Goal: Task Accomplishment & Management: Manage account settings

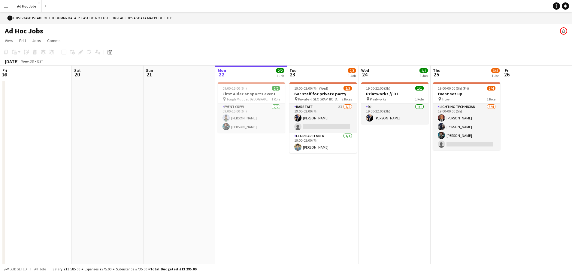
scroll to position [0, 144]
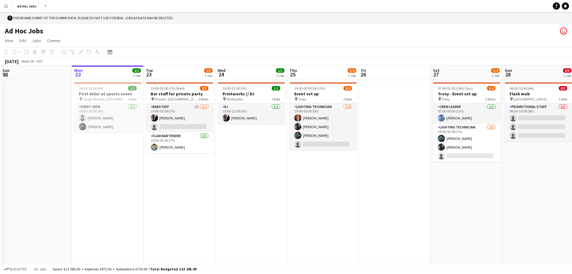
click at [6, 7] on app-icon "Menu" at bounding box center [6, 6] width 5 height 5
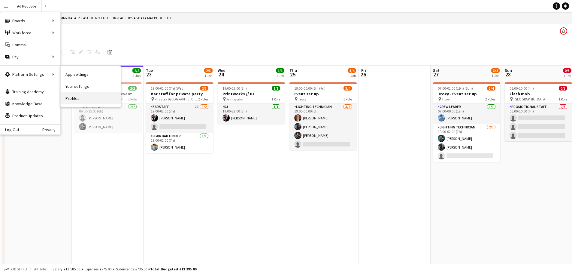
click at [84, 98] on link "Profiles" at bounding box center [91, 98] width 60 height 12
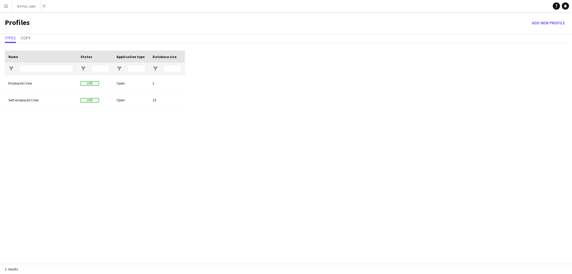
click at [44, 6] on app-icon "Add" at bounding box center [44, 6] width 2 height 2
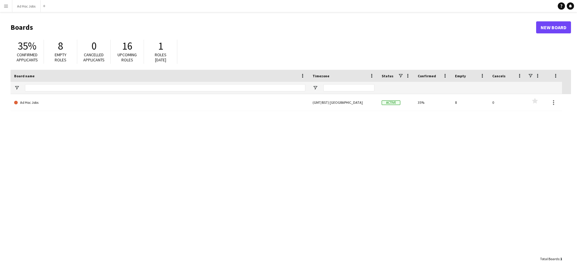
click at [7, 6] on app-icon "Menu" at bounding box center [6, 6] width 5 height 5
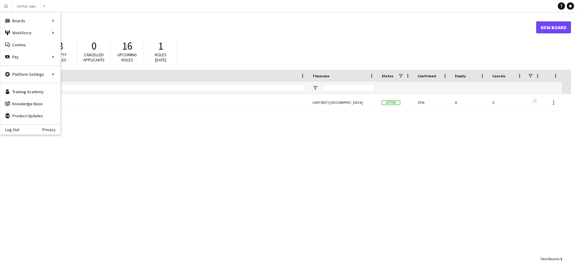
click at [120, 116] on div "Ad Hoc Jobs (GMT/BST) [GEOGRAPHIC_DATA] Active 35% 8 0 Favourites" at bounding box center [291, 173] width 560 height 159
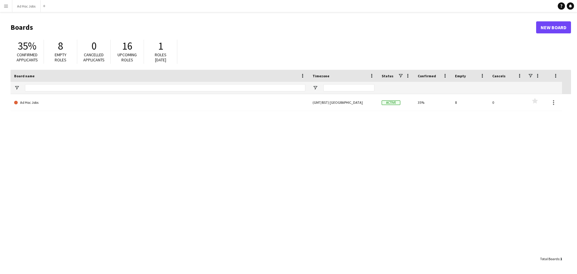
click at [5, 5] on app-icon "Menu" at bounding box center [6, 6] width 5 height 5
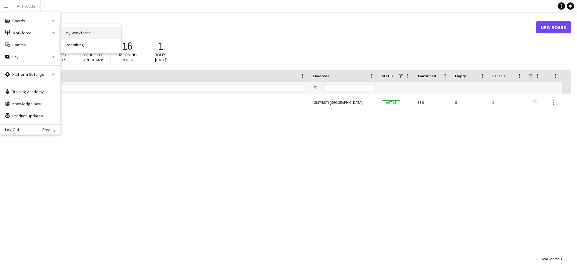
click at [73, 34] on link "My Workforce" at bounding box center [91, 33] width 60 height 12
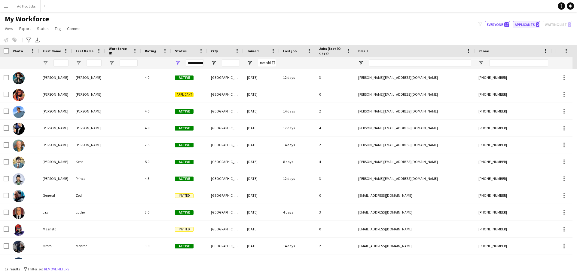
click at [532, 28] on button "Applicants 2" at bounding box center [526, 24] width 28 height 7
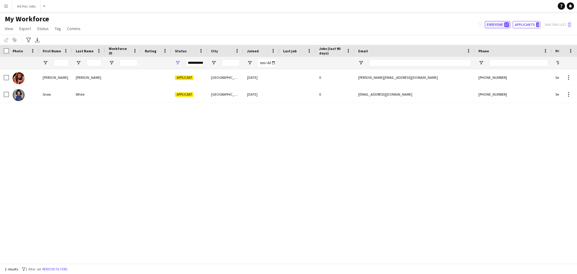
click at [499, 25] on button "Everyone 17" at bounding box center [497, 24] width 26 height 7
type input "**********"
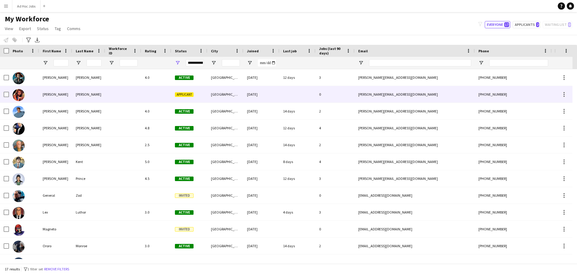
click at [187, 92] on span "Applicant" at bounding box center [184, 94] width 19 height 5
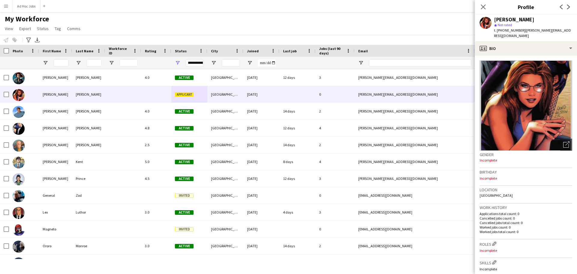
click at [481, 2] on div "Close pop-in" at bounding box center [482, 7] width 17 height 14
click at [482, 5] on icon "Close pop-in" at bounding box center [483, 7] width 6 height 6
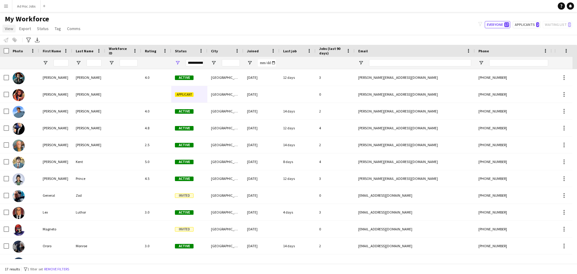
click at [10, 28] on span "View" at bounding box center [9, 28] width 8 height 5
click at [44, 7] on app-icon "Add" at bounding box center [44, 6] width 2 height 2
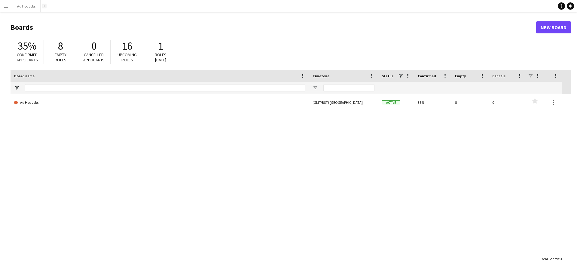
click at [44, 7] on app-icon "Add" at bounding box center [44, 6] width 2 height 2
click at [31, 6] on button "Ad Hoc Jobs Close" at bounding box center [26, 6] width 28 height 12
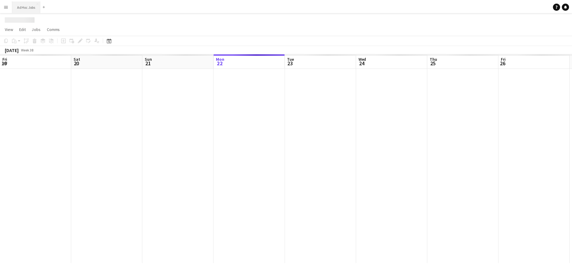
scroll to position [0, 144]
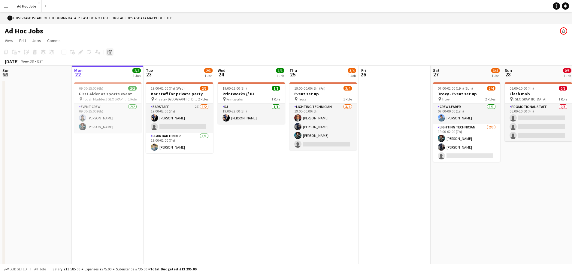
click at [112, 53] on icon "Date picker" at bounding box center [110, 52] width 5 height 5
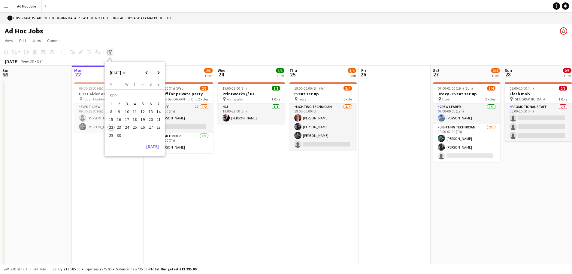
click at [112, 53] on icon "Date picker" at bounding box center [110, 52] width 5 height 5
click at [23, 41] on span "Edit" at bounding box center [22, 40] width 7 height 5
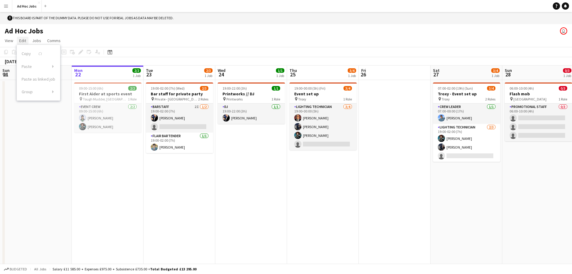
click at [22, 40] on span "Edit" at bounding box center [22, 40] width 7 height 5
click at [7, 53] on div "Copy Paste Paste Ctrl+V Paste with crew Ctrl+Shift+V Paste linked Job Delete Gr…" at bounding box center [28, 51] width 53 height 7
click at [110, 51] on icon at bounding box center [110, 52] width 5 height 5
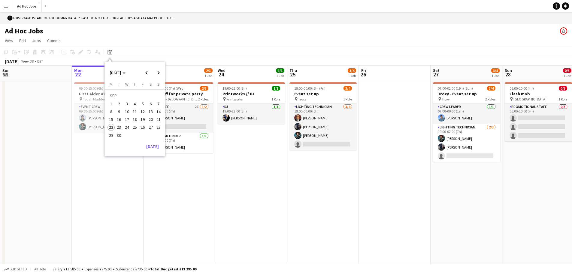
click at [151, 49] on app-toolbar "Copy Paste Paste Ctrl+V Paste with crew Ctrl+Shift+V Paste linked Job Delete Gr…" at bounding box center [286, 52] width 572 height 10
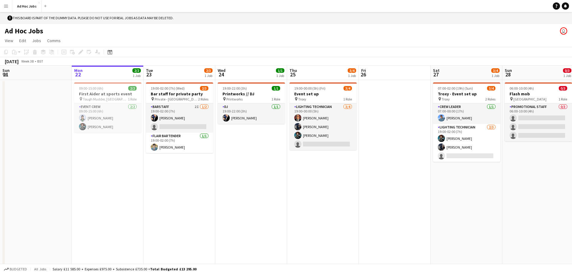
scroll to position [0, 143]
drag, startPoint x: 243, startPoint y: 143, endPoint x: 234, endPoint y: 157, distance: 16.4
click at [233, 156] on app-date-cell "19:00-22:00 (3h) 1/1 Printworks // DJ pin Printworks 1 Role DJ 1/1 19:00-22:00 …" at bounding box center [252, 178] width 72 height 196
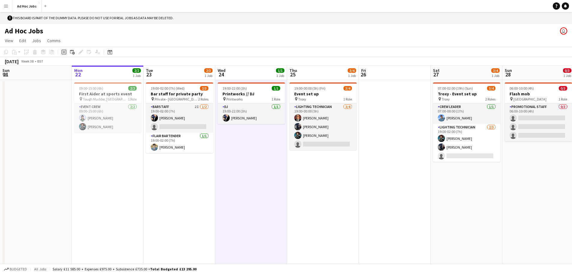
click at [63, 51] on icon "Add job" at bounding box center [64, 52] width 5 height 5
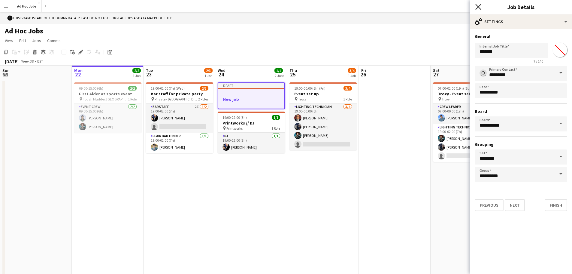
click at [479, 9] on icon "Close pop-in" at bounding box center [478, 7] width 6 height 6
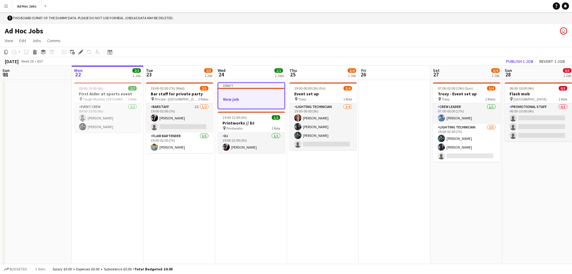
drag, startPoint x: 248, startPoint y: 77, endPoint x: 233, endPoint y: 90, distance: 20.6
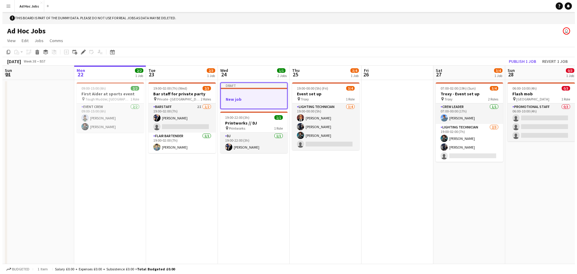
scroll to position [0, 144]
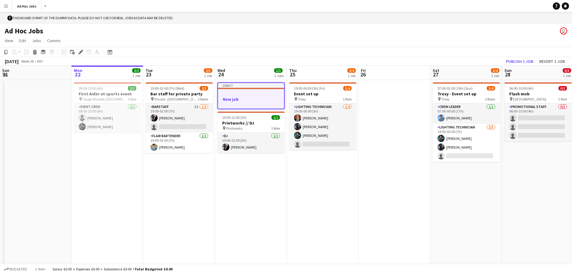
click at [233, 90] on app-job-card "Draft New job" at bounding box center [250, 95] width 67 height 27
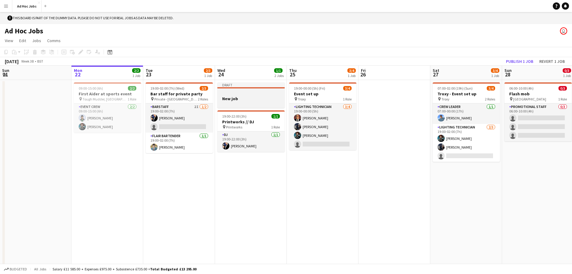
click at [240, 86] on div "Draft" at bounding box center [250, 84] width 67 height 5
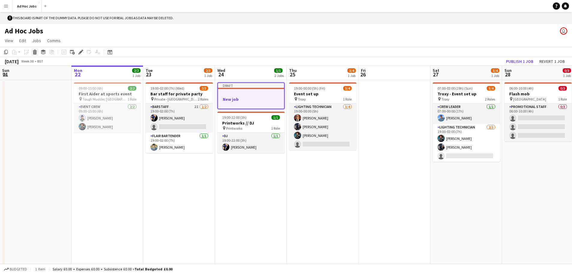
click at [36, 53] on icon at bounding box center [34, 52] width 3 height 3
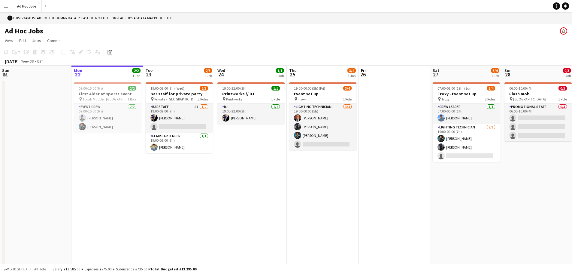
click at [7, 9] on button "Menu" at bounding box center [6, 6] width 12 height 12
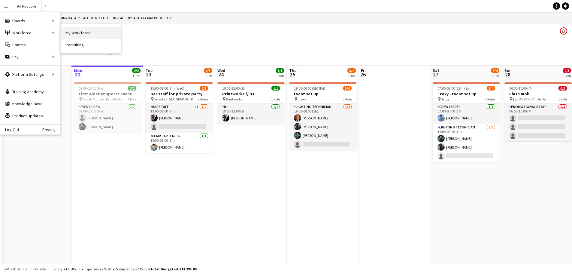
click at [88, 30] on link "My Workforce" at bounding box center [91, 33] width 60 height 12
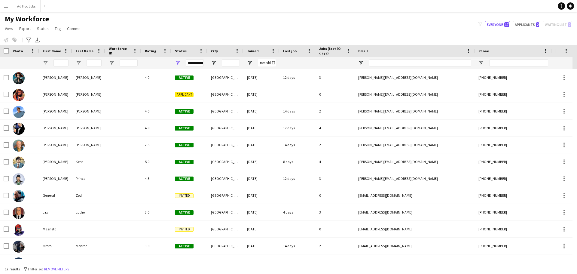
click at [24, 63] on div at bounding box center [24, 63] width 23 height 12
click at [11, 30] on span "View" at bounding box center [9, 28] width 8 height 5
click at [107, 27] on div "My Workforce View Views Default view New view Update view Delete view Edit name…" at bounding box center [288, 24] width 577 height 20
click at [37, 41] on icon "Export XLSX" at bounding box center [37, 40] width 5 height 5
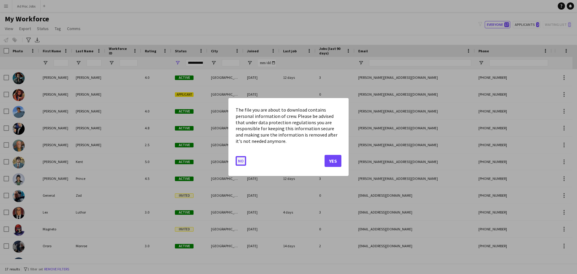
click at [240, 162] on button "No" at bounding box center [240, 161] width 11 height 10
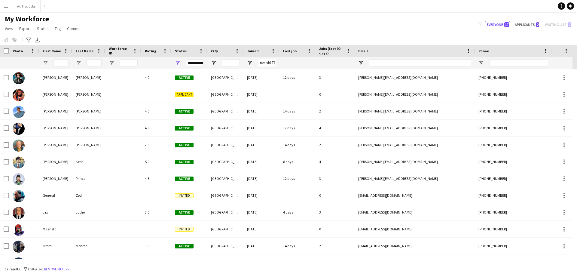
click at [7, 4] on app-icon "Menu" at bounding box center [6, 6] width 5 height 5
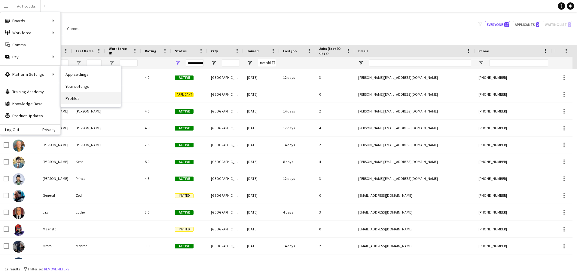
click at [75, 99] on link "Profiles" at bounding box center [91, 98] width 60 height 12
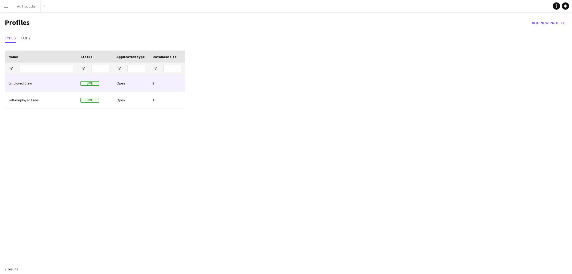
click at [40, 86] on div "Employed Crew" at bounding box center [41, 83] width 72 height 17
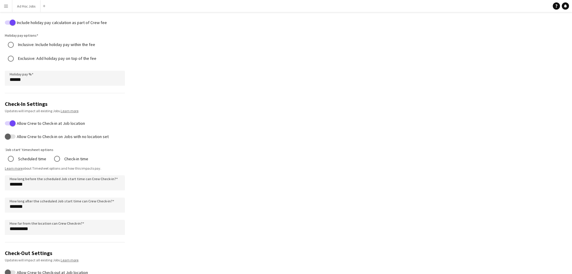
scroll to position [300, 0]
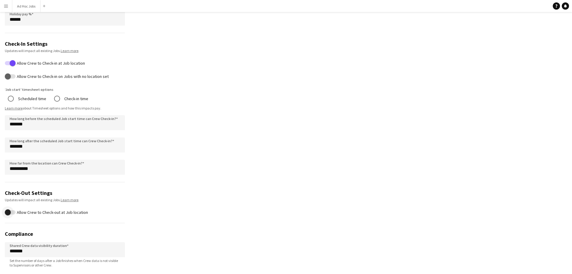
click at [12, 213] on span "button" at bounding box center [8, 212] width 12 height 12
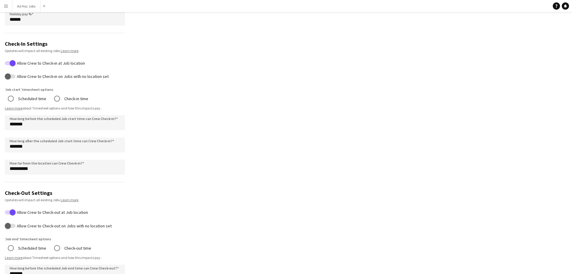
scroll to position [360, 0]
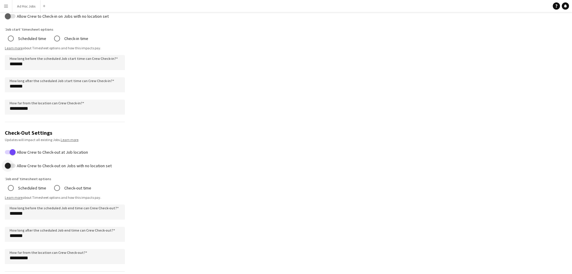
click at [14, 165] on span "button" at bounding box center [10, 165] width 11 height 4
click at [5, 165] on span "button" at bounding box center [10, 165] width 11 height 4
click at [13, 166] on span "button" at bounding box center [8, 165] width 12 height 12
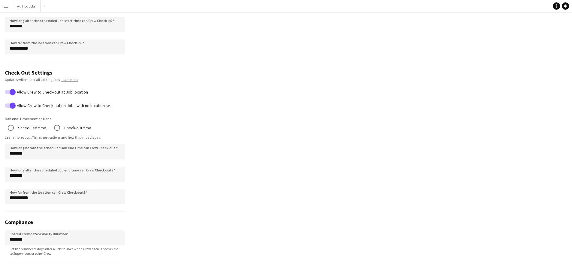
scroll to position [441, 0]
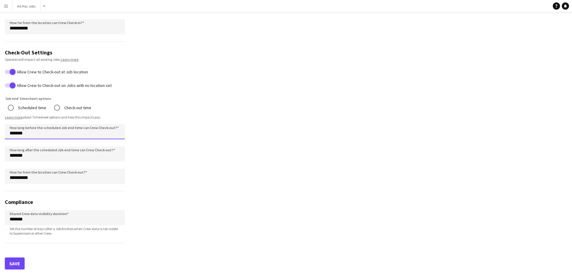
click at [12, 133] on input "*******" at bounding box center [65, 131] width 120 height 15
type input "******"
type input "********"
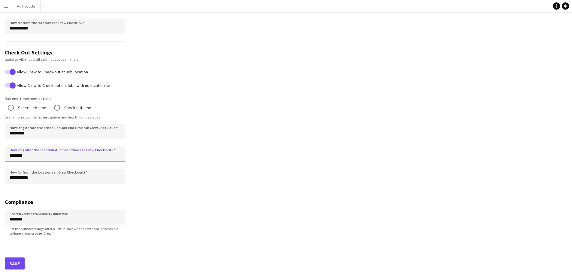
click at [13, 155] on input "*******" at bounding box center [65, 153] width 120 height 15
drag, startPoint x: 14, startPoint y: 156, endPoint x: 2, endPoint y: 154, distance: 12.1
type input "********"
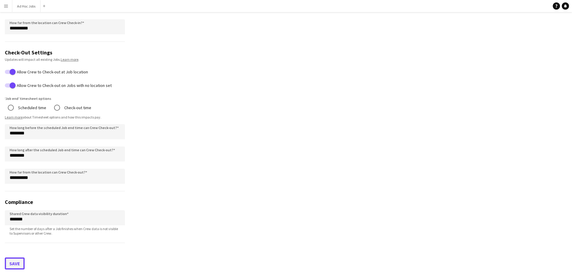
click at [17, 265] on button "Save" at bounding box center [15, 263] width 20 height 12
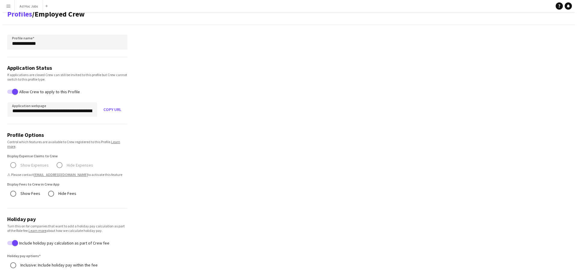
scroll to position [0, 0]
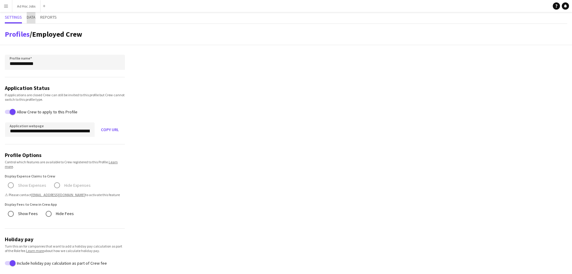
click at [29, 15] on span "Data" at bounding box center [31, 17] width 9 height 4
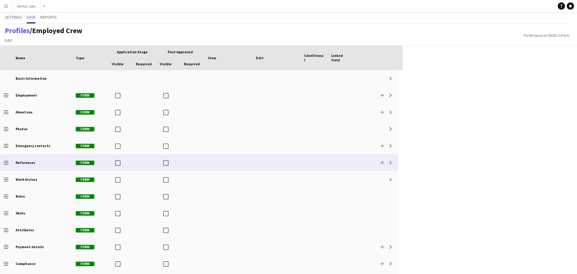
scroll to position [15, 0]
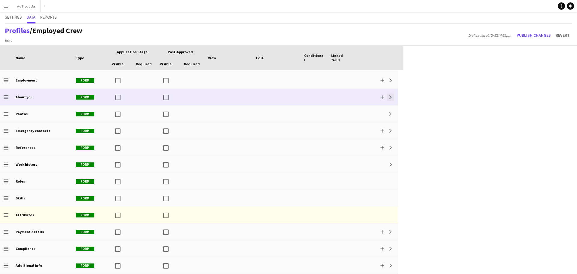
click at [391, 97] on app-icon "Expand" at bounding box center [391, 97] width 4 height 4
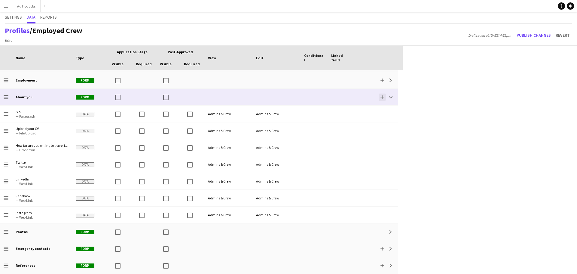
click at [381, 97] on app-icon "Add" at bounding box center [382, 97] width 4 height 4
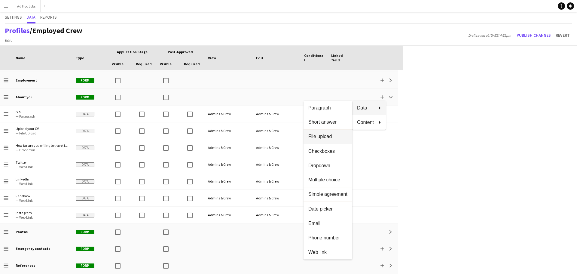
click at [330, 138] on span "File upload" at bounding box center [327, 136] width 39 height 5
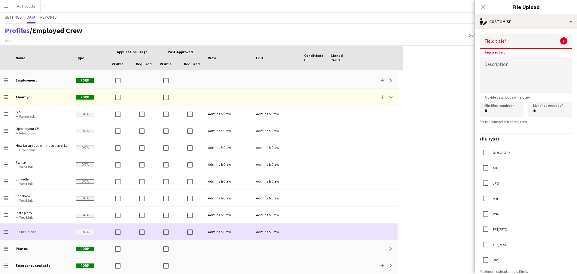
click at [25, 232] on span "— File Upload" at bounding box center [42, 231] width 53 height 5
click at [7, 232] on icon at bounding box center [6, 231] width 5 height 1
click at [32, 234] on span "— File Upload" at bounding box center [42, 231] width 53 height 17
click at [30, 231] on span "— File Upload" at bounding box center [42, 231] width 53 height 5
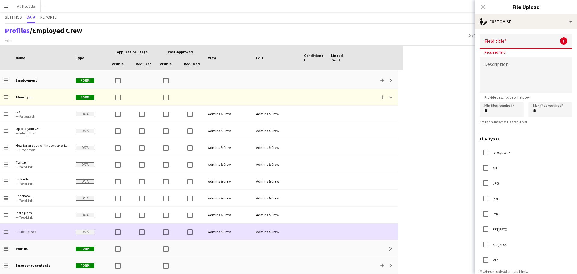
click at [31, 231] on span "— File Upload" at bounding box center [42, 231] width 53 height 5
click at [5, 232] on icon "Drag to change order" at bounding box center [6, 231] width 5 height 5
click at [7, 234] on app-icon "Drag to change order" at bounding box center [6, 231] width 5 height 17
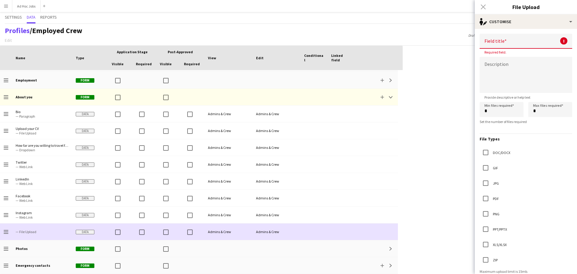
click at [25, 229] on span "— File Upload" at bounding box center [42, 231] width 53 height 5
click at [27, 230] on span "— File Upload" at bounding box center [42, 231] width 53 height 5
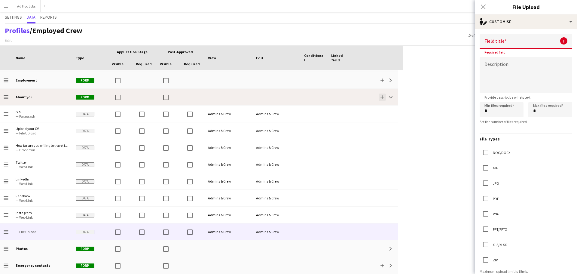
click at [382, 99] on button "Add" at bounding box center [381, 96] width 7 height 7
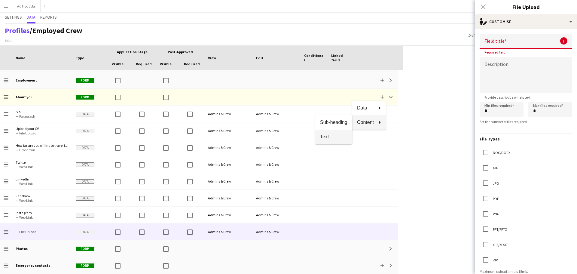
click at [329, 137] on span "Text" at bounding box center [333, 136] width 27 height 5
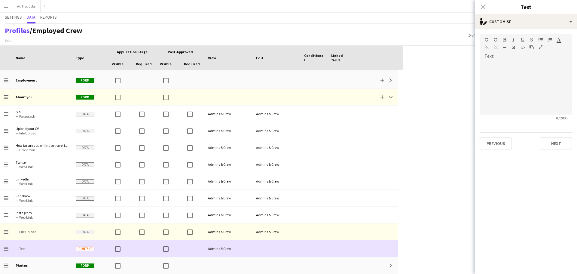
click at [8, 250] on icon at bounding box center [6, 250] width 5 height 1
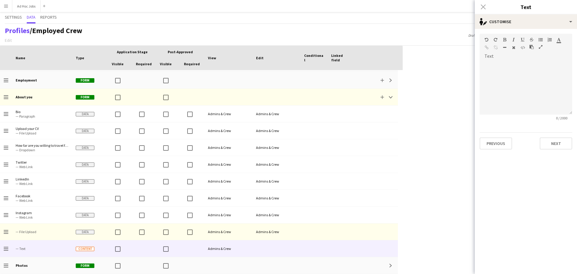
click at [481, 7] on div "Close pop-in" at bounding box center [482, 7] width 17 height 14
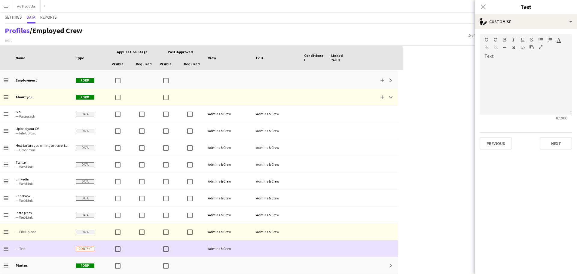
click at [10, 249] on div "Drag to change order" at bounding box center [6, 248] width 12 height 17
click at [8, 248] on icon at bounding box center [6, 248] width 5 height 1
click at [7, 250] on icon "Drag to change order" at bounding box center [6, 248] width 5 height 5
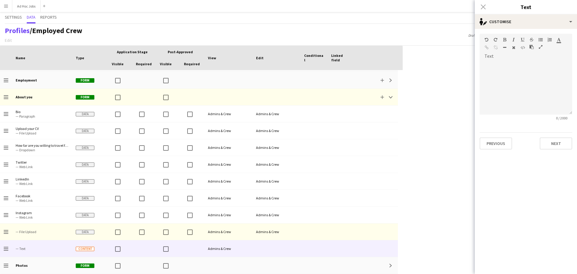
click at [9, 40] on app-page-menu "Edit Add section" at bounding box center [42, 39] width 80 height 9
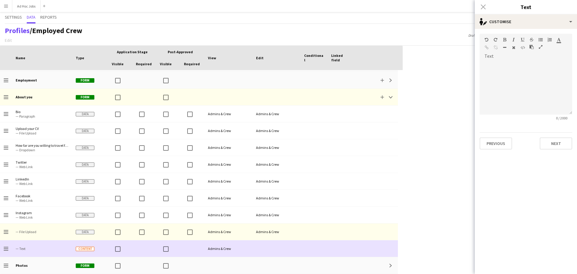
click at [89, 249] on span "Content" at bounding box center [85, 248] width 19 height 5
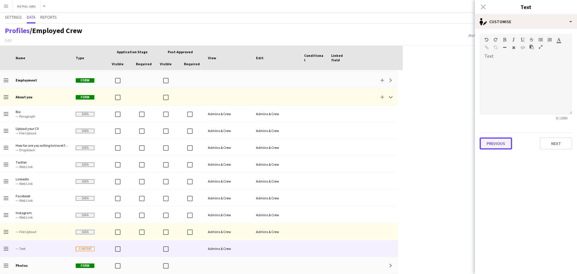
click at [502, 144] on button "Previous" at bounding box center [495, 143] width 32 height 12
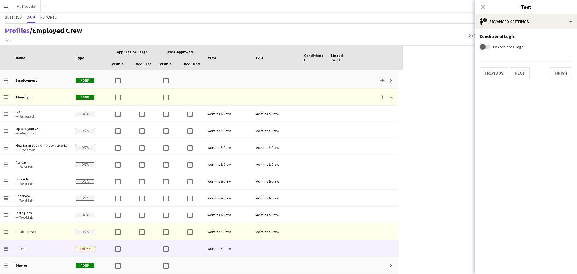
click at [481, 8] on div "Close pop-in" at bounding box center [482, 7] width 17 height 14
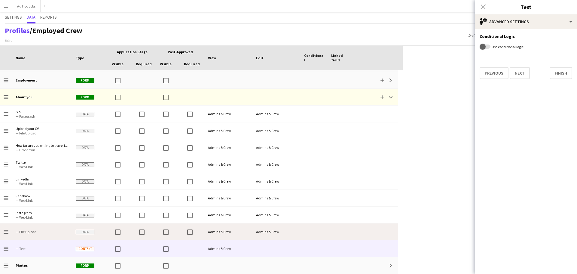
click at [41, 233] on span "— File Upload" at bounding box center [42, 231] width 53 height 5
click at [14, 232] on div "— File Upload" at bounding box center [42, 231] width 60 height 17
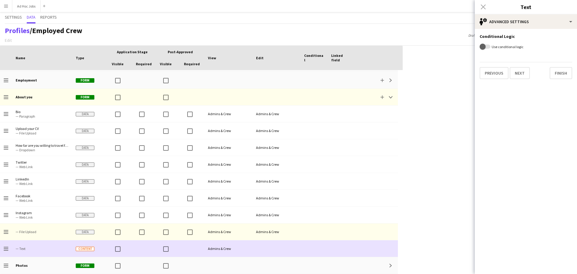
click at [229, 249] on div "Admins & Crew" at bounding box center [228, 248] width 48 height 17
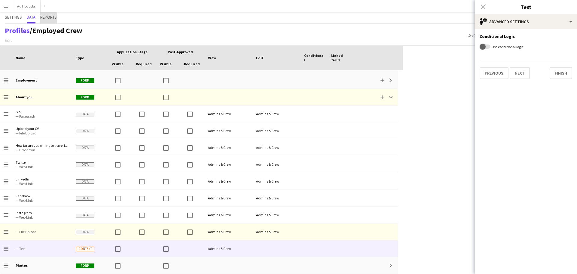
click at [47, 22] on span "Reports" at bounding box center [48, 17] width 17 height 11
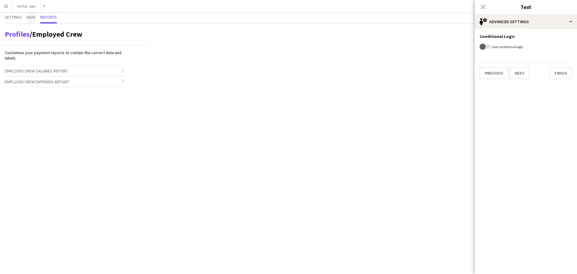
click at [33, 18] on span "Data" at bounding box center [31, 17] width 9 height 4
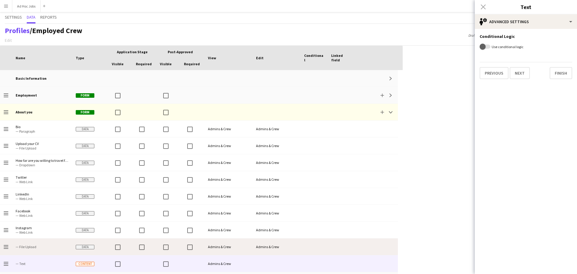
click at [52, 247] on span "— File Upload" at bounding box center [42, 246] width 53 height 5
click at [49, 249] on span "— File Upload" at bounding box center [42, 246] width 53 height 17
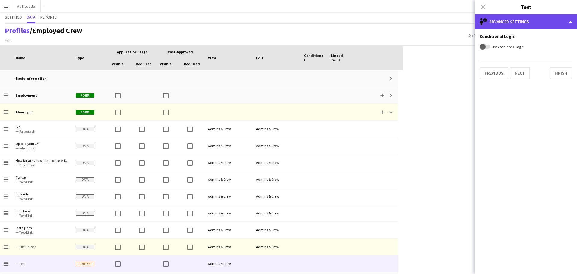
click at [561, 25] on div "single-neutral-setting Advanced settings" at bounding box center [525, 21] width 102 height 14
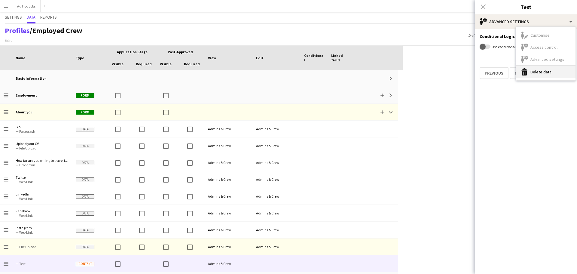
click at [541, 72] on button "Delete data Delete data" at bounding box center [545, 72] width 59 height 12
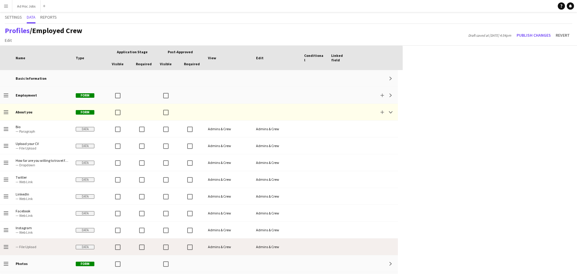
click at [40, 248] on span "— File Upload" at bounding box center [42, 246] width 53 height 5
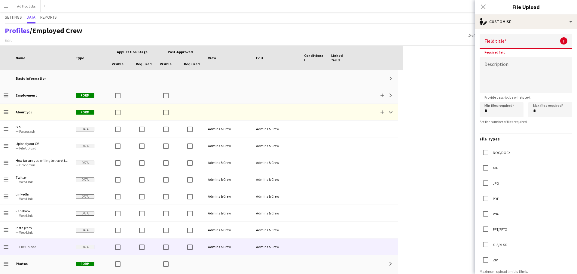
click at [512, 38] on input at bounding box center [525, 41] width 92 height 15
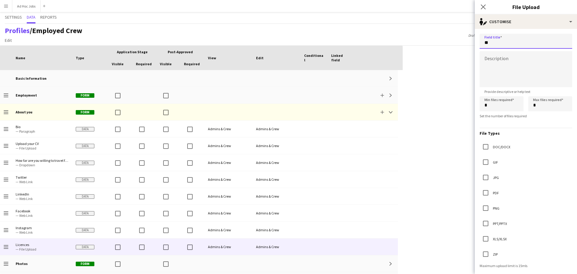
type input "*"
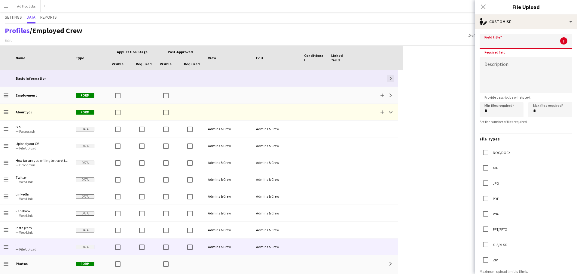
click at [390, 79] on app-icon "Expand" at bounding box center [391, 79] width 4 height 4
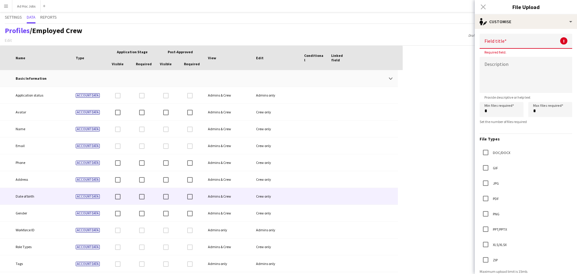
scroll to position [60, 0]
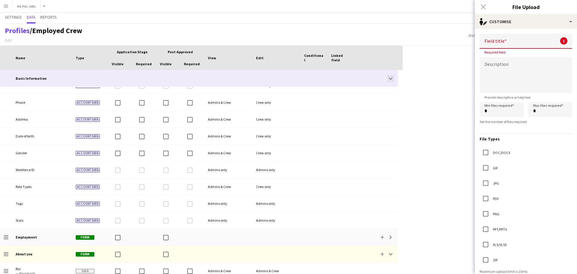
click at [388, 77] on button "Collapse" at bounding box center [390, 78] width 7 height 7
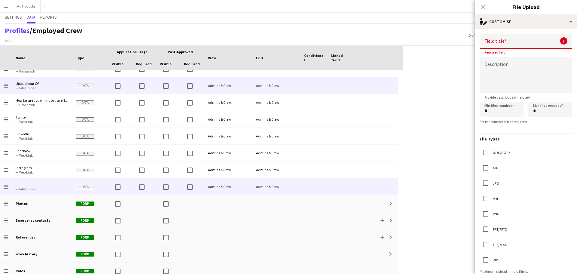
scroll to position [0, 0]
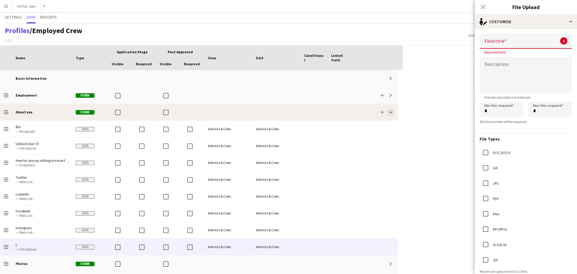
click at [393, 114] on button "Collapse" at bounding box center [390, 111] width 7 height 7
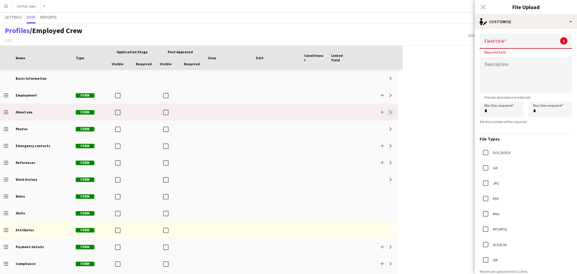
click at [393, 114] on button "Expand" at bounding box center [390, 111] width 7 height 7
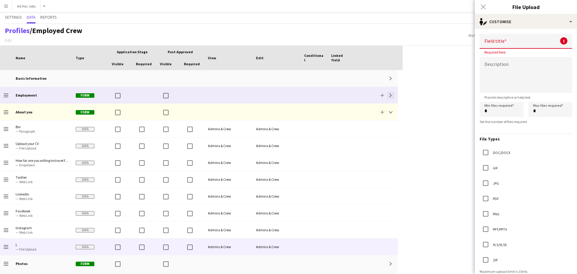
click at [393, 96] on button "Expand" at bounding box center [390, 95] width 7 height 7
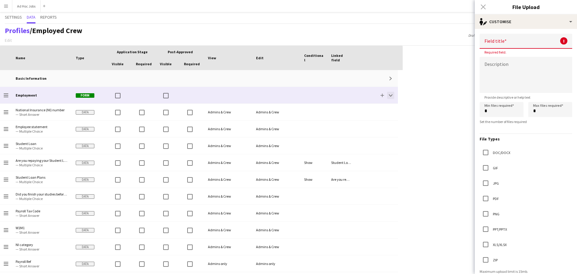
click at [388, 96] on button "Collapse" at bounding box center [390, 95] width 7 height 7
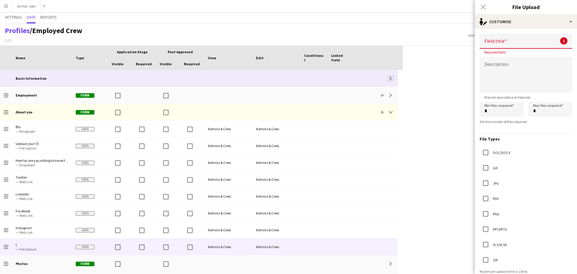
click at [389, 80] on app-icon "Expand" at bounding box center [391, 79] width 4 height 4
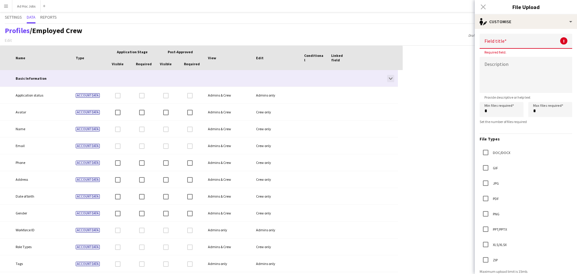
click at [390, 80] on button "Collapse" at bounding box center [390, 78] width 7 height 7
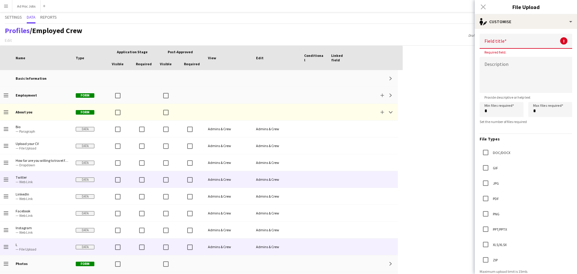
click at [42, 181] on span "— Web Link" at bounding box center [42, 181] width 53 height 5
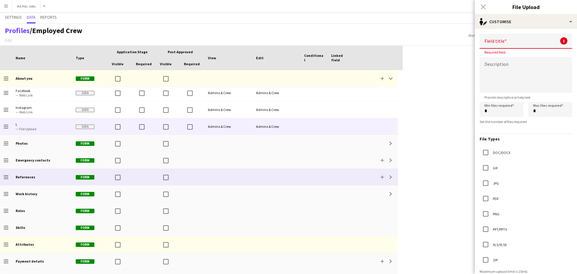
scroll to position [60, 0]
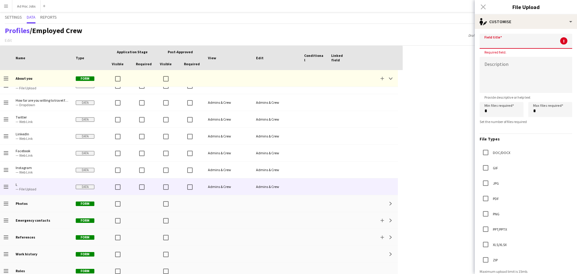
click at [502, 41] on input at bounding box center [525, 41] width 92 height 15
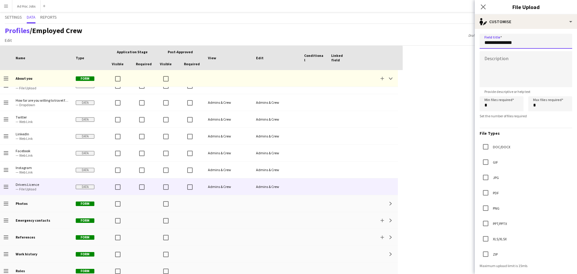
type input "**********"
click at [502, 63] on textarea at bounding box center [525, 69] width 92 height 36
type textarea "**********"
click at [485, 106] on input "*" at bounding box center [501, 103] width 44 height 15
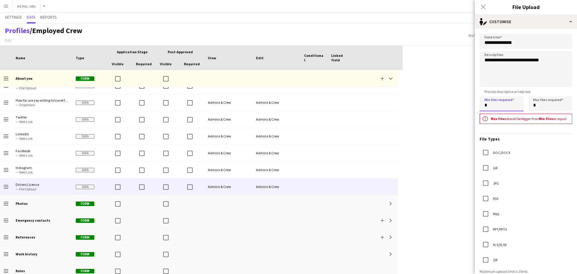
type input "*"
click at [545, 106] on input "*" at bounding box center [550, 103] width 44 height 15
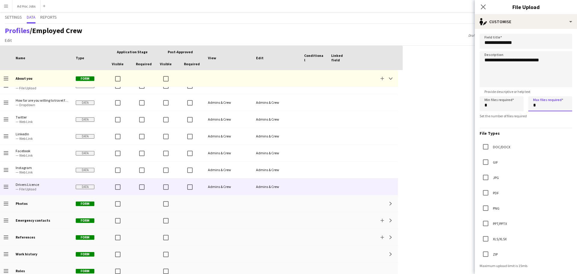
type input "*"
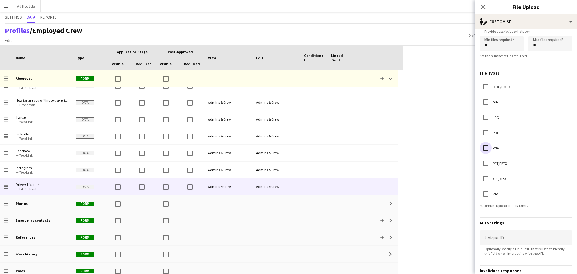
scroll to position [119, 0]
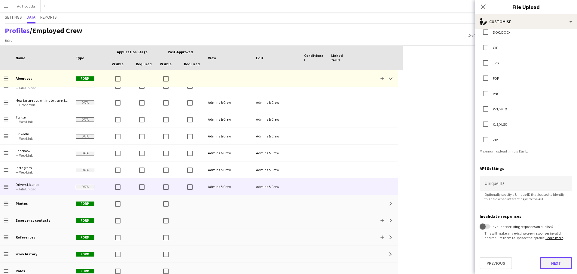
click at [552, 263] on button "Next" at bounding box center [555, 263] width 32 height 12
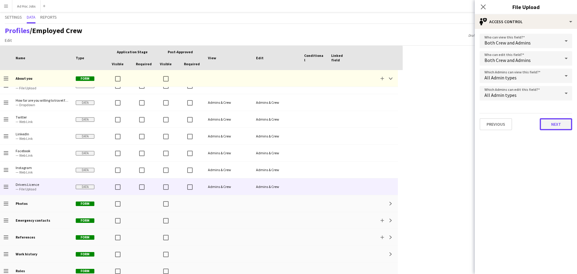
click at [556, 123] on button "Next" at bounding box center [555, 124] width 32 height 12
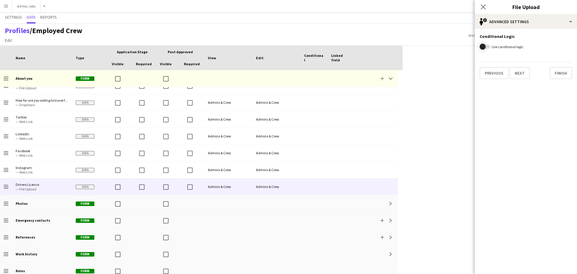
click at [489, 47] on span "button" at bounding box center [484, 46] width 11 height 4
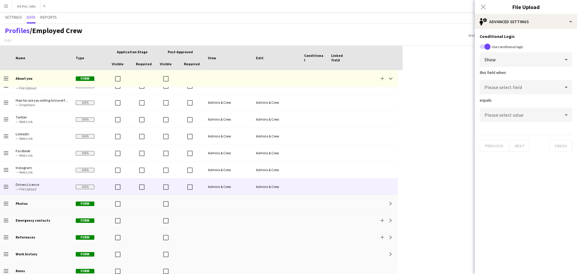
click at [547, 61] on div "Show" at bounding box center [519, 59] width 80 height 14
click at [547, 61] on div at bounding box center [288, 137] width 577 height 274
click at [550, 87] on div "Please select field" at bounding box center [519, 87] width 80 height 14
click at [551, 87] on div at bounding box center [288, 137] width 577 height 274
click at [533, 103] on div "equals" at bounding box center [525, 105] width 92 height 5
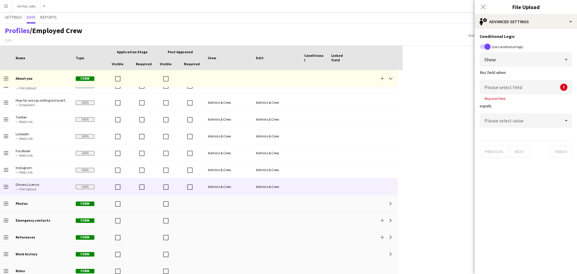
click at [485, 46] on span "button" at bounding box center [487, 47] width 6 height 6
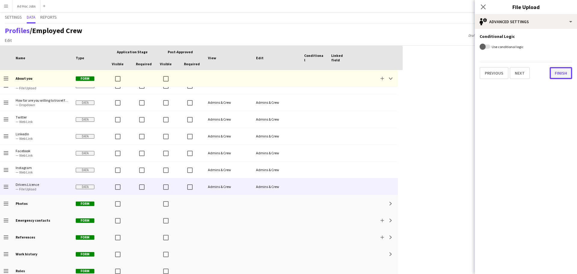
click at [562, 74] on button "Finish" at bounding box center [560, 73] width 23 height 12
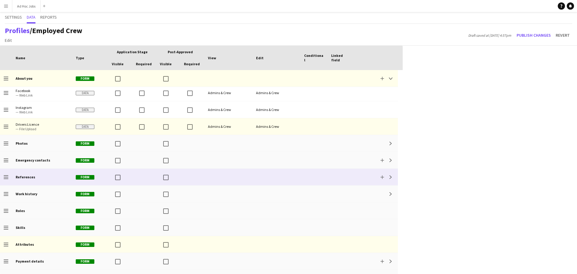
scroll to position [150, 0]
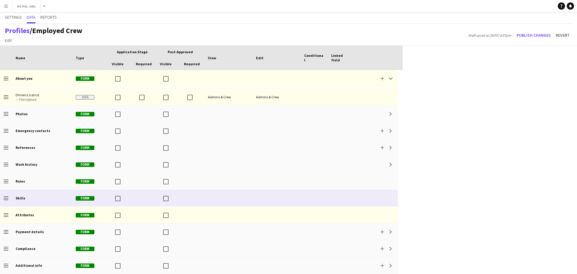
click at [7, 199] on icon "Drag to change order" at bounding box center [6, 198] width 5 height 5
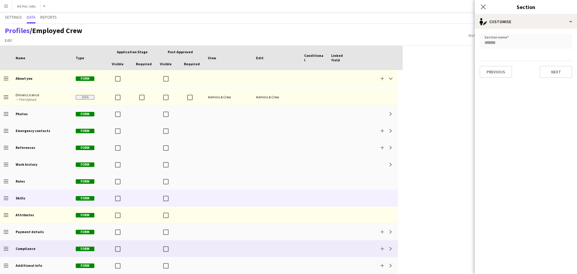
click at [23, 251] on div "Compliance" at bounding box center [42, 248] width 60 height 17
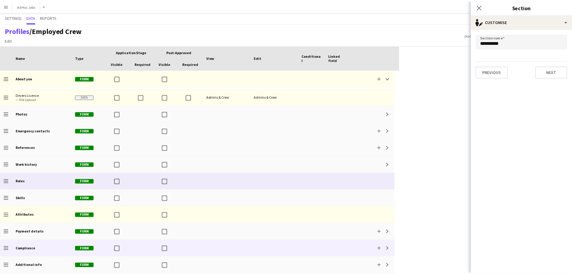
scroll to position [0, 0]
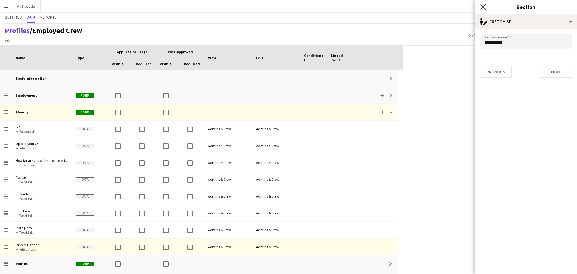
click at [484, 5] on icon "Close pop-in" at bounding box center [483, 7] width 6 height 6
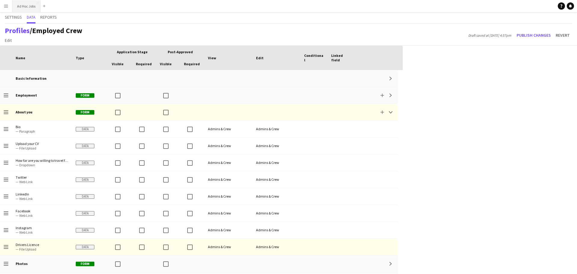
click at [22, 6] on button "Ad Hoc Jobs Close" at bounding box center [26, 6] width 28 height 12
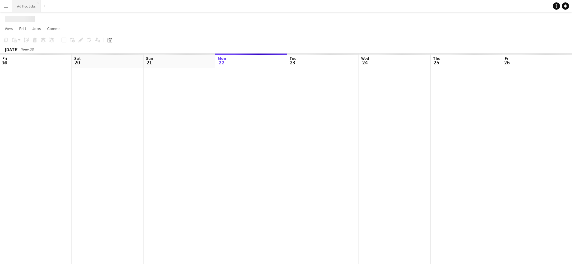
scroll to position [0, 144]
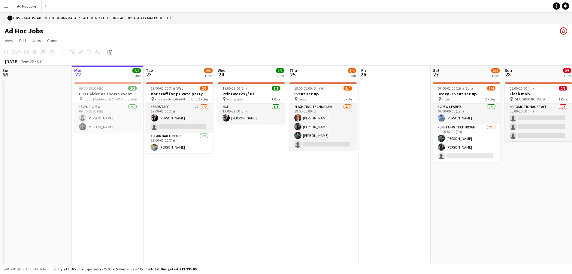
click at [5, 7] on app-icon "Menu" at bounding box center [6, 6] width 5 height 5
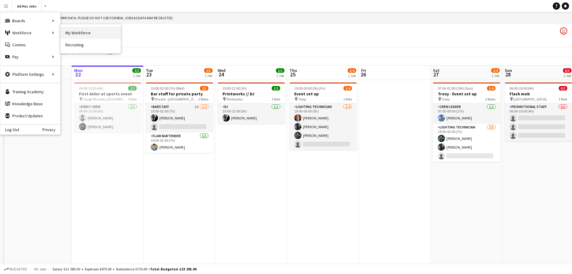
click at [77, 32] on link "My Workforce" at bounding box center [91, 33] width 60 height 12
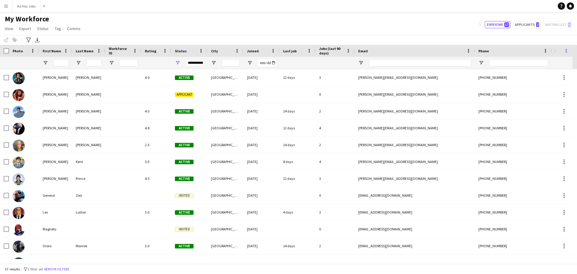
click at [566, 51] on span at bounding box center [565, 50] width 5 height 5
click at [11, 29] on span "View" at bounding box center [9, 28] width 8 height 5
click at [99, 27] on div "My Workforce View Views Default view New view Update view Delete view Edit name…" at bounding box center [288, 24] width 577 height 20
click at [6, 9] on button "Menu" at bounding box center [6, 6] width 12 height 12
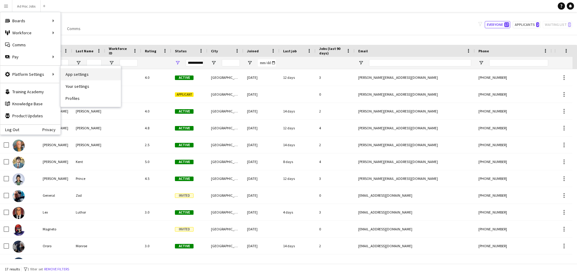
click at [93, 74] on link "App settings" at bounding box center [91, 74] width 60 height 12
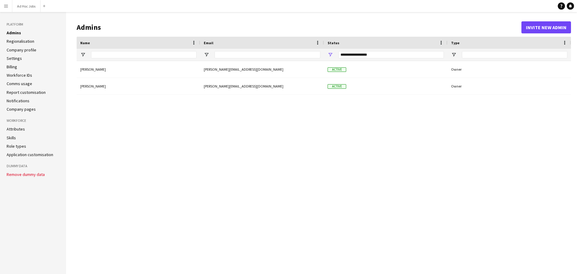
click at [29, 43] on link "Regionalisation" at bounding box center [21, 40] width 28 height 5
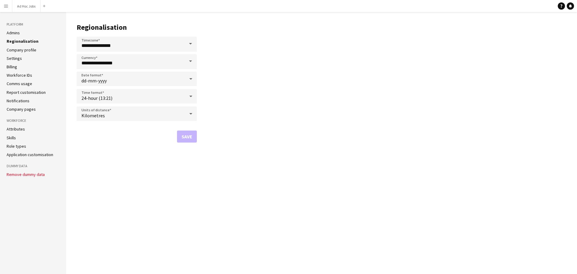
click at [27, 50] on link "Company profile" at bounding box center [22, 49] width 30 height 5
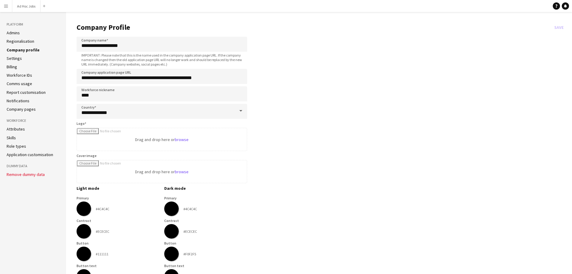
type input "**********"
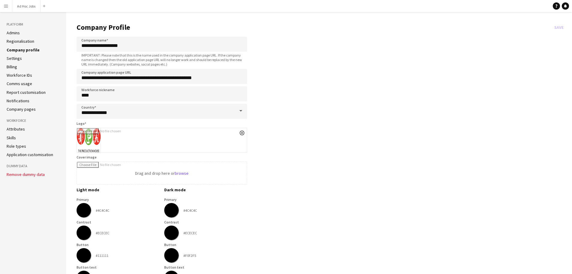
click at [26, 128] on li "Attributes" at bounding box center [33, 128] width 53 height 5
click at [18, 127] on link "Attributes" at bounding box center [16, 128] width 18 height 5
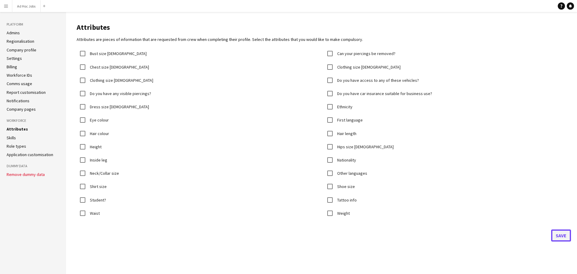
click at [558, 237] on button "Save" at bounding box center [561, 235] width 20 height 12
click at [21, 130] on link "Attributes" at bounding box center [17, 128] width 21 height 5
click at [28, 129] on li "Attributes" at bounding box center [33, 128] width 53 height 5
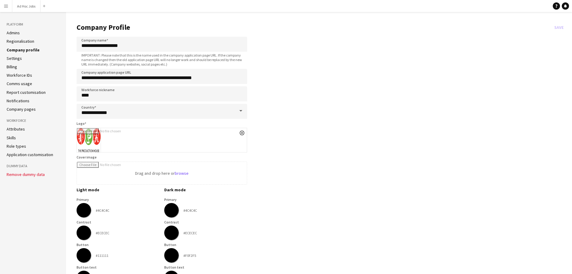
click at [24, 126] on aside "Platform Admins Regionalisation Company profile Settings Billing Workforce IDs …" at bounding box center [33, 248] width 66 height 472
click at [19, 129] on link "Attributes" at bounding box center [16, 128] width 18 height 5
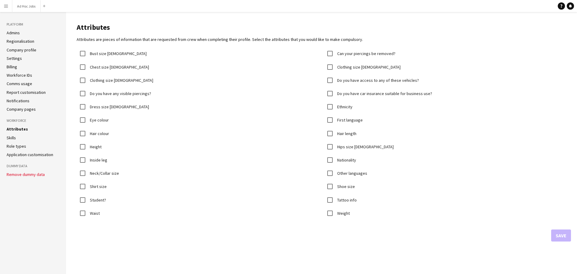
click at [14, 138] on link "Skills" at bounding box center [11, 137] width 9 height 5
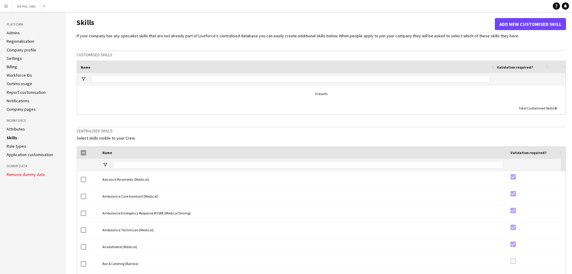
click at [36, 173] on button "Remove dummy data" at bounding box center [26, 174] width 38 height 5
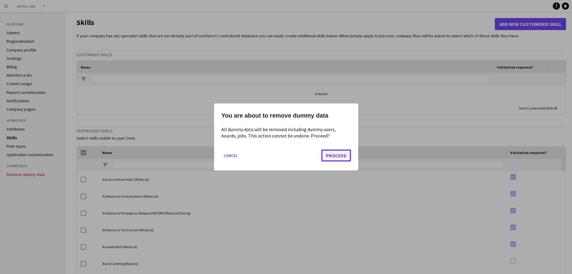
click at [333, 155] on button "Proceed" at bounding box center [336, 155] width 30 height 12
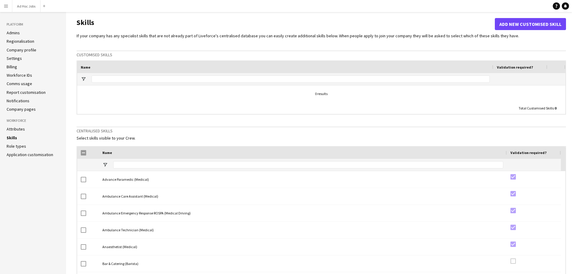
click at [20, 130] on link "Attributes" at bounding box center [16, 128] width 18 height 5
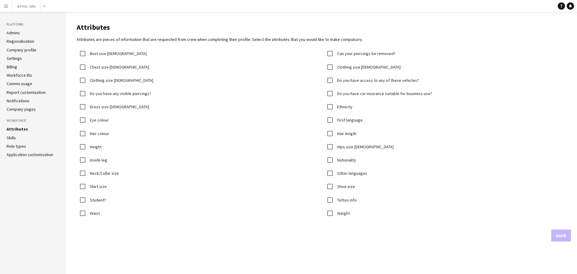
click at [14, 137] on link "Skills" at bounding box center [11, 137] width 9 height 5
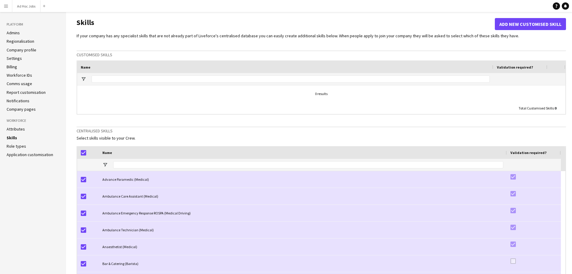
click at [90, 165] on div at bounding box center [88, 165] width 14 height 12
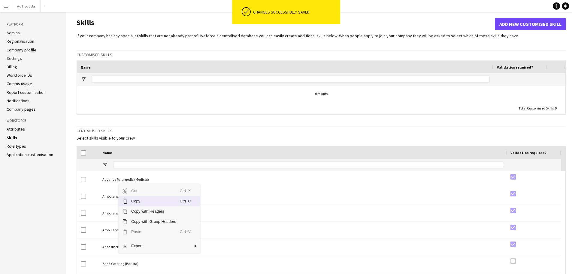
click at [388, 154] on div "Name" at bounding box center [302, 152] width 401 height 9
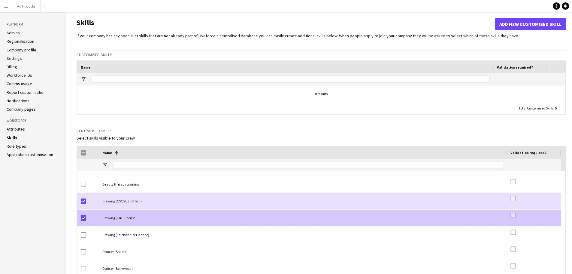
click at [509, 215] on div at bounding box center [534, 217] width 54 height 17
click at [510, 216] on div at bounding box center [534, 217] width 54 height 17
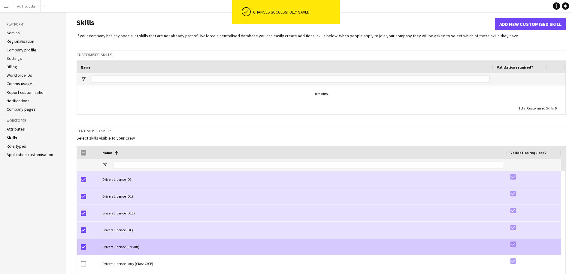
click at [118, 248] on div "Drivers Licence (Forklift)" at bounding box center [303, 246] width 408 height 17
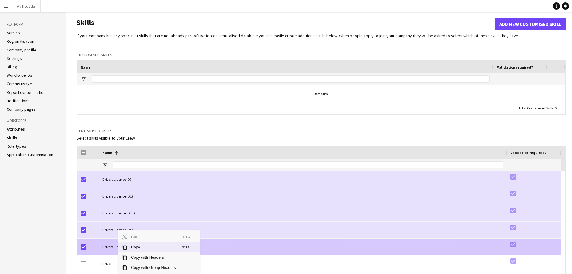
click at [106, 248] on div "Drivers Licence (Forklift)" at bounding box center [303, 246] width 408 height 17
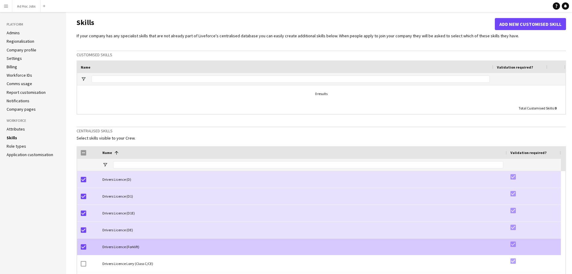
click at [107, 247] on div "Drivers Licence (Forklift)" at bounding box center [303, 246] width 408 height 17
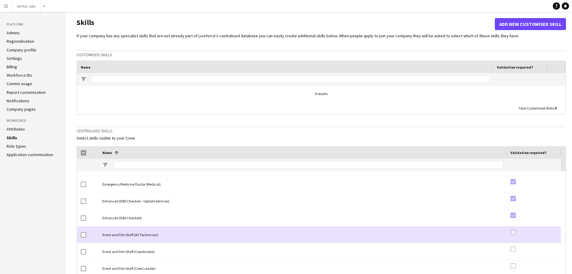
scroll to position [1081, 0]
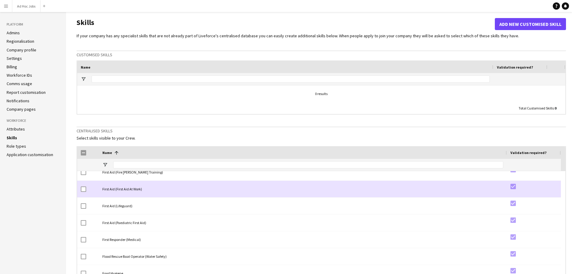
click at [80, 190] on div at bounding box center [88, 188] width 22 height 17
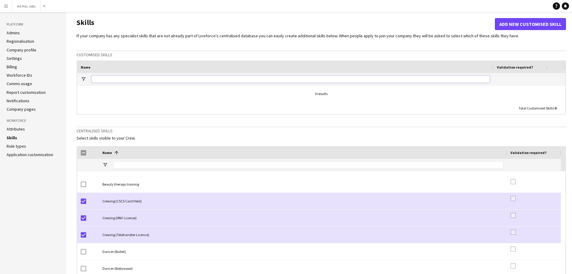
click at [120, 78] on input "Name Filter Input" at bounding box center [291, 78] width 398 height 7
click at [524, 23] on button "Add new customised skill" at bounding box center [530, 24] width 71 height 12
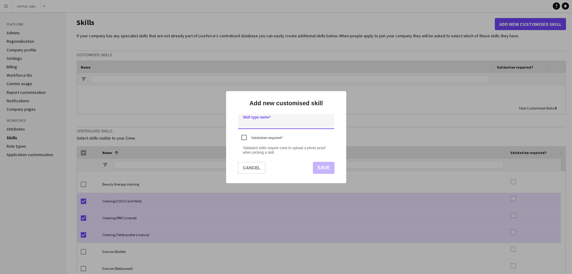
click at [270, 126] on input at bounding box center [286, 121] width 96 height 15
type input "*"
click at [264, 126] on input "*****" at bounding box center [286, 121] width 96 height 15
type input "**********"
click at [321, 167] on button "Save" at bounding box center [324, 168] width 22 height 12
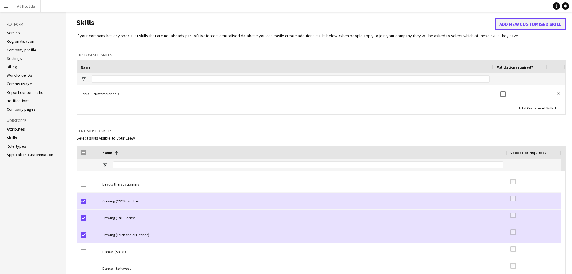
click at [520, 22] on button "Add new customised skill" at bounding box center [530, 24] width 71 height 12
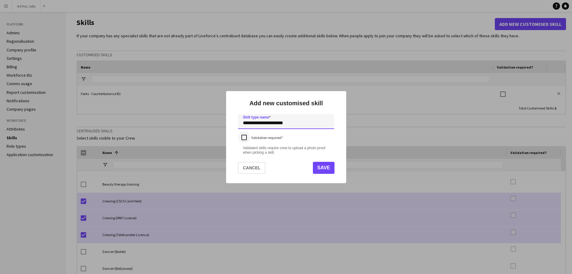
type input "**********"
click at [329, 167] on button "Save" at bounding box center [324, 168] width 22 height 12
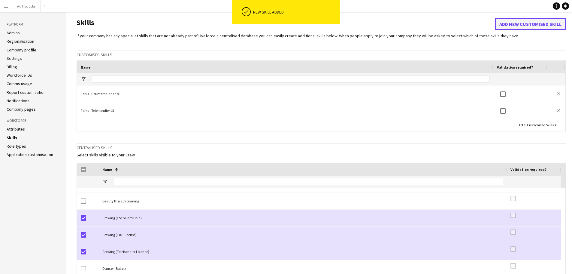
click at [514, 27] on button "Add new customised skill" at bounding box center [530, 24] width 71 height 12
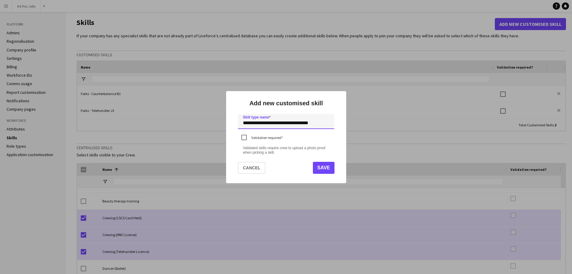
click at [321, 123] on input "**********" at bounding box center [286, 121] width 96 height 15
type input "**********"
click at [323, 168] on button "Save" at bounding box center [324, 168] width 22 height 12
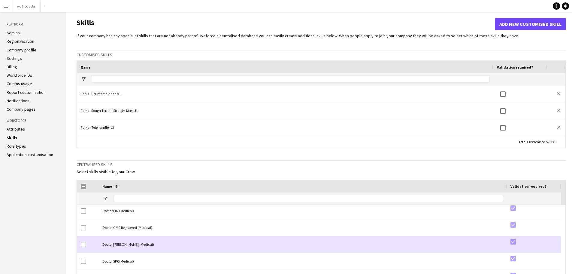
scroll to position [601, 0]
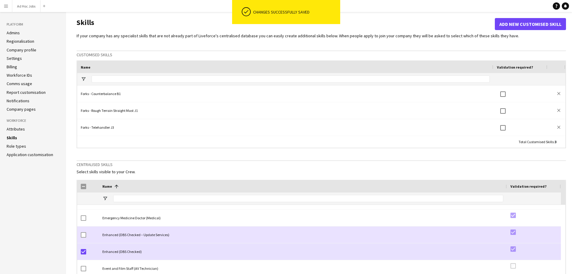
click at [84, 237] on div at bounding box center [83, 234] width 5 height 17
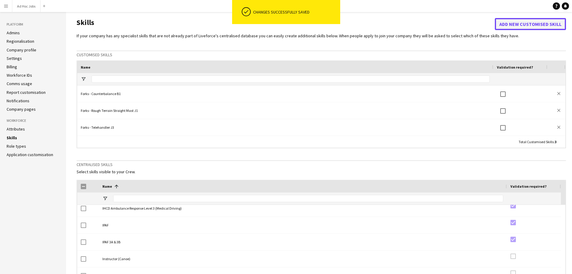
click at [529, 26] on button "Add new customised skill" at bounding box center [530, 24] width 71 height 12
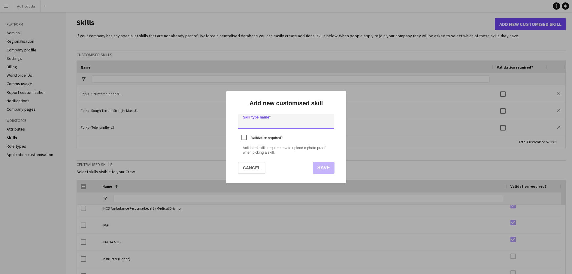
click at [284, 124] on input at bounding box center [286, 121] width 96 height 15
type input "**********"
click at [322, 165] on button "Save" at bounding box center [324, 168] width 22 height 12
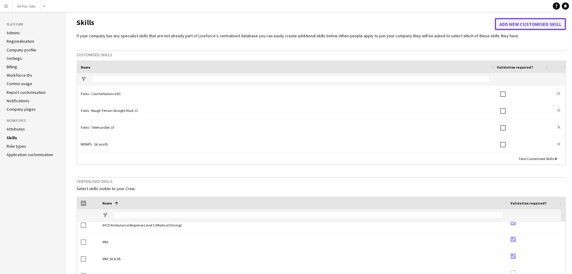
click at [513, 24] on button "Add new customised skill" at bounding box center [530, 24] width 71 height 12
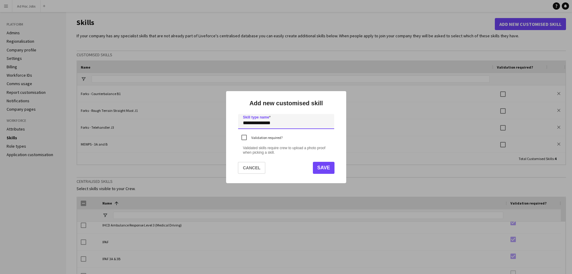
type input "**********"
click at [324, 165] on button "Save" at bounding box center [324, 168] width 22 height 12
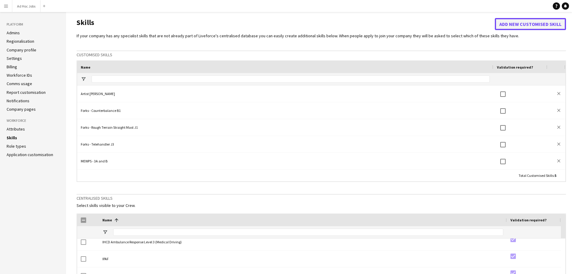
click at [508, 25] on button "Add new customised skill" at bounding box center [530, 24] width 71 height 12
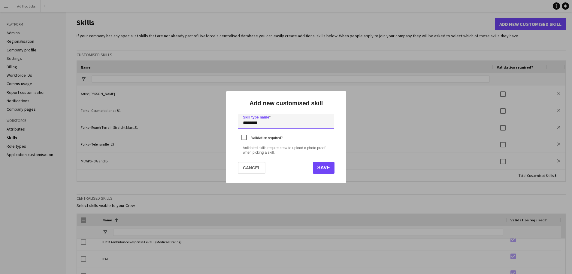
type input "********"
click at [327, 169] on button "Save" at bounding box center [324, 168] width 22 height 12
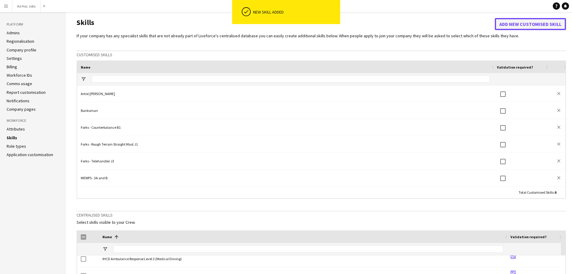
click at [529, 23] on button "Add new customised skill" at bounding box center [530, 24] width 71 height 12
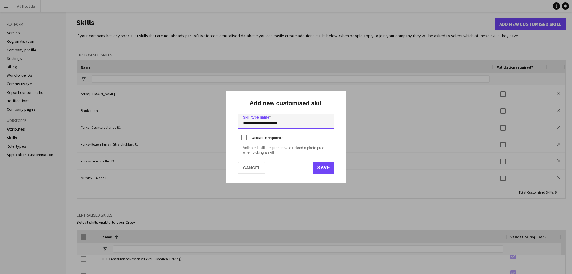
type input "**********"
click at [329, 168] on button "Save" at bounding box center [324, 168] width 22 height 12
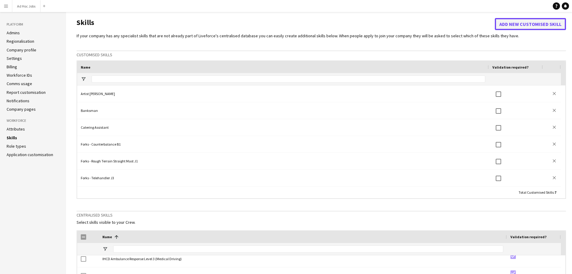
click at [506, 27] on button "Add new customised skill" at bounding box center [530, 24] width 71 height 12
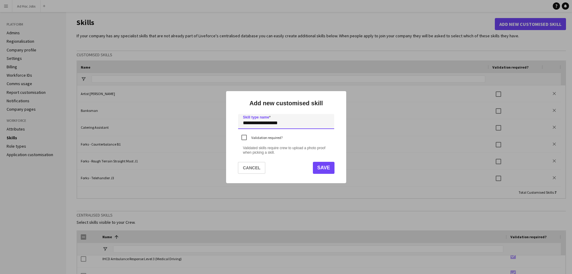
type input "**********"
click at [330, 168] on button "Save" at bounding box center [324, 168] width 22 height 12
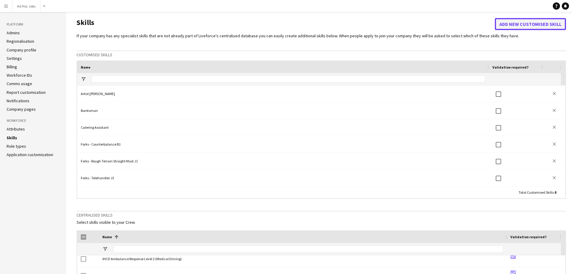
click at [527, 25] on button "Add new customised skill" at bounding box center [530, 24] width 71 height 12
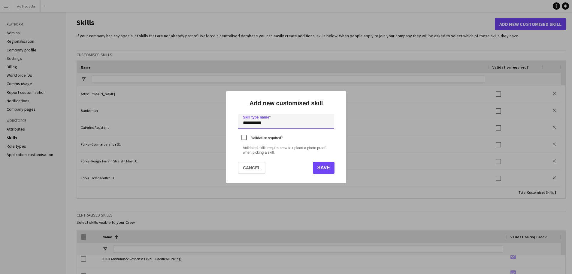
type input "**********"
click at [323, 168] on button "Save" at bounding box center [324, 168] width 22 height 12
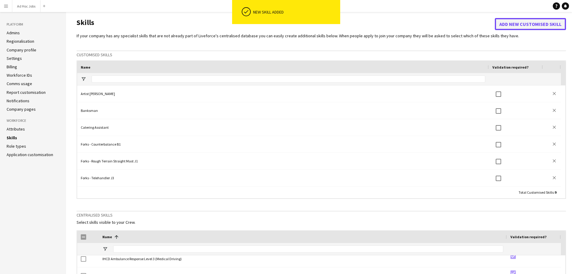
click at [514, 26] on button "Add new customised skill" at bounding box center [530, 24] width 71 height 12
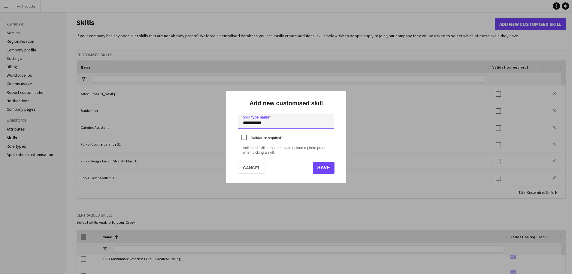
type input "**********"
click at [326, 167] on button "Save" at bounding box center [324, 168] width 22 height 12
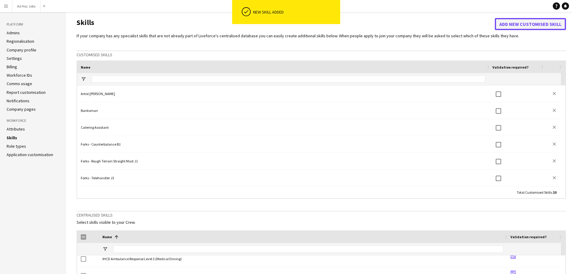
click at [519, 24] on button "Add new customised skill" at bounding box center [530, 24] width 71 height 12
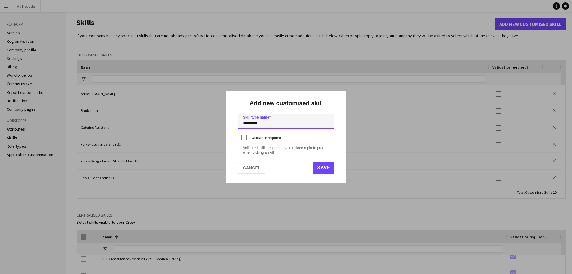
type input "*******"
click at [330, 166] on button "Save" at bounding box center [324, 168] width 22 height 12
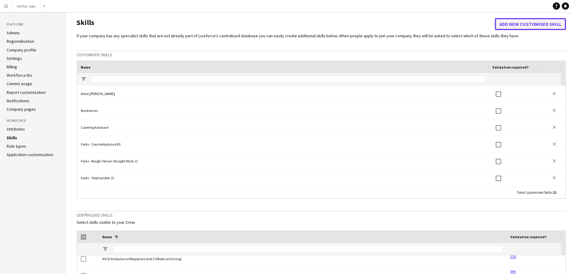
click at [514, 23] on button "Add new customised skill" at bounding box center [530, 24] width 71 height 12
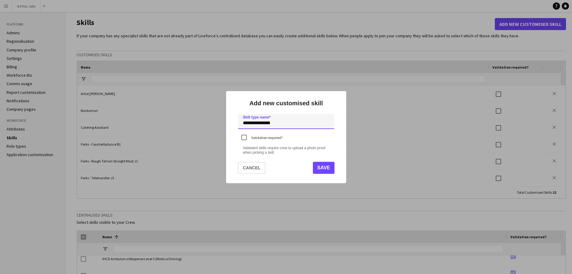
type input "**********"
click at [330, 168] on button "Save" at bounding box center [324, 168] width 22 height 12
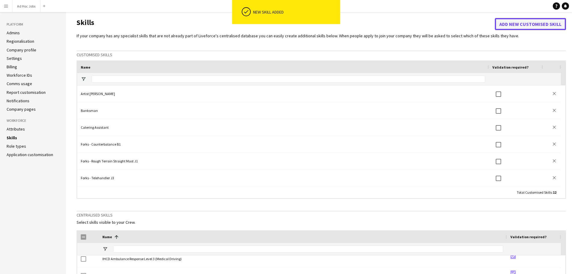
click at [519, 26] on button "Add new customised skill" at bounding box center [530, 24] width 71 height 12
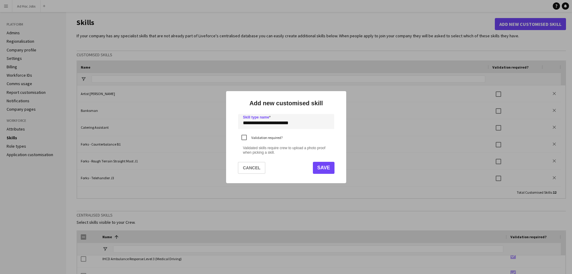
type input "**********"
click at [320, 168] on button "Save" at bounding box center [324, 168] width 22 height 12
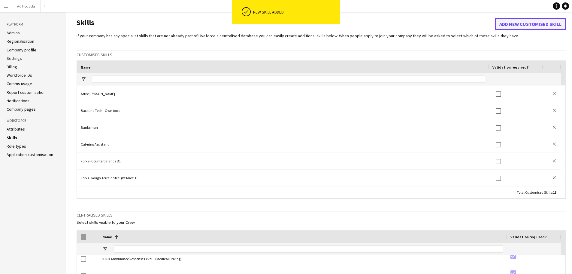
click at [539, 22] on button "Add new customised skill" at bounding box center [530, 24] width 71 height 12
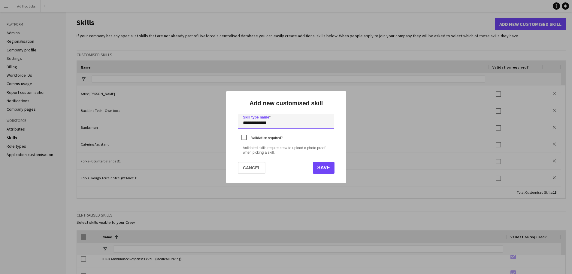
type input "**********"
click at [330, 166] on button "Save" at bounding box center [324, 168] width 22 height 12
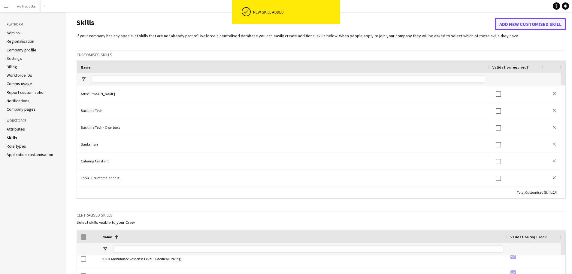
click at [519, 26] on button "Add new customised skill" at bounding box center [530, 24] width 71 height 12
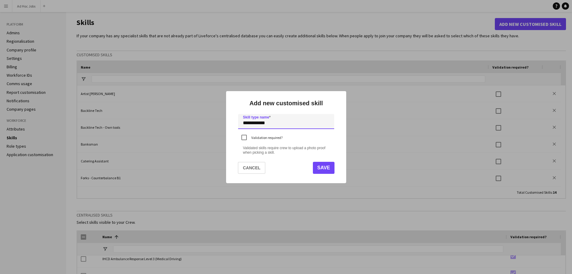
type input "**********"
click at [326, 166] on button "Save" at bounding box center [324, 168] width 22 height 12
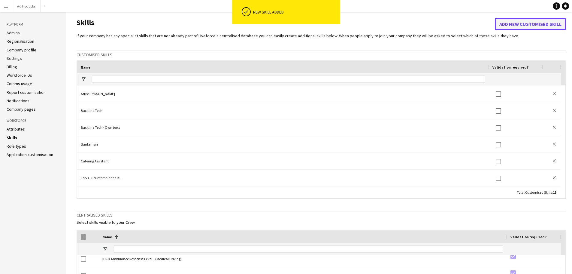
click at [528, 26] on button "Add new customised skill" at bounding box center [530, 24] width 71 height 12
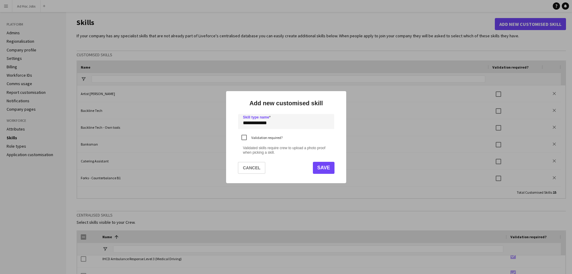
type input "**********"
click at [326, 168] on button "Save" at bounding box center [324, 168] width 22 height 12
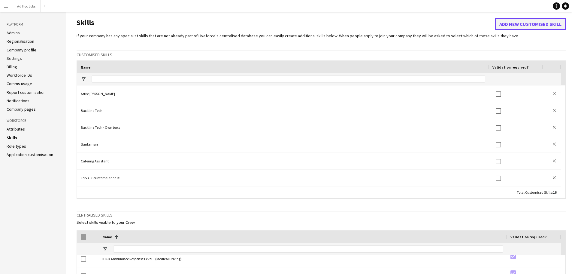
click at [515, 25] on button "Add new customised skill" at bounding box center [530, 24] width 71 height 12
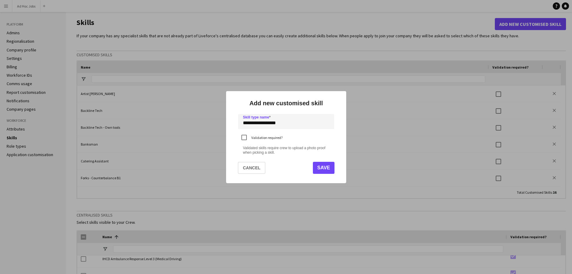
type input "**********"
click at [327, 169] on button "Save" at bounding box center [324, 168] width 22 height 12
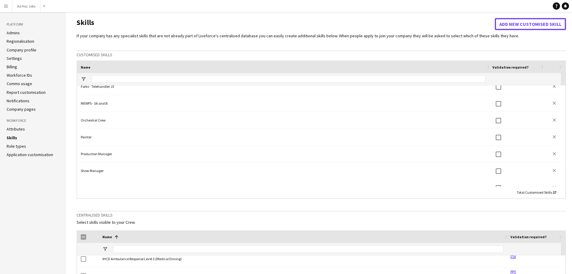
scroll to position [185, 0]
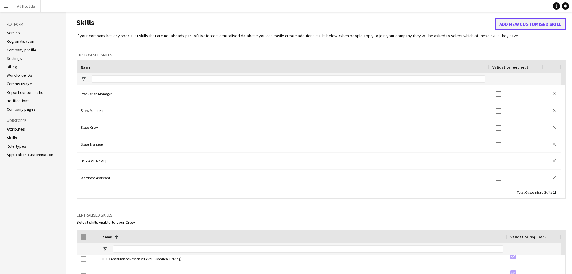
click at [510, 26] on button "Add new customised skill" at bounding box center [530, 24] width 71 height 12
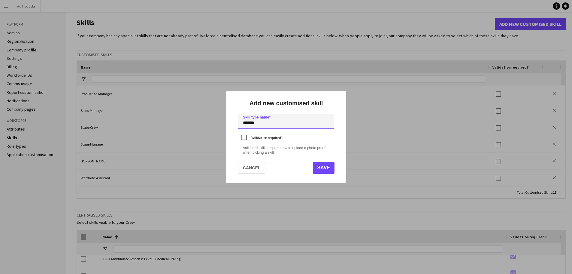
type input "******"
click at [323, 168] on button "Save" at bounding box center [324, 168] width 22 height 12
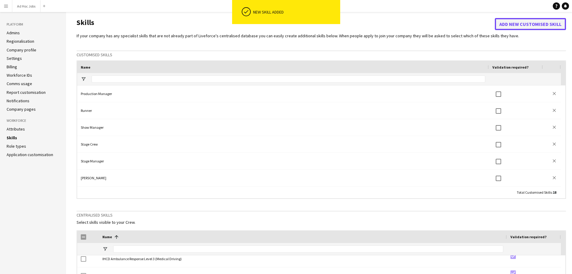
click at [522, 24] on button "Add new customised skill" at bounding box center [530, 24] width 71 height 12
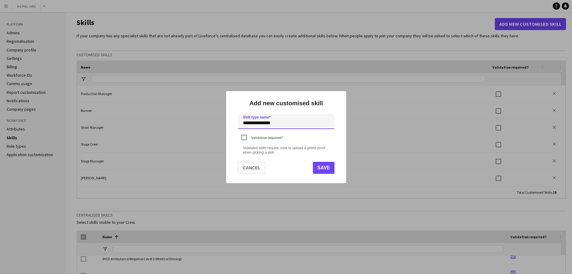
type input "**********"
click at [321, 167] on button "Save" at bounding box center [324, 168] width 22 height 12
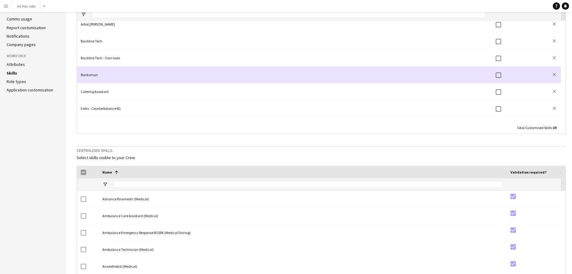
scroll to position [0, 0]
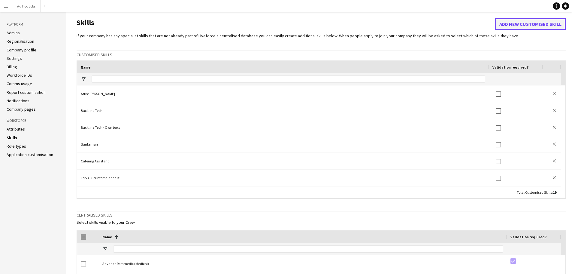
click at [537, 22] on button "Add new customised skill" at bounding box center [530, 24] width 71 height 12
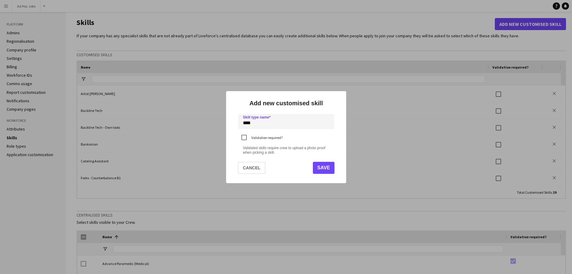
type input "****"
click at [323, 168] on button "Save" at bounding box center [324, 168] width 22 height 12
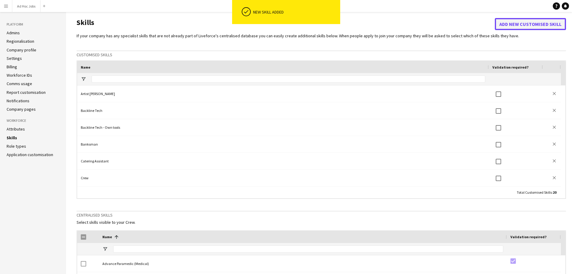
click at [515, 25] on button "Add new customised skill" at bounding box center [530, 24] width 71 height 12
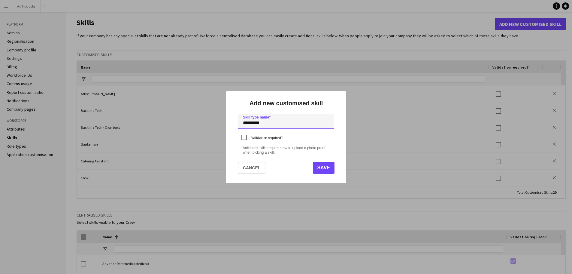
type input "*********"
click at [324, 165] on button "Save" at bounding box center [324, 168] width 22 height 12
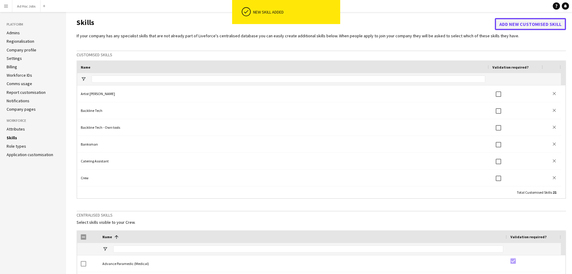
click at [512, 25] on button "Add new customised skill" at bounding box center [530, 24] width 71 height 12
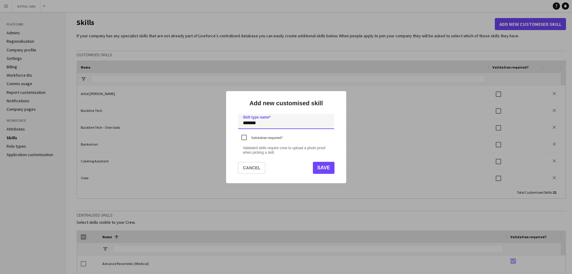
type input "*******"
click at [319, 170] on button "Save" at bounding box center [324, 168] width 22 height 12
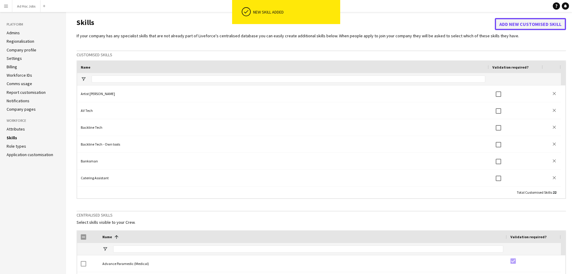
click at [526, 23] on button "Add new customised skill" at bounding box center [530, 24] width 71 height 12
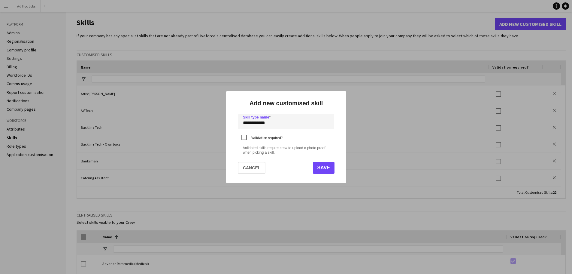
type input "**********"
click at [323, 166] on button "Save" at bounding box center [324, 168] width 22 height 12
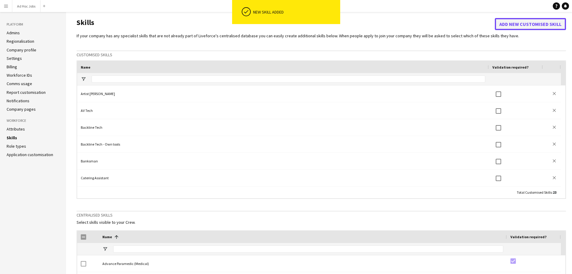
click at [513, 27] on button "Add new customised skill" at bounding box center [530, 24] width 71 height 12
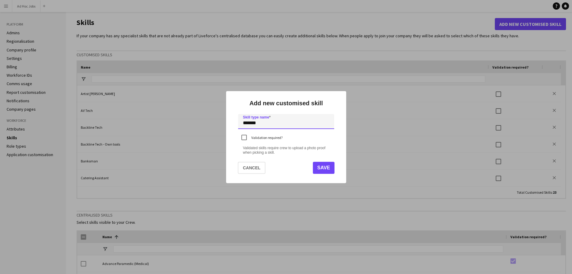
type input "*******"
click at [326, 169] on button "Save" at bounding box center [324, 168] width 22 height 12
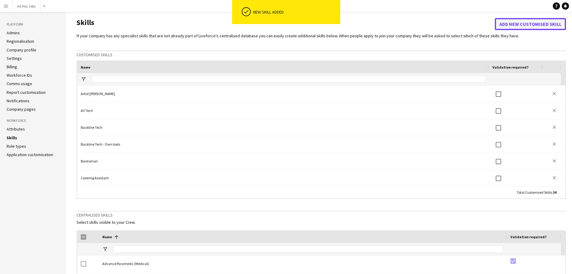
click at [513, 25] on button "Add new customised skill" at bounding box center [530, 24] width 71 height 12
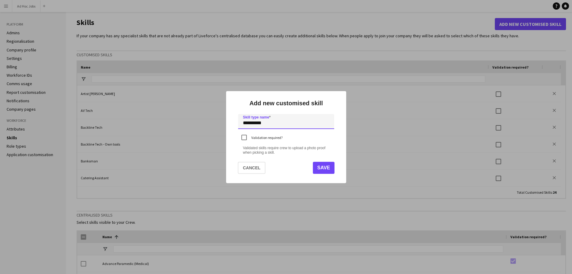
type input "**********"
click at [328, 167] on button "Save" at bounding box center [324, 168] width 22 height 12
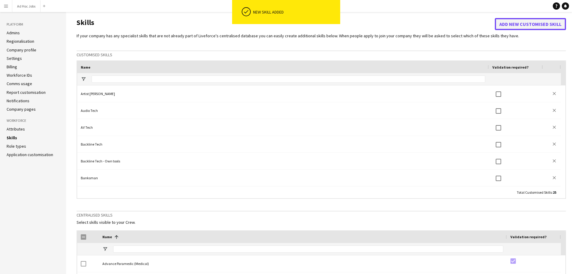
click at [506, 29] on button "Add new customised skill" at bounding box center [530, 24] width 71 height 12
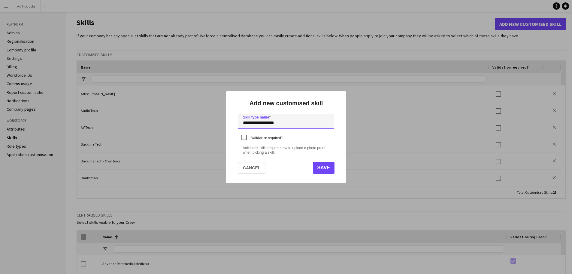
type input "**********"
click at [329, 170] on button "Save" at bounding box center [324, 168] width 22 height 12
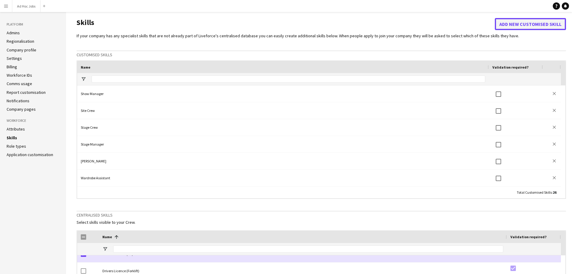
click at [525, 23] on button "Add new customised skill" at bounding box center [530, 24] width 71 height 12
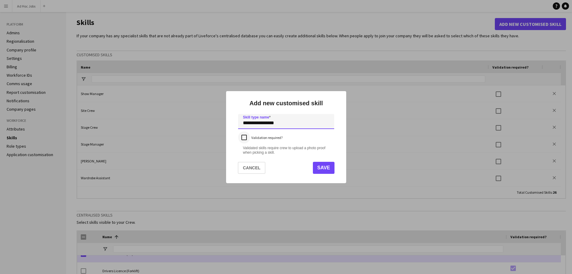
type input "**********"
click at [322, 170] on button "Save" at bounding box center [324, 168] width 22 height 12
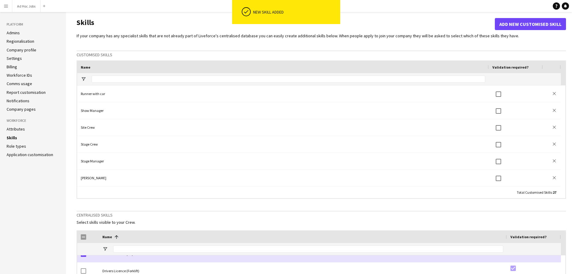
click at [23, 128] on link "Attributes" at bounding box center [16, 128] width 18 height 5
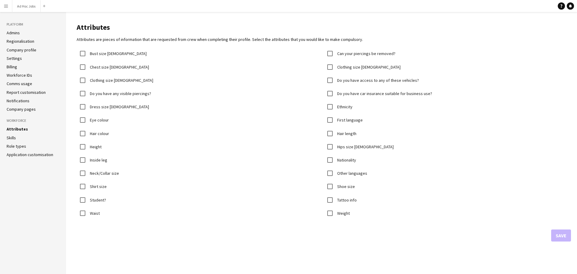
click at [25, 146] on link "Role types" at bounding box center [17, 145] width 20 height 5
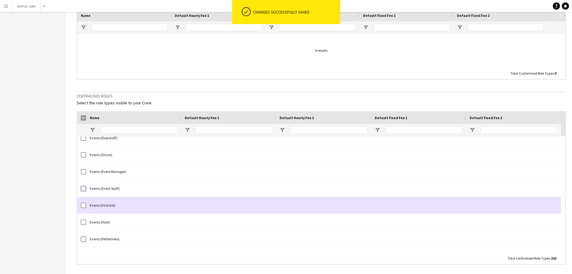
scroll to position [218, 0]
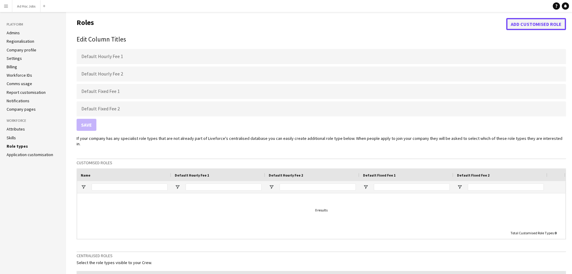
click at [537, 25] on button "Add customised role" at bounding box center [536, 24] width 60 height 12
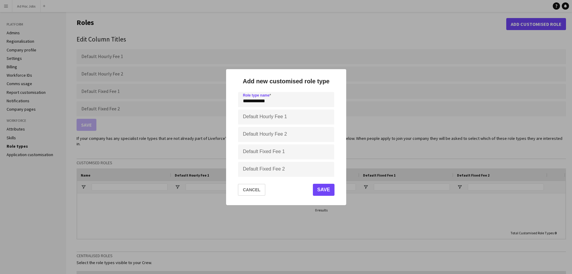
type input "**********"
click at [322, 190] on button "Save" at bounding box center [324, 189] width 22 height 12
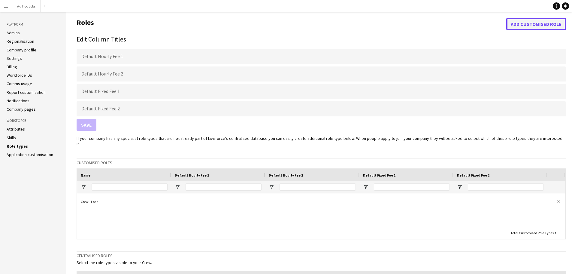
click at [527, 26] on button "Add customised role" at bounding box center [536, 24] width 60 height 12
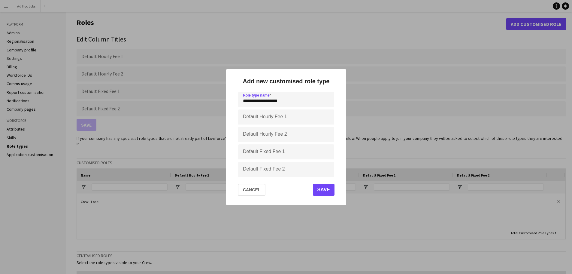
type input "**********"
click at [322, 189] on button "Save" at bounding box center [324, 189] width 22 height 12
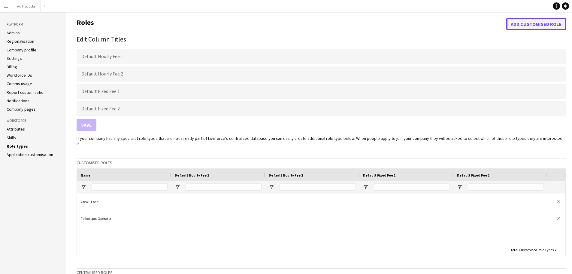
click at [516, 25] on button "Add customised role" at bounding box center [536, 24] width 60 height 12
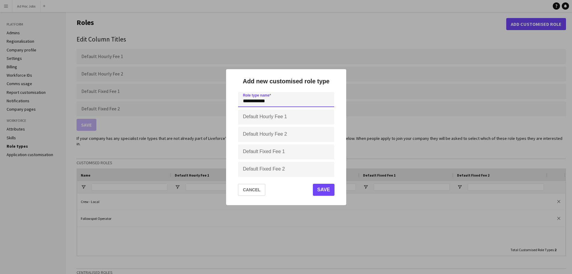
type input "**********"
click at [324, 186] on button "Save" at bounding box center [324, 189] width 22 height 12
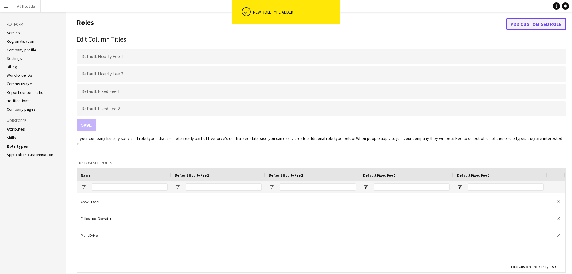
click at [519, 26] on button "Add customised role" at bounding box center [536, 24] width 60 height 12
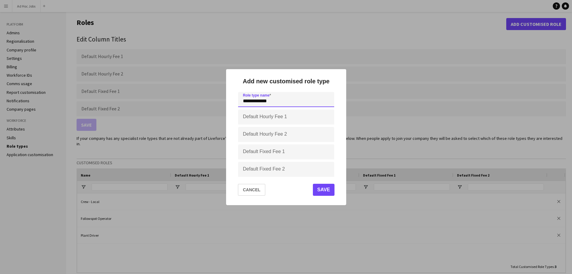
type input "**********"
click at [326, 192] on button "Save" at bounding box center [324, 189] width 22 height 12
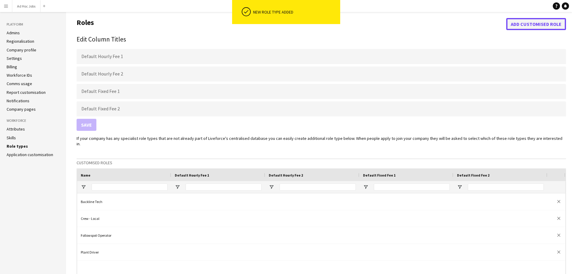
click at [532, 25] on button "Add customised role" at bounding box center [536, 24] width 60 height 12
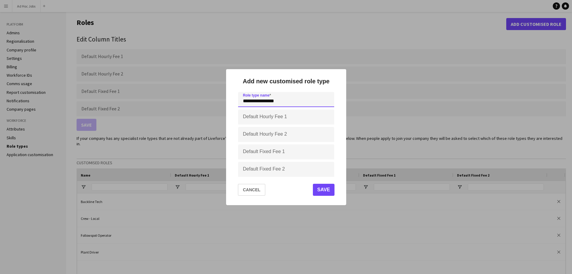
type input "**********"
click at [326, 191] on button "Save" at bounding box center [324, 189] width 22 height 12
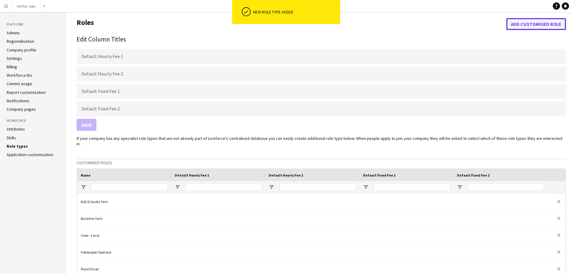
click at [518, 26] on button "Add customised role" at bounding box center [536, 24] width 60 height 12
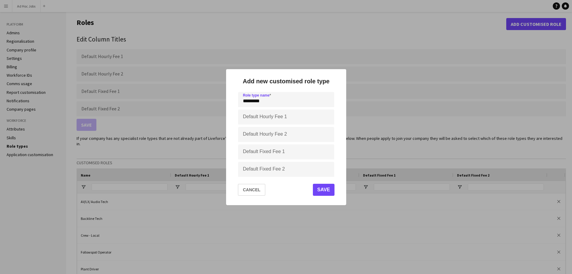
type input "*********"
click at [323, 189] on button "Save" at bounding box center [324, 189] width 22 height 12
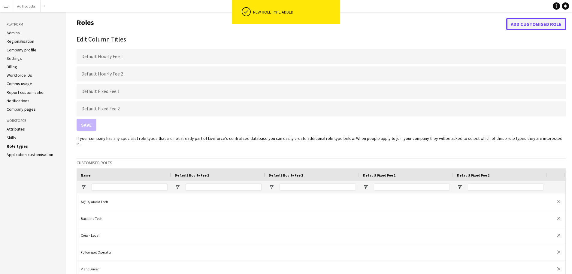
click at [518, 25] on button "Add customised role" at bounding box center [536, 24] width 60 height 12
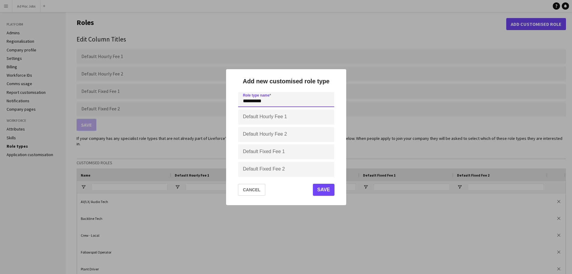
type input "**********"
click at [323, 191] on button "Save" at bounding box center [324, 189] width 22 height 12
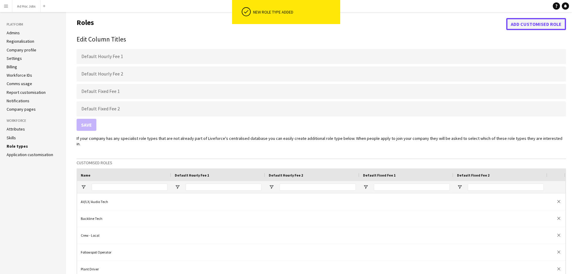
click at [524, 25] on button "Add customised role" at bounding box center [536, 24] width 60 height 12
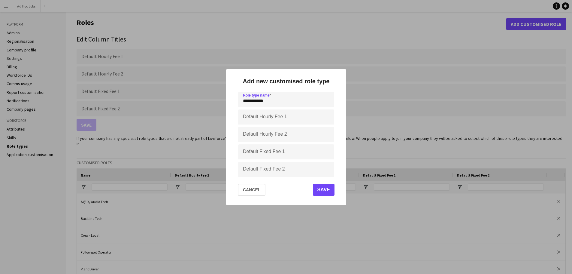
type input "**********"
click at [321, 191] on button "Save" at bounding box center [324, 189] width 22 height 12
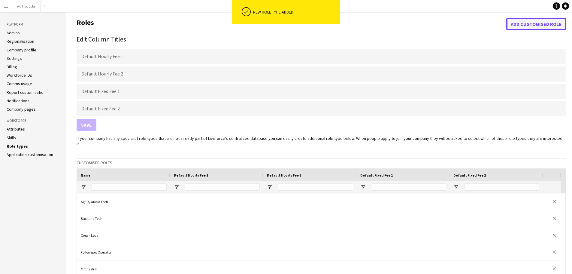
click at [513, 26] on button "Add customised role" at bounding box center [536, 24] width 60 height 12
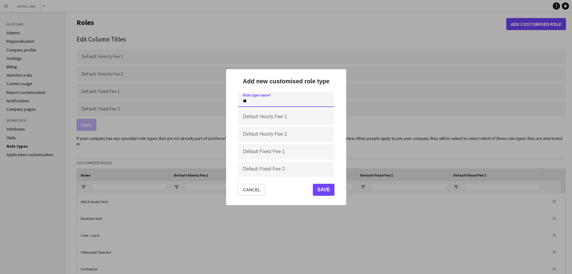
type input "*"
type input "******"
drag, startPoint x: 321, startPoint y: 188, endPoint x: 328, endPoint y: 187, distance: 6.7
click at [323, 188] on button "Save" at bounding box center [324, 189] width 22 height 12
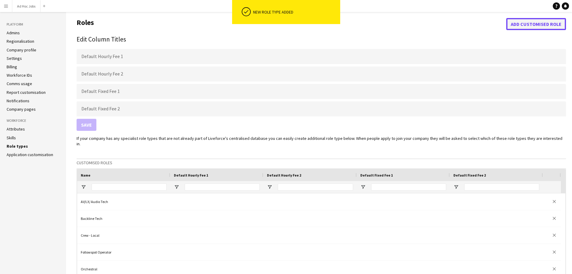
click at [520, 25] on button "Add customised role" at bounding box center [536, 24] width 60 height 12
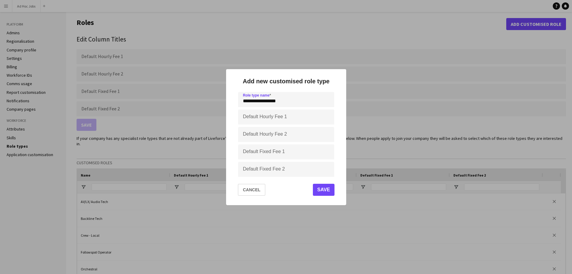
type input "**********"
click at [327, 194] on button "Save" at bounding box center [324, 189] width 22 height 12
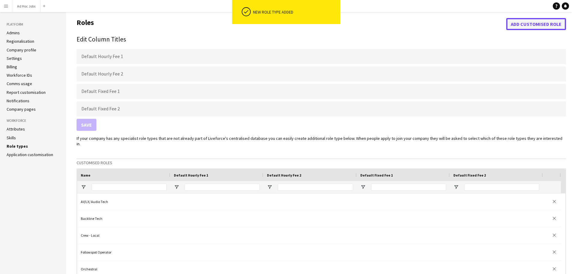
click at [535, 25] on button "Add customised role" at bounding box center [536, 24] width 60 height 12
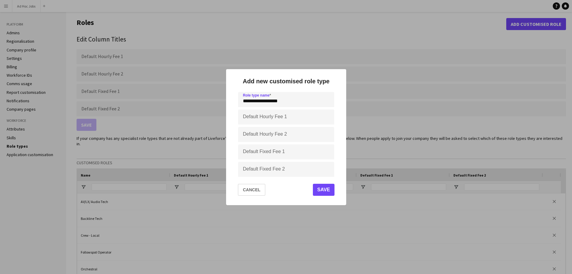
type input "**********"
click at [325, 189] on button "Save" at bounding box center [324, 189] width 22 height 12
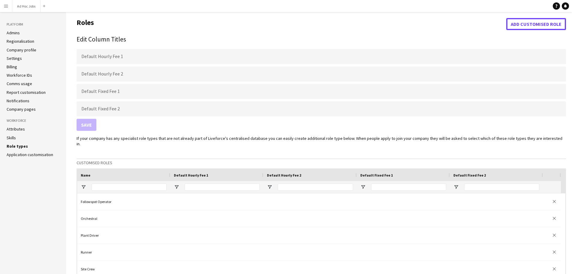
scroll to position [0, 0]
click at [531, 25] on button "Add customised role" at bounding box center [536, 24] width 60 height 12
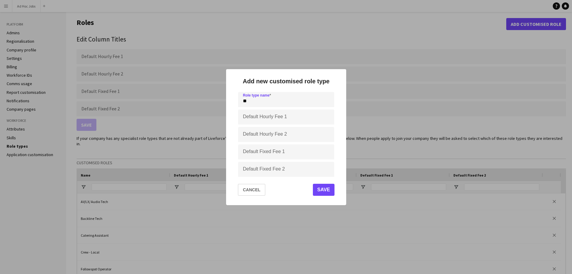
type input "*"
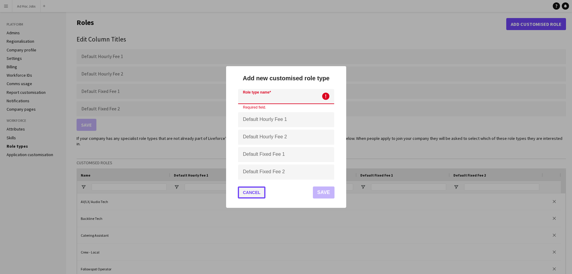
click at [255, 193] on button "Cancel" at bounding box center [252, 192] width 28 height 12
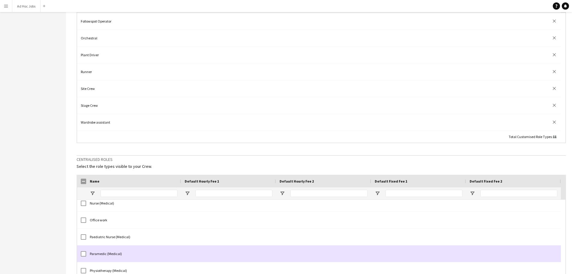
scroll to position [1261, 0]
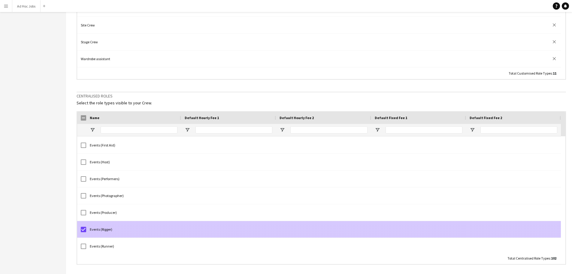
click at [81, 224] on div at bounding box center [81, 229] width 9 height 17
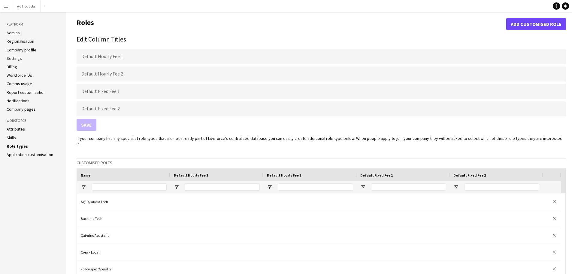
click at [15, 137] on link "Skills" at bounding box center [11, 137] width 9 height 5
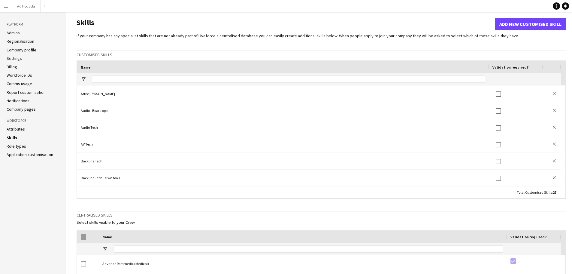
click at [22, 144] on link "Role types" at bounding box center [17, 145] width 20 height 5
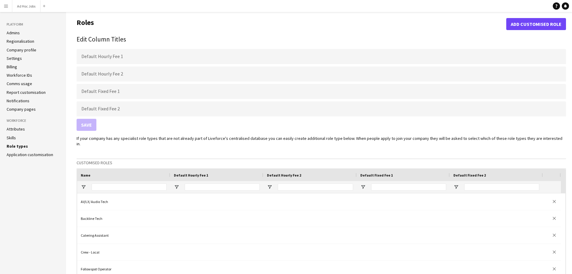
click at [31, 154] on link "Application customisation" at bounding box center [30, 154] width 47 height 5
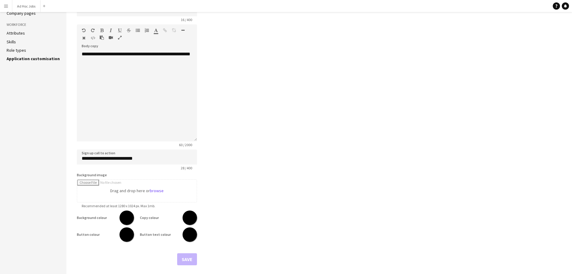
type input "**********"
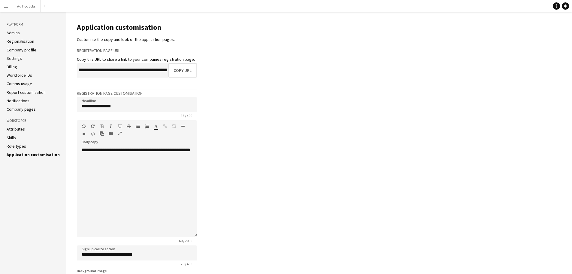
click at [27, 108] on link "Company pages" at bounding box center [21, 108] width 29 height 5
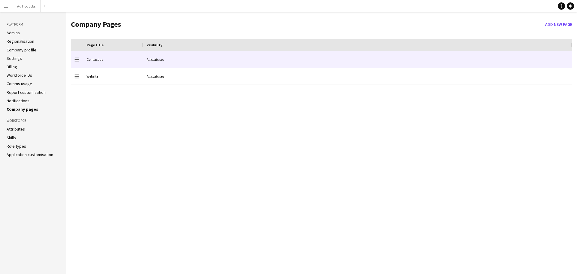
click at [96, 62] on div "Contact us" at bounding box center [113, 59] width 60 height 17
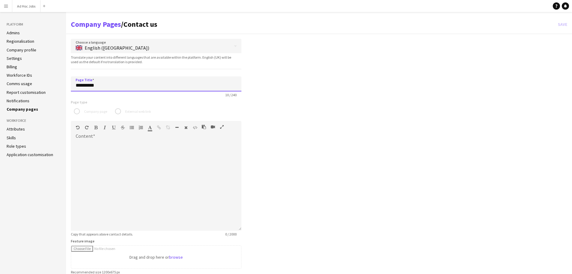
click at [104, 86] on input "**********" at bounding box center [156, 83] width 171 height 15
drag, startPoint x: 104, startPoint y: 86, endPoint x: 71, endPoint y: 86, distance: 32.4
click at [71, 86] on input "**********" at bounding box center [156, 83] width 171 height 15
type input "**********"
click at [117, 145] on div at bounding box center [156, 185] width 171 height 90
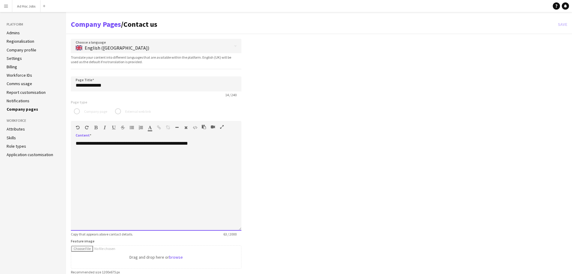
scroll to position [120, 0]
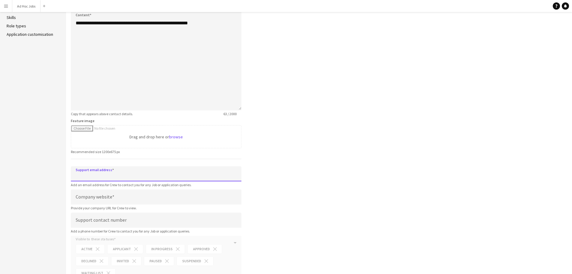
click at [147, 174] on input "Support email address" at bounding box center [156, 173] width 171 height 15
type input "**********"
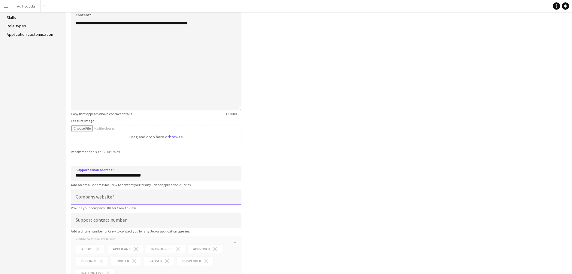
click at [113, 198] on input "Company website" at bounding box center [156, 196] width 171 height 15
type input "**********"
click at [274, 215] on div "**********" at bounding box center [319, 106] width 506 height 375
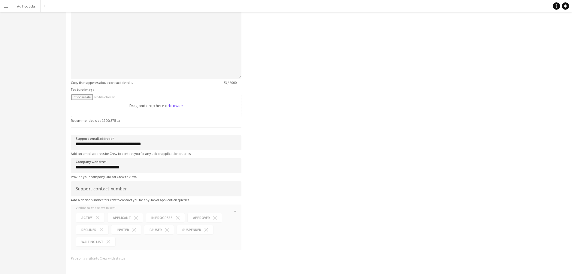
click at [92, 217] on form "**********" at bounding box center [156, 74] width 171 height 375
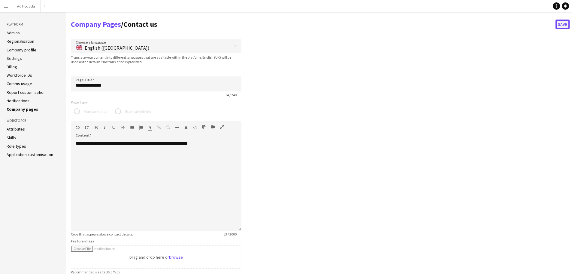
click at [560, 24] on button "Save" at bounding box center [563, 25] width 14 height 10
click at [29, 108] on link "Company pages" at bounding box center [23, 108] width 32 height 5
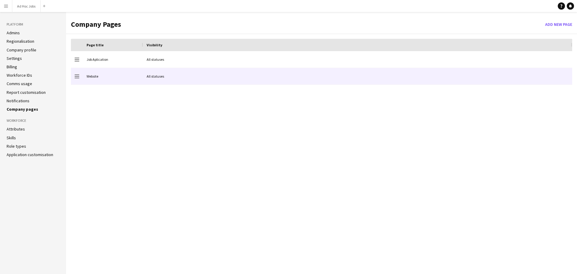
click at [156, 79] on div "All statuses" at bounding box center [357, 76] width 429 height 17
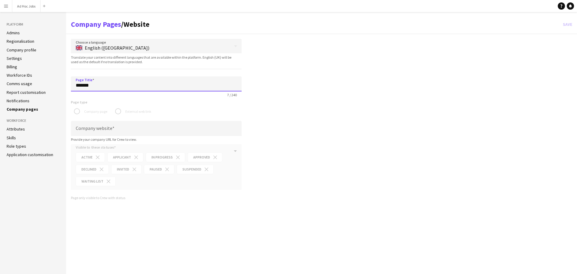
click at [141, 88] on input "*******" at bounding box center [156, 83] width 171 height 15
type input "**********"
click at [93, 127] on input "Company website" at bounding box center [156, 128] width 171 height 15
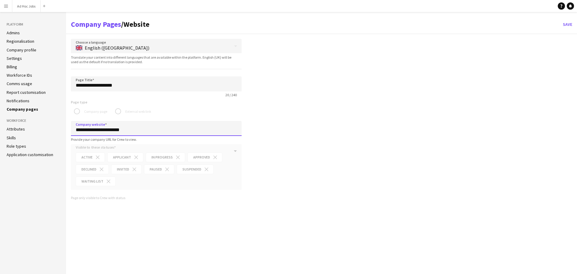
type input "**********"
drag, startPoint x: 276, startPoint y: 144, endPoint x: 281, endPoint y: 143, distance: 5.1
click at [279, 144] on div "**********" at bounding box center [321, 120] width 511 height 163
click at [566, 23] on button "Save" at bounding box center [567, 25] width 14 height 10
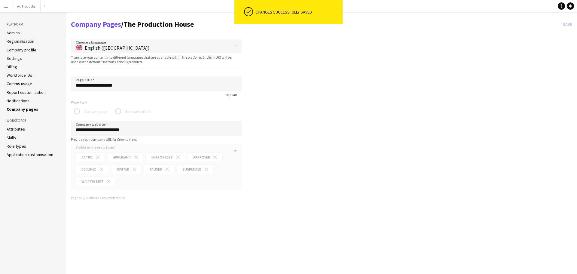
click at [21, 100] on link "Notifications" at bounding box center [18, 100] width 23 height 5
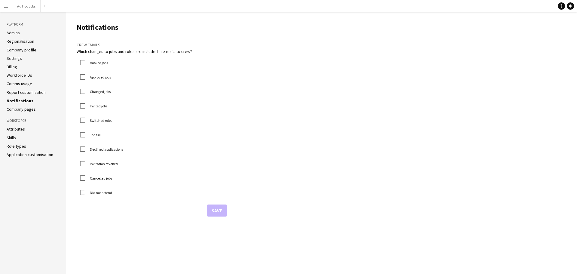
click at [35, 92] on link "Report customisation" at bounding box center [26, 91] width 39 height 5
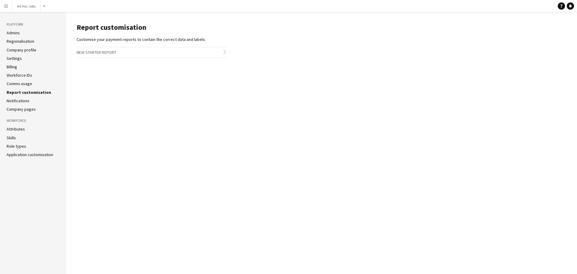
click at [33, 85] on li "Comms usage" at bounding box center [33, 83] width 53 height 5
click at [27, 82] on link "Comms usage" at bounding box center [20, 83] width 26 height 5
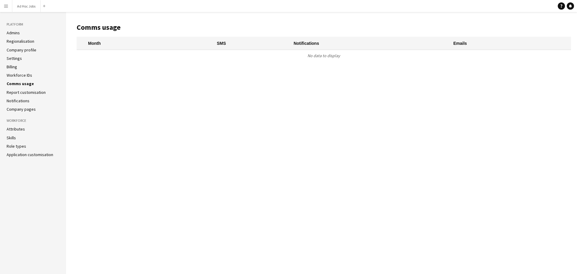
click at [26, 74] on link "Workforce IDs" at bounding box center [20, 74] width 26 height 5
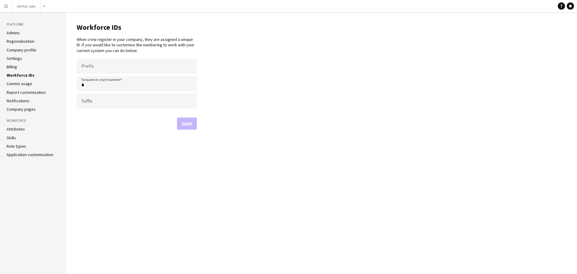
click at [13, 66] on link "Billing" at bounding box center [12, 66] width 11 height 5
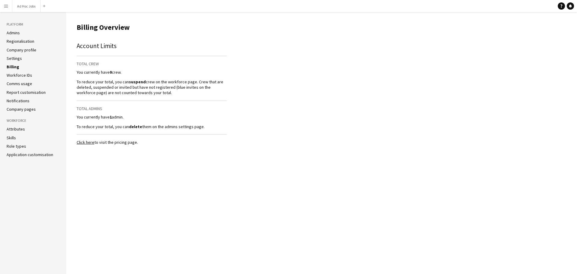
click at [22, 59] on li "Settings" at bounding box center [33, 58] width 53 height 5
click at [12, 59] on link "Settings" at bounding box center [14, 58] width 15 height 5
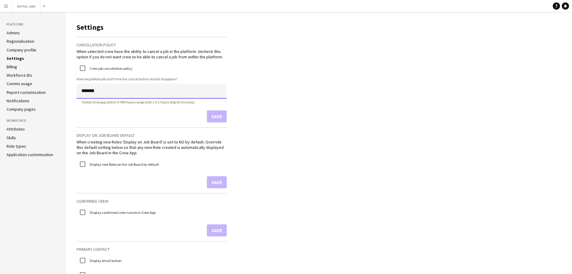
click at [102, 86] on input "*******" at bounding box center [152, 90] width 150 height 15
click at [101, 87] on input "*******" at bounding box center [152, 90] width 150 height 15
type input "*********"
click at [216, 116] on button "Save" at bounding box center [217, 116] width 20 height 12
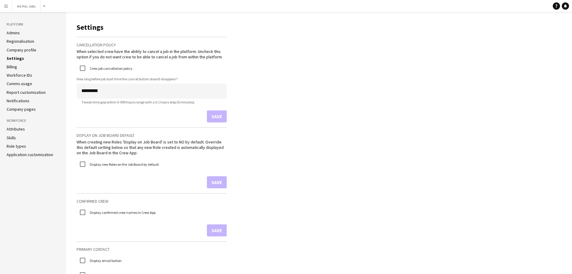
scroll to position [60, 0]
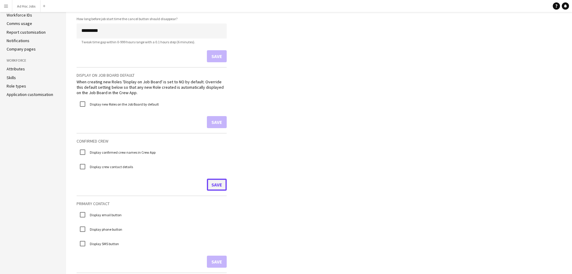
click at [217, 187] on button "Save" at bounding box center [217, 184] width 20 height 12
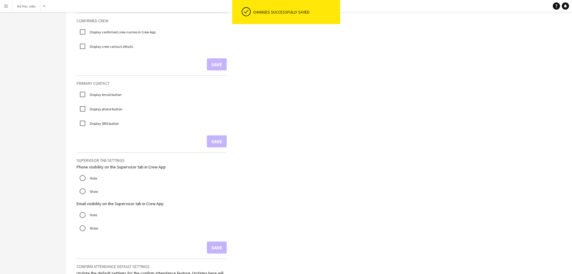
scroll to position [240, 0]
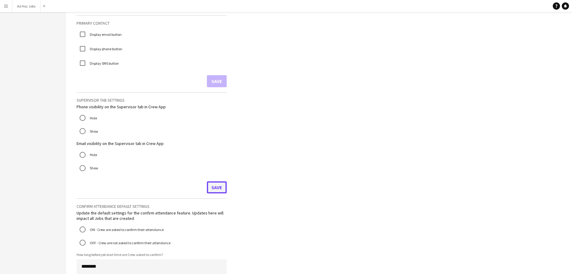
click at [219, 189] on button "Save" at bounding box center [217, 187] width 20 height 12
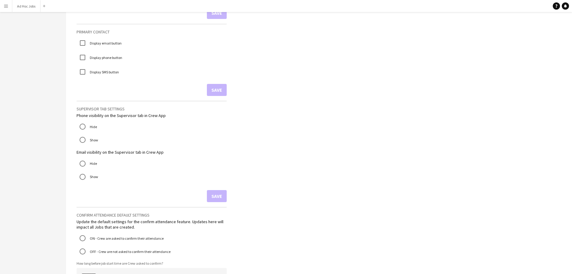
scroll to position [532, 0]
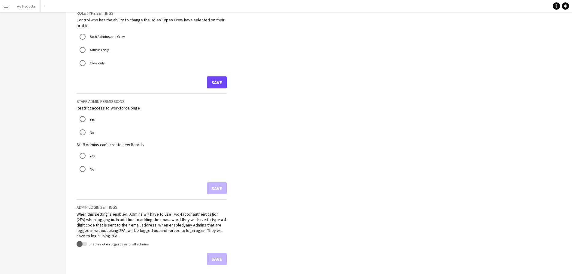
click at [218, 186] on div "Save" at bounding box center [152, 188] width 150 height 12
click at [217, 86] on button "Save" at bounding box center [217, 82] width 20 height 12
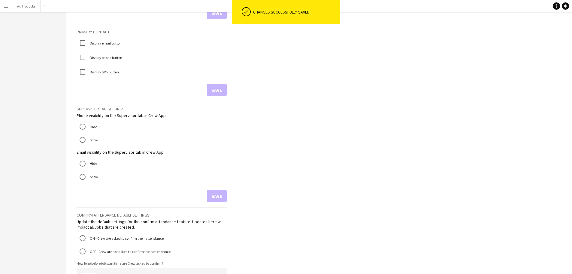
scroll to position [0, 0]
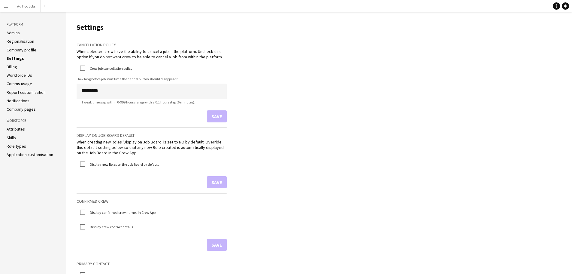
click at [23, 48] on link "Company profile" at bounding box center [22, 49] width 30 height 5
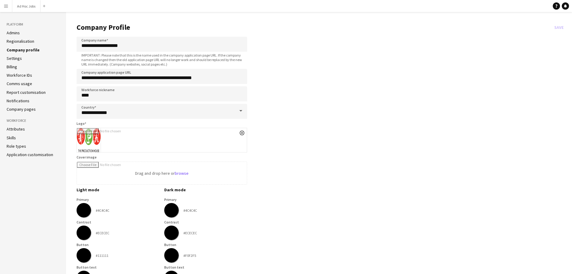
click at [23, 42] on link "Regionalisation" at bounding box center [21, 40] width 28 height 5
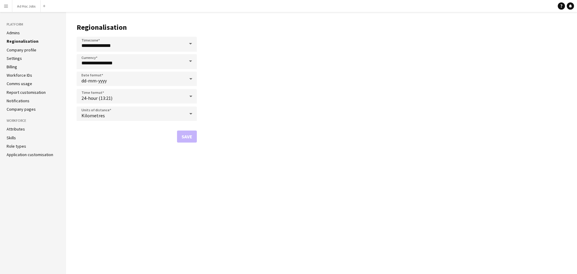
click at [22, 33] on li "Admins" at bounding box center [33, 32] width 53 height 5
click at [11, 32] on link "Admins" at bounding box center [13, 32] width 13 height 5
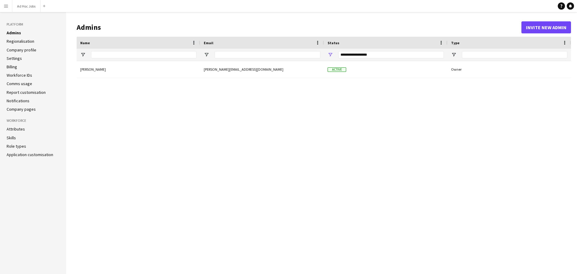
click at [5, 8] on button "Menu" at bounding box center [6, 6] width 12 height 12
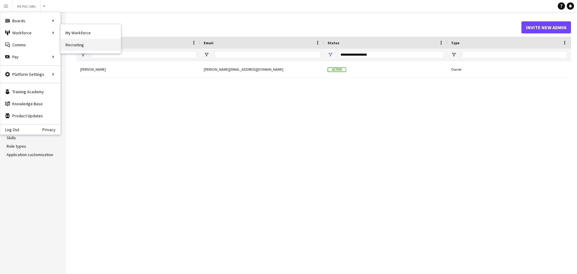
click at [82, 43] on link "Recruiting" at bounding box center [91, 45] width 60 height 12
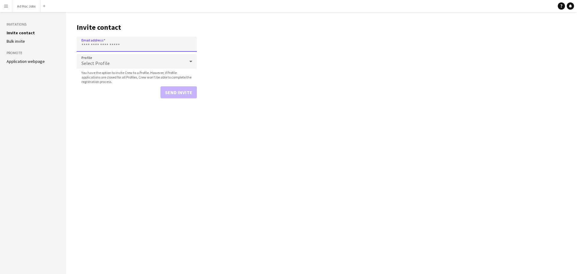
click at [123, 45] on input "Email address" at bounding box center [137, 44] width 120 height 15
type input "**********"
click at [132, 60] on div "Select Profile" at bounding box center [131, 61] width 108 height 14
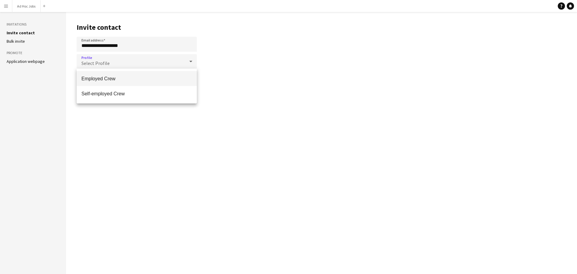
click at [118, 79] on span "Employed Crew" at bounding box center [136, 79] width 111 height 6
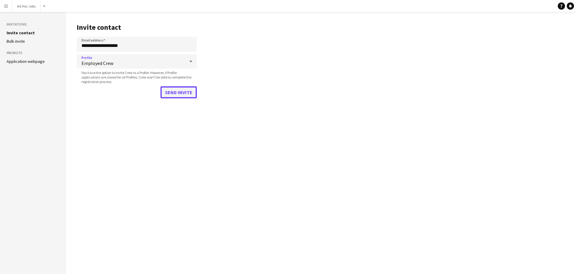
click at [179, 92] on button "Send invite" at bounding box center [178, 92] width 36 height 12
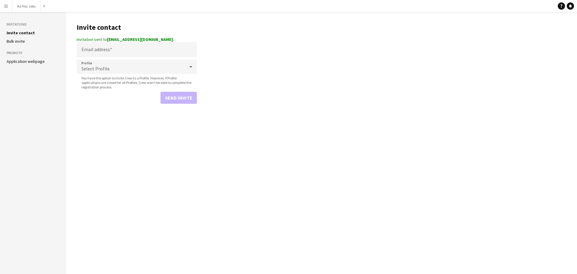
click at [31, 60] on link "Application webpage" at bounding box center [26, 61] width 38 height 5
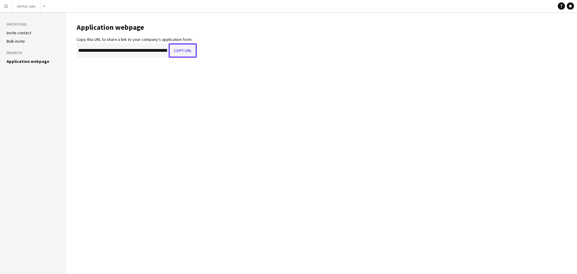
click at [184, 49] on button "Copy URL" at bounding box center [182, 50] width 28 height 14
click at [6, 4] on app-icon "Menu" at bounding box center [6, 6] width 5 height 5
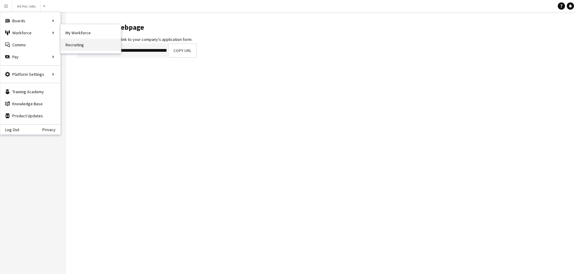
click at [86, 44] on link "Recruiting" at bounding box center [91, 45] width 60 height 12
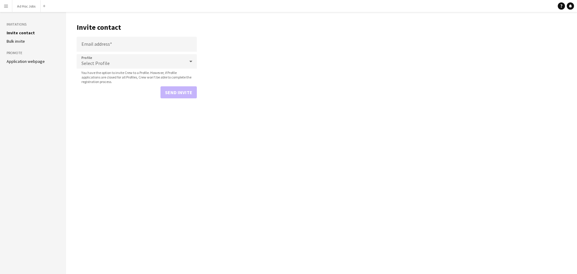
click at [34, 61] on link "Application webpage" at bounding box center [26, 61] width 38 height 5
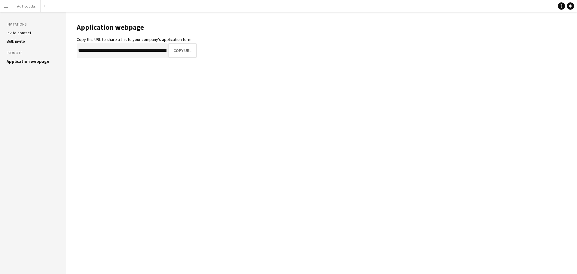
click at [27, 32] on link "Invite contact" at bounding box center [19, 32] width 25 height 5
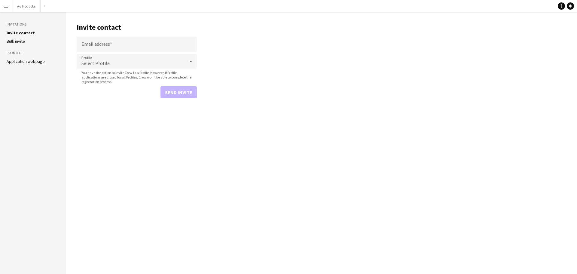
click at [25, 23] on h3 "Invitations" at bounding box center [33, 24] width 53 height 5
click at [7, 7] on app-icon "Menu" at bounding box center [6, 6] width 5 height 5
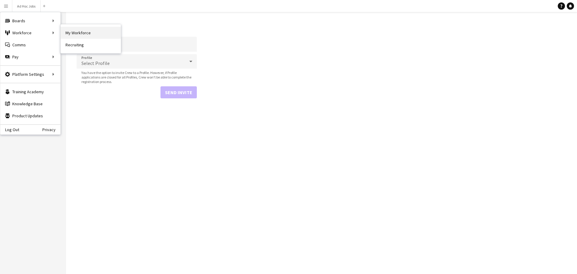
click at [77, 33] on link "My Workforce" at bounding box center [91, 33] width 60 height 12
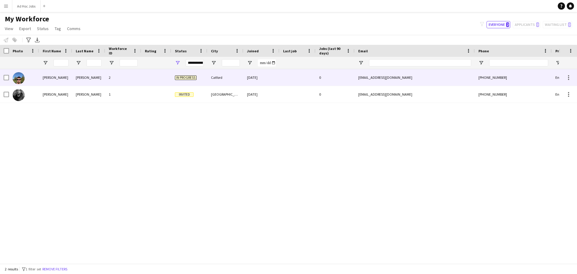
click at [188, 77] on span "In progress" at bounding box center [186, 77] width 22 height 5
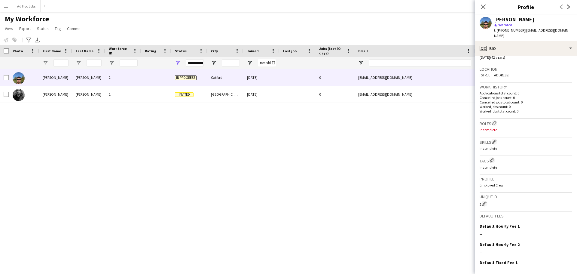
scroll to position [164, 0]
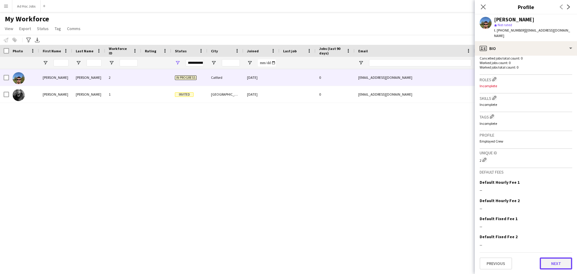
click at [551, 264] on button "Next" at bounding box center [555, 263] width 32 height 12
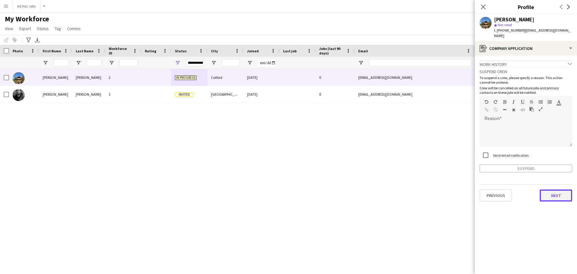
click at [553, 189] on button "Next" at bounding box center [555, 195] width 32 height 12
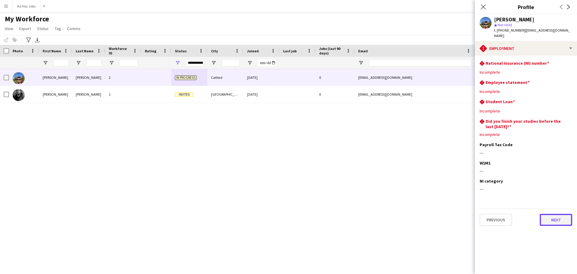
click at [553, 214] on button "Next" at bounding box center [555, 220] width 32 height 12
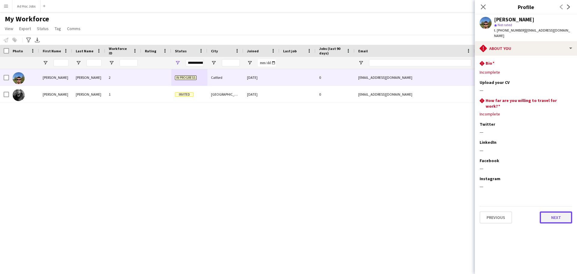
click at [559, 211] on button "Next" at bounding box center [555, 217] width 32 height 12
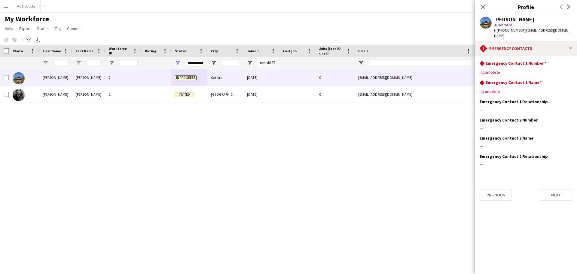
click at [559, 183] on div "Previous Next" at bounding box center [525, 191] width 92 height 17
click at [557, 189] on button "Next" at bounding box center [555, 195] width 32 height 12
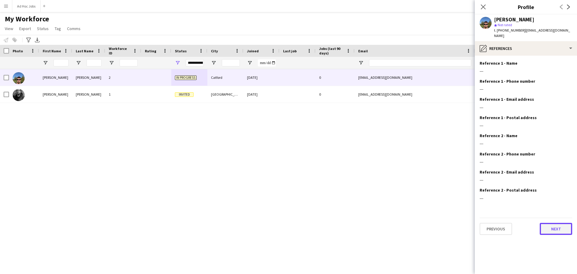
click at [557, 223] on button "Next" at bounding box center [555, 229] width 32 height 12
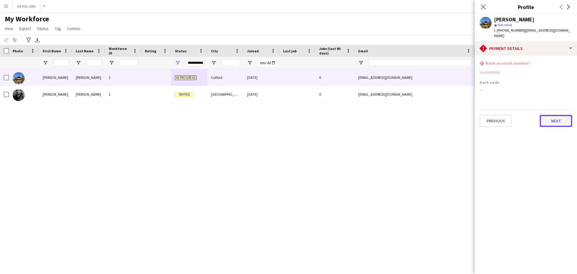
click at [556, 115] on button "Next" at bounding box center [555, 121] width 32 height 12
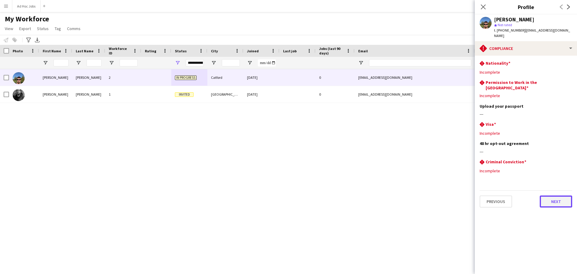
click at [553, 195] on button "Next" at bounding box center [555, 201] width 32 height 12
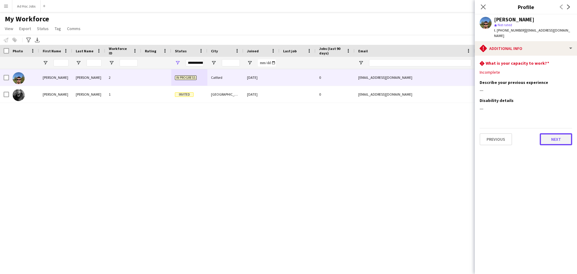
click at [559, 133] on button "Next" at bounding box center [555, 139] width 32 height 12
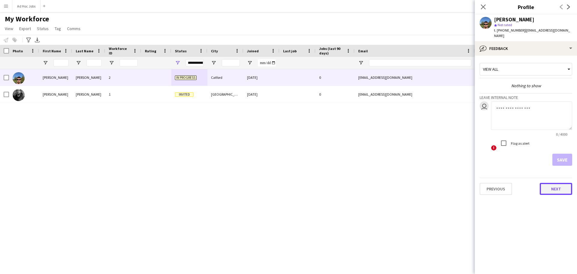
click at [557, 183] on button "Next" at bounding box center [555, 189] width 32 height 12
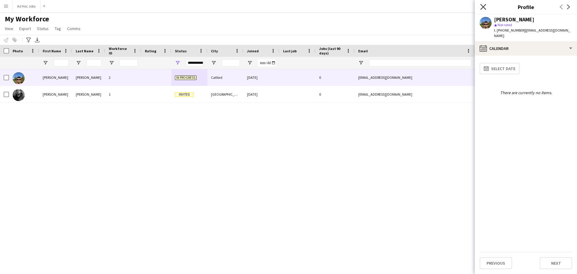
click at [484, 5] on icon at bounding box center [483, 7] width 6 height 6
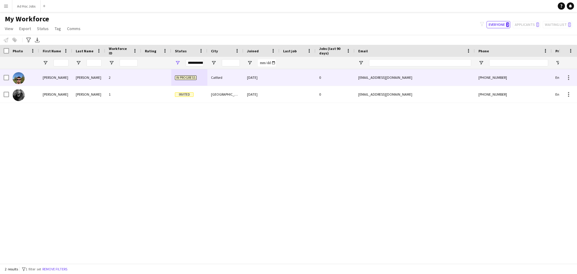
click at [191, 77] on span "In progress" at bounding box center [186, 77] width 22 height 5
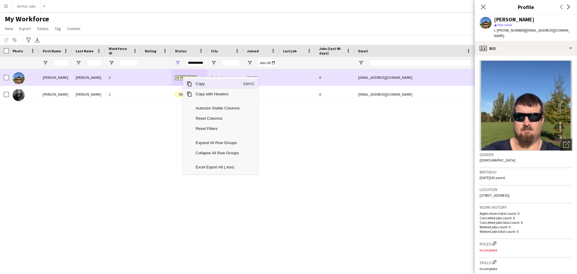
click at [183, 77] on span "In progress" at bounding box center [186, 77] width 22 height 5
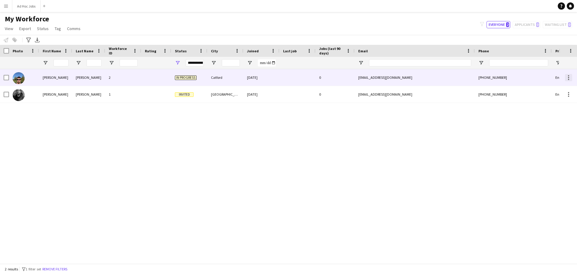
click at [569, 78] on div at bounding box center [568, 77] width 7 height 7
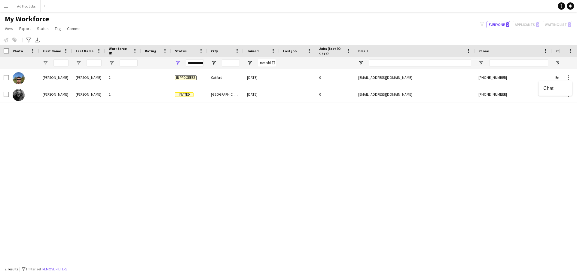
click at [568, 78] on div at bounding box center [288, 137] width 577 height 274
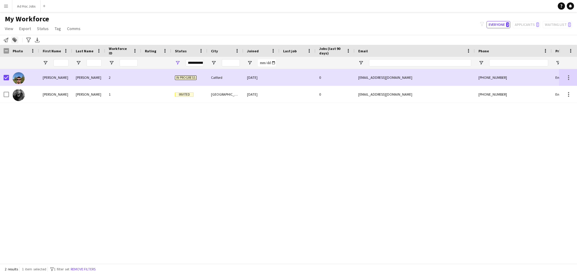
click at [14, 41] on icon at bounding box center [14, 40] width 4 height 4
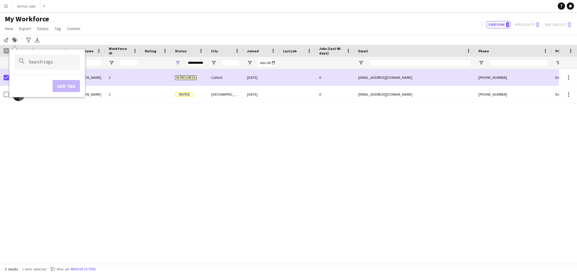
click at [14, 41] on icon at bounding box center [14, 40] width 4 height 4
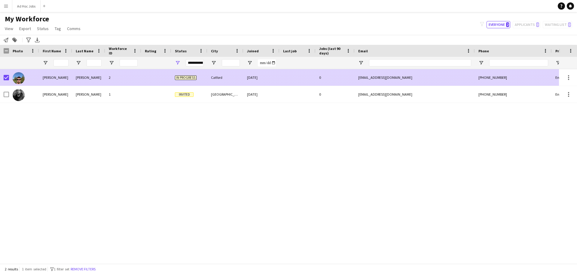
click at [202, 80] on div "In progress" at bounding box center [189, 77] width 36 height 17
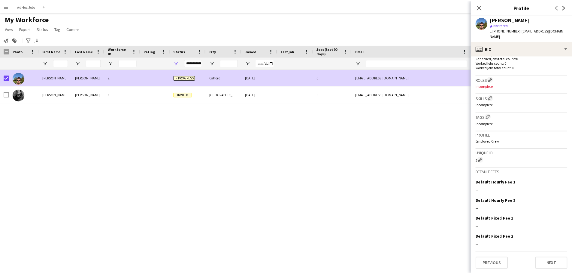
scroll to position [0, 0]
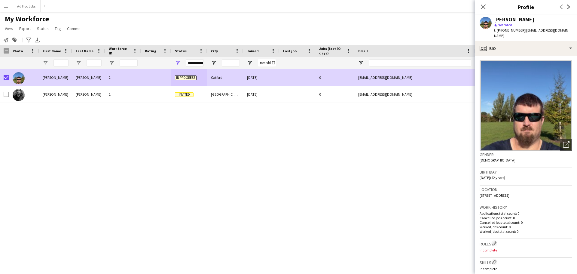
click at [7, 8] on app-icon "Menu" at bounding box center [6, 6] width 5 height 5
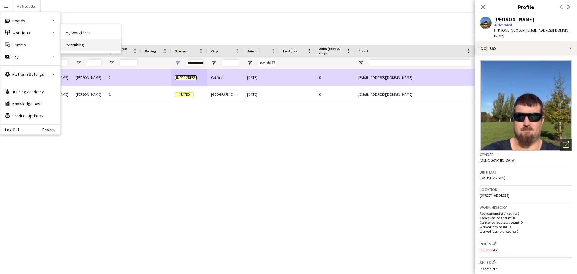
click at [74, 45] on link "Recruiting" at bounding box center [91, 45] width 60 height 12
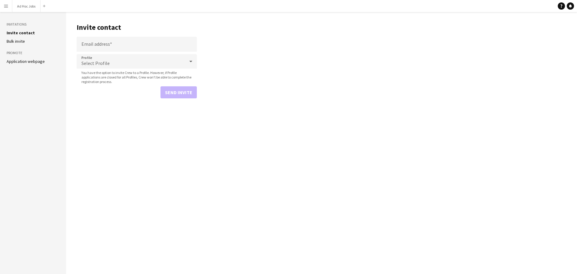
click at [32, 62] on link "Application webpage" at bounding box center [26, 61] width 38 height 5
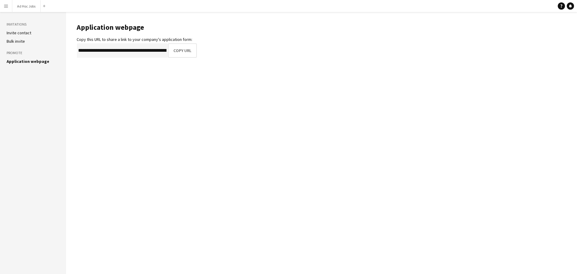
click at [10, 9] on button "Menu" at bounding box center [6, 6] width 12 height 12
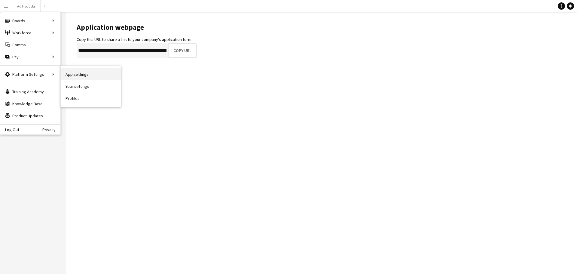
click at [75, 72] on link "App settings" at bounding box center [91, 74] width 60 height 12
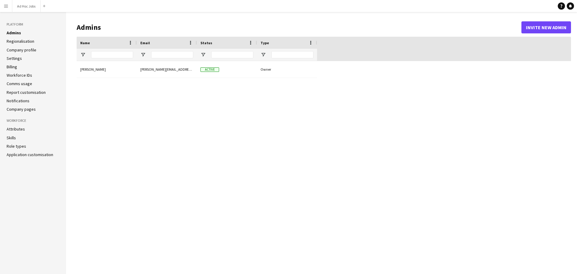
type input "**********"
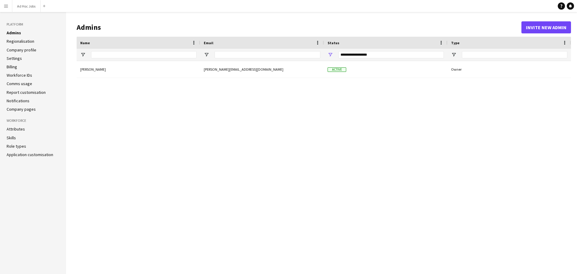
click at [16, 140] on li "Skills" at bounding box center [33, 137] width 53 height 5
click at [11, 138] on link "Skills" at bounding box center [11, 137] width 9 height 5
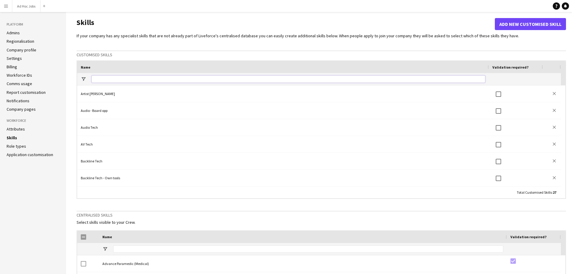
click at [132, 78] on input "Name Filter Input" at bounding box center [289, 78] width 394 height 7
type input "*"
type input "**********"
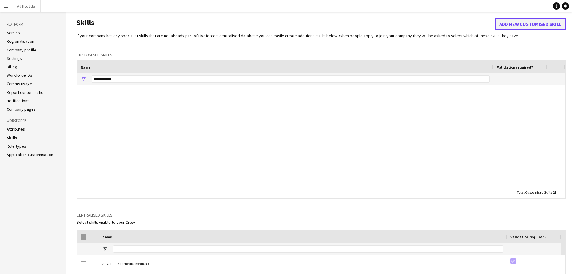
click at [510, 24] on button "Add new customised skill" at bounding box center [530, 24] width 71 height 12
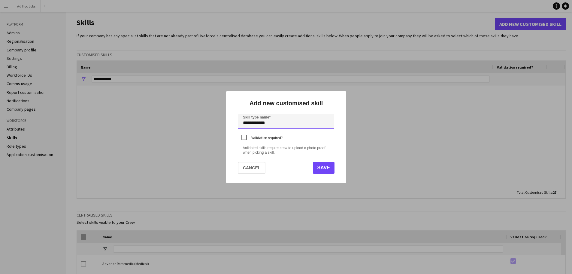
click at [277, 124] on input "**********" at bounding box center [286, 121] width 96 height 15
type input "**********"
click at [323, 167] on button "Save" at bounding box center [324, 168] width 22 height 12
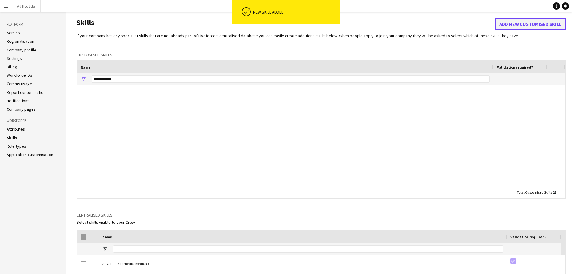
click at [508, 23] on button "Add new customised skill" at bounding box center [530, 24] width 71 height 12
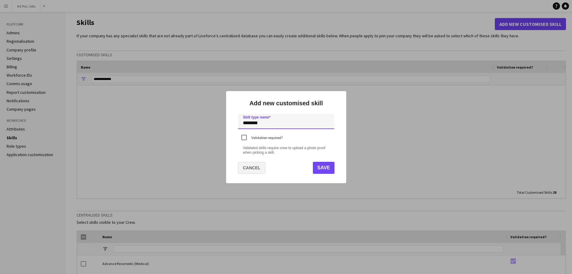
type input "*******"
click at [253, 163] on button "Cancel" at bounding box center [252, 168] width 28 height 12
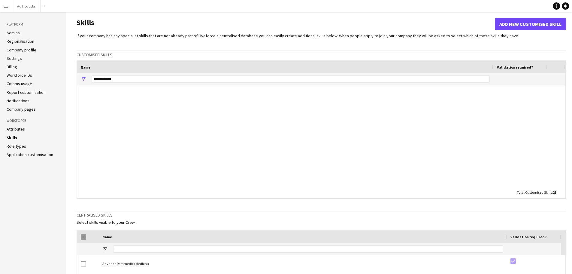
click at [20, 35] on li "Admins" at bounding box center [33, 32] width 53 height 5
click at [17, 32] on link "Admins" at bounding box center [13, 32] width 13 height 5
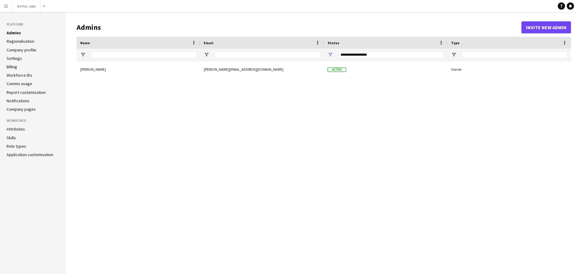
click at [30, 41] on link "Regionalisation" at bounding box center [21, 40] width 28 height 5
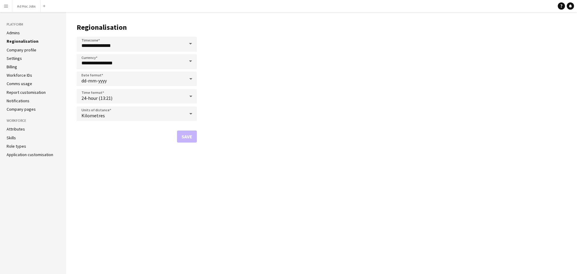
click at [31, 49] on link "Company profile" at bounding box center [22, 49] width 30 height 5
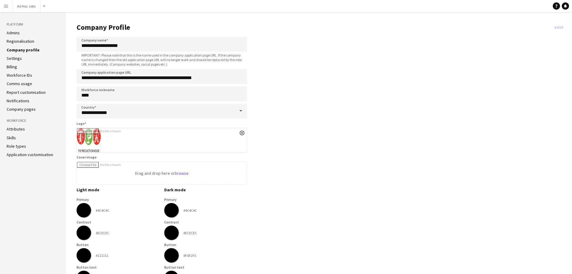
click at [29, 59] on li "Settings" at bounding box center [33, 58] width 53 height 5
click at [19, 59] on link "Settings" at bounding box center [14, 58] width 15 height 5
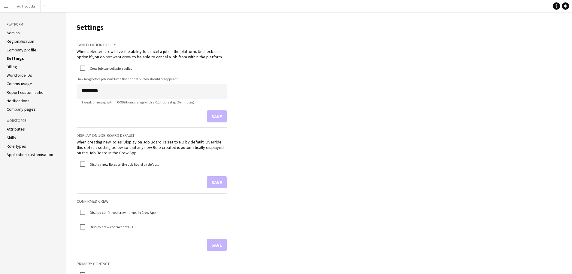
click at [15, 69] on link "Billing" at bounding box center [12, 66] width 11 height 5
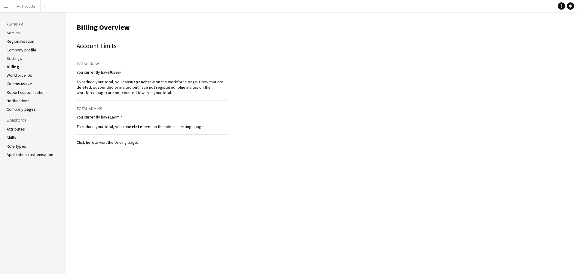
click at [31, 77] on link "Workforce IDs" at bounding box center [20, 74] width 26 height 5
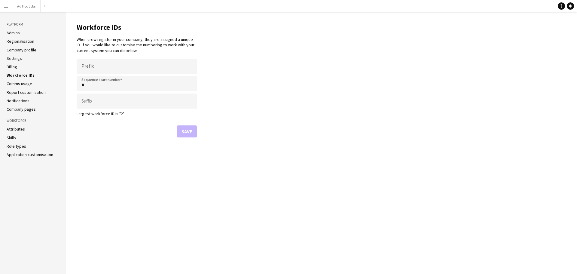
click at [32, 85] on li "Comms usage" at bounding box center [33, 83] width 53 height 5
click at [19, 83] on link "Comms usage" at bounding box center [20, 83] width 26 height 5
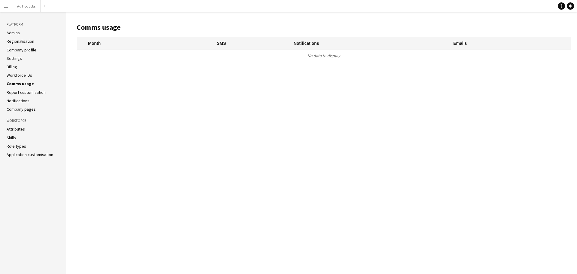
click at [23, 90] on link "Report customisation" at bounding box center [26, 91] width 39 height 5
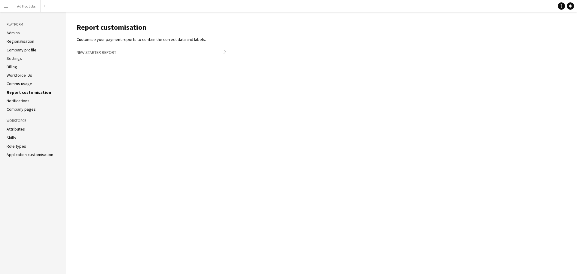
click at [27, 101] on link "Notifications" at bounding box center [18, 100] width 23 height 5
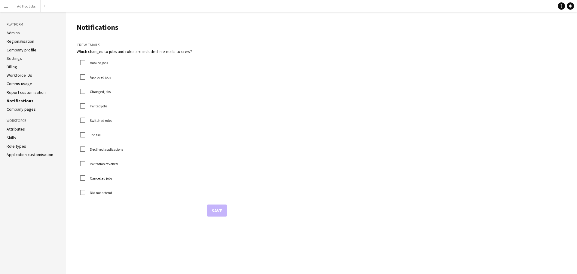
click at [29, 156] on link "Application customisation" at bounding box center [30, 154] width 47 height 5
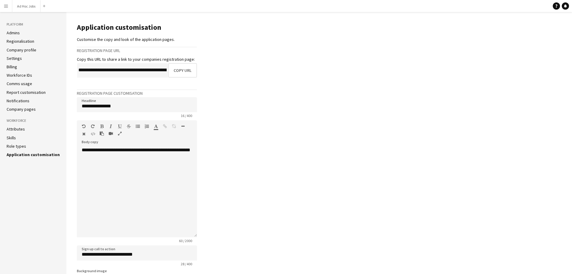
click at [8, 9] on button "Menu" at bounding box center [6, 6] width 12 height 12
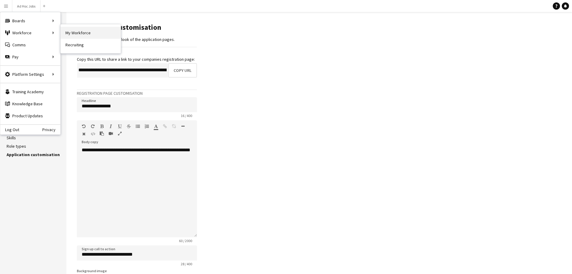
click at [77, 33] on link "My Workforce" at bounding box center [91, 33] width 60 height 12
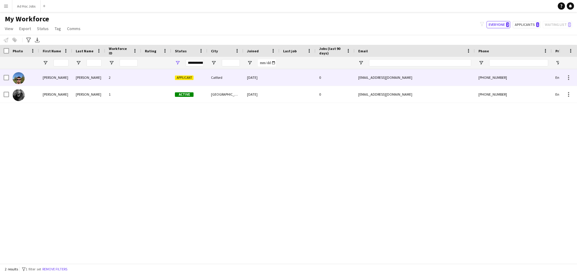
click at [189, 80] on div "Applicant" at bounding box center [189, 77] width 36 height 17
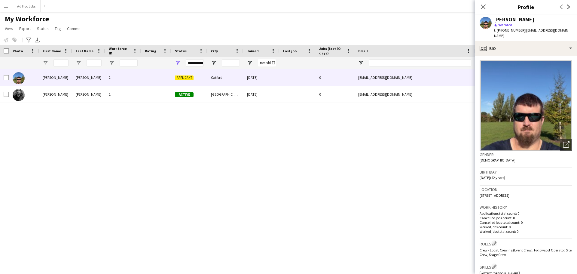
scroll to position [238, 0]
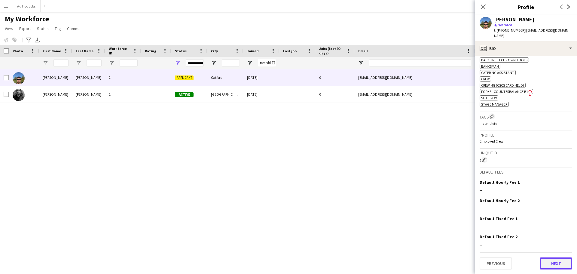
click at [552, 263] on button "Next" at bounding box center [555, 263] width 32 height 12
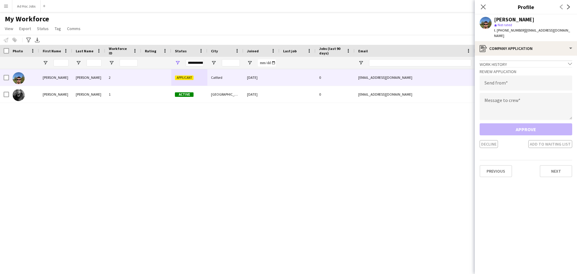
click at [513, 123] on div "Approve Decline Add to waiting list" at bounding box center [525, 135] width 92 height 25
click at [493, 80] on input "email" at bounding box center [525, 82] width 92 height 15
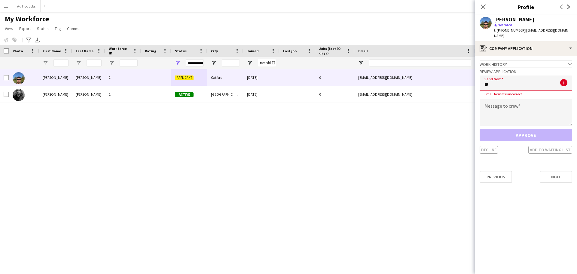
type input "*"
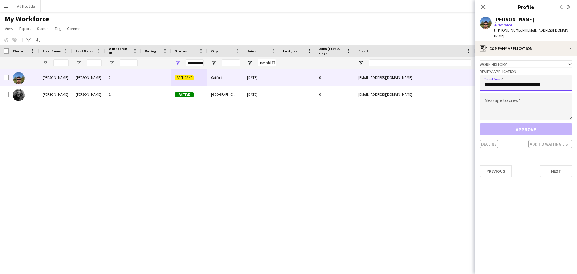
type input "**********"
click at [499, 99] on textarea at bounding box center [525, 106] width 92 height 27
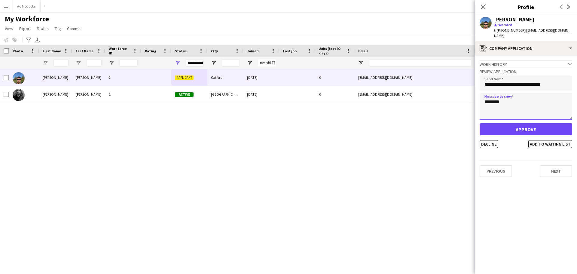
type textarea "********"
click at [523, 147] on app-crew-profile-application "**********" at bounding box center [525, 165] width 102 height 218
click at [522, 125] on button "Approve" at bounding box center [525, 129] width 92 height 12
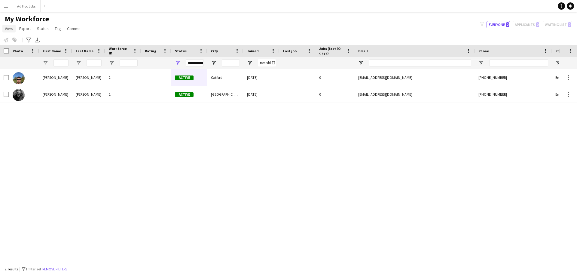
click at [6, 31] on span "View" at bounding box center [9, 28] width 8 height 5
click at [131, 134] on div "Tim Allan 2 Active Catford 22-09-2025 0 nallamit@gmail.com +447971654969 Employ…" at bounding box center [279, 163] width 559 height 189
click at [5, 7] on app-icon "Menu" at bounding box center [6, 6] width 5 height 5
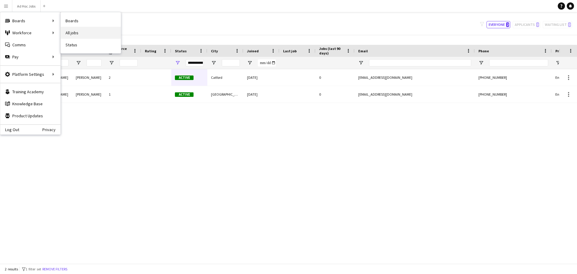
click at [83, 30] on link "All jobs" at bounding box center [91, 33] width 60 height 12
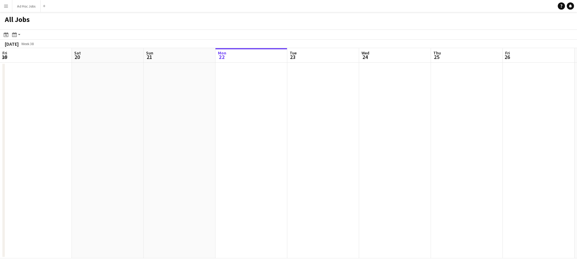
scroll to position [0, 144]
click at [5, 7] on app-icon "Menu" at bounding box center [6, 6] width 5 height 5
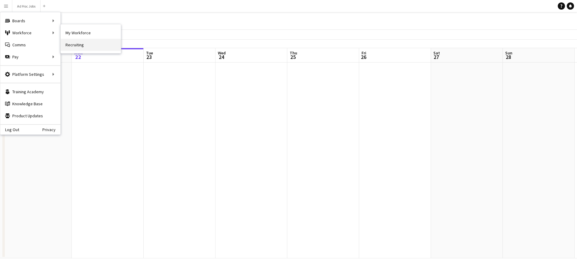
click at [87, 45] on link "Recruiting" at bounding box center [91, 45] width 60 height 12
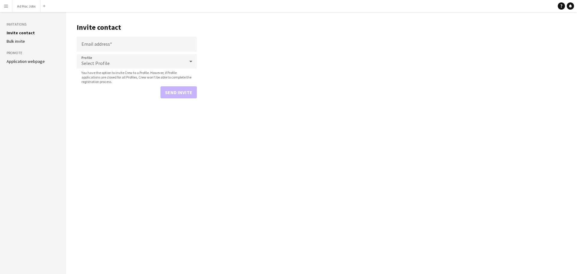
click at [22, 41] on link "Bulk invite" at bounding box center [16, 40] width 18 height 5
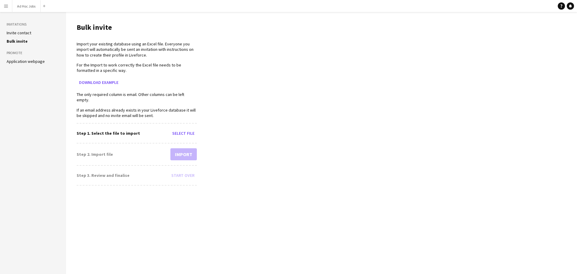
click at [23, 33] on link "Invite contact" at bounding box center [19, 32] width 25 height 5
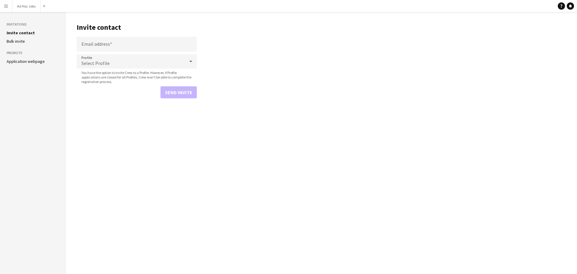
click at [23, 33] on link "Invite contact" at bounding box center [21, 32] width 28 height 5
click at [23, 23] on h3 "Invitations" at bounding box center [33, 24] width 53 height 5
click at [26, 62] on link "Application webpage" at bounding box center [26, 61] width 38 height 5
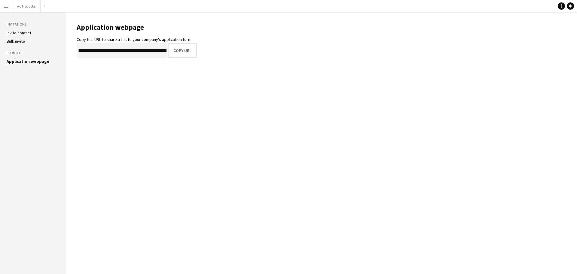
click at [21, 41] on link "Bulk invite" at bounding box center [16, 40] width 18 height 5
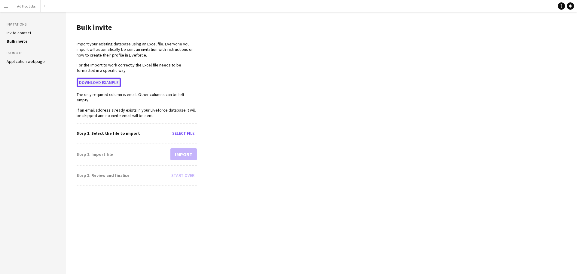
click at [96, 83] on button "Download example" at bounding box center [99, 82] width 44 height 10
click at [3, 7] on button "Menu" at bounding box center [6, 6] width 12 height 12
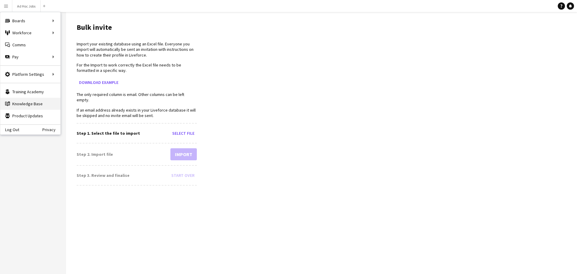
click at [37, 103] on link "Knowledge Base Knowledge Base" at bounding box center [30, 104] width 60 height 12
click at [38, 21] on div "Boards Boards" at bounding box center [30, 21] width 60 height 12
click at [86, 19] on link "Boards" at bounding box center [91, 21] width 60 height 12
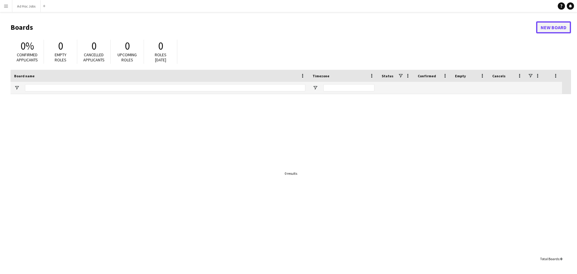
click at [545, 29] on link "New Board" at bounding box center [553, 27] width 35 height 12
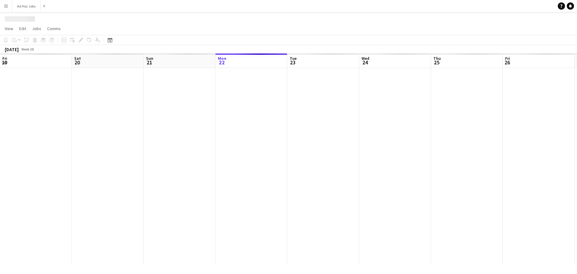
scroll to position [0, 144]
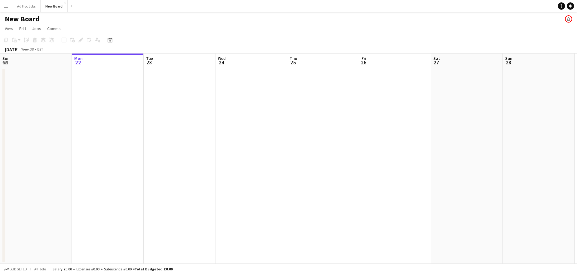
click at [111, 79] on app-date-cell at bounding box center [108, 166] width 72 height 196
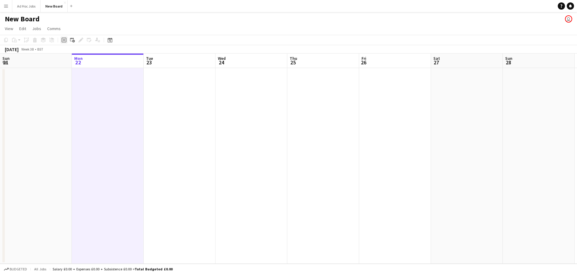
click at [65, 41] on icon "Add job" at bounding box center [64, 40] width 5 height 5
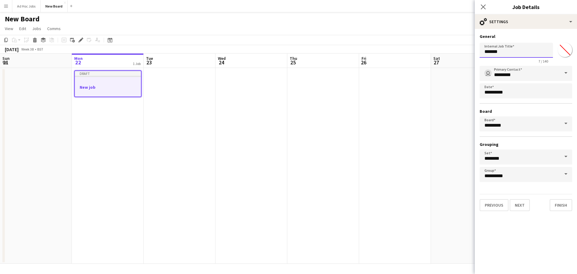
click at [507, 54] on input "*******" at bounding box center [515, 50] width 73 height 15
drag, startPoint x: 138, startPoint y: 131, endPoint x: 118, endPoint y: 135, distance: 20.8
click at [134, 132] on app-calendar-viewport "Fri 19 Sat 20 Sun 21 Mon 22 1 Job Tue 23 Wed 24 Thu 25 Fri 26 Sat 27 Sun 28 Mon…" at bounding box center [288, 158] width 577 height 210
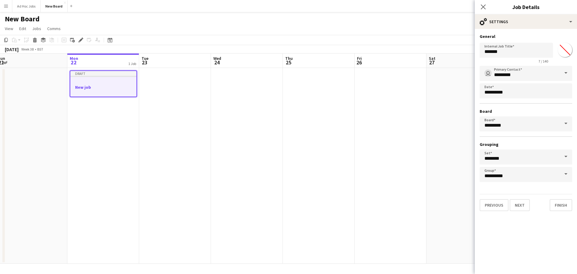
click at [110, 92] on div at bounding box center [103, 92] width 66 height 5
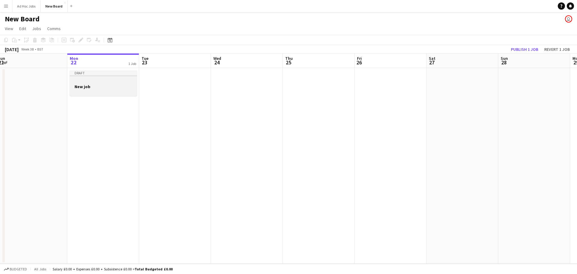
click at [93, 90] on div at bounding box center [103, 91] width 67 height 5
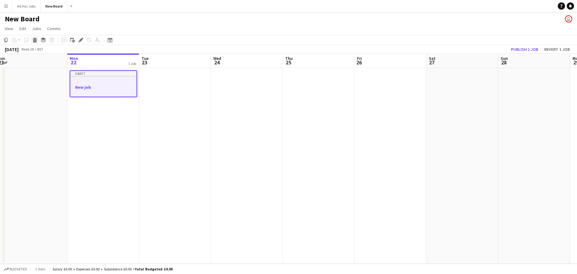
click at [34, 41] on icon at bounding box center [34, 40] width 3 height 3
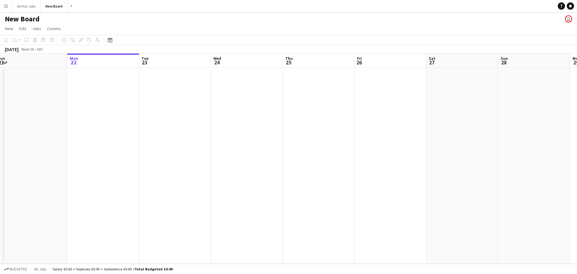
click at [312, 79] on app-date-cell at bounding box center [319, 166] width 72 height 196
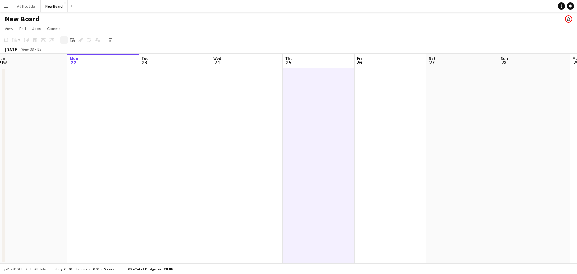
click at [65, 41] on icon "Add job" at bounding box center [64, 40] width 5 height 5
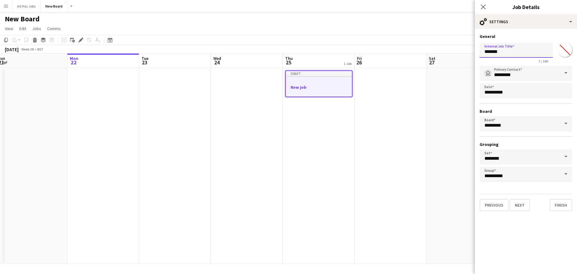
drag, startPoint x: 511, startPoint y: 52, endPoint x: 475, endPoint y: 52, distance: 36.6
click at [475, 52] on form "**********" at bounding box center [525, 122] width 102 height 177
type input "*******"
click at [570, 76] on span at bounding box center [565, 73] width 13 height 14
click at [564, 75] on span at bounding box center [565, 73] width 13 height 14
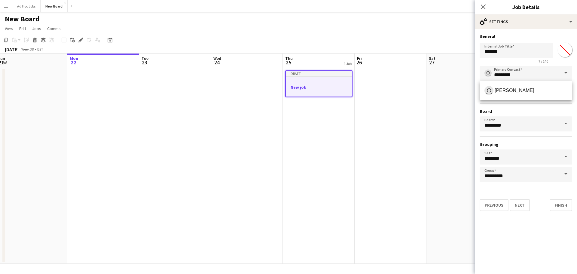
click at [563, 75] on span at bounding box center [565, 73] width 13 height 14
click at [556, 71] on input "*********" at bounding box center [525, 73] width 92 height 15
click at [513, 110] on h3 "Board" at bounding box center [525, 110] width 92 height 5
click at [519, 128] on input "*********" at bounding box center [525, 123] width 92 height 15
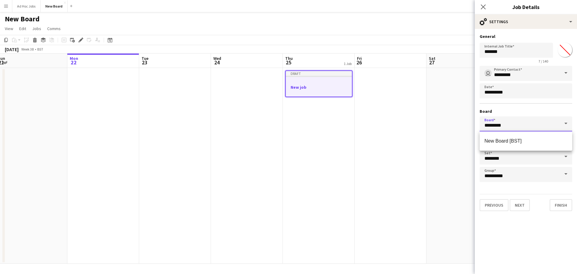
drag, startPoint x: 520, startPoint y: 127, endPoint x: 482, endPoint y: 129, distance: 37.6
click at [482, 129] on input "*********" at bounding box center [525, 123] width 92 height 15
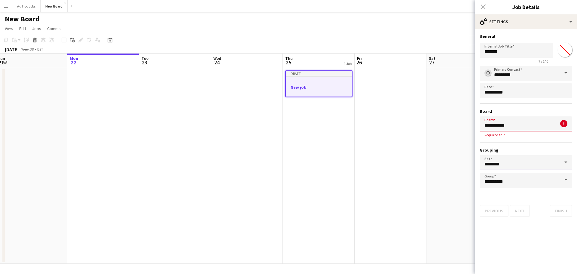
click at [522, 162] on input "********" at bounding box center [525, 162] width 92 height 15
click at [532, 163] on input "********" at bounding box center [525, 162] width 92 height 15
click at [514, 147] on h3 "Grouping" at bounding box center [525, 149] width 92 height 5
click at [526, 183] on input "**********" at bounding box center [525, 179] width 92 height 15
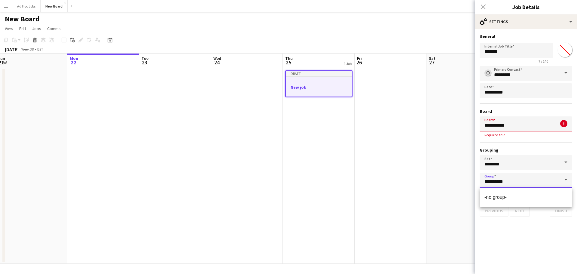
click at [526, 183] on input "**********" at bounding box center [525, 179] width 92 height 15
click at [538, 106] on div "**********" at bounding box center [525, 127] width 92 height 122
click at [505, 125] on input "**********" at bounding box center [525, 123] width 92 height 15
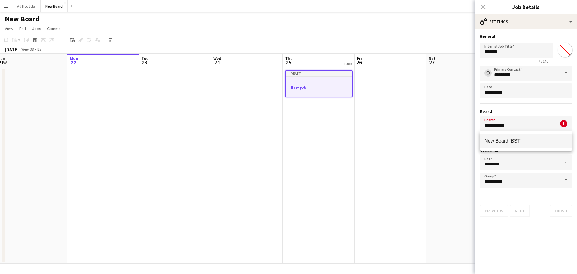
click at [511, 141] on span "New Board [BST]" at bounding box center [502, 140] width 37 height 5
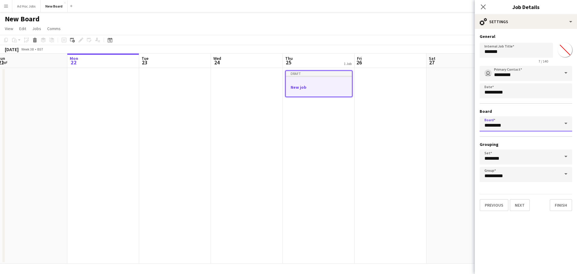
click at [509, 128] on input "*********" at bounding box center [525, 123] width 92 height 15
drag, startPoint x: 512, startPoint y: 125, endPoint x: 476, endPoint y: 126, distance: 36.4
click at [476, 126] on form "**********" at bounding box center [525, 122] width 102 height 177
type input "*"
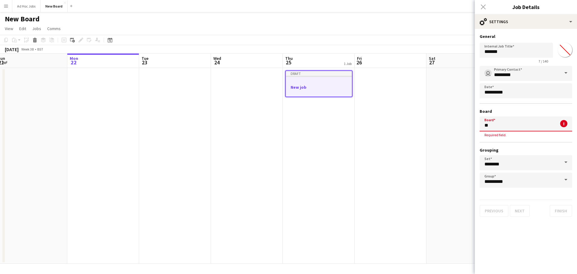
type input "*"
click at [507, 53] on input "*******" at bounding box center [515, 50] width 73 height 15
drag, startPoint x: 507, startPoint y: 53, endPoint x: 471, endPoint y: 54, distance: 35.8
click at [471, 54] on body "Menu Boards Boards Boards All jobs Status Workforce Workforce My Workforce Recr…" at bounding box center [288, 137] width 577 height 274
click at [502, 53] on input "*******" at bounding box center [515, 50] width 73 height 15
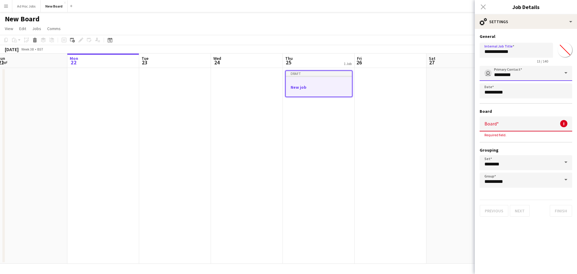
click at [524, 76] on input "*********" at bounding box center [525, 73] width 92 height 15
click at [555, 59] on div "**********" at bounding box center [525, 51] width 92 height 23
click at [518, 51] on input "**********" at bounding box center [515, 50] width 73 height 15
type input "**********"
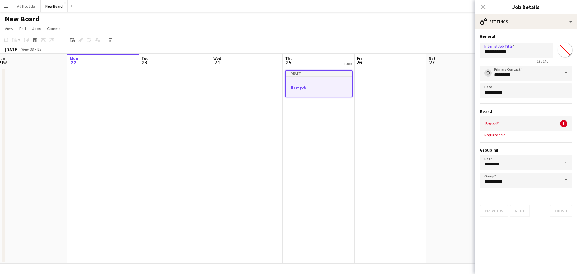
click at [511, 197] on form "**********" at bounding box center [525, 125] width 102 height 183
click at [518, 209] on div "Previous Next Finish" at bounding box center [525, 207] width 92 height 17
click at [515, 125] on input "Board" at bounding box center [525, 123] width 92 height 15
click at [512, 140] on span "New Board [BST]" at bounding box center [502, 140] width 37 height 5
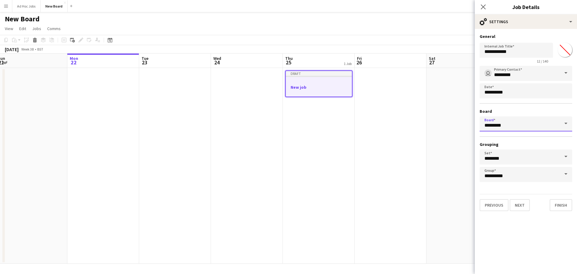
drag, startPoint x: 515, startPoint y: 127, endPoint x: 484, endPoint y: 128, distance: 31.0
click at [484, 128] on input "*********" at bounding box center [525, 123] width 92 height 15
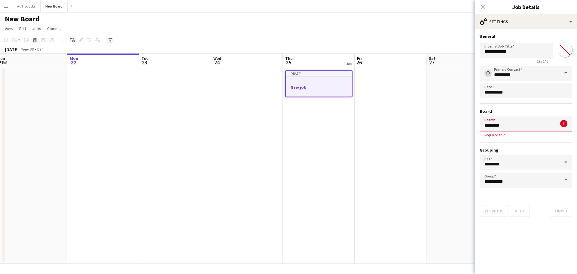
click at [520, 204] on div "Previous Next Finish" at bounding box center [525, 207] width 92 height 17
click at [533, 150] on h3 "Grouping" at bounding box center [525, 149] width 92 height 5
click at [502, 134] on span "Required field." at bounding box center [495, 134] width 32 height 5
click at [528, 127] on input "********" at bounding box center [525, 123] width 92 height 15
click at [527, 112] on h3 "Board" at bounding box center [525, 110] width 92 height 5
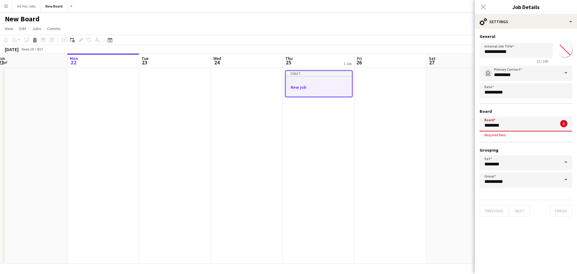
click at [526, 127] on input "********" at bounding box center [525, 123] width 92 height 15
click at [509, 142] on span "New Board [BST]" at bounding box center [502, 140] width 37 height 5
type input "*********"
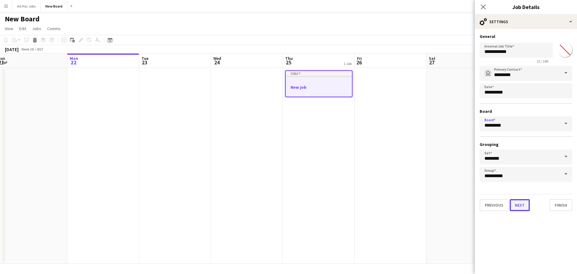
click at [524, 204] on button "Next" at bounding box center [519, 205] width 20 height 12
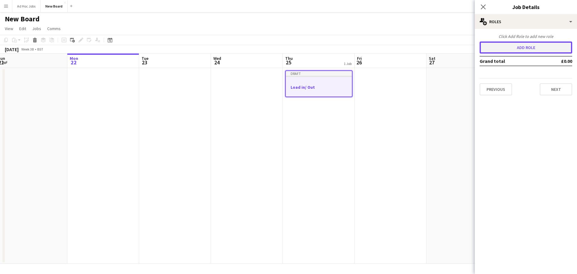
click at [519, 48] on button "Add role" at bounding box center [525, 47] width 92 height 12
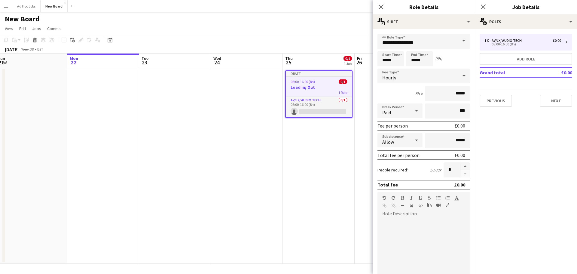
click at [457, 41] on span at bounding box center [463, 41] width 13 height 14
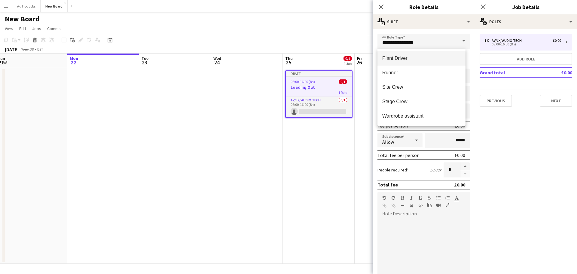
scroll to position [0, 0]
click at [327, 165] on app-date-cell "Draft 08:00-16:00 (8h) 0/1 Load in/ Out 1 Role AV/LX/ Audio Tech 0/1 08:00-16:0…" at bounding box center [319, 166] width 72 height 196
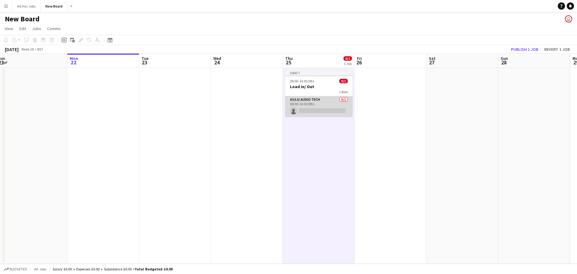
click at [308, 109] on app-card-role "AV/LX/ Audio Tech 0/1 08:00-16:00 (8h) single-neutral-actions" at bounding box center [318, 106] width 67 height 20
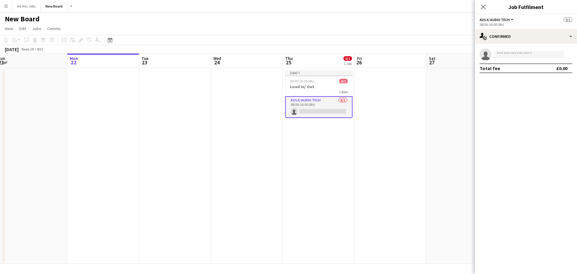
drag, startPoint x: 299, startPoint y: 108, endPoint x: 293, endPoint y: 107, distance: 5.4
click at [293, 107] on app-card-role "AV/LX/ Audio Tech 0/1 08:00-16:00 (8h) single-neutral-actions" at bounding box center [318, 107] width 67 height 22
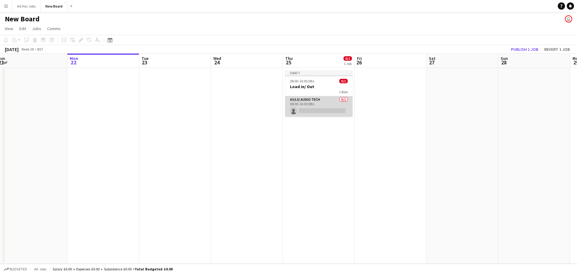
click at [304, 107] on app-card-role "AV/LX/ Audio Tech 0/1 08:00-16:00 (8h) single-neutral-actions" at bounding box center [318, 106] width 67 height 20
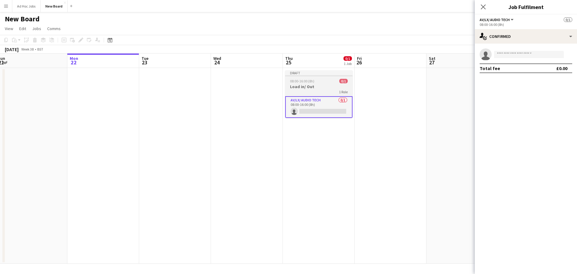
click at [314, 82] on div "08:00-16:00 (8h) 0/1" at bounding box center [318, 81] width 67 height 5
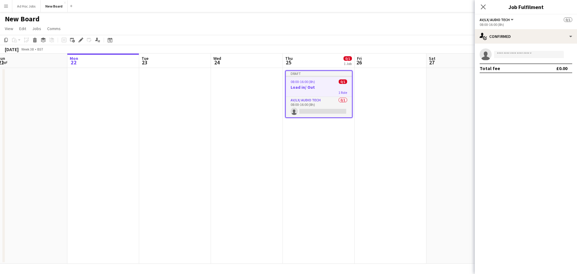
click at [481, 5] on icon at bounding box center [483, 7] width 5 height 5
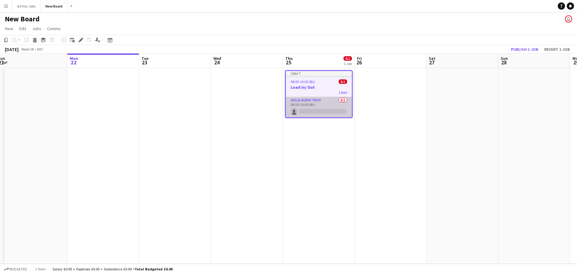
click at [321, 102] on app-card-role "AV/LX/ Audio Tech 0/1 08:00-16:00 (8h) single-neutral-actions" at bounding box center [319, 107] width 66 height 20
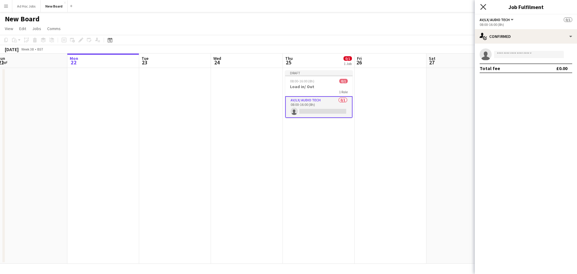
click at [482, 8] on icon at bounding box center [483, 7] width 6 height 6
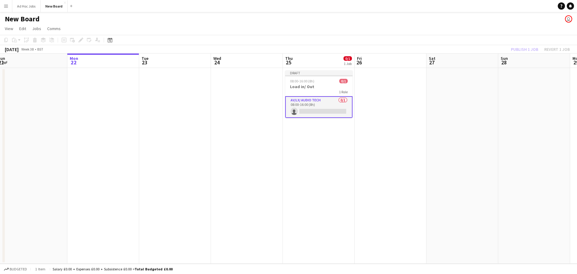
click at [482, 8] on app-navbar "Menu Boards Boards Boards All jobs Status Workforce Workforce My Workforce Recr…" at bounding box center [288, 6] width 577 height 12
click at [295, 108] on app-card-role "AV/LX/ Audio Tech 0/1 08:00-16:00 (8h) single-neutral-actions" at bounding box center [318, 106] width 67 height 20
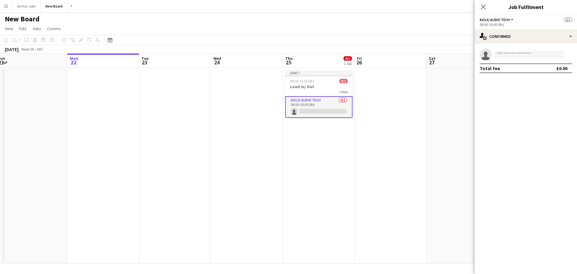
click at [508, 21] on span "AV/LX/ Audio Tech" at bounding box center [494, 19] width 30 height 5
click at [503, 29] on li "All roles" at bounding box center [500, 29] width 32 height 5
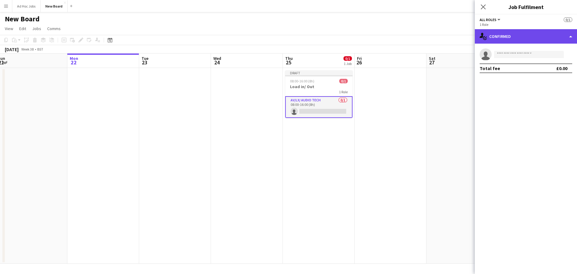
click at [534, 36] on div "single-neutral-actions-check-2 Confirmed" at bounding box center [525, 36] width 102 height 14
click at [535, 35] on div "single-neutral-actions-check-2 Confirmed" at bounding box center [525, 36] width 102 height 14
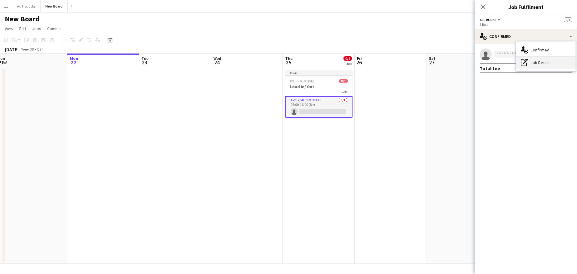
click at [532, 63] on div "pen-write Job Details" at bounding box center [545, 62] width 59 height 12
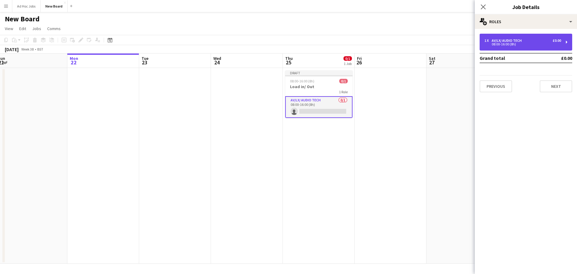
click at [555, 43] on div "08:00-16:00 (8h)" at bounding box center [522, 44] width 77 height 3
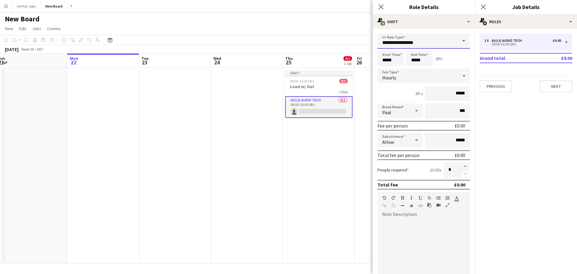
click at [451, 39] on input "**********" at bounding box center [423, 41] width 92 height 15
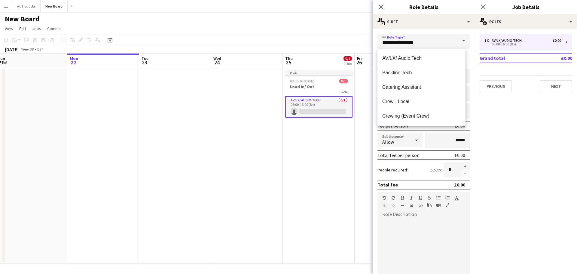
click at [6, 7] on app-icon "Menu" at bounding box center [6, 6] width 5 height 5
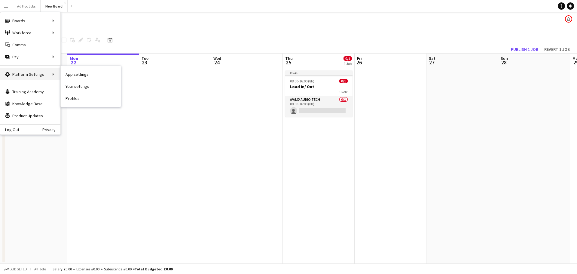
click at [35, 72] on div "Platform Settings Platform Settings" at bounding box center [30, 74] width 60 height 12
click at [49, 75] on div "Platform Settings Platform Settings" at bounding box center [30, 74] width 60 height 12
click at [88, 86] on link "Your settings" at bounding box center [91, 86] width 60 height 12
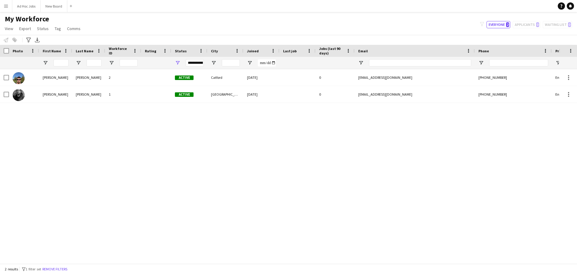
click at [6, 6] on app-icon "Menu" at bounding box center [6, 6] width 5 height 5
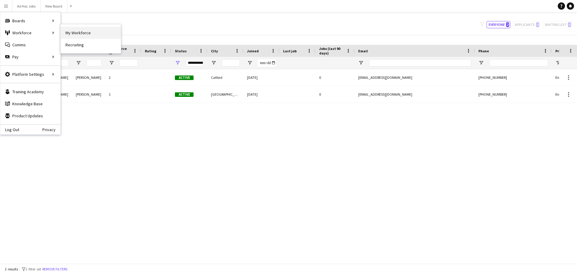
click at [89, 34] on link "My Workforce" at bounding box center [91, 33] width 60 height 12
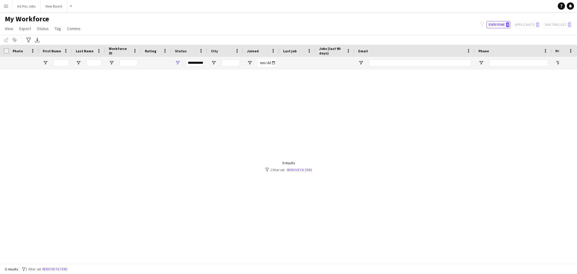
click at [8, 5] on app-icon "Menu" at bounding box center [6, 6] width 5 height 5
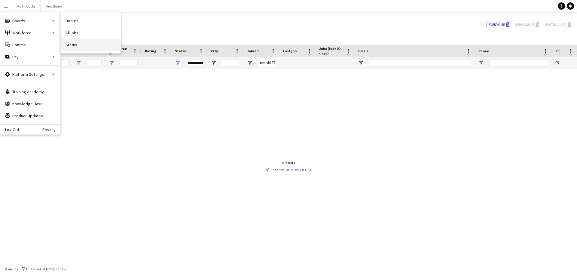
click at [76, 43] on link "Status" at bounding box center [91, 45] width 60 height 12
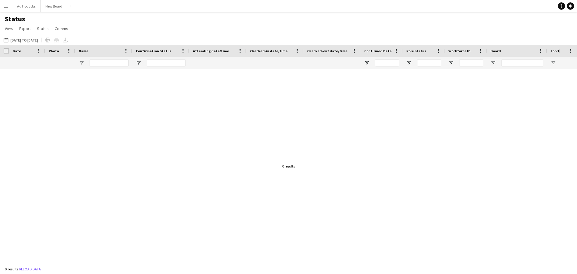
click at [4, 8] on app-icon "Menu" at bounding box center [6, 6] width 5 height 5
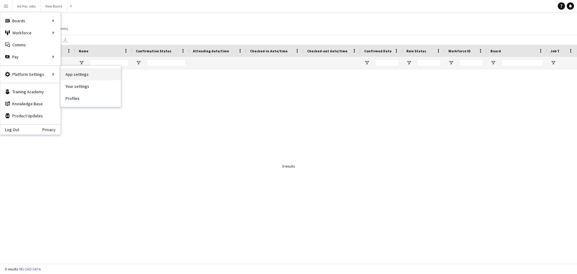
click at [76, 73] on link "App settings" at bounding box center [91, 74] width 60 height 12
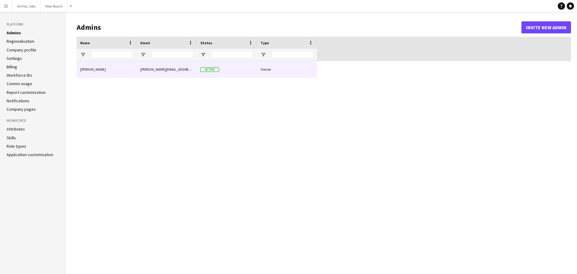
type input "**********"
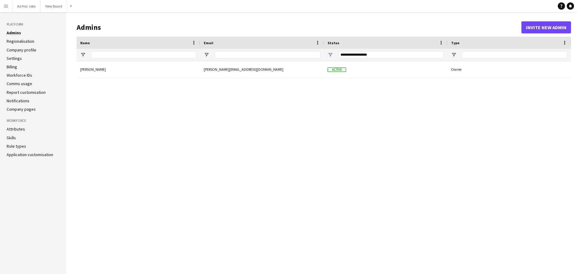
click at [32, 75] on li "Workforce IDs" at bounding box center [33, 74] width 53 height 5
click at [20, 75] on link "Workforce IDs" at bounding box center [20, 74] width 26 height 5
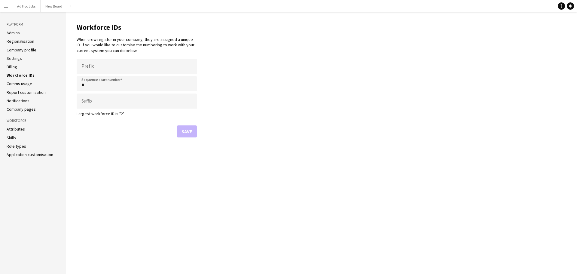
click at [17, 57] on link "Settings" at bounding box center [14, 58] width 15 height 5
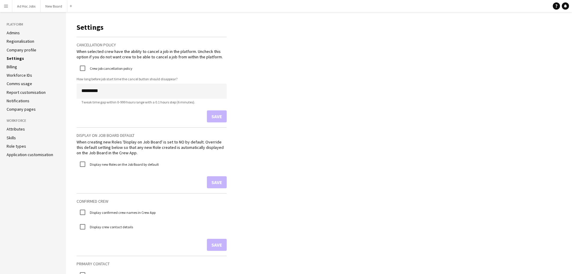
click at [22, 146] on link "Role types" at bounding box center [17, 145] width 20 height 5
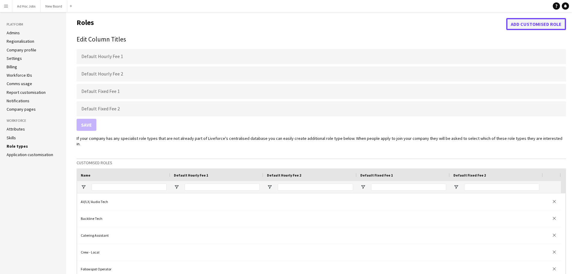
click at [521, 23] on button "Add customised role" at bounding box center [536, 24] width 60 height 12
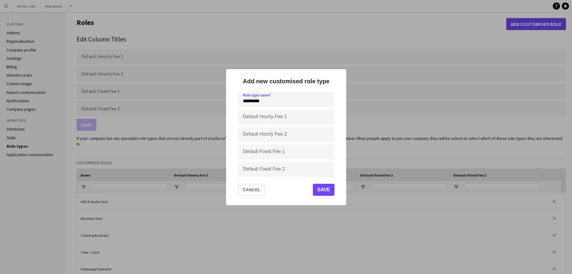
type input "*********"
click at [325, 188] on button "Save" at bounding box center [324, 189] width 22 height 12
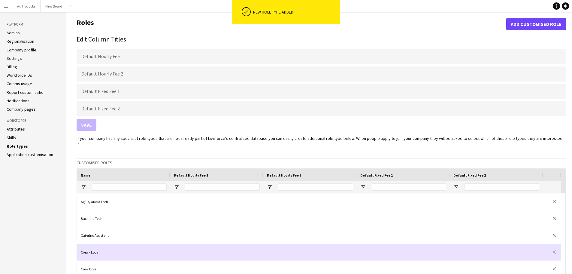
click at [204, 246] on div at bounding box center [216, 252] width 93 height 17
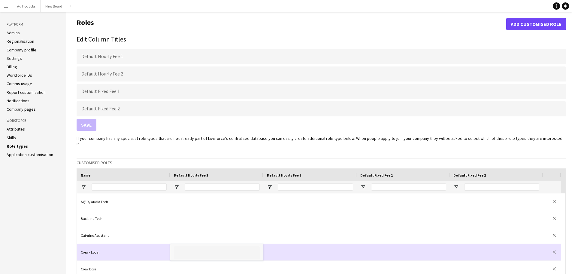
click at [141, 245] on div "Crew - Local" at bounding box center [123, 252] width 93 height 17
click at [98, 249] on div "Crew - Local" at bounding box center [123, 252] width 93 height 17
click at [92, 247] on div "Crew - Local" at bounding box center [123, 252] width 93 height 17
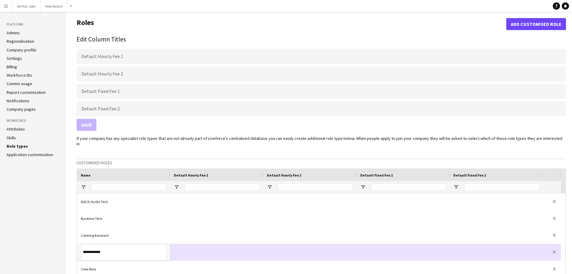
click at [108, 246] on input "**********" at bounding box center [124, 252] width 86 height 17
type input "****"
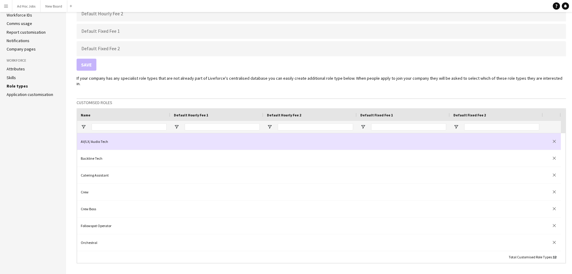
click at [137, 138] on div "AV/LX/ Audio Tech" at bounding box center [123, 141] width 93 height 17
click at [102, 133] on div "AV/LX/ Audio Tech" at bounding box center [123, 141] width 93 height 17
click at [100, 135] on div "AV/LX/ Audio Tech" at bounding box center [123, 141] width 93 height 17
click at [100, 135] on input "**********" at bounding box center [124, 141] width 86 height 17
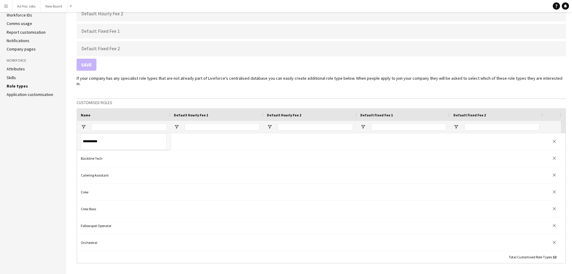
type input "**********"
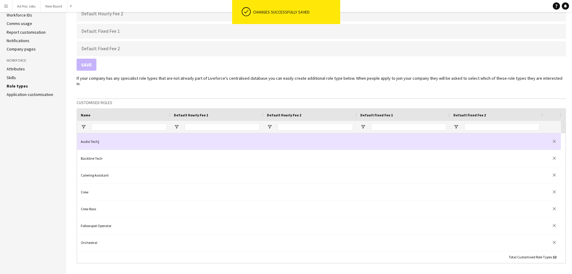
click at [105, 135] on div "Audio Tech]" at bounding box center [123, 141] width 93 height 17
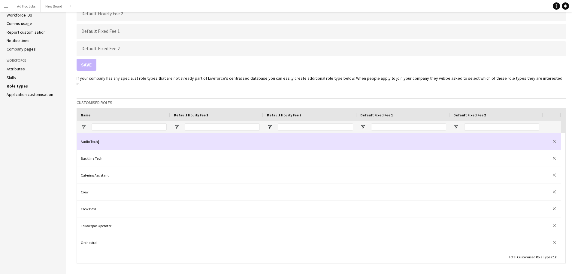
click at [105, 135] on div "Audio Tech]" at bounding box center [123, 141] width 93 height 17
click at [105, 135] on input "**********" at bounding box center [124, 141] width 86 height 17
type input "**********"
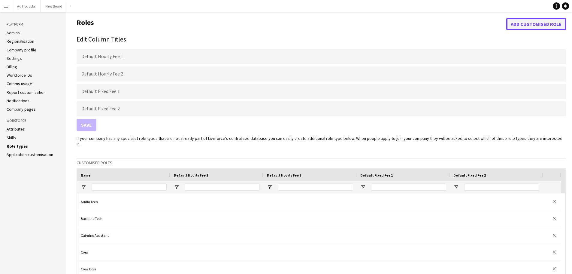
click at [522, 25] on button "Add customised role" at bounding box center [536, 24] width 60 height 12
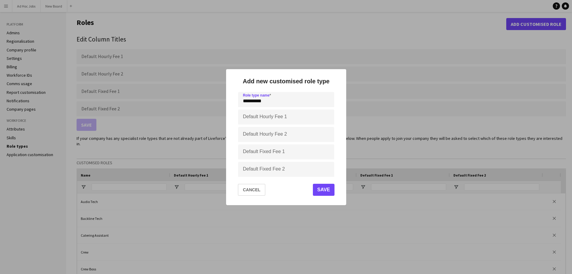
type input "**********"
click at [323, 193] on button "Save" at bounding box center [324, 189] width 22 height 12
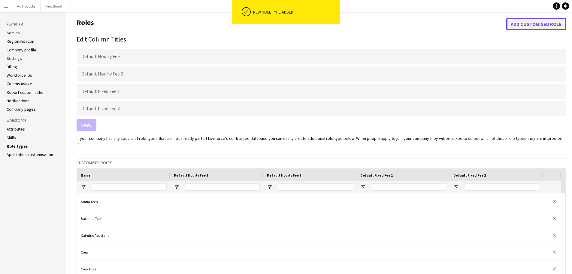
click at [519, 24] on button "Add customised role" at bounding box center [536, 24] width 60 height 12
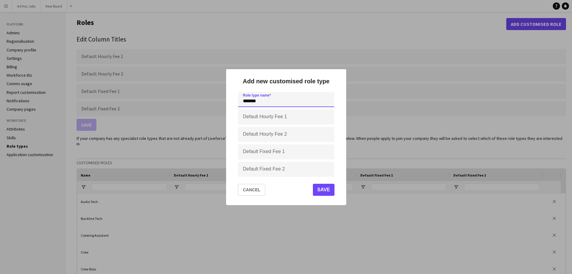
type input "*******"
click input "submit" at bounding box center [0, 0] width 0 height 0
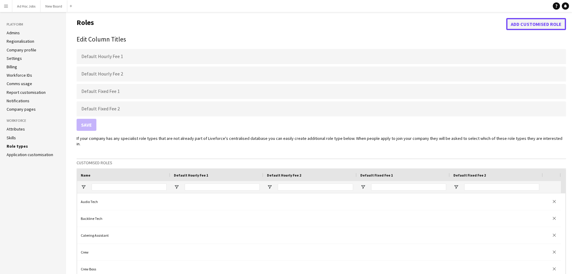
click at [512, 23] on button "Add customised role" at bounding box center [536, 24] width 60 height 12
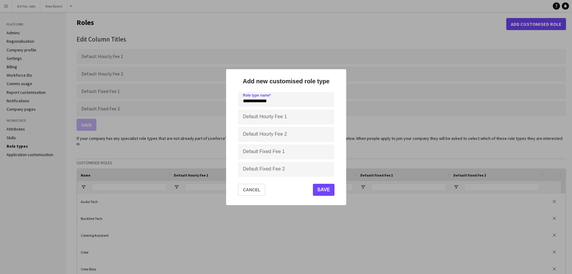
type input "**********"
click input "submit" at bounding box center [0, 0] width 0 height 0
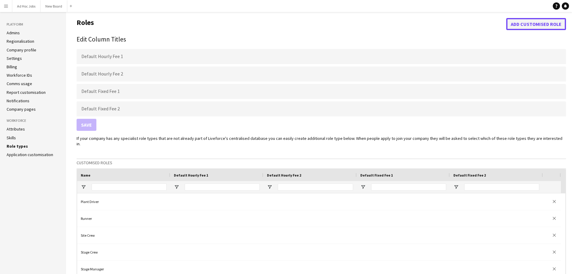
click at [536, 19] on button "Add customised role" at bounding box center [536, 24] width 60 height 12
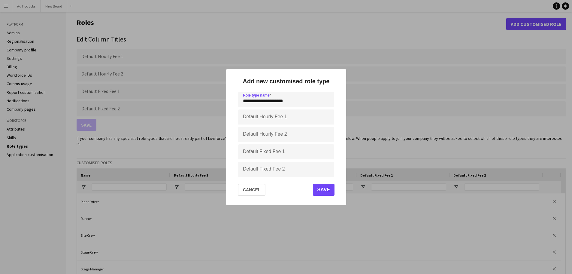
type input "**********"
click at [323, 189] on button "Save" at bounding box center [324, 189] width 22 height 12
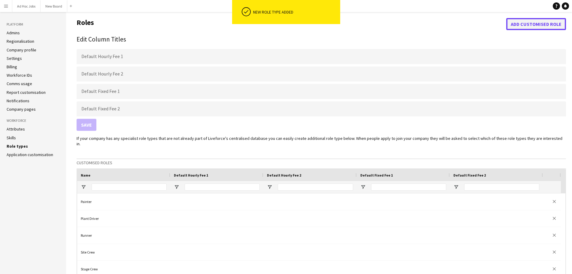
click at [522, 30] on button "Add customised role" at bounding box center [536, 24] width 60 height 12
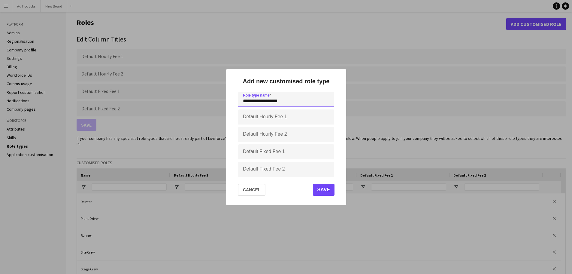
type input "**********"
click input "submit" at bounding box center [0, 0] width 0 height 0
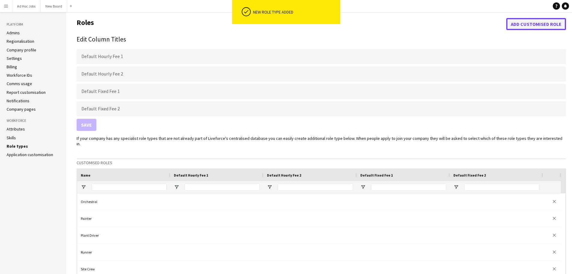
click at [513, 25] on button "Add customised role" at bounding box center [536, 24] width 60 height 12
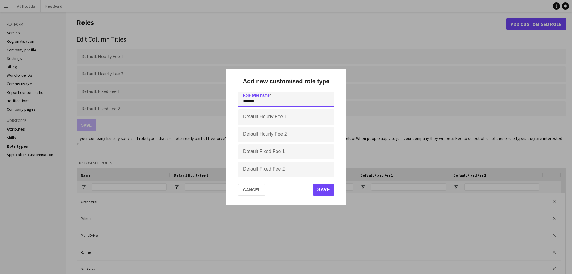
type input "*****"
click input "submit" at bounding box center [0, 0] width 0 height 0
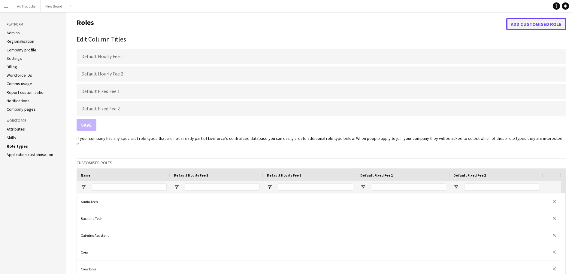
click at [526, 25] on button "Add customised role" at bounding box center [536, 24] width 60 height 12
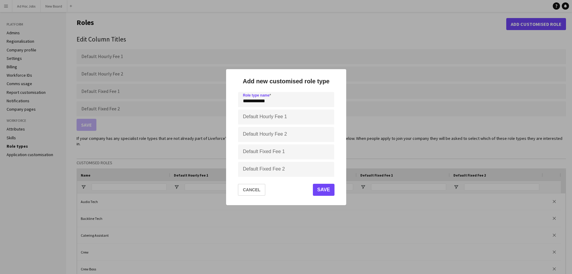
type input "**********"
click at [327, 189] on button "Save" at bounding box center [324, 189] width 22 height 12
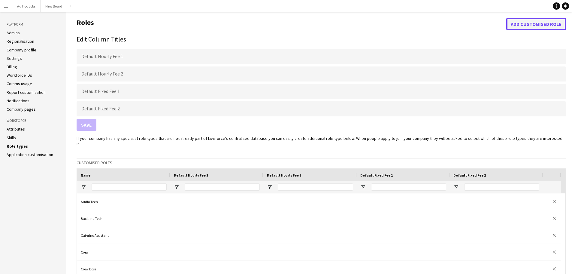
click at [535, 23] on button "Add customised role" at bounding box center [536, 24] width 60 height 12
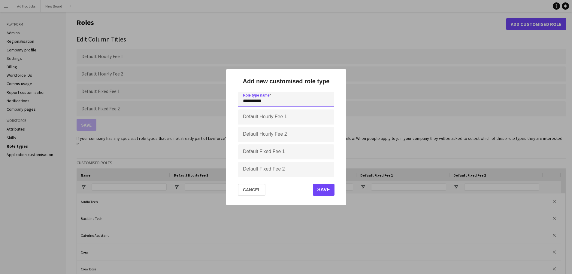
type input "**********"
click input "submit" at bounding box center [0, 0] width 0 height 0
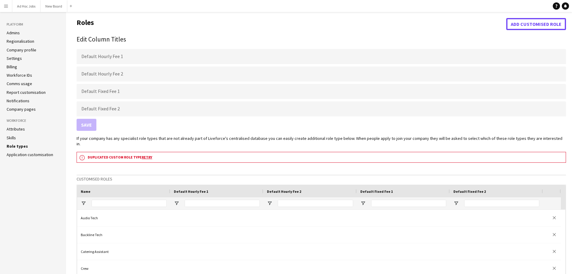
click at [535, 25] on button "Add customised role" at bounding box center [536, 24] width 60 height 12
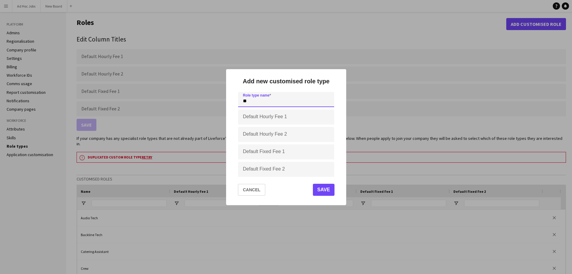
type input "*"
type input "**********"
click at [321, 190] on button "Save" at bounding box center [324, 189] width 22 height 12
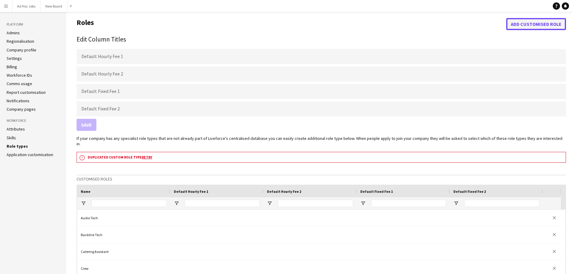
click at [519, 23] on button "Add customised role" at bounding box center [536, 24] width 60 height 12
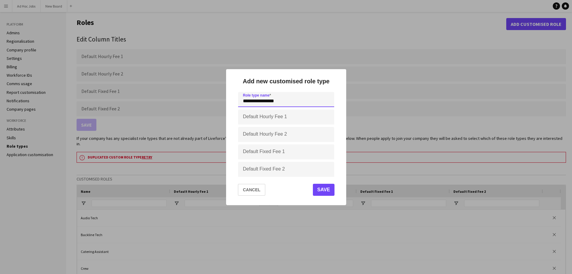
type input "**********"
click input "submit" at bounding box center [0, 0] width 0 height 0
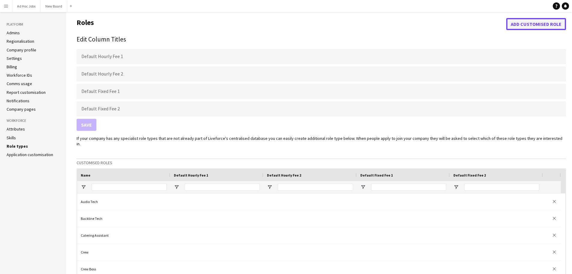
click at [535, 24] on button "Add customised role" at bounding box center [536, 24] width 60 height 12
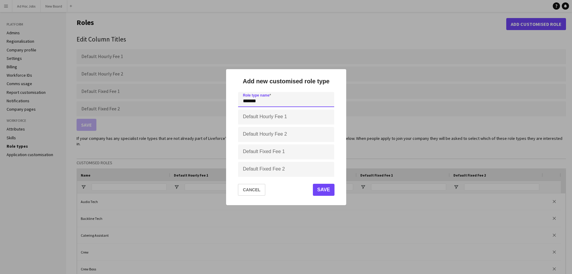
type input "*******"
click input "submit" at bounding box center [0, 0] width 0 height 0
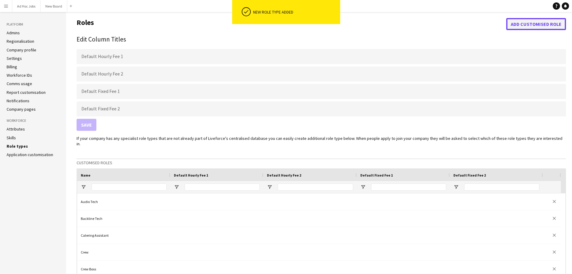
click at [523, 23] on button "Add customised role" at bounding box center [536, 24] width 60 height 12
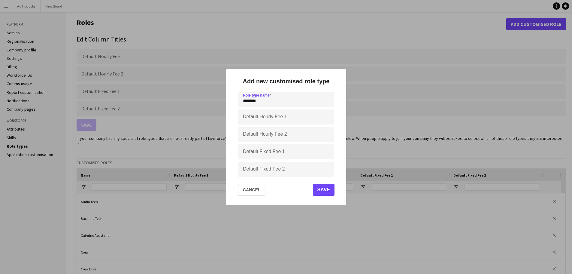
type input "*******"
click at [316, 192] on button "Save" at bounding box center [324, 189] width 22 height 12
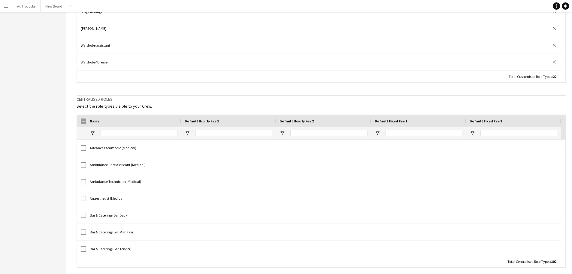
scroll to position [244, 0]
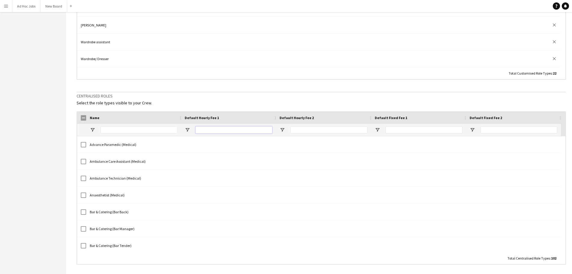
click at [256, 126] on input "Default Hourly Fee 1 Filter Input" at bounding box center [234, 129] width 77 height 7
click at [222, 115] on div "Default Hourly Fee 1" at bounding box center [229, 117] width 88 height 5
click at [221, 115] on span at bounding box center [223, 117] width 5 height 5
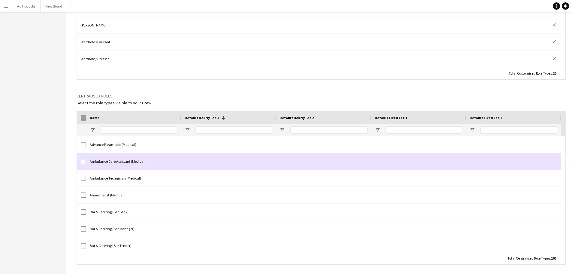
scroll to position [0, 0]
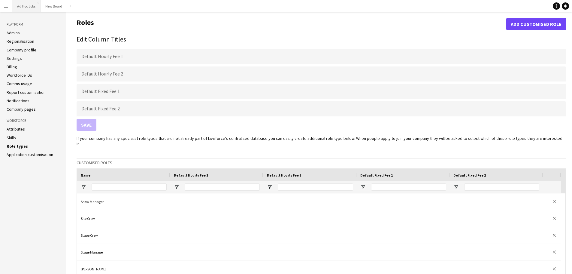
drag, startPoint x: 22, startPoint y: 6, endPoint x: 25, endPoint y: 8, distance: 3.1
click at [22, 6] on button "Ad Hoc Jobs Close" at bounding box center [26, 6] width 28 height 12
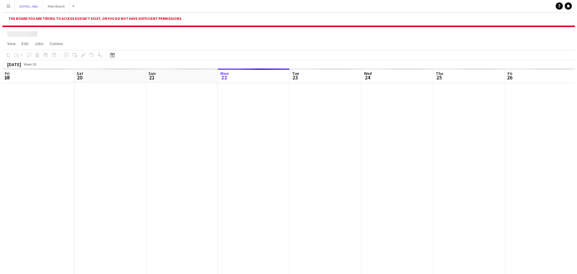
scroll to position [0, 144]
click at [5, 4] on app-icon "Menu" at bounding box center [6, 6] width 5 height 5
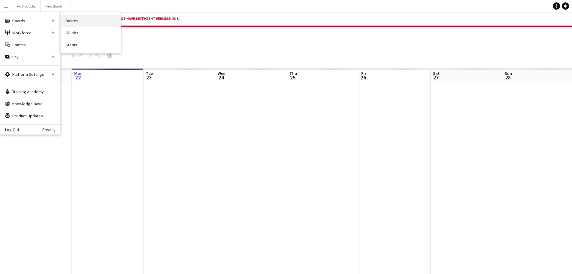
click at [76, 22] on link "Boards" at bounding box center [91, 21] width 60 height 12
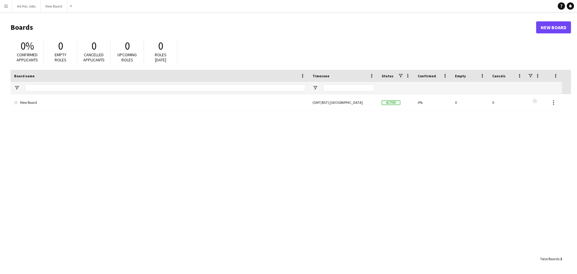
click at [5, 6] on app-icon "Menu" at bounding box center [6, 6] width 5 height 5
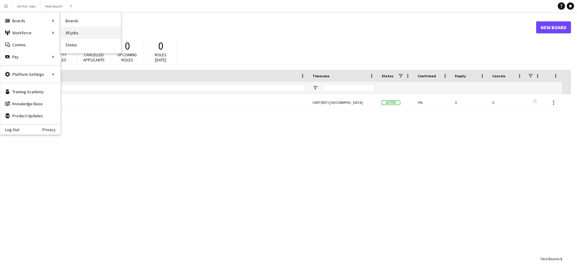
click at [84, 31] on link "All jobs" at bounding box center [91, 33] width 60 height 12
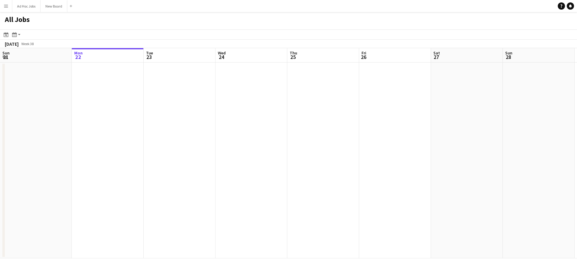
click at [307, 84] on app-date-cell at bounding box center [323, 160] width 72 height 196
click at [247, 75] on app-date-cell at bounding box center [251, 160] width 72 height 196
click at [253, 75] on app-date-cell at bounding box center [251, 160] width 72 height 196
click at [2, 6] on button "Menu" at bounding box center [6, 6] width 12 height 12
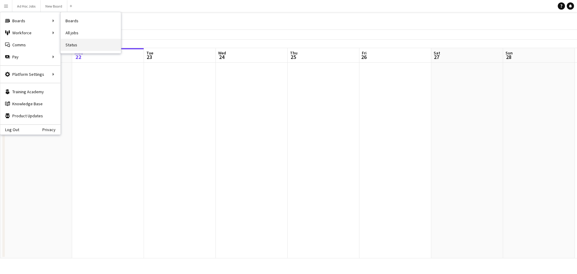
click at [96, 45] on link "Status" at bounding box center [91, 45] width 60 height 12
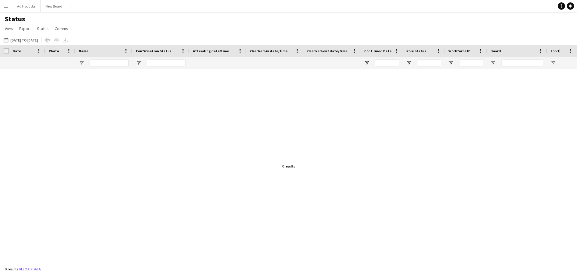
click at [8, 8] on button "Menu" at bounding box center [6, 6] width 12 height 12
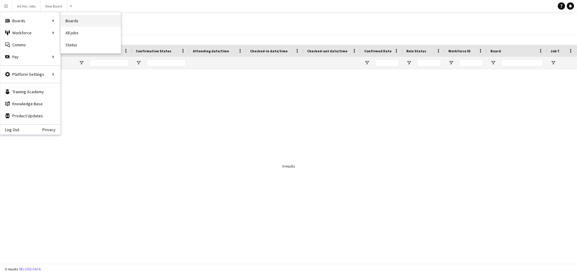
click at [85, 20] on link "Boards" at bounding box center [91, 21] width 60 height 12
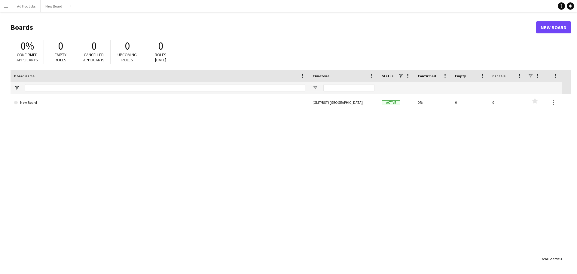
drag, startPoint x: 0, startPoint y: 7, endPoint x: 9, endPoint y: 7, distance: 9.3
click at [9, 7] on button "Menu" at bounding box center [6, 6] width 12 height 12
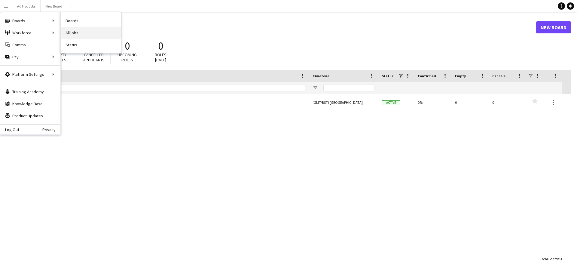
click at [80, 31] on link "All jobs" at bounding box center [91, 33] width 60 height 12
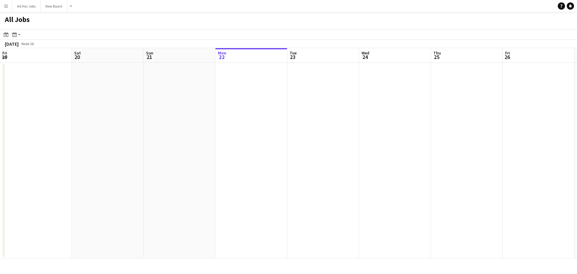
scroll to position [0, 144]
click at [323, 85] on app-date-cell at bounding box center [323, 160] width 72 height 196
click at [325, 72] on app-date-cell at bounding box center [323, 160] width 72 height 196
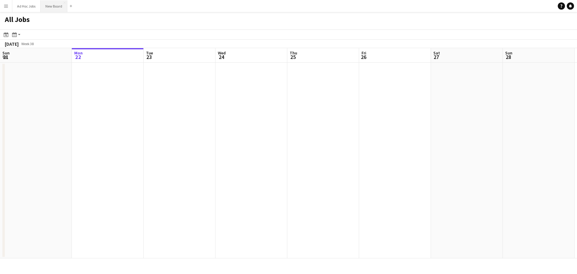
click at [52, 7] on button "New Board Close" at bounding box center [54, 6] width 27 height 12
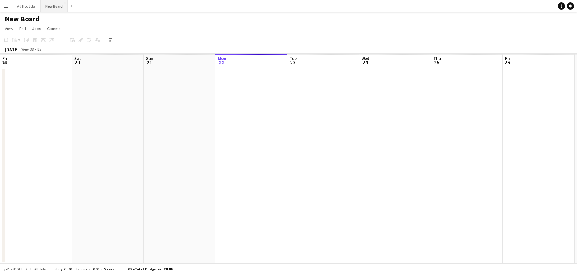
scroll to position [0, 144]
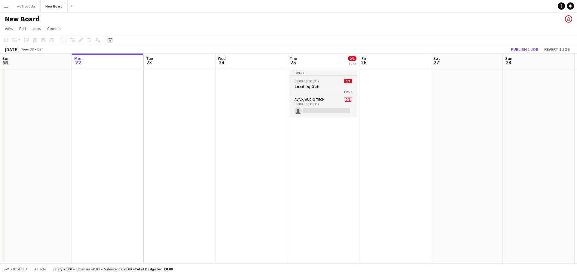
click at [321, 79] on div "08:00-16:00 (8h) 0/1" at bounding box center [323, 81] width 67 height 5
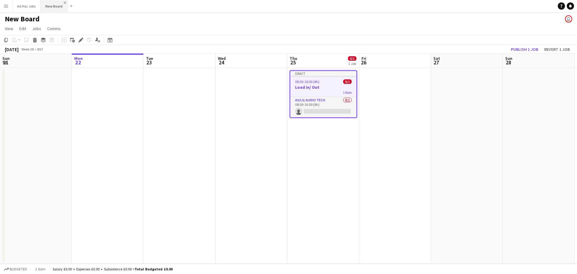
click at [65, 3] on app-icon "Close" at bounding box center [65, 3] width 2 height 2
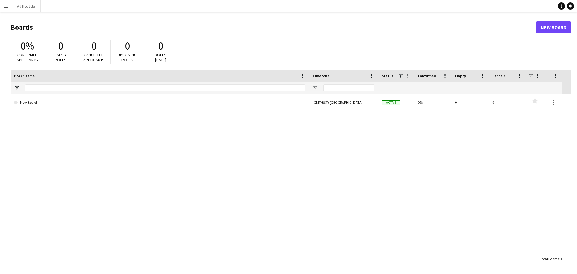
click at [6, 7] on app-icon "Menu" at bounding box center [6, 6] width 5 height 5
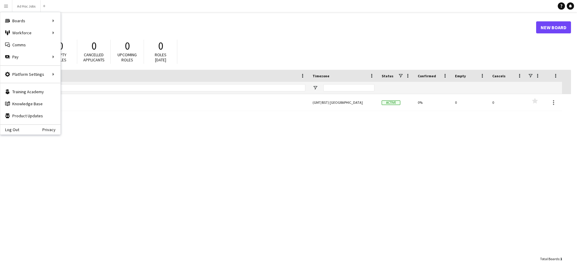
click at [6, 7] on app-icon "Menu" at bounding box center [6, 6] width 5 height 5
click at [149, 29] on h1 "Boards" at bounding box center [273, 27] width 525 height 9
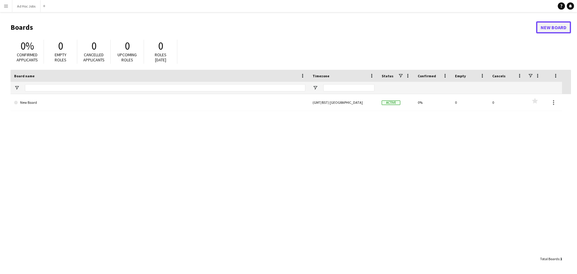
click at [538, 30] on link "New Board" at bounding box center [553, 27] width 35 height 12
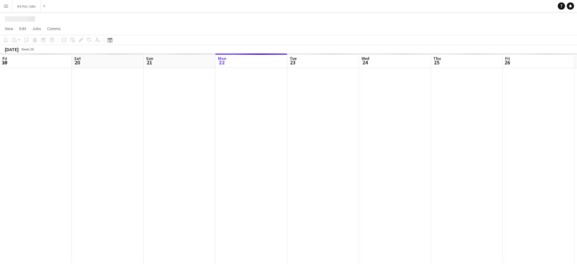
scroll to position [0, 144]
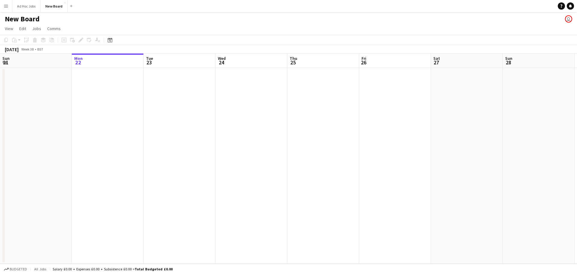
click at [368, 99] on app-date-cell at bounding box center [395, 166] width 72 height 196
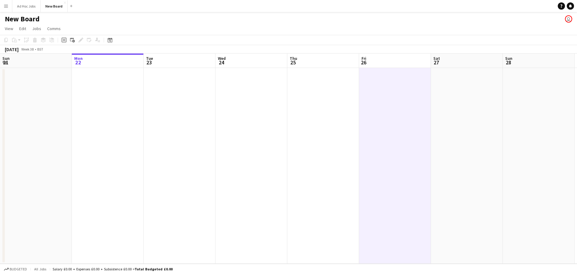
click at [397, 92] on app-date-cell at bounding box center [395, 166] width 72 height 196
click at [74, 41] on icon "Add linked Job" at bounding box center [72, 40] width 5 height 5
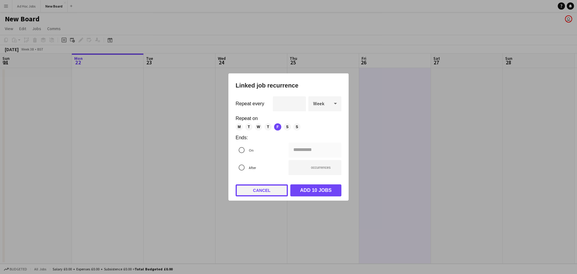
click at [257, 192] on button "Cancel" at bounding box center [261, 190] width 52 height 12
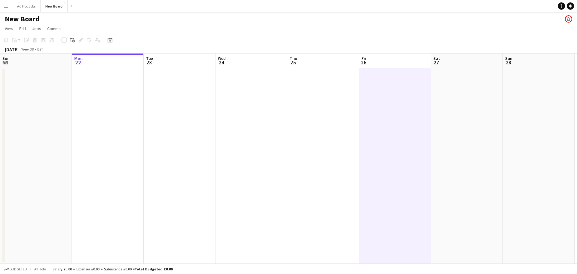
click at [320, 86] on app-date-cell at bounding box center [323, 166] width 72 height 196
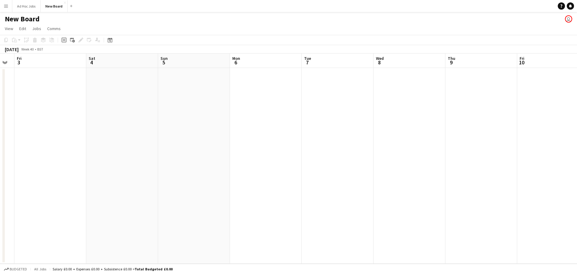
scroll to position [0, 188]
click at [195, 77] on app-date-cell at bounding box center [207, 166] width 72 height 196
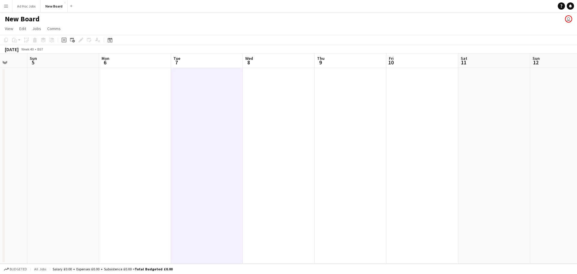
click at [195, 77] on app-date-cell at bounding box center [207, 166] width 72 height 196
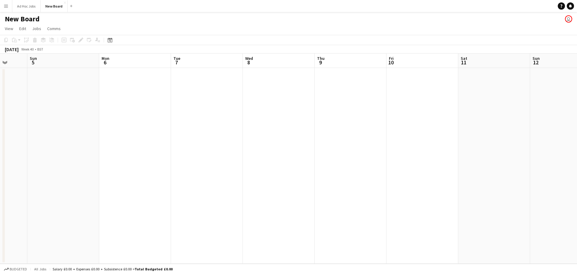
click at [195, 77] on app-date-cell at bounding box center [207, 166] width 72 height 196
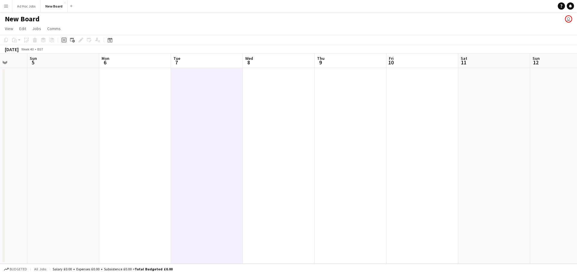
click at [63, 39] on icon "Add job" at bounding box center [64, 40] width 5 height 5
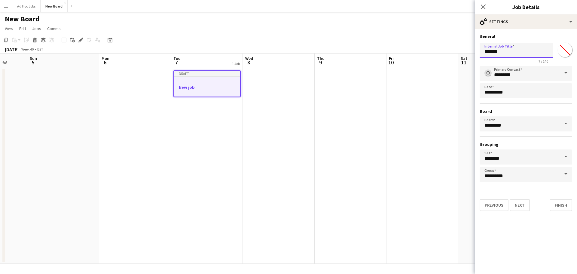
click at [502, 50] on input "*******" at bounding box center [515, 50] width 73 height 15
type input "*********"
click at [537, 128] on input "*********" at bounding box center [525, 123] width 92 height 15
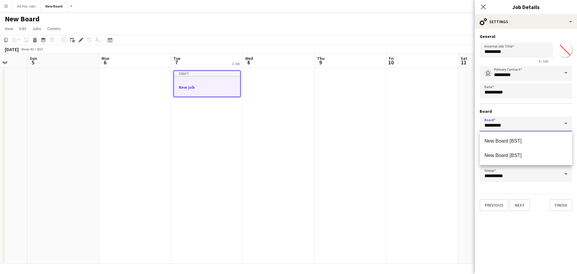
click at [542, 128] on input "*********" at bounding box center [525, 123] width 92 height 15
click at [534, 111] on h3 "Board" at bounding box center [525, 110] width 92 height 5
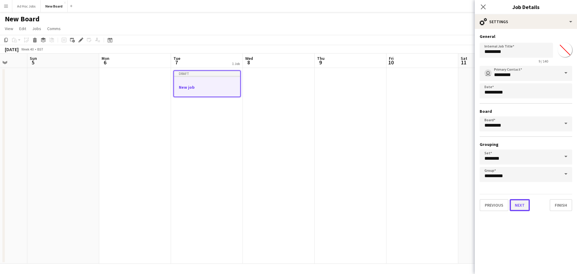
click at [528, 208] on button "Next" at bounding box center [519, 205] width 20 height 12
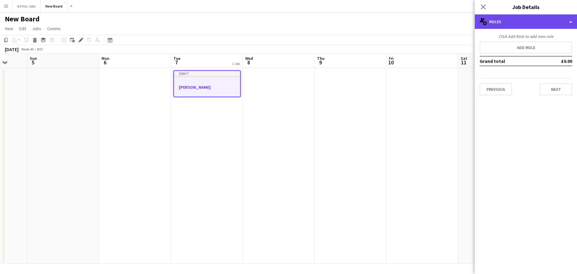
click at [532, 17] on div "multiple-users-add Roles" at bounding box center [525, 21] width 102 height 14
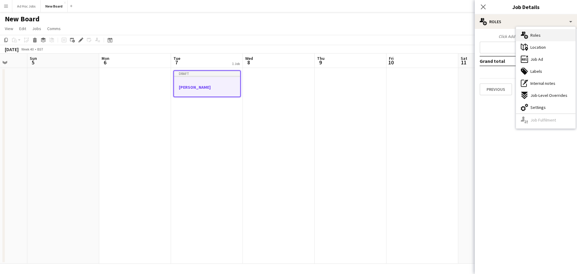
click at [535, 33] on span "Roles" at bounding box center [535, 34] width 10 height 5
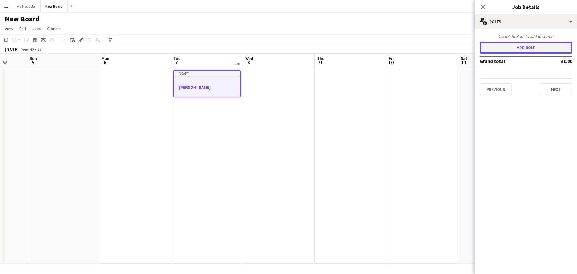
click at [530, 49] on button "Add role" at bounding box center [525, 47] width 92 height 12
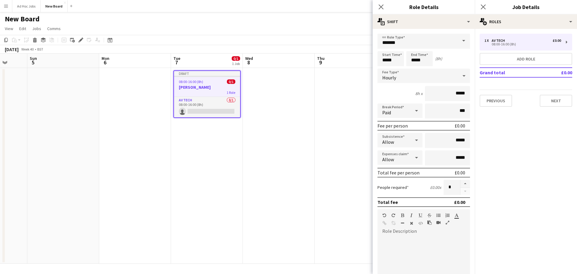
click at [457, 41] on span at bounding box center [463, 41] width 13 height 14
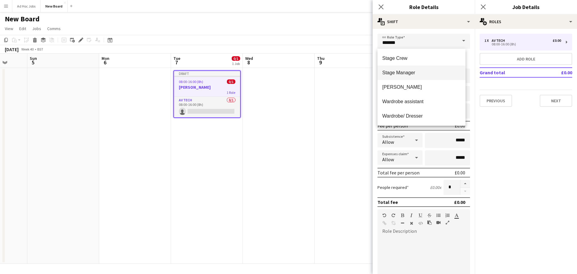
scroll to position [199, 0]
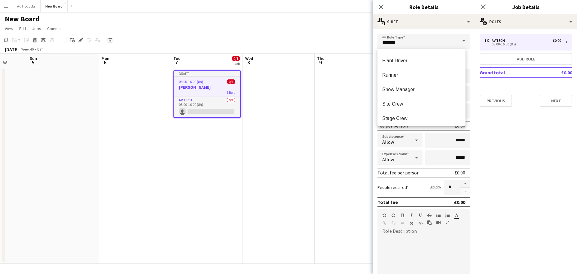
click at [423, 90] on span "Show Manager" at bounding box center [421, 89] width 78 height 6
type input "**********"
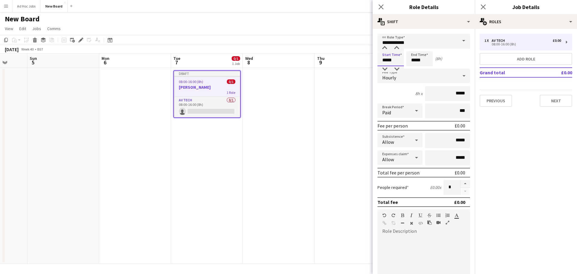
click at [396, 61] on input "*****" at bounding box center [390, 58] width 26 height 15
type input "*****"
click at [416, 74] on div "Hourly" at bounding box center [417, 75] width 80 height 14
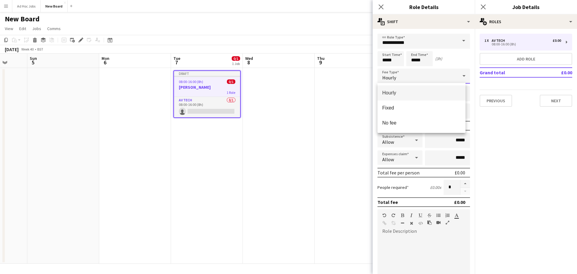
click at [416, 74] on div at bounding box center [288, 137] width 577 height 274
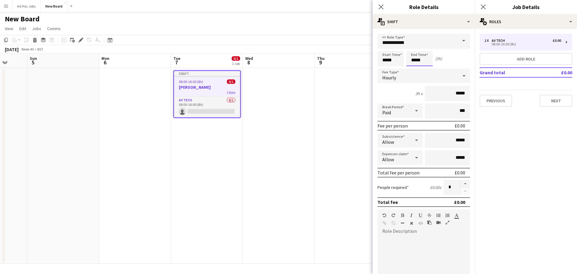
click at [423, 60] on input "*****" at bounding box center [419, 58] width 26 height 15
type input "*****"
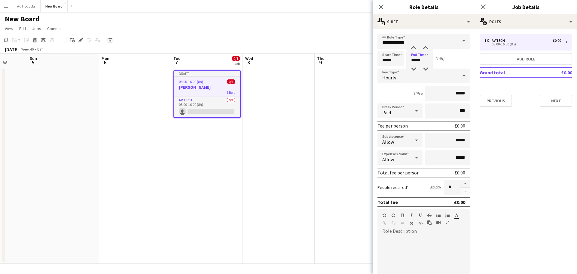
click at [462, 57] on div "Start Time ***** End Time ***** (10h)" at bounding box center [423, 58] width 92 height 15
click at [397, 94] on div "10h x *****" at bounding box center [423, 93] width 92 height 15
click at [207, 88] on h3 "[PERSON_NAME]" at bounding box center [207, 86] width 66 height 5
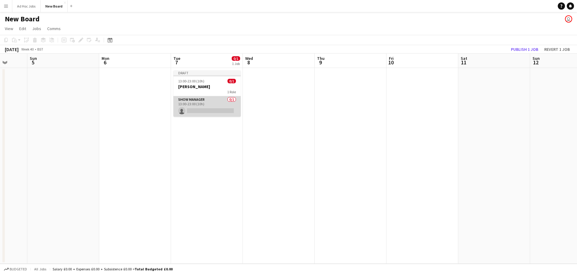
click at [208, 103] on app-card-role "Show Manager 0/1 13:00-23:00 (10h) single-neutral-actions" at bounding box center [206, 106] width 67 height 20
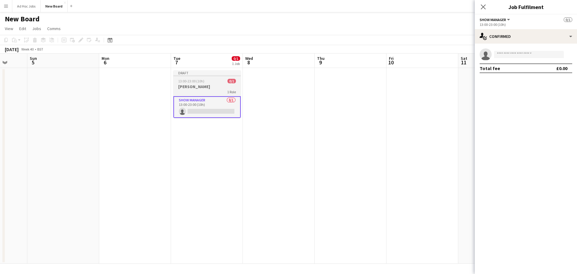
scroll to position [0, 187]
click at [192, 87] on h3 "[PERSON_NAME]" at bounding box center [207, 86] width 67 height 5
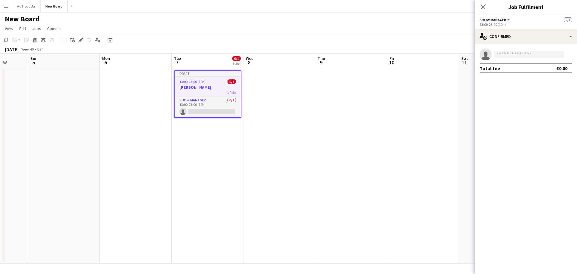
click at [198, 86] on h3 "[PERSON_NAME]" at bounding box center [207, 86] width 66 height 5
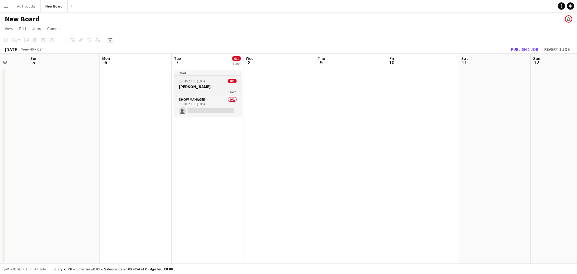
click at [199, 86] on h3 "[PERSON_NAME]" at bounding box center [207, 86] width 67 height 5
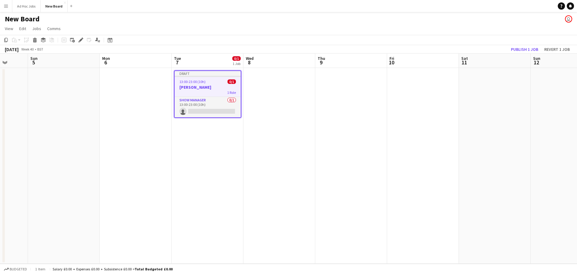
click at [199, 86] on h3 "[PERSON_NAME]" at bounding box center [207, 86] width 66 height 5
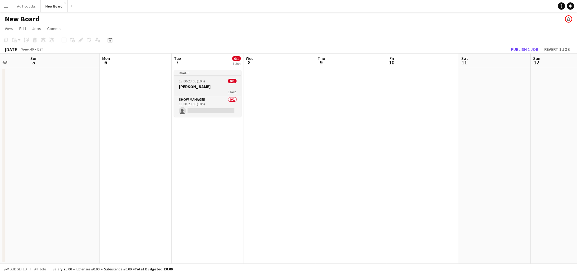
click at [199, 86] on h3 "[PERSON_NAME]" at bounding box center [207, 86] width 67 height 5
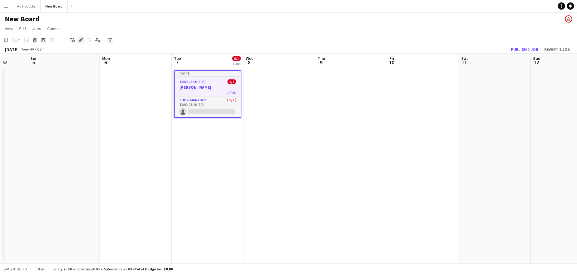
click at [81, 40] on icon "Edit" at bounding box center [80, 40] width 5 height 5
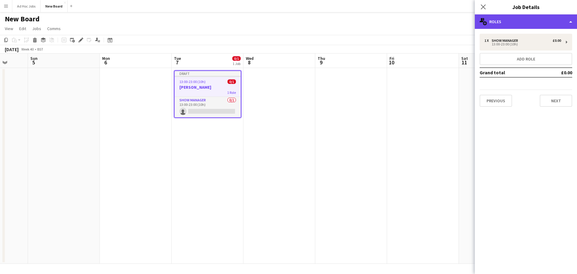
click at [554, 21] on div "multiple-users-add Roles" at bounding box center [525, 21] width 102 height 14
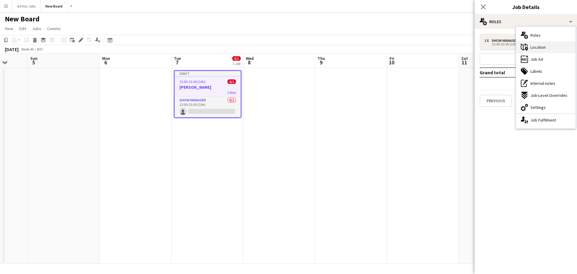
click at [541, 52] on div "maps-pin-1 Location" at bounding box center [545, 47] width 59 height 12
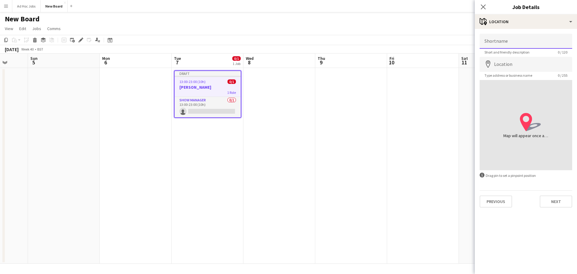
click at [514, 42] on input "Shortname" at bounding box center [525, 41] width 92 height 15
type input "**********"
click at [509, 65] on input "Location" at bounding box center [525, 64] width 92 height 15
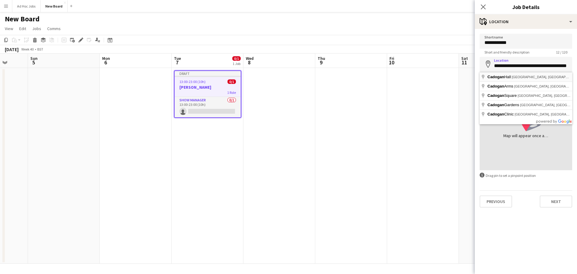
type input "**********"
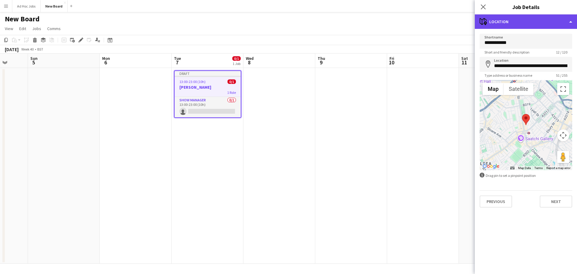
click at [570, 20] on div "maps-pin-1 Location" at bounding box center [525, 21] width 102 height 14
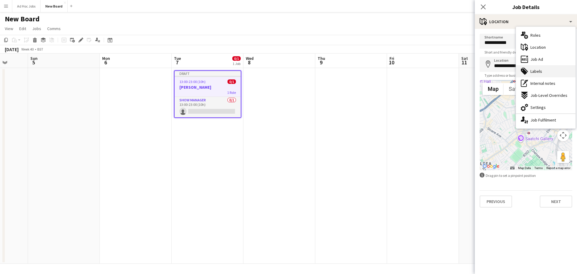
click at [547, 69] on div "tags-double Labels" at bounding box center [545, 71] width 59 height 12
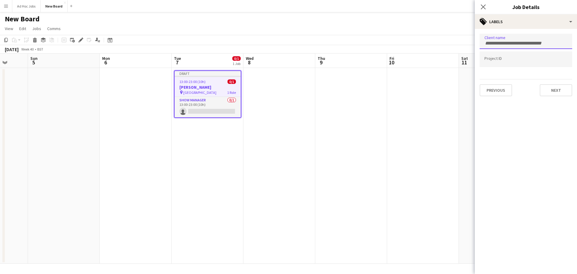
click at [523, 44] on input "Type to search client labels..." at bounding box center [525, 43] width 83 height 5
type input "**********"
click at [550, 89] on button "Next" at bounding box center [555, 90] width 32 height 12
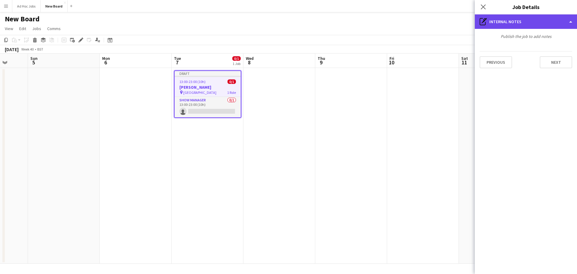
click at [558, 23] on div "pen-write Internal notes" at bounding box center [525, 21] width 102 height 14
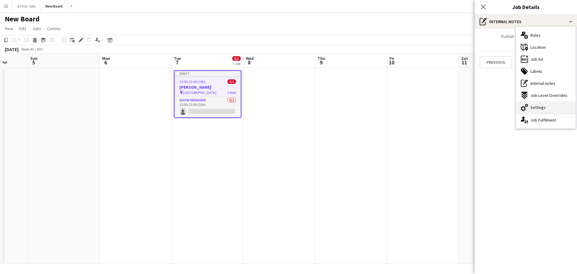
click at [553, 105] on div "cog-double-3 Settings" at bounding box center [545, 107] width 59 height 12
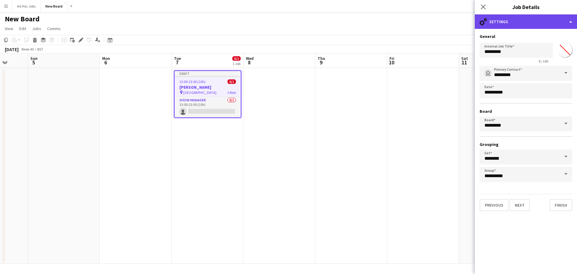
click at [537, 24] on div "cog-double-3 Settings" at bounding box center [525, 21] width 102 height 14
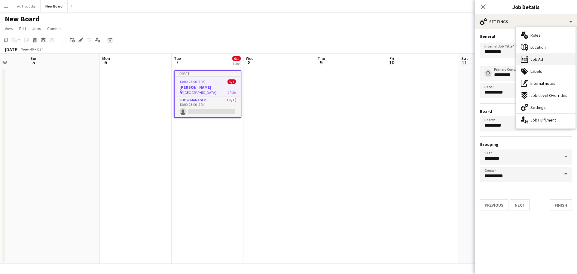
click at [541, 58] on span "Job Ad" at bounding box center [536, 58] width 13 height 5
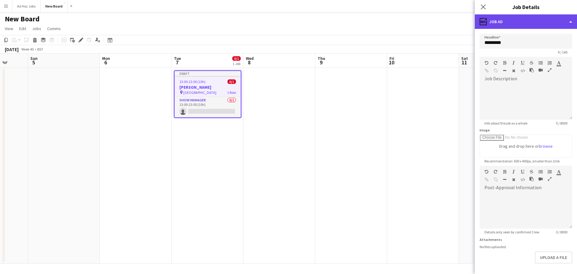
click at [547, 18] on div "ads-window Job Ad" at bounding box center [525, 21] width 102 height 14
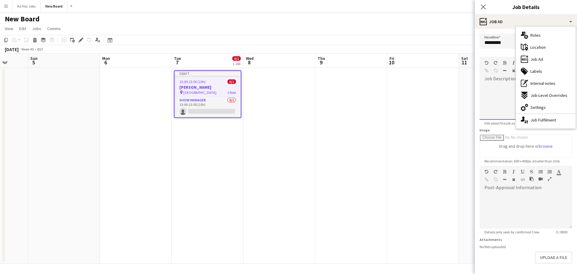
click at [493, 99] on div at bounding box center [525, 101] width 92 height 36
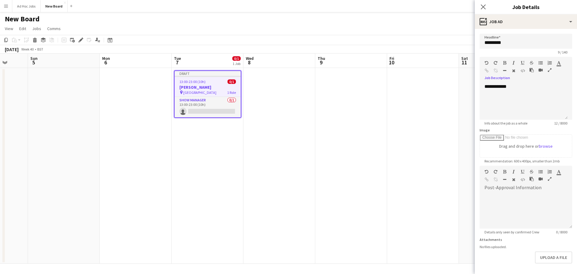
click at [539, 128] on div "Image Drag and drop here or browse" at bounding box center [525, 143] width 92 height 30
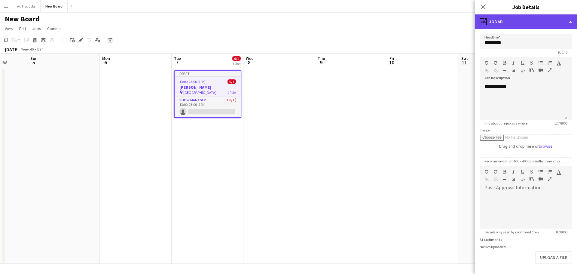
click at [554, 22] on div "ads-window Job Ad" at bounding box center [525, 21] width 102 height 14
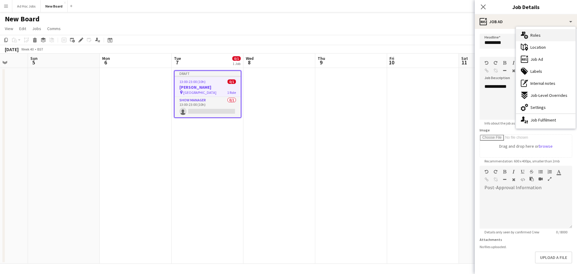
click at [550, 35] on div "multiple-users-add Roles" at bounding box center [545, 35] width 59 height 12
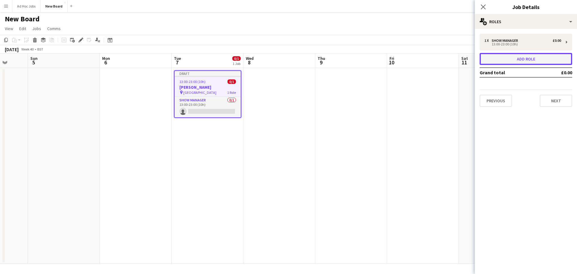
click at [535, 58] on button "Add role" at bounding box center [525, 59] width 92 height 12
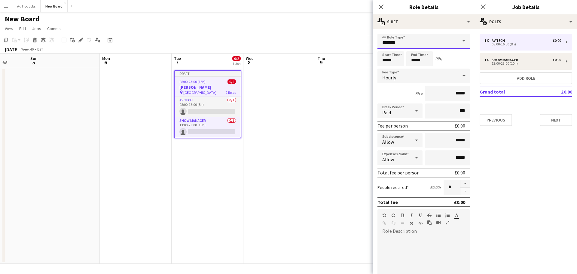
click at [415, 39] on input "*******" at bounding box center [423, 41] width 92 height 15
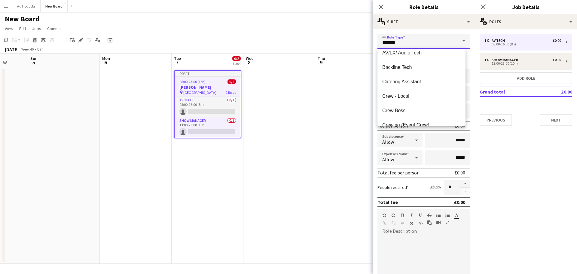
scroll to position [21, 0]
click at [414, 94] on span "Crew - Local" at bounding box center [421, 95] width 78 height 6
type input "**********"
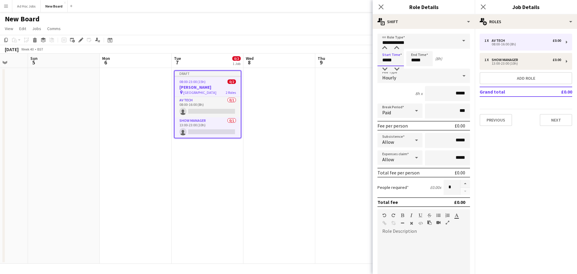
click at [399, 61] on input "*****" at bounding box center [390, 58] width 26 height 15
type input "*****"
click at [416, 61] on input "*****" at bounding box center [419, 58] width 26 height 15
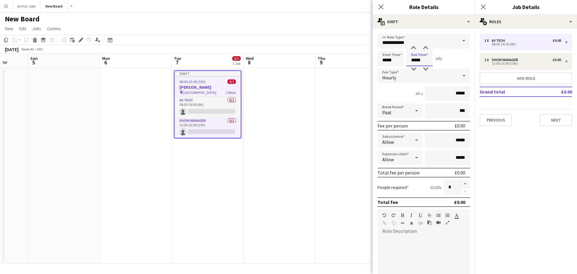
type input "*****"
click at [497, 150] on mat-expansion-panel "pencil3 General details 1 x AV Tech £0.00 08:00-16:00 (8h) 1 x Show Manager £0.…" at bounding box center [525, 151] width 102 height 245
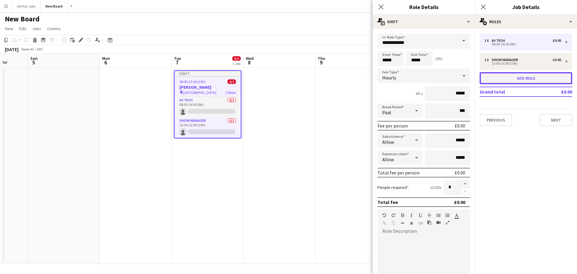
click at [510, 77] on button "Add role" at bounding box center [525, 78] width 92 height 12
type input "*******"
type input "*****"
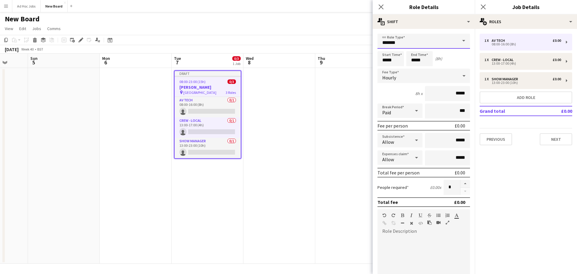
click at [434, 44] on input "*******" at bounding box center [423, 41] width 92 height 15
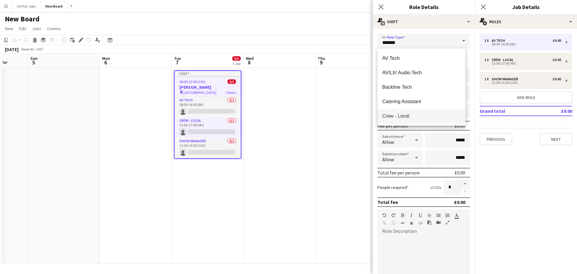
click at [416, 113] on mat-option "Crew - Local" at bounding box center [421, 116] width 88 height 14
type input "**********"
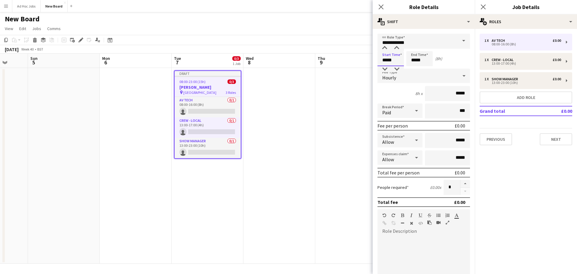
click at [396, 59] on input "*****" at bounding box center [390, 58] width 26 height 15
type input "*****"
click at [416, 60] on input "*****" at bounding box center [419, 58] width 26 height 15
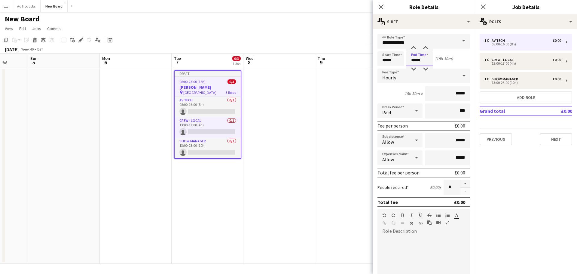
click at [416, 60] on input "*****" at bounding box center [419, 58] width 26 height 15
click at [422, 61] on input "*****" at bounding box center [419, 58] width 26 height 15
type input "*****"
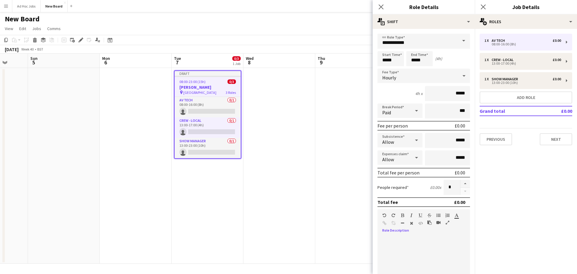
click at [408, 235] on div at bounding box center [423, 270] width 92 height 76
click at [541, 192] on mat-expansion-panel "pencil3 General details 1 x AV Tech £0.00 08:00-16:00 (8h) 1 x Crew - Local £0.…" at bounding box center [525, 151] width 102 height 245
click at [551, 135] on button "Next" at bounding box center [555, 139] width 32 height 12
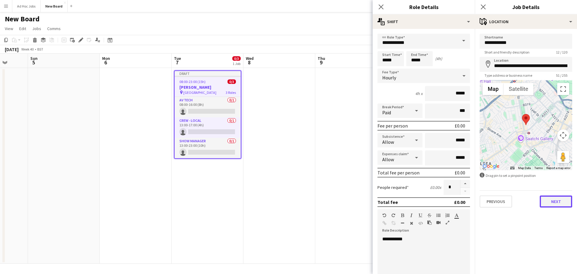
click at [554, 199] on button "Next" at bounding box center [555, 201] width 32 height 12
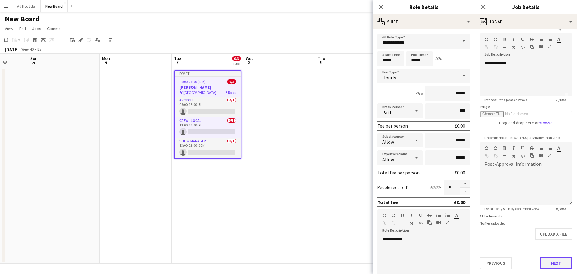
click at [545, 239] on form "**********" at bounding box center [525, 139] width 102 height 259
drag, startPoint x: 523, startPoint y: 64, endPoint x: 467, endPoint y: 65, distance: 55.3
click at [467, 65] on body "Menu Boards Boards Boards All jobs Status Workforce Workforce My Workforce Recr…" at bounding box center [288, 137] width 577 height 274
click at [526, 67] on div "**********" at bounding box center [523, 78] width 88 height 36
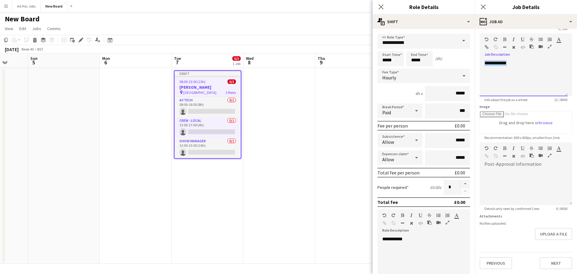
drag, startPoint x: 525, startPoint y: 67, endPoint x: 484, endPoint y: 67, distance: 40.5
click at [484, 67] on div "**********" at bounding box center [523, 78] width 88 height 36
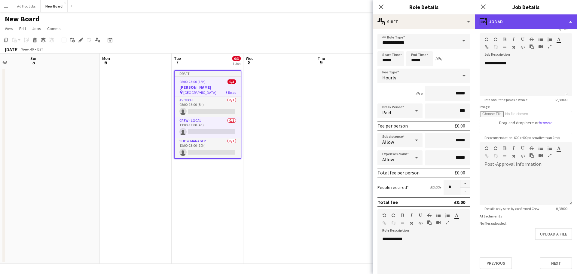
click at [567, 24] on div "ads-window Job Ad" at bounding box center [525, 21] width 102 height 14
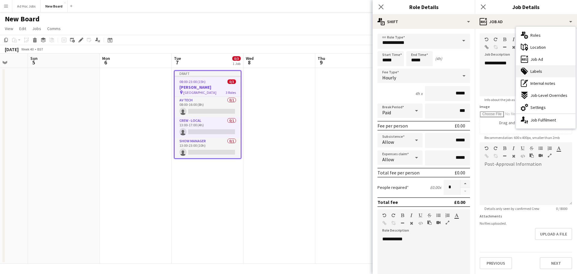
click at [534, 71] on span "Labels" at bounding box center [536, 70] width 12 height 5
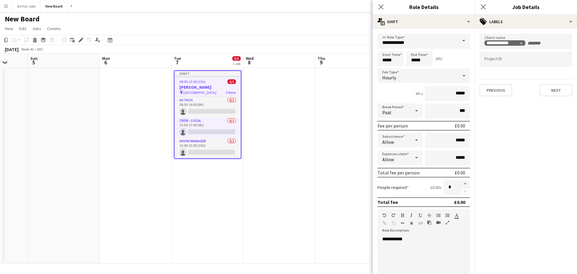
scroll to position [0, 0]
click at [534, 122] on mat-expansion-panel "**********" at bounding box center [525, 151] width 102 height 245
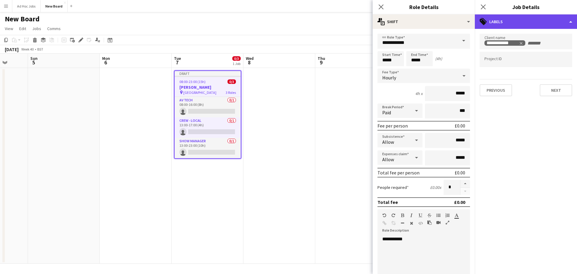
click at [559, 24] on div "tags-double Labels" at bounding box center [525, 21] width 102 height 14
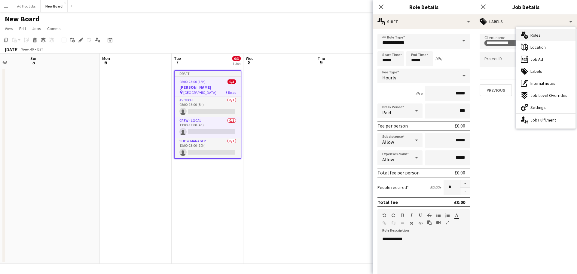
click at [539, 35] on span "Roles" at bounding box center [535, 34] width 10 height 5
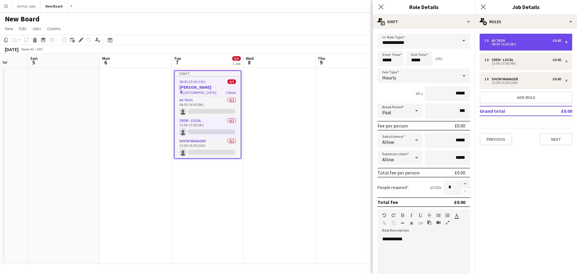
click at [567, 39] on div "1 x AV Tech £0.00 08:00-16:00 (8h)" at bounding box center [525, 42] width 92 height 17
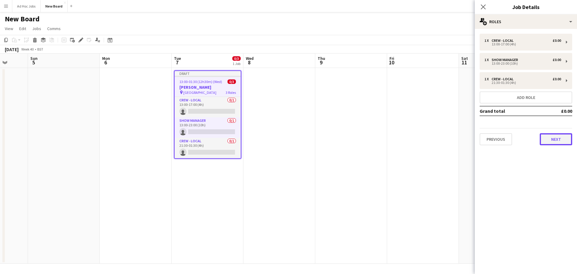
click at [552, 137] on button "Next" at bounding box center [555, 139] width 32 height 12
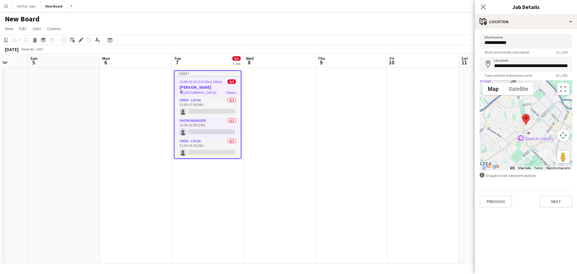
click at [287, 106] on app-date-cell at bounding box center [279, 166] width 72 height 196
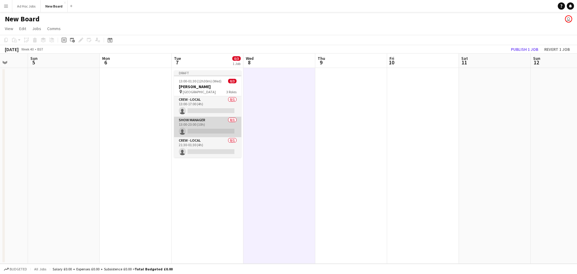
click at [201, 125] on app-card-role "Show Manager 0/1 13:00-23:00 (10h) single-neutral-actions" at bounding box center [207, 127] width 67 height 20
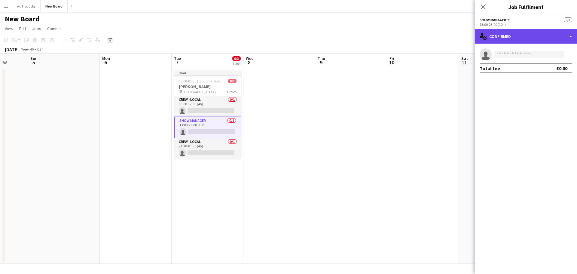
click at [554, 40] on div "single-neutral-actions-check-2 Confirmed" at bounding box center [525, 36] width 102 height 14
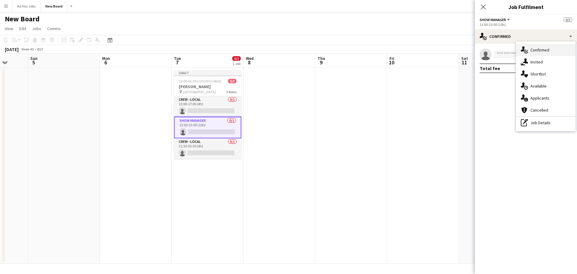
click at [548, 51] on span "Confirmed" at bounding box center [539, 49] width 19 height 5
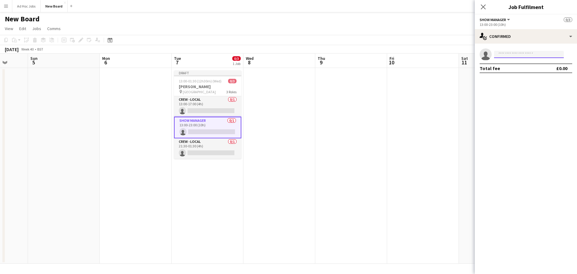
click at [529, 54] on input at bounding box center [529, 54] width 70 height 7
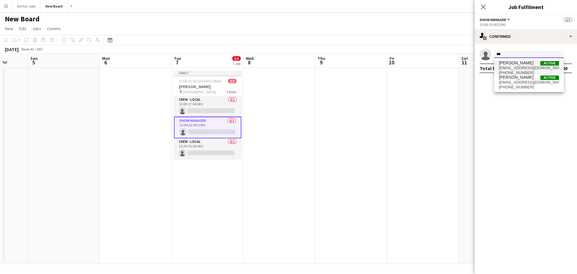
type input "***"
click at [528, 65] on span "nallamit@hotmail.com" at bounding box center [529, 67] width 60 height 5
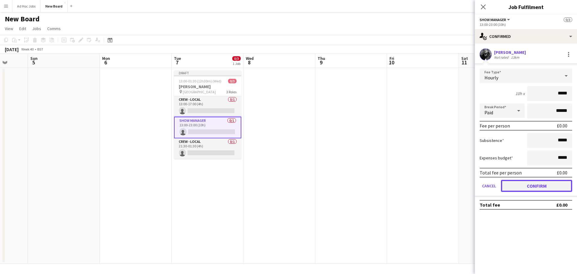
click at [530, 186] on button "Confirm" at bounding box center [536, 186] width 71 height 12
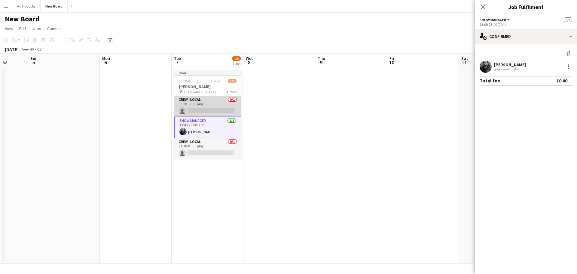
click at [215, 102] on app-card-role "Crew - Local 0/1 13:00-17:00 (4h) single-neutral-actions" at bounding box center [207, 106] width 67 height 20
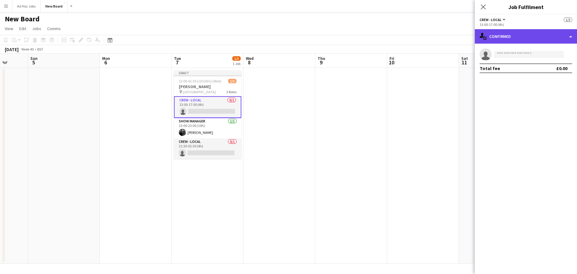
click at [529, 36] on div "single-neutral-actions-check-2 Confirmed" at bounding box center [525, 36] width 102 height 14
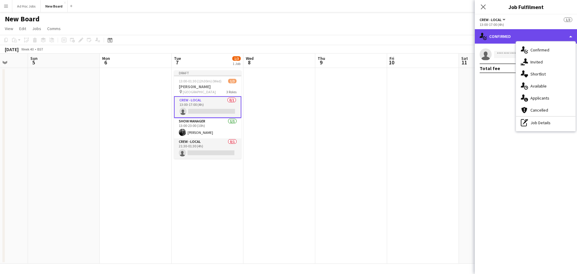
click at [529, 36] on div "single-neutral-actions-check-2 Confirmed" at bounding box center [525, 36] width 102 height 14
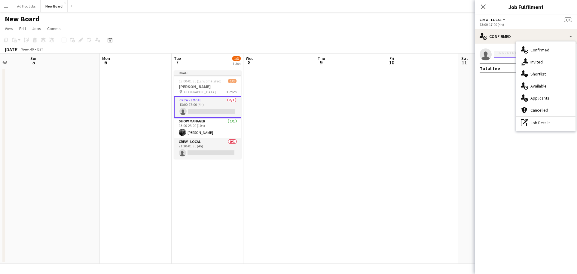
click at [501, 52] on input at bounding box center [529, 54] width 70 height 7
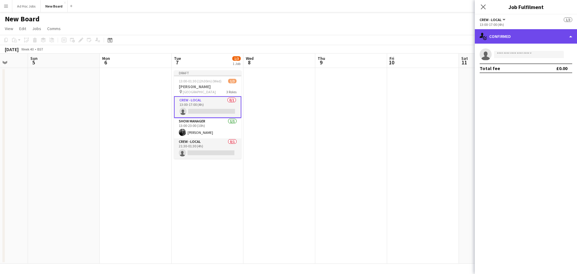
click at [566, 36] on div "single-neutral-actions-check-2 Confirmed" at bounding box center [525, 36] width 102 height 14
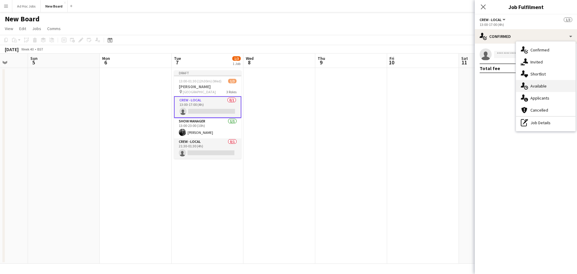
click at [542, 90] on div "single-neutral-actions-upload Available" at bounding box center [545, 86] width 59 height 12
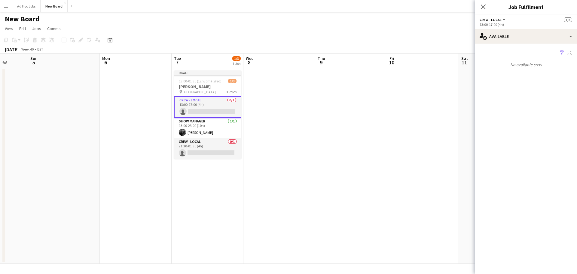
click at [521, 63] on p "No available crew" at bounding box center [525, 64] width 102 height 10
click at [520, 53] on div "Filter Sort asc" at bounding box center [525, 52] width 92 height 9
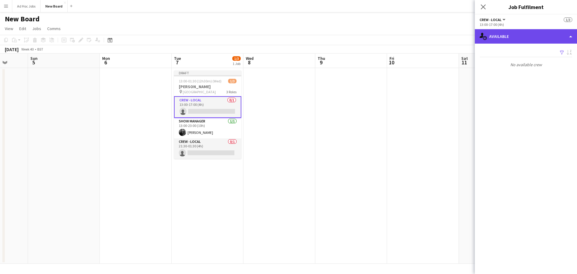
click at [534, 35] on div "single-neutral-actions-upload Available" at bounding box center [525, 36] width 102 height 14
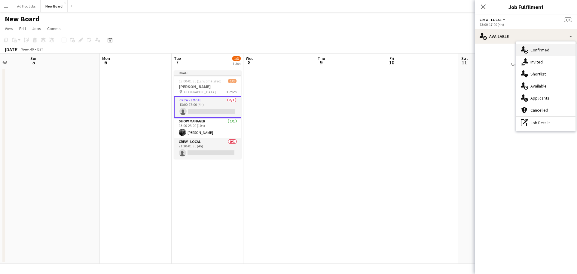
click at [536, 52] on span "Confirmed" at bounding box center [539, 49] width 19 height 5
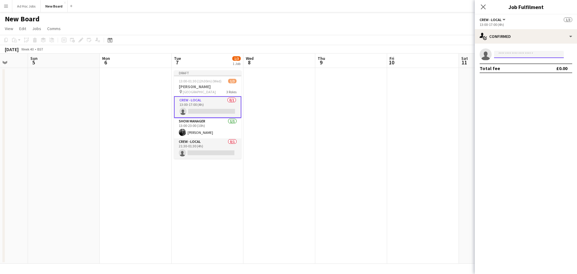
click at [529, 52] on input at bounding box center [529, 54] width 70 height 7
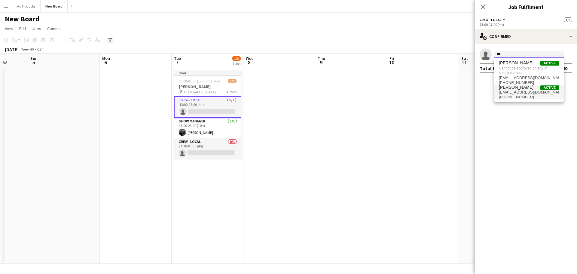
type input "***"
click at [530, 93] on span "nallamit@gmail.com" at bounding box center [529, 92] width 60 height 5
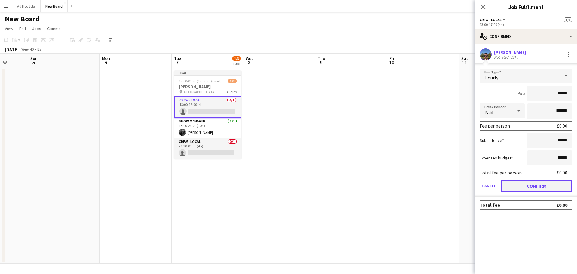
click at [530, 183] on button "Confirm" at bounding box center [536, 186] width 71 height 12
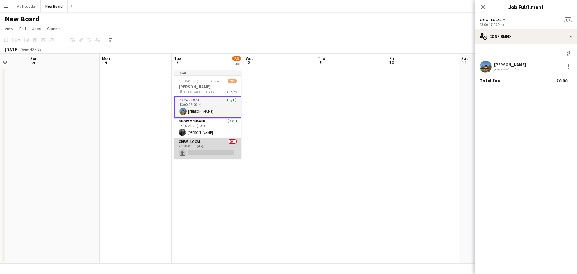
click at [205, 145] on app-card-role "Crew - Local 0/1 21:30-01:30 (4h) single-neutral-actions" at bounding box center [207, 148] width 67 height 20
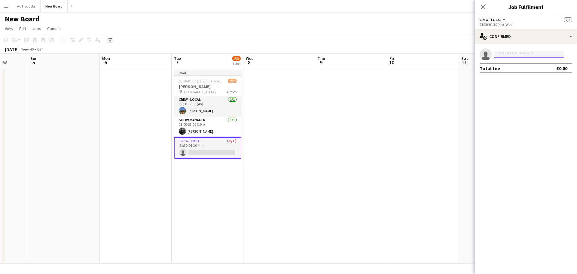
click at [520, 56] on input at bounding box center [529, 54] width 70 height 7
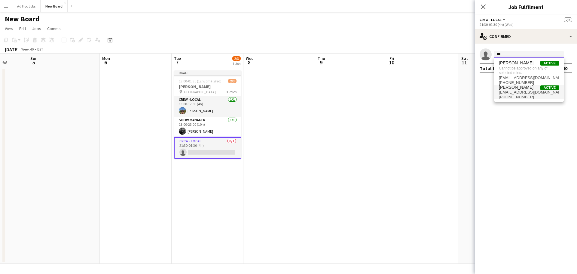
type input "***"
click at [530, 93] on span "nallamit@gmail.com" at bounding box center [529, 92] width 60 height 5
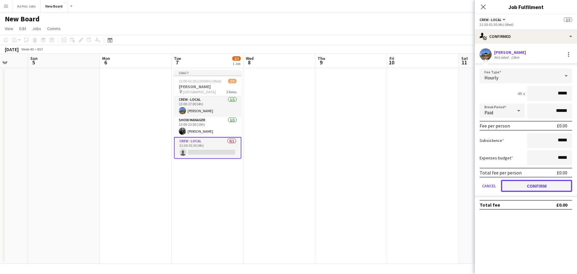
click at [542, 185] on button "Confirm" at bounding box center [536, 186] width 71 height 12
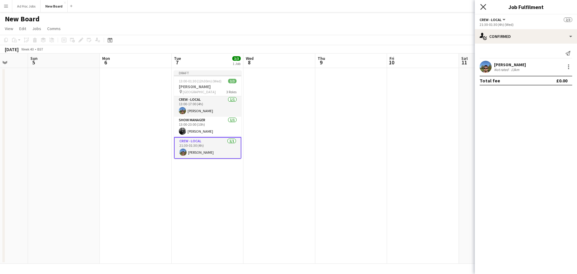
click at [483, 4] on icon "Close pop-in" at bounding box center [483, 7] width 6 height 6
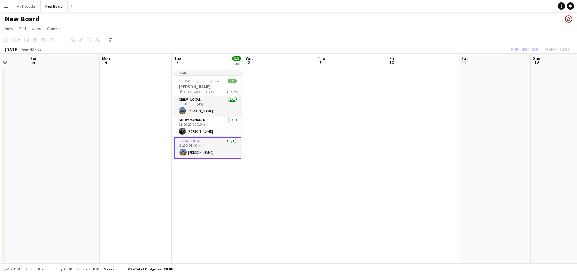
click at [520, 50] on div "Publish 1 job Revert 1 job" at bounding box center [539, 49] width 73 height 8
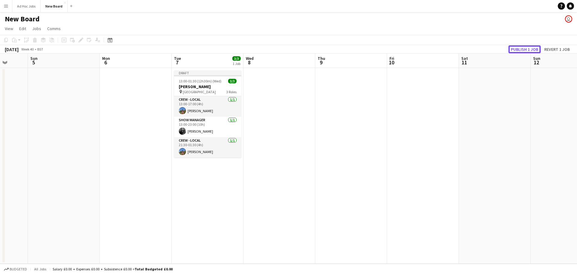
click at [520, 50] on button "Publish 1 job" at bounding box center [524, 49] width 32 height 8
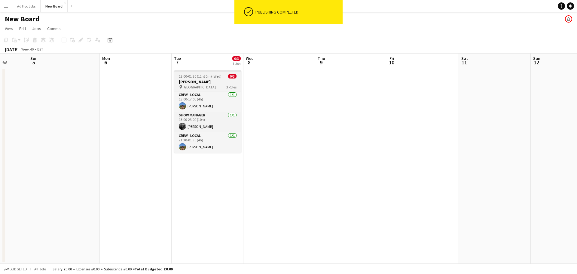
click at [232, 76] on span "0/3" at bounding box center [232, 76] width 8 height 5
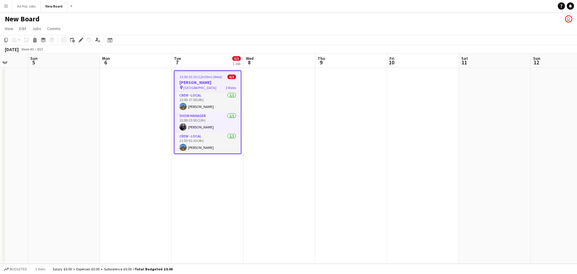
click at [226, 83] on h3 "[PERSON_NAME]" at bounding box center [207, 82] width 66 height 5
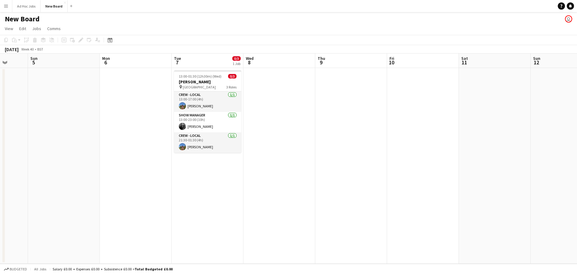
click at [224, 59] on app-board-header-date "Tue 7 0/3 1 Job" at bounding box center [207, 60] width 72 height 14
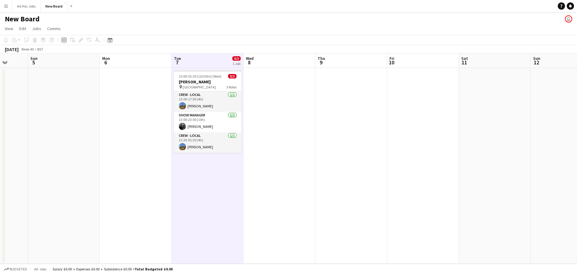
click at [205, 176] on app-date-cell "13:00-01:30 (12h30m) (Wed) 0/3 Les Egres pin Cadogan Hall 3 Roles Crew - Local …" at bounding box center [207, 166] width 72 height 196
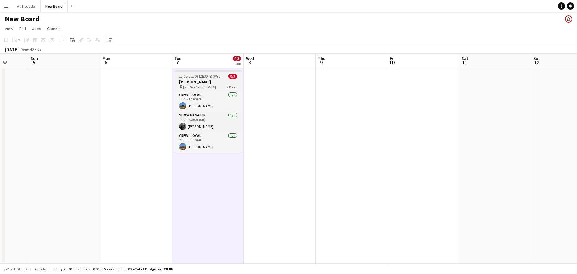
click at [201, 81] on h3 "[PERSON_NAME]" at bounding box center [207, 81] width 67 height 5
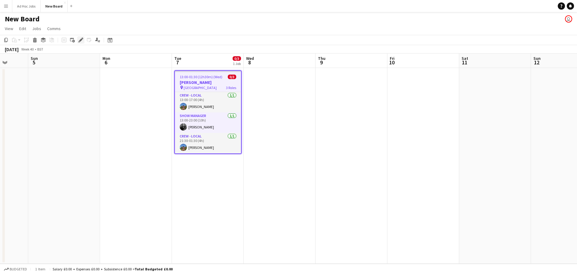
click at [81, 40] on icon at bounding box center [80, 39] width 3 height 3
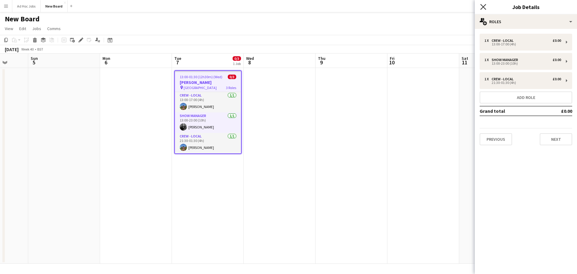
click at [481, 7] on icon "Close pop-in" at bounding box center [483, 7] width 6 height 6
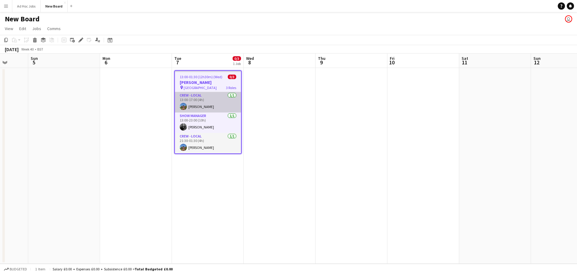
click at [211, 105] on app-card-role "Crew - Local 1/1 13:00-17:00 (4h) Tim Allan" at bounding box center [208, 102] width 66 height 20
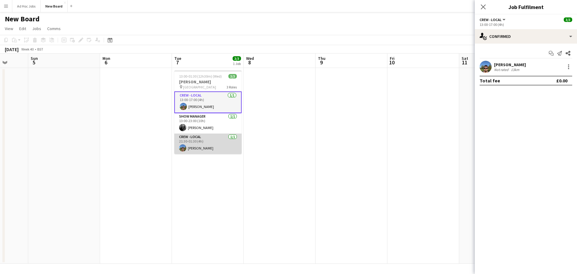
click at [211, 149] on app-card-role "Crew - Local 1/1 21:30-01:30 (4h) Tim Allan" at bounding box center [207, 143] width 67 height 20
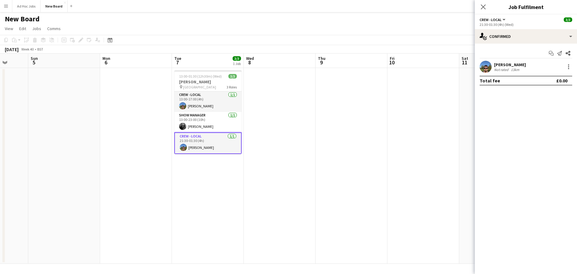
click at [208, 177] on app-date-cell "13:00-01:30 (12h30m) (Wed) 3/3 [PERSON_NAME] pin Cadogan Hall 3 Roles Crew - Lo…" at bounding box center [208, 166] width 72 height 196
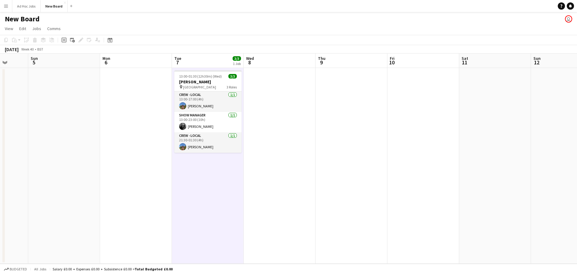
click at [288, 163] on app-date-cell at bounding box center [280, 166] width 72 height 196
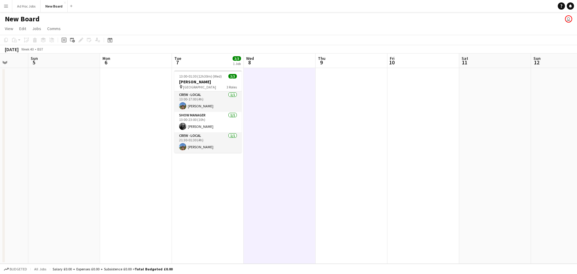
click at [220, 189] on app-date-cell "13:00-01:30 (12h30m) (Wed) 3/3 [PERSON_NAME] pin Cadogan Hall 3 Roles Crew - Lo…" at bounding box center [208, 166] width 72 height 196
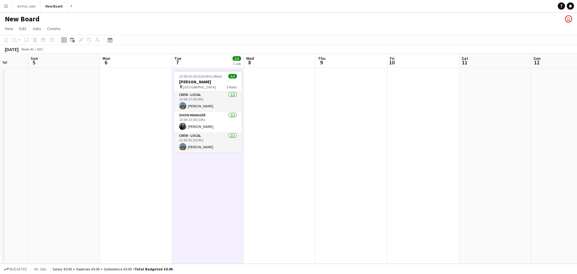
click at [62, 40] on icon at bounding box center [64, 40] width 5 height 5
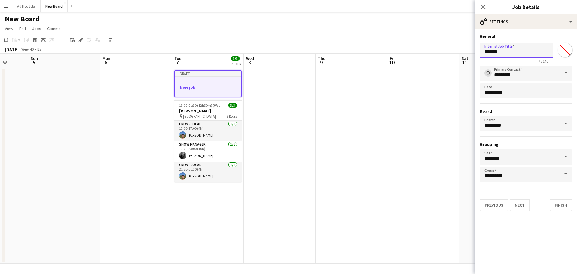
click at [502, 53] on input "*******" at bounding box center [515, 50] width 73 height 15
type input "*"
type input "**********"
click at [517, 205] on button "Next" at bounding box center [519, 205] width 20 height 12
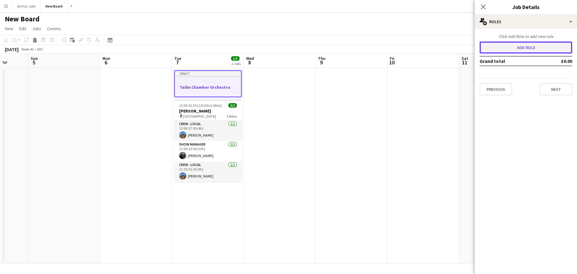
click at [508, 50] on button "Add role" at bounding box center [525, 47] width 92 height 12
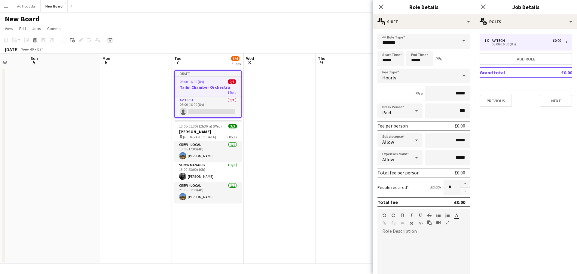
click at [461, 41] on span at bounding box center [463, 41] width 13 height 14
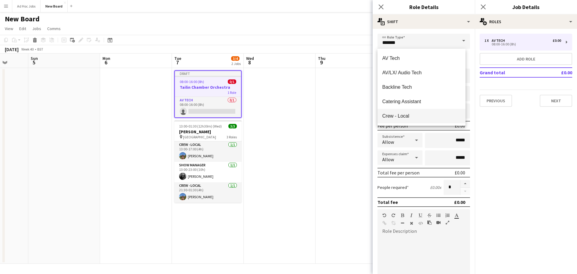
click at [424, 114] on span "Crew - Local" at bounding box center [421, 116] width 78 height 6
type input "**********"
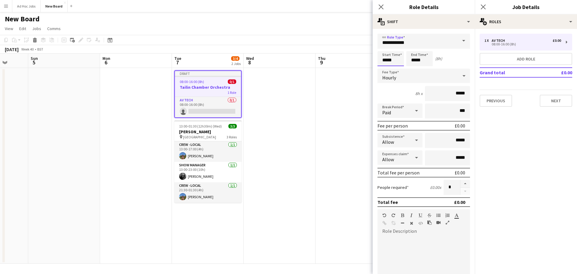
click at [400, 61] on input "*****" at bounding box center [390, 58] width 26 height 15
type input "*****"
click at [416, 59] on input "*****" at bounding box center [419, 58] width 26 height 15
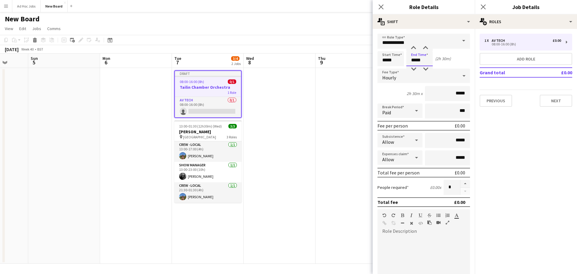
click at [416, 59] on input "*****" at bounding box center [419, 58] width 26 height 15
type input "*****"
click at [461, 182] on button "button" at bounding box center [465, 184] width 10 height 8
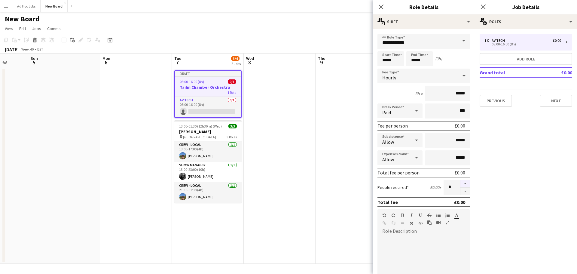
type input "*"
click at [420, 238] on div at bounding box center [423, 272] width 92 height 72
click at [532, 171] on mat-expansion-panel "pencil3 General details 1 x AV Tech £0.00 08:00-16:00 (8h) Add role Grand total…" at bounding box center [525, 151] width 102 height 245
click at [548, 100] on button "Next" at bounding box center [555, 101] width 32 height 12
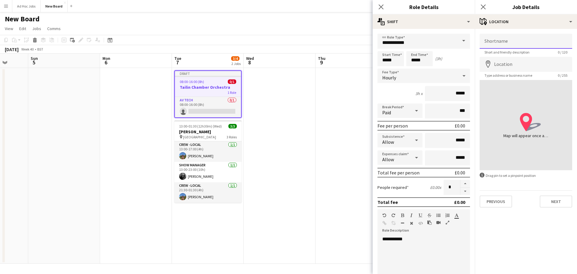
click at [509, 44] on input "Shortname" at bounding box center [525, 41] width 92 height 15
type input "********"
click at [510, 64] on input "Location" at bounding box center [525, 64] width 92 height 15
type input "**********"
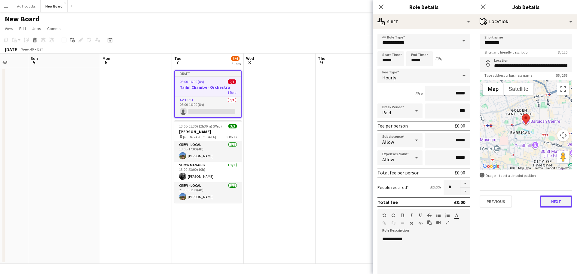
click at [559, 203] on button "Next" at bounding box center [555, 201] width 32 height 12
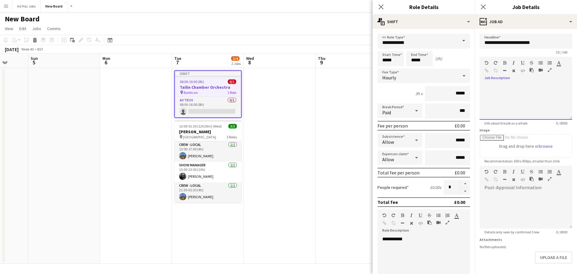
click at [515, 83] on div at bounding box center [525, 99] width 92 height 40
click at [522, 99] on div "**********" at bounding box center [523, 101] width 88 height 36
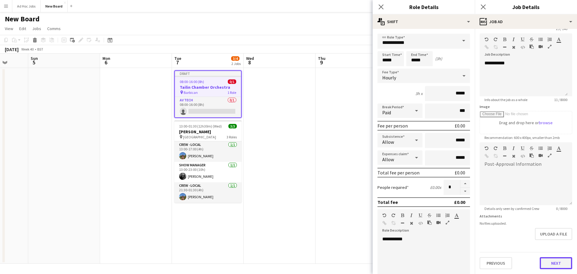
click at [550, 262] on button "Next" at bounding box center [555, 263] width 32 height 12
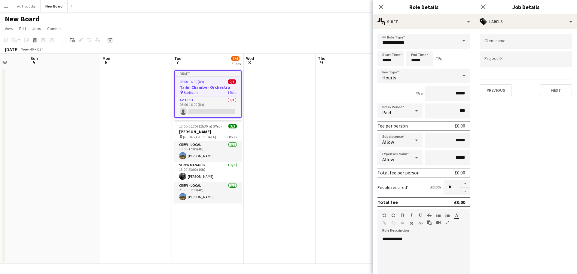
click at [492, 42] on input "Type to search client labels..." at bounding box center [525, 41] width 83 height 5
type input "********"
click at [554, 90] on button "Next" at bounding box center [555, 90] width 32 height 12
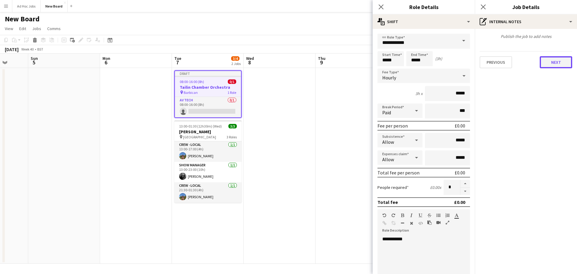
click at [559, 63] on button "Next" at bounding box center [555, 62] width 32 height 12
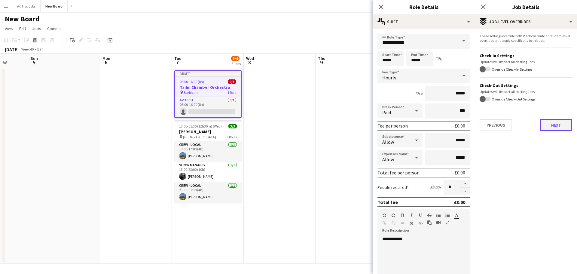
click at [553, 125] on button "Next" at bounding box center [555, 125] width 32 height 12
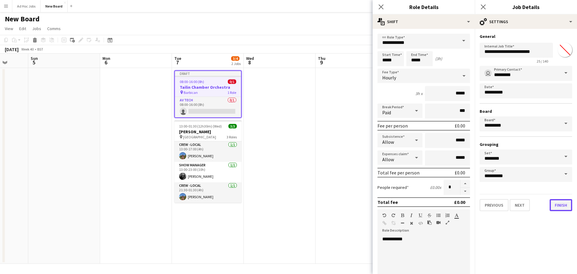
click at [563, 205] on button "Finish" at bounding box center [560, 205] width 23 height 12
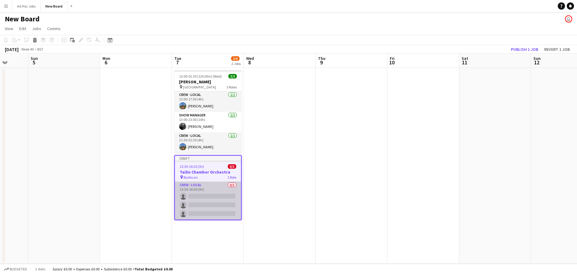
click at [209, 206] on app-card-role "Crew - Local 0/3 13:30-16:30 (3h) single-neutral-actions single-neutral-actions…" at bounding box center [208, 200] width 66 height 38
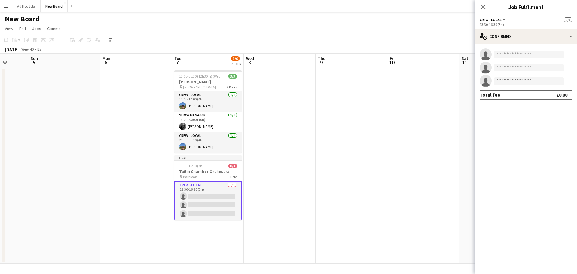
click at [505, 20] on button "Crew - Local" at bounding box center [492, 19] width 27 height 5
click at [502, 20] on button "Crew - Local" at bounding box center [492, 19] width 27 height 5
click at [214, 205] on app-card-role "Crew - Local 0/3 13:30-16:30 (3h) single-neutral-actions single-neutral-actions…" at bounding box center [207, 200] width 67 height 39
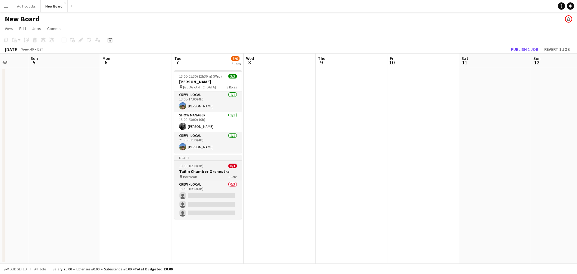
click at [197, 171] on h3 "Tailin Chamber Orchestra" at bounding box center [207, 170] width 67 height 5
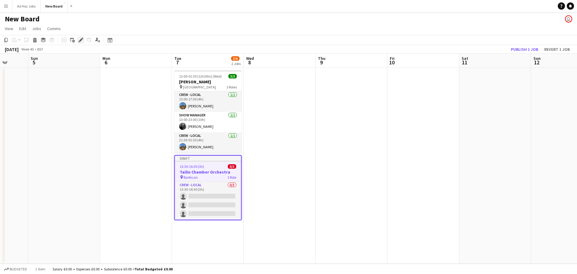
click at [81, 41] on icon "Edit" at bounding box center [80, 40] width 5 height 5
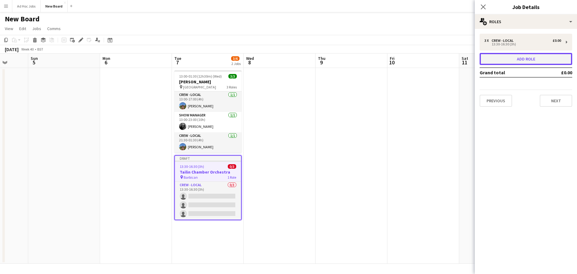
click at [522, 58] on button "Add role" at bounding box center [525, 59] width 92 height 12
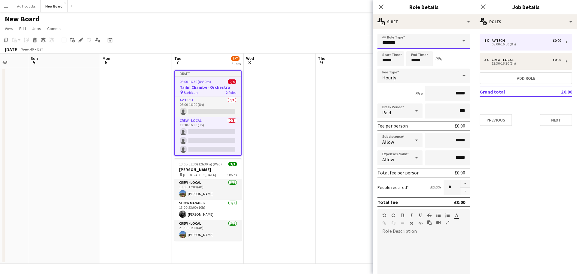
click at [447, 44] on input "*******" at bounding box center [423, 41] width 92 height 15
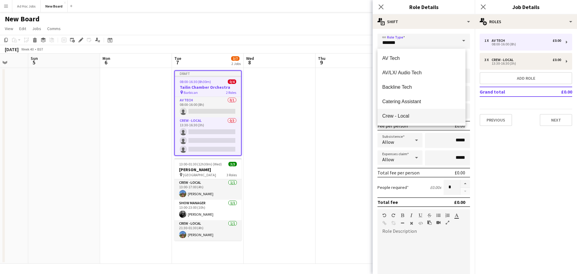
click at [426, 112] on mat-option "Crew - Local" at bounding box center [421, 116] width 88 height 14
type input "**********"
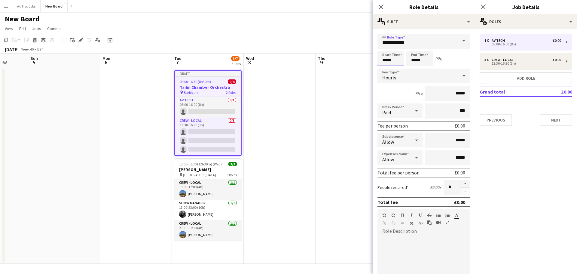
click at [395, 62] on input "*****" at bounding box center [390, 58] width 26 height 15
type input "*****"
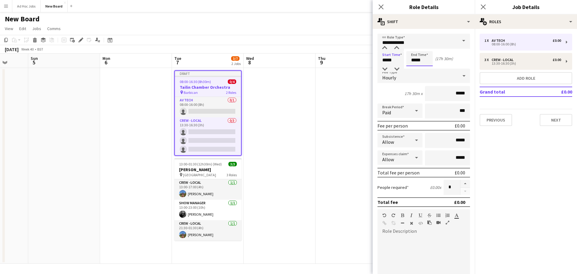
click at [423, 62] on input "*****" at bounding box center [419, 58] width 26 height 15
type input "*****"
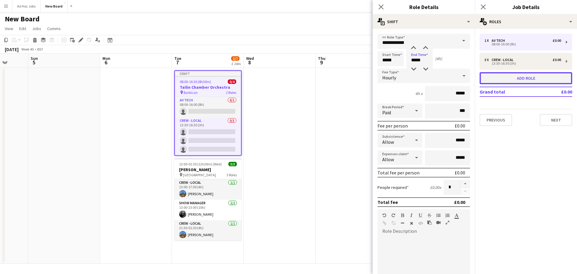
click at [502, 75] on button "Add role" at bounding box center [525, 78] width 92 height 12
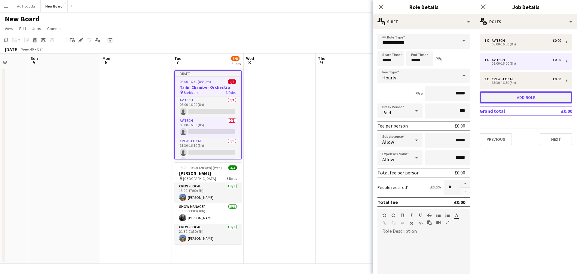
type input "*******"
type input "*****"
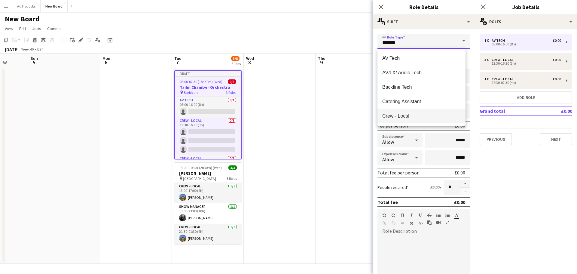
click at [452, 39] on input "*******" at bounding box center [423, 41] width 92 height 15
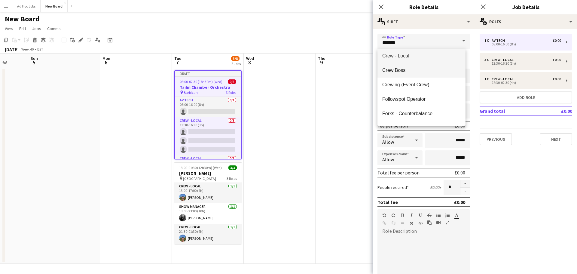
click at [410, 68] on span "Crew Boss" at bounding box center [421, 70] width 78 height 6
type input "*********"
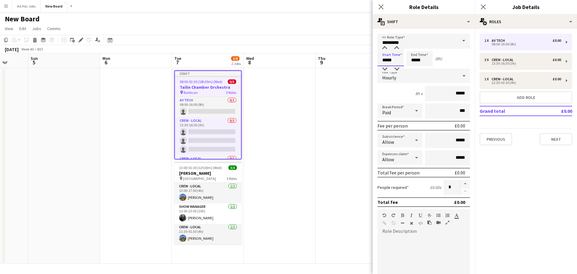
click at [401, 60] on input "*****" at bounding box center [390, 58] width 26 height 15
type input "*****"
click at [556, 141] on button "Next" at bounding box center [555, 139] width 32 height 12
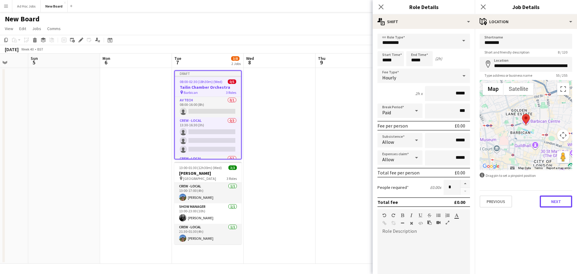
click at [556, 200] on button "Next" at bounding box center [555, 201] width 32 height 12
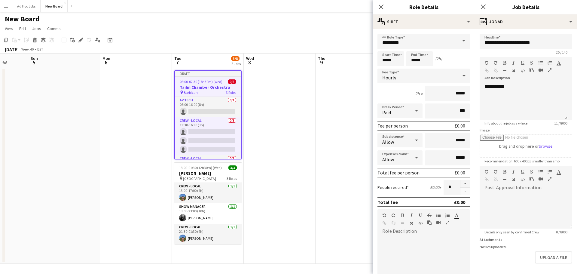
scroll to position [47, 0]
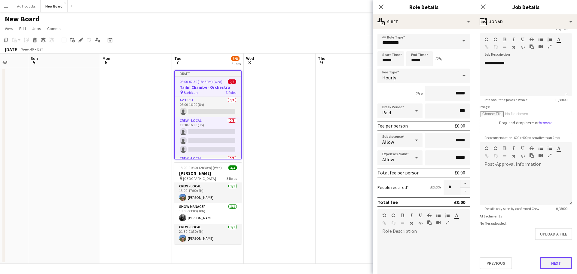
click at [550, 238] on form "**********" at bounding box center [525, 139] width 102 height 259
click at [551, 263] on button "Next" at bounding box center [555, 263] width 32 height 12
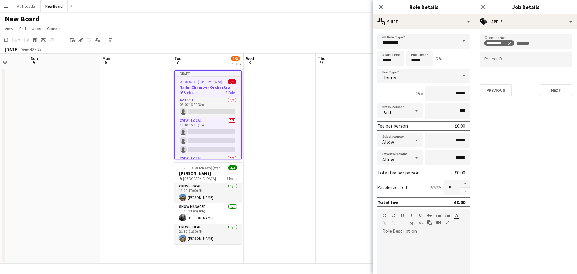
scroll to position [0, 0]
click at [554, 83] on div "Previous Next" at bounding box center [525, 87] width 92 height 17
click at [555, 89] on button "Next" at bounding box center [555, 90] width 32 height 12
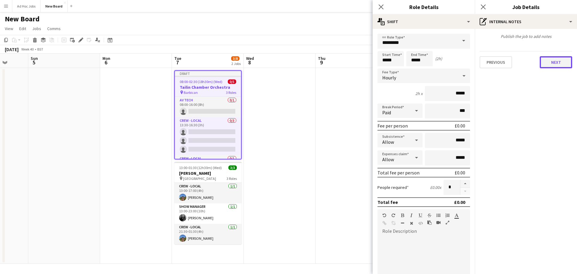
click at [552, 56] on button "Next" at bounding box center [555, 62] width 32 height 12
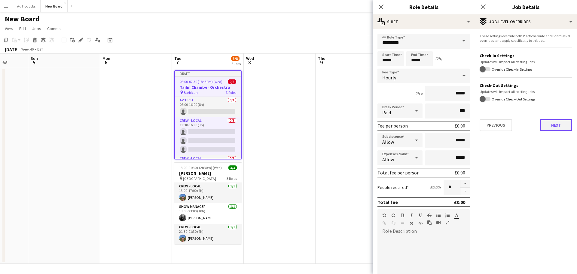
click at [557, 124] on button "Next" at bounding box center [555, 125] width 32 height 12
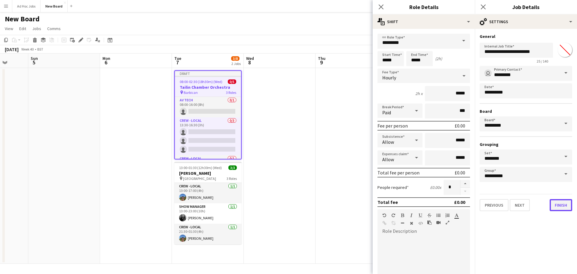
click at [562, 205] on button "Finish" at bounding box center [560, 205] width 23 height 12
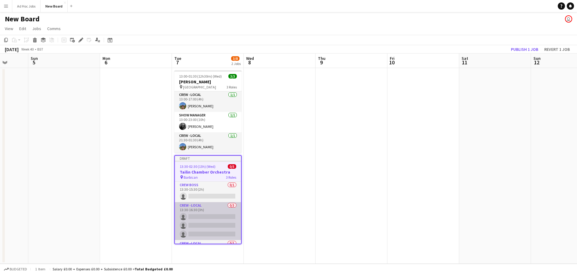
scroll to position [17, 0]
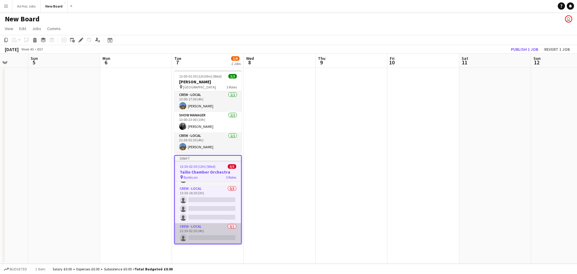
click at [206, 233] on app-card-role "Crew - Local 0/1 22:30-02:30 (4h) single-neutral-actions" at bounding box center [208, 233] width 66 height 20
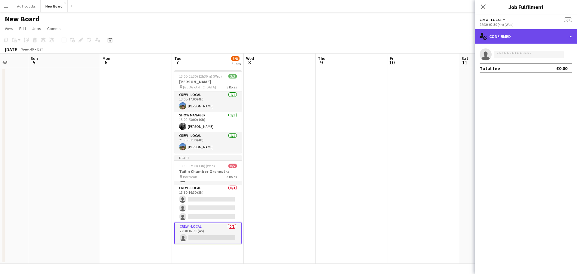
click at [553, 38] on div "single-neutral-actions-check-2 Confirmed" at bounding box center [525, 36] width 102 height 14
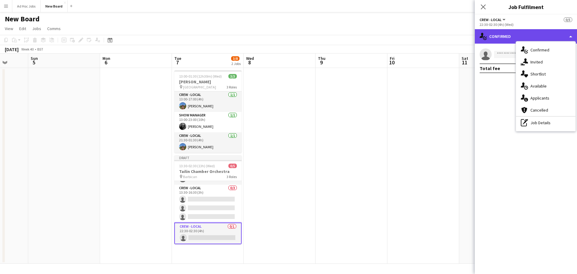
click at [553, 36] on div "single-neutral-actions-check-2 Confirmed" at bounding box center [525, 36] width 102 height 14
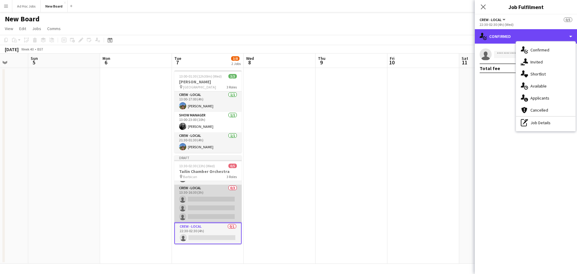
scroll to position [0, 0]
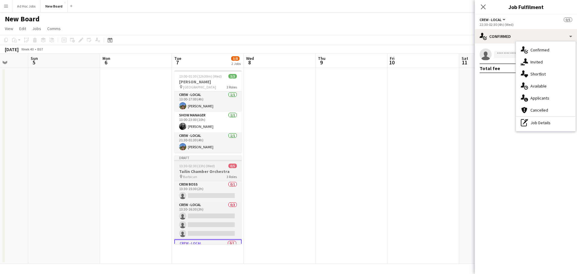
click at [194, 169] on h3 "Tailin Chamber Orchestra" at bounding box center [207, 170] width 67 height 5
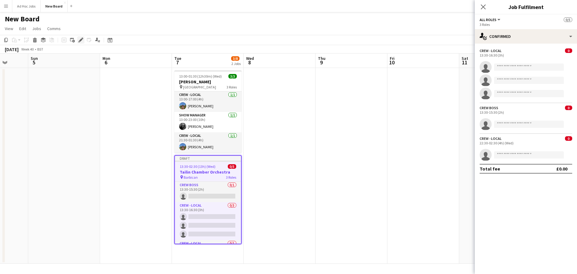
click at [81, 41] on icon "Edit" at bounding box center [80, 40] width 5 height 5
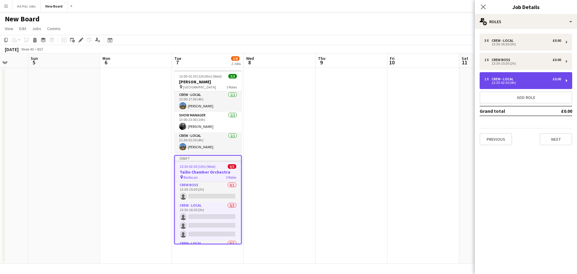
click at [534, 81] on div "22:30-02:30 (4h)" at bounding box center [522, 82] width 77 height 3
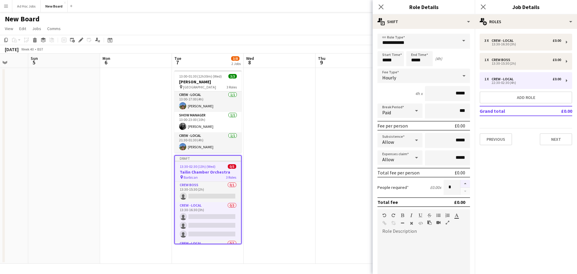
click at [462, 183] on button "button" at bounding box center [465, 184] width 10 height 8
type input "*"
click at [506, 171] on mat-expansion-panel "pencil3 General details 3 x Crew - Local £0.00 13:30-16:30 (3h) 1 x Crew Boss £…" at bounding box center [525, 151] width 102 height 245
click at [521, 96] on button "Add role" at bounding box center [525, 97] width 92 height 12
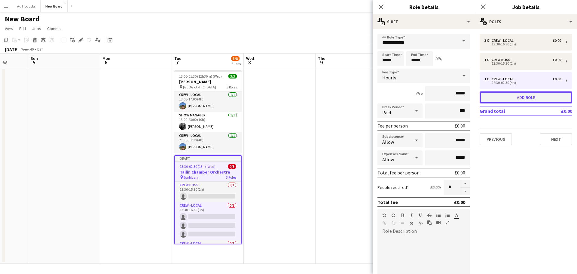
type input "*******"
type input "*****"
type input "*"
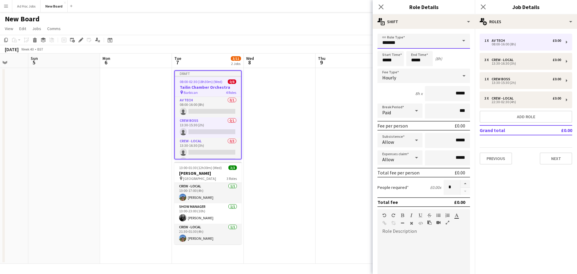
click at [422, 45] on input "*******" at bounding box center [423, 41] width 92 height 15
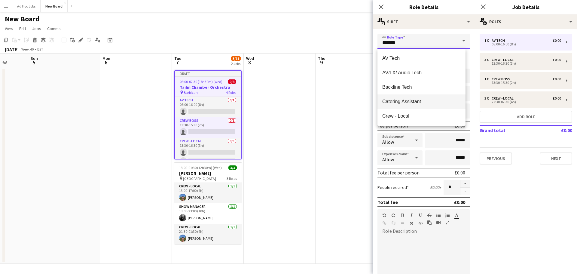
scroll to position [60, 0]
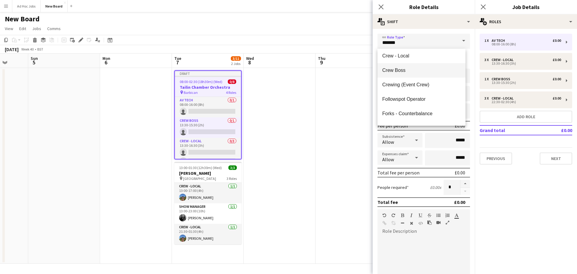
click at [407, 72] on span "Crew Boss" at bounding box center [421, 70] width 78 height 6
type input "*********"
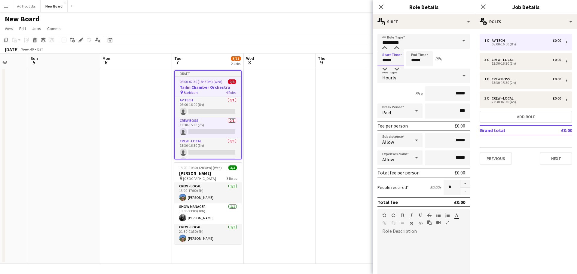
click at [396, 60] on input "*****" at bounding box center [390, 58] width 26 height 15
type input "*****"
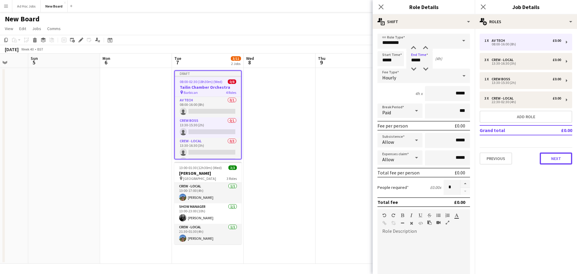
drag, startPoint x: 559, startPoint y: 160, endPoint x: 558, endPoint y: 164, distance: 4.0
click at [559, 160] on button "Next" at bounding box center [555, 158] width 32 height 12
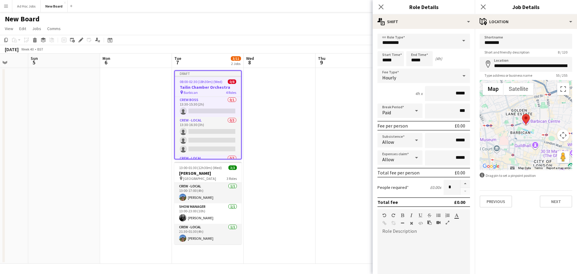
scroll to position [0, 0]
click at [558, 205] on button "Next" at bounding box center [555, 201] width 32 height 12
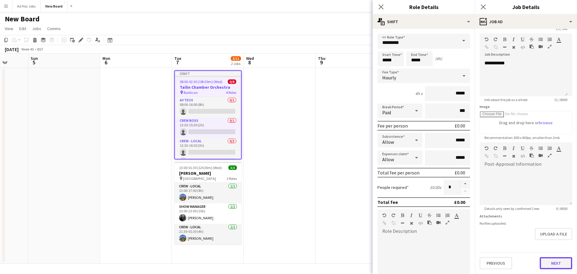
click at [550, 239] on form "**********" at bounding box center [525, 139] width 102 height 259
click at [555, 262] on button "Next" at bounding box center [555, 263] width 32 height 12
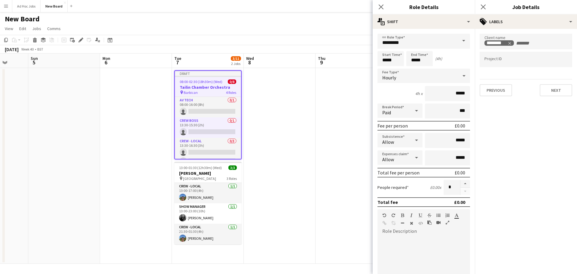
scroll to position [0, 0]
click at [555, 89] on button "Next" at bounding box center [555, 90] width 32 height 12
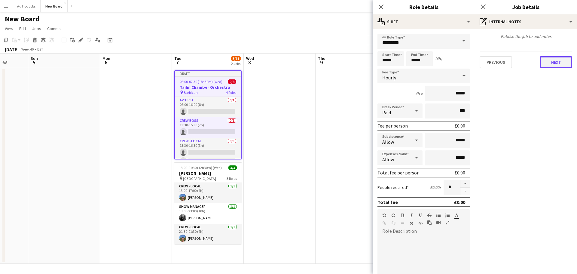
click at [562, 58] on button "Next" at bounding box center [555, 62] width 32 height 12
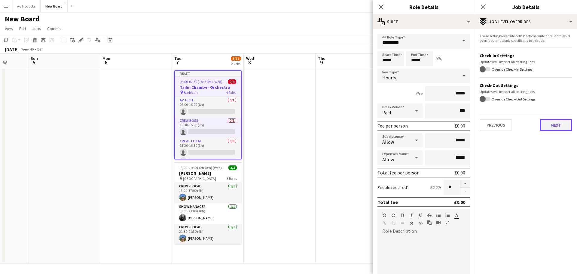
click at [546, 128] on button "Next" at bounding box center [555, 125] width 32 height 12
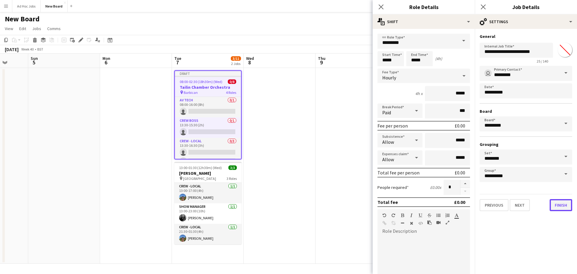
click at [560, 204] on button "Finish" at bounding box center [560, 205] width 23 height 12
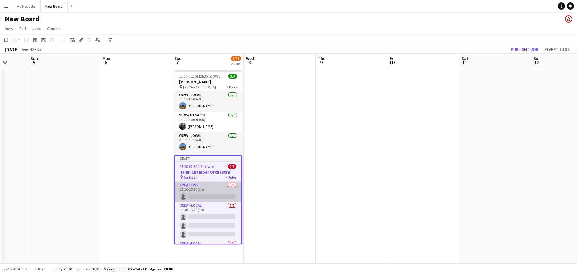
scroll to position [55, 0]
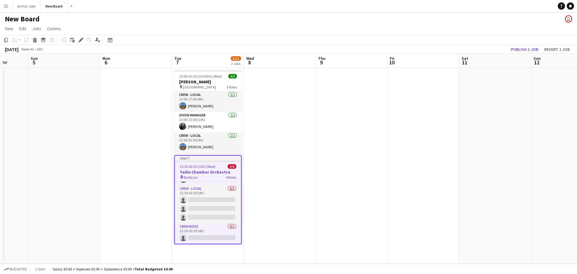
click at [271, 196] on app-date-cell at bounding box center [280, 166] width 72 height 196
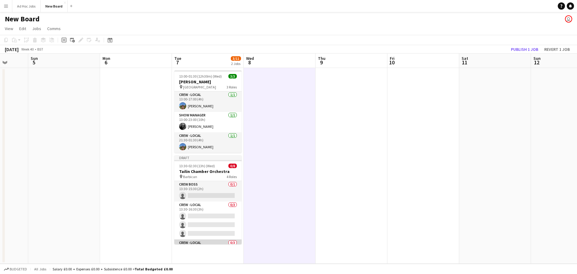
scroll to position [53, 0]
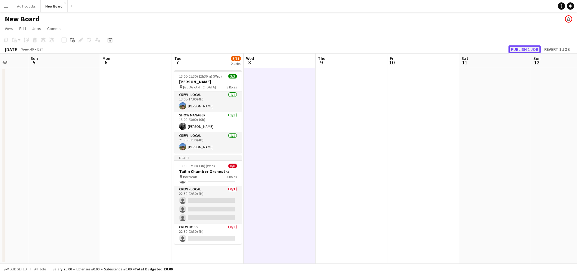
click at [523, 49] on button "Publish 1 job" at bounding box center [524, 49] width 32 height 8
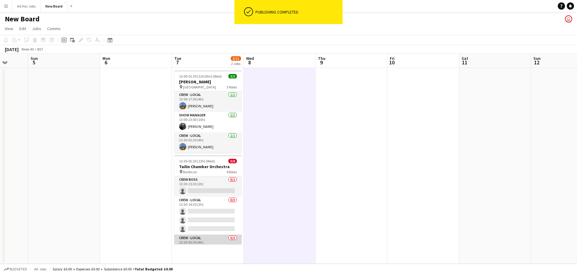
scroll to position [49, 0]
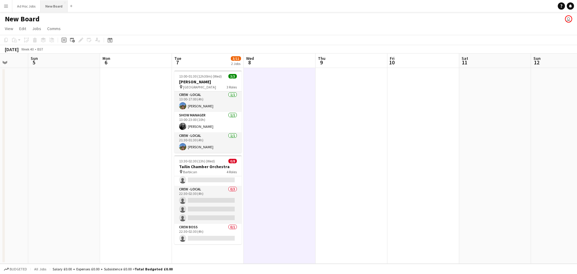
click at [54, 7] on button "New Board Close" at bounding box center [54, 6] width 27 height 12
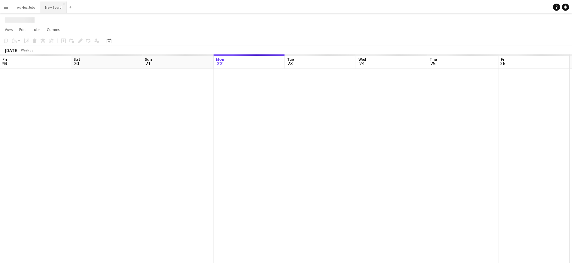
scroll to position [0, 144]
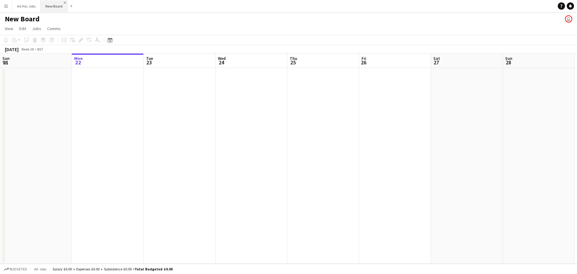
click at [65, 2] on app-icon "Close" at bounding box center [65, 3] width 2 height 2
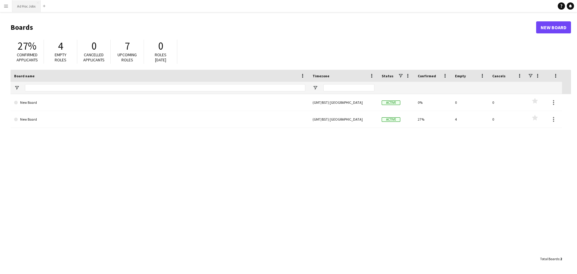
click at [28, 9] on button "Ad Hoc Jobs Close" at bounding box center [26, 6] width 28 height 12
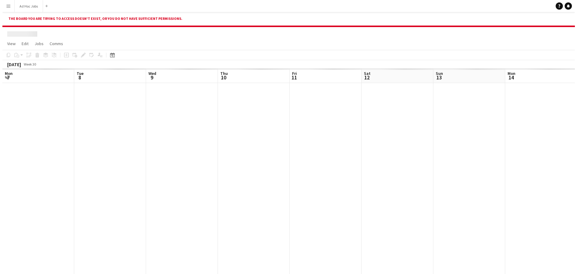
scroll to position [0, 144]
click at [7, 5] on app-icon "Menu" at bounding box center [6, 6] width 5 height 5
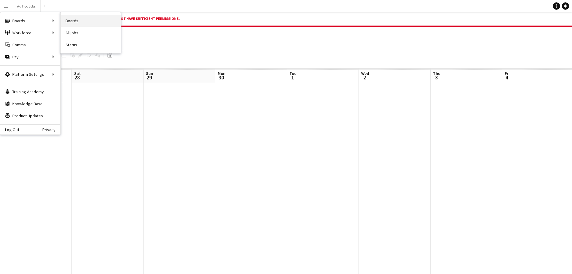
click at [71, 19] on link "Boards" at bounding box center [91, 21] width 60 height 12
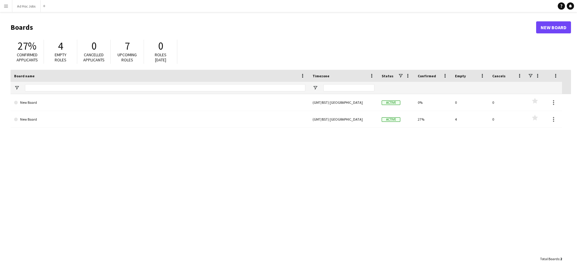
click at [6, 6] on app-icon "Menu" at bounding box center [6, 6] width 5 height 5
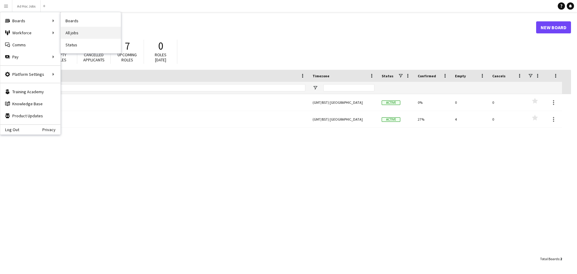
click at [83, 32] on link "All jobs" at bounding box center [91, 33] width 60 height 12
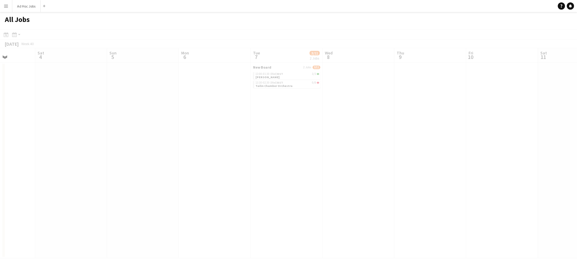
scroll to position [0, 201]
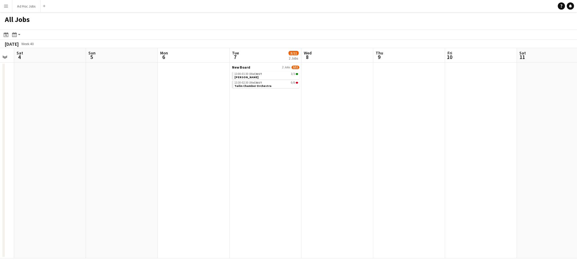
click at [267, 128] on app-date-cell "New Board 2 Jobs 3/11 13:00-01:30 (Wed) BST 3/3 Les Egres 13:30-02:30 (Wed) BST…" at bounding box center [265, 160] width 72 height 196
click at [253, 84] on span "Tailin Chamber Orchestra" at bounding box center [252, 86] width 37 height 4
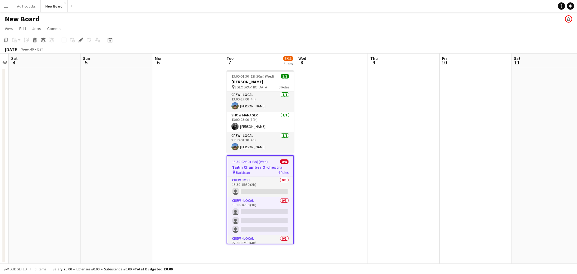
click at [8, 17] on h1 "New Board" at bounding box center [22, 18] width 35 height 9
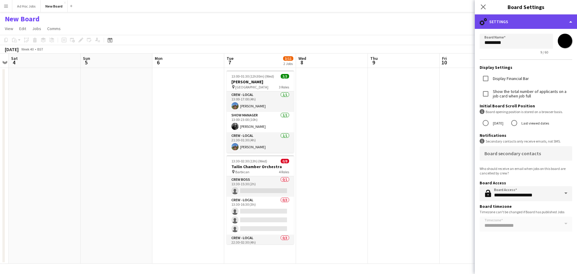
click at [552, 22] on div "cog-double-3 Settings" at bounding box center [525, 21] width 102 height 14
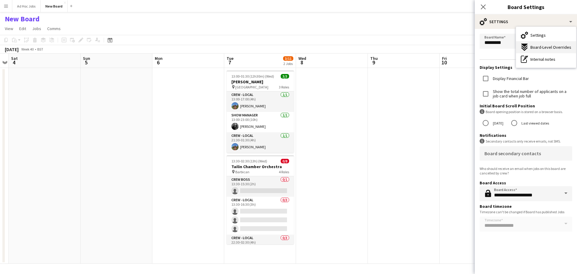
click at [538, 45] on span "Board-Level Overrides" at bounding box center [550, 46] width 41 height 5
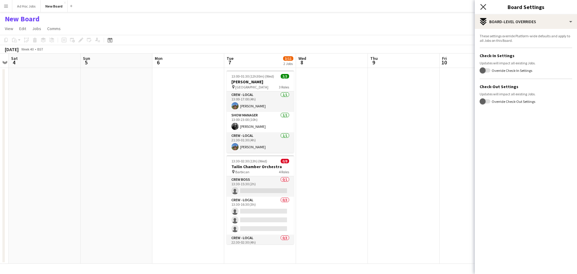
click at [484, 7] on icon "Close pop-in" at bounding box center [483, 7] width 6 height 6
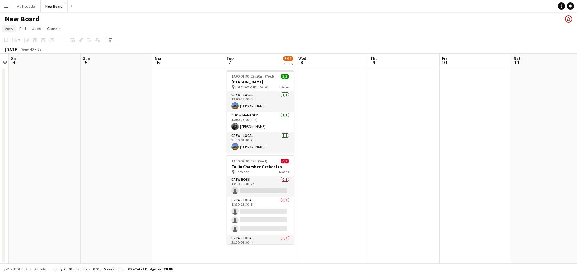
click at [9, 27] on span "View" at bounding box center [9, 28] width 8 height 5
click at [38, 42] on span "Day view expanded" at bounding box center [25, 41] width 35 height 5
click at [6, 29] on span "View" at bounding box center [9, 28] width 8 height 5
click at [17, 57] on link "Day view collapsed" at bounding box center [27, 54] width 48 height 13
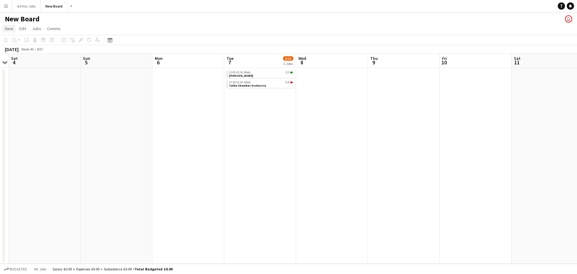
click at [11, 29] on span "View" at bounding box center [9, 28] width 8 height 5
click at [29, 64] on link "Month view" at bounding box center [27, 67] width 48 height 13
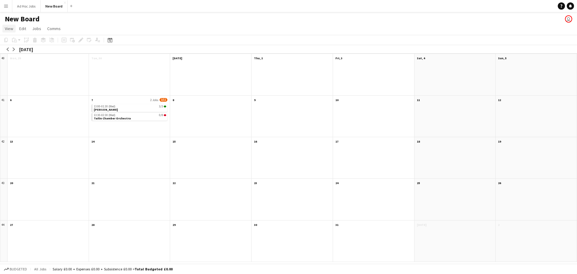
click at [10, 27] on span "View" at bounding box center [9, 28] width 8 height 5
click at [23, 44] on span "Day view expanded" at bounding box center [25, 41] width 35 height 5
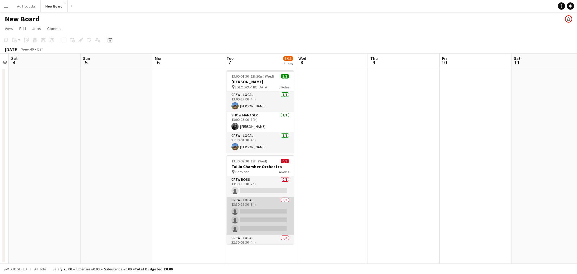
scroll to position [49, 0]
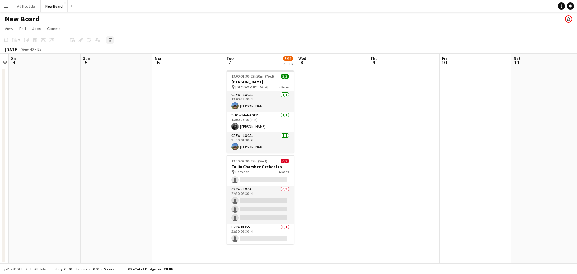
click at [110, 40] on icon at bounding box center [110, 41] width 2 height 2
click at [111, 40] on icon "Date picker" at bounding box center [110, 40] width 5 height 5
click at [145, 31] on app-page-menu "View Day view expanded Day view collapsed Month view Date picker Jump to today …" at bounding box center [288, 28] width 577 height 11
click at [54, 31] on span "Comms" at bounding box center [54, 28] width 14 height 5
click at [39, 28] on span "Jobs" at bounding box center [36, 28] width 9 height 5
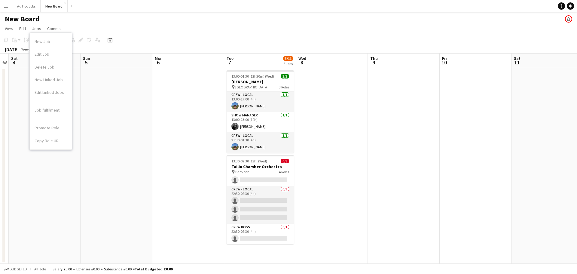
click at [84, 27] on app-page-menu "View Day view expanded Day view collapsed Month view Date picker Jump to today …" at bounding box center [288, 28] width 577 height 11
click at [72, 6] on app-icon "Add" at bounding box center [71, 6] width 2 height 2
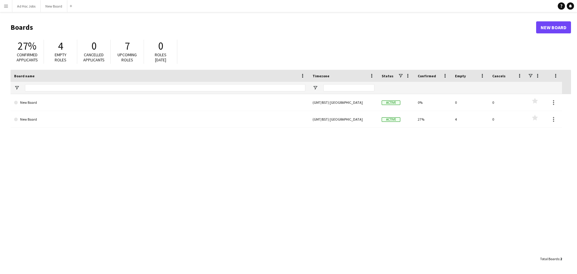
click at [5, 7] on app-icon "Menu" at bounding box center [6, 6] width 5 height 5
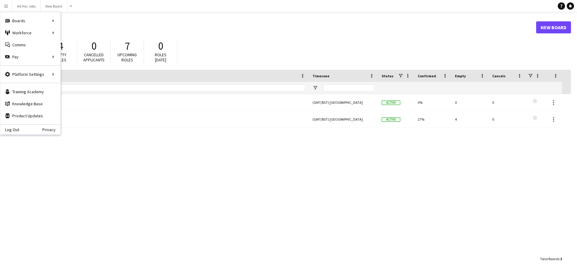
click at [124, 159] on div "New Board (GMT/BST) London Active 0% 0 0 Favourites New Board (GMT/BST) London …" at bounding box center [291, 173] width 560 height 159
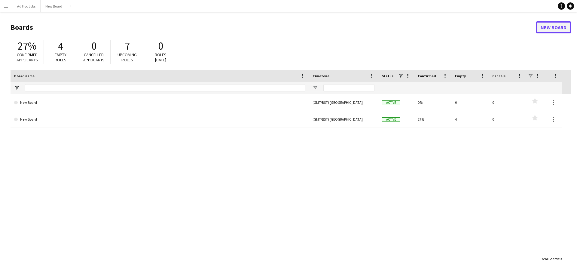
click at [553, 28] on link "New Board" at bounding box center [553, 27] width 35 height 12
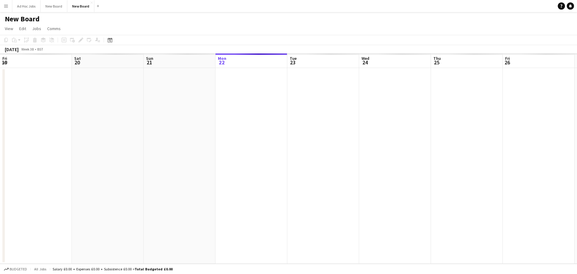
scroll to position [0, 144]
click at [92, 2] on app-icon "Close" at bounding box center [91, 3] width 2 height 2
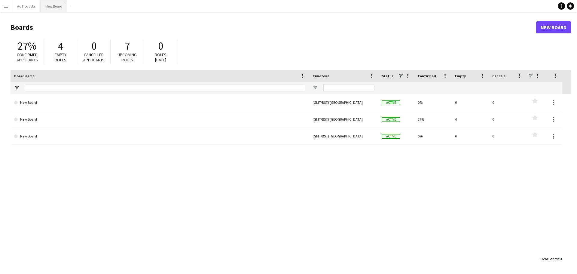
click at [48, 8] on button "New Board Close" at bounding box center [54, 6] width 27 height 12
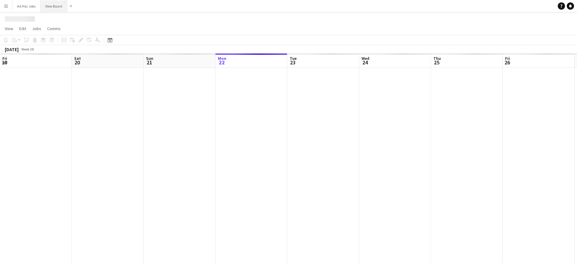
scroll to position [0, 144]
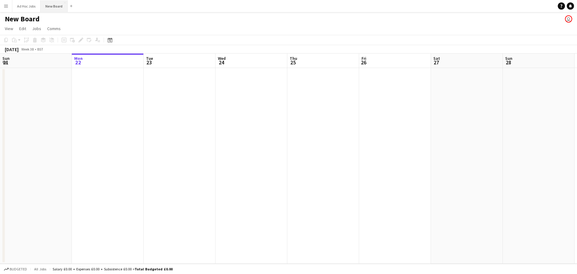
drag, startPoint x: 56, startPoint y: 7, endPoint x: 52, endPoint y: 6, distance: 4.6
click at [52, 6] on button "New Board Close" at bounding box center [54, 6] width 27 height 12
click at [23, 28] on span "Edit" at bounding box center [22, 28] width 7 height 5
drag, startPoint x: 217, startPoint y: 124, endPoint x: 228, endPoint y: 121, distance: 11.3
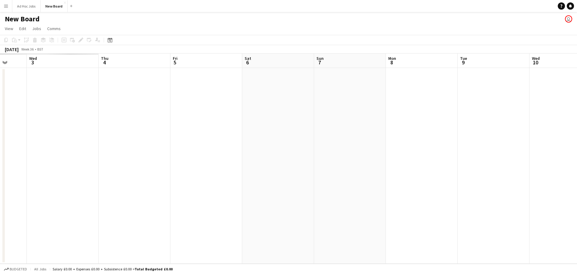
scroll to position [0, 183]
click at [6, 7] on app-icon "Menu" at bounding box center [6, 6] width 5 height 5
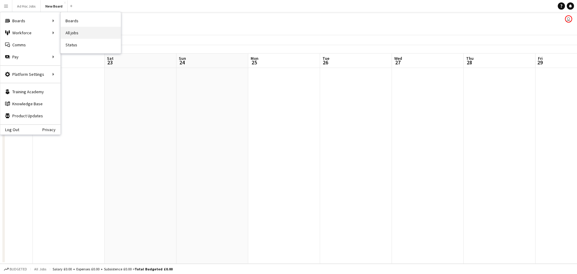
click at [89, 35] on link "All jobs" at bounding box center [91, 33] width 60 height 12
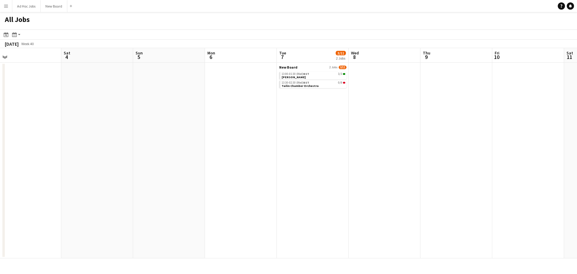
scroll to position [0, 268]
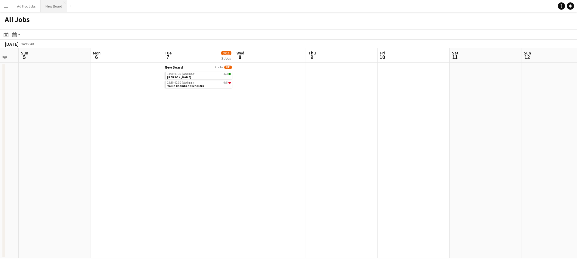
click at [57, 7] on button "New Board Close" at bounding box center [54, 6] width 27 height 12
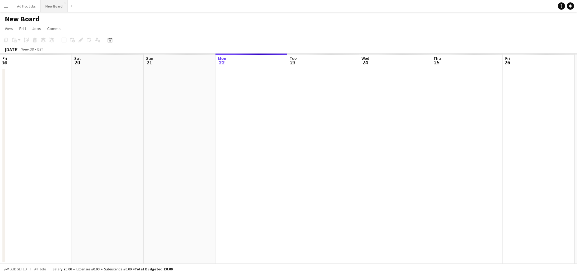
scroll to position [0, 144]
drag, startPoint x: 59, startPoint y: 6, endPoint x: 50, endPoint y: 6, distance: 9.6
click at [50, 6] on button "New Board Close" at bounding box center [54, 6] width 27 height 12
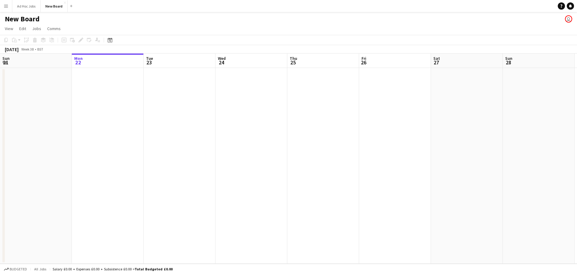
click at [23, 18] on h1 "New Board" at bounding box center [22, 18] width 35 height 9
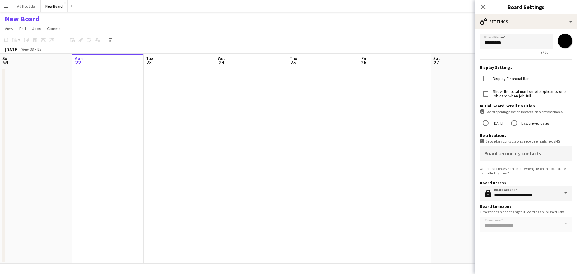
click at [23, 18] on h1 "New Board" at bounding box center [22, 18] width 35 height 9
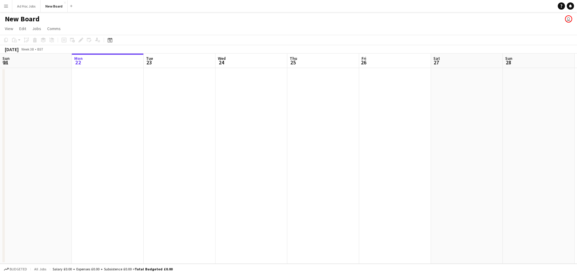
click at [44, 18] on div "New Board user" at bounding box center [288, 17] width 577 height 11
click at [164, 138] on app-date-cell at bounding box center [180, 166] width 72 height 196
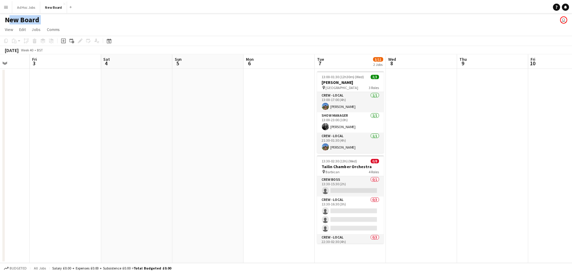
scroll to position [0, 165]
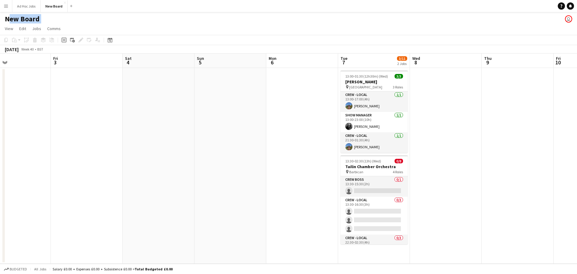
click at [106, 119] on app-date-cell at bounding box center [87, 166] width 72 height 196
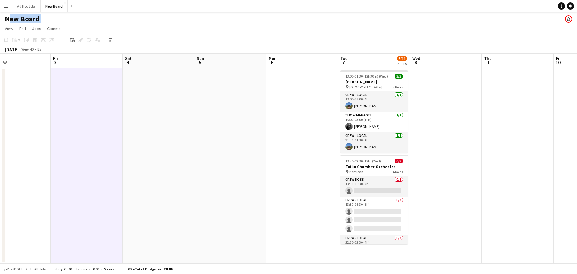
click at [175, 115] on app-date-cell at bounding box center [159, 166] width 72 height 196
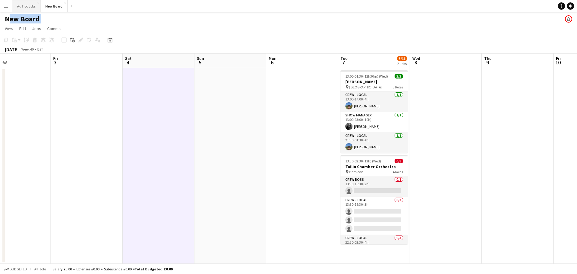
click at [22, 6] on button "Ad Hoc Jobs Close" at bounding box center [26, 6] width 28 height 12
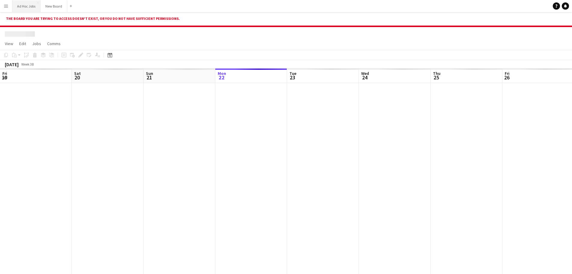
scroll to position [0, 144]
click at [304, 153] on div at bounding box center [322, 181] width 933 height 196
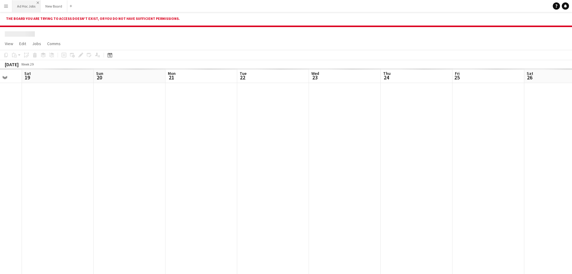
click at [37, 2] on app-icon "Close" at bounding box center [38, 3] width 2 height 2
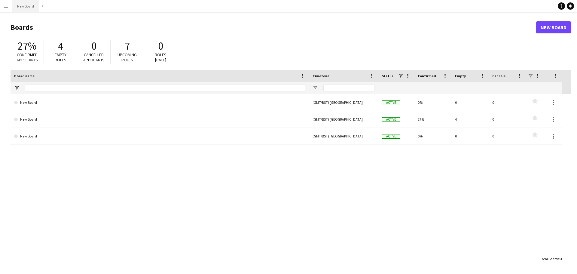
click at [29, 5] on button "New Board Close" at bounding box center [25, 6] width 27 height 12
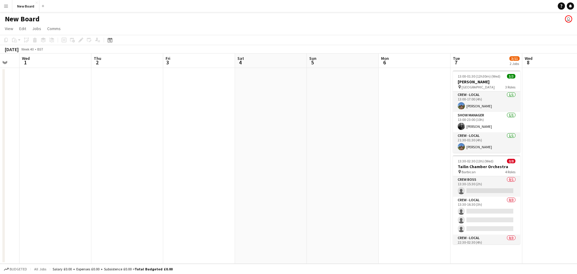
scroll to position [0, 145]
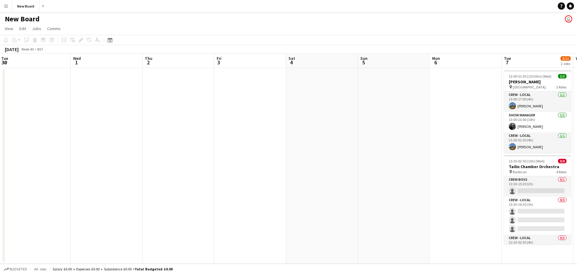
drag, startPoint x: 0, startPoint y: 6, endPoint x: 7, endPoint y: 6, distance: 6.6
click at [6, 6] on app-icon "Menu" at bounding box center [6, 6] width 5 height 5
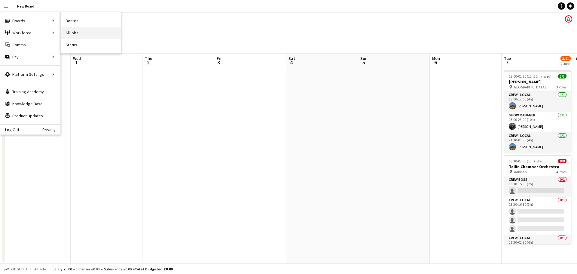
click at [87, 35] on link "All jobs" at bounding box center [91, 33] width 60 height 12
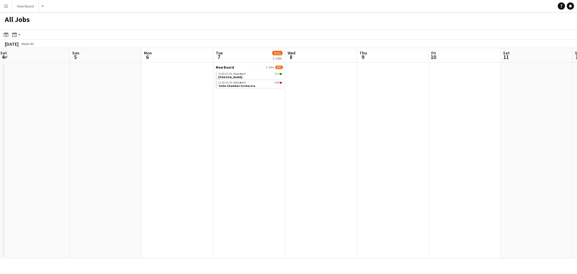
scroll to position [0, 250]
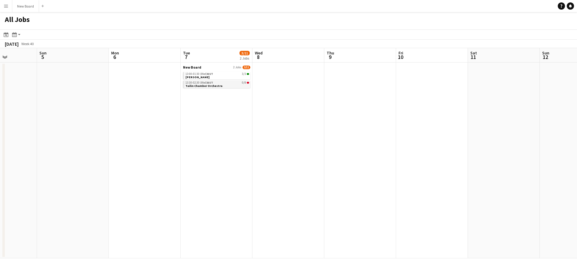
click at [214, 84] on span "Tailin Chamber Orchestra" at bounding box center [203, 86] width 37 height 4
click at [216, 74] on div "13:00-01:30 (Wed) BST 3/3" at bounding box center [217, 73] width 64 height 3
click at [5, 3] on button "Menu" at bounding box center [6, 6] width 12 height 12
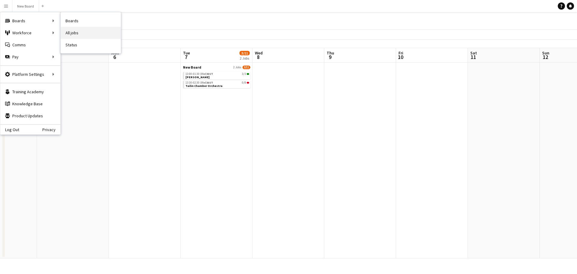
click at [92, 35] on link "All jobs" at bounding box center [91, 33] width 60 height 12
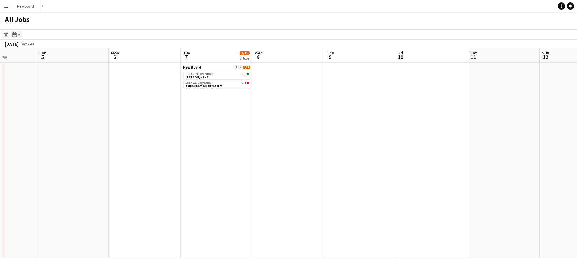
click at [19, 35] on app-action-btn "Month view / Day view" at bounding box center [16, 34] width 11 height 7
click at [25, 68] on link "Month view" at bounding box center [32, 66] width 33 height 5
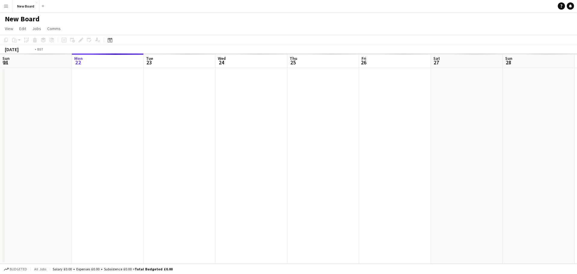
scroll to position [0, 207]
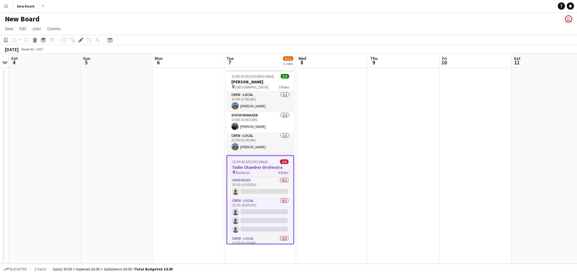
click at [265, 169] on h3 "Tailin Chamber Orchestra" at bounding box center [260, 166] width 66 height 5
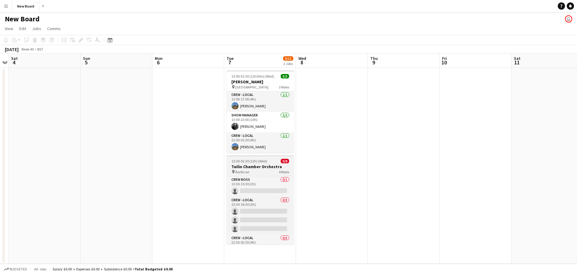
click at [261, 162] on span "13:30-02:30 (13h) (Wed)" at bounding box center [249, 161] width 36 height 5
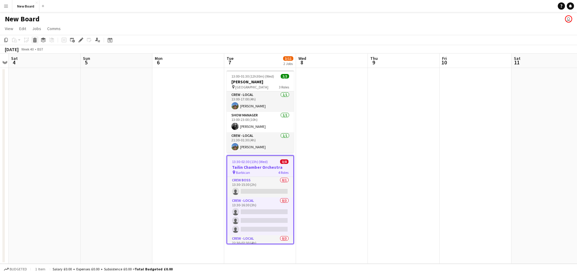
click at [35, 41] on icon at bounding box center [34, 40] width 3 height 3
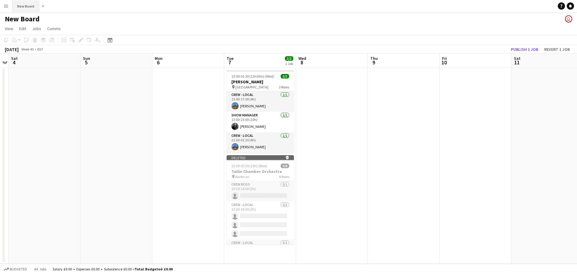
click at [30, 5] on button "New Board Close" at bounding box center [25, 6] width 27 height 12
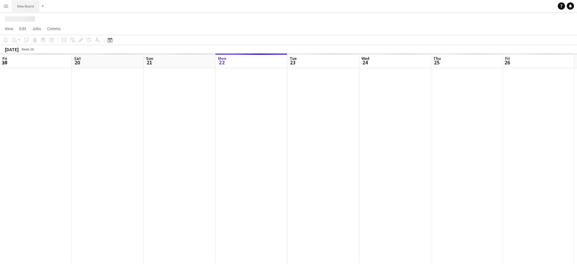
click at [30, 5] on button "New Board Close" at bounding box center [25, 6] width 27 height 12
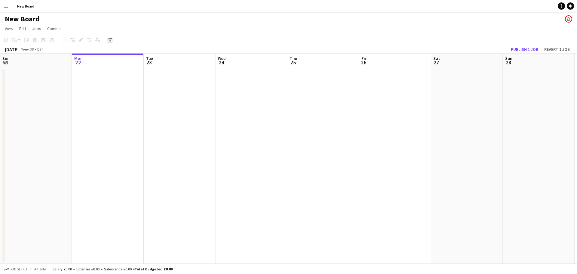
click at [33, 18] on h1 "New Board" at bounding box center [22, 18] width 35 height 9
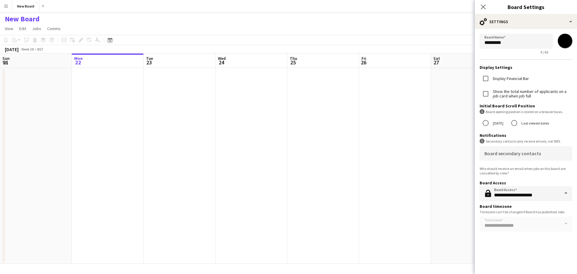
click at [33, 18] on h1 "New Board" at bounding box center [22, 18] width 35 height 9
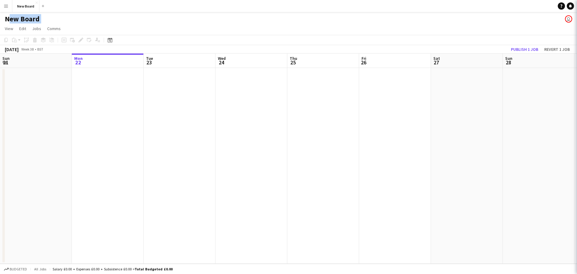
click at [33, 18] on h1 "New Board" at bounding box center [22, 18] width 35 height 9
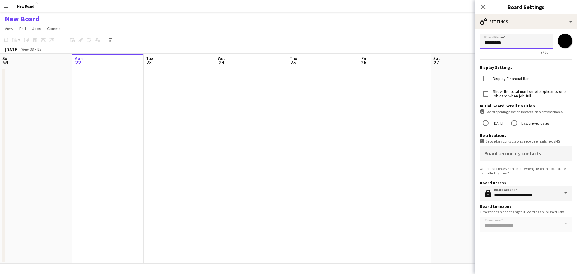
click at [529, 41] on input "*********" at bounding box center [515, 41] width 73 height 15
drag, startPoint x: 524, startPoint y: 42, endPoint x: 476, endPoint y: 41, distance: 47.8
click at [476, 41] on form "**********" at bounding box center [525, 134] width 102 height 210
type input "*"
type input "*******"
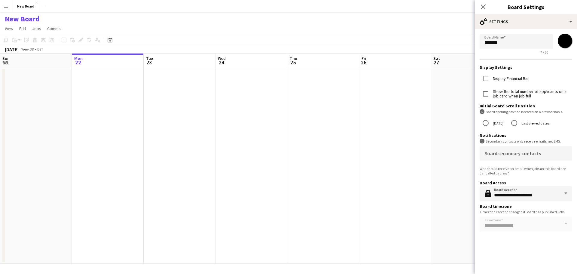
click at [544, 135] on h3 "Notifications" at bounding box center [525, 134] width 92 height 5
click at [564, 196] on span at bounding box center [565, 193] width 13 height 14
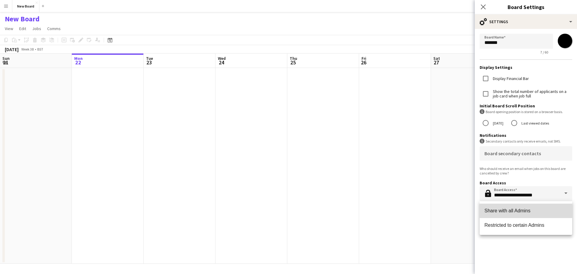
click at [526, 210] on span "Share with all Admins" at bounding box center [525, 211] width 83 height 6
type input "**********"
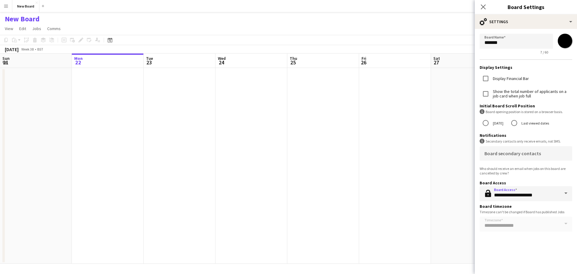
click at [524, 239] on div "**********" at bounding box center [525, 143] width 102 height 259
click at [539, 72] on form "**********" at bounding box center [525, 134] width 102 height 210
click at [550, 75] on div "Display Financial Bar" at bounding box center [525, 78] width 92 height 13
click at [566, 41] on input "*******" at bounding box center [565, 41] width 22 height 22
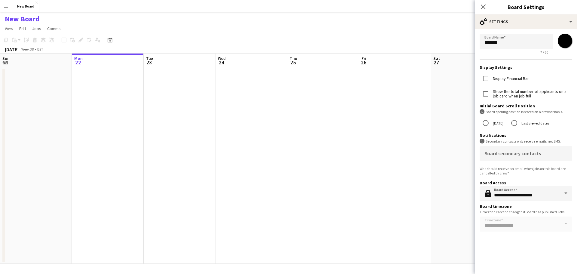
click at [435, 115] on app-date-cell at bounding box center [467, 166] width 72 height 196
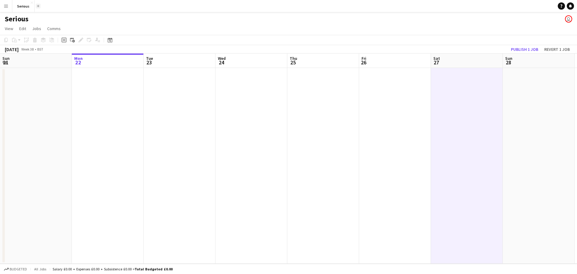
click at [38, 7] on app-icon "Add" at bounding box center [38, 6] width 2 height 2
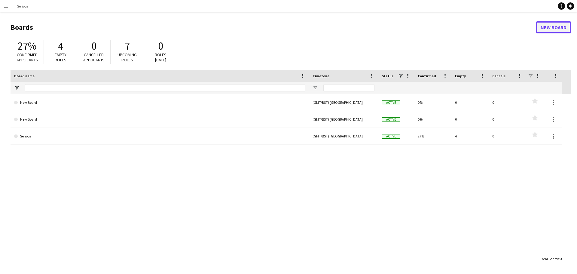
click at [548, 29] on link "New Board" at bounding box center [553, 27] width 35 height 12
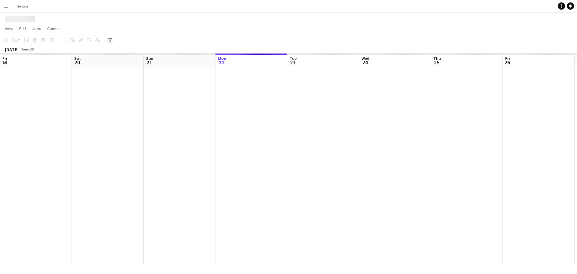
scroll to position [0, 144]
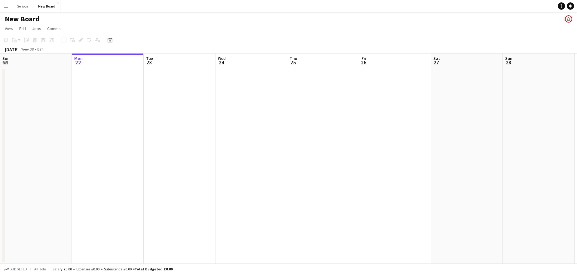
click at [35, 19] on h1 "New Board" at bounding box center [22, 18] width 35 height 9
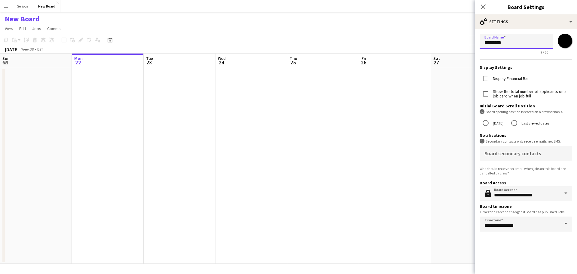
drag, startPoint x: 509, startPoint y: 41, endPoint x: 468, endPoint y: 41, distance: 40.5
click at [468, 41] on body "Menu Boards Boards Boards All jobs Status Workforce Workforce My Workforce Recr…" at bounding box center [288, 137] width 577 height 274
type input "*"
type input "***"
click at [447, 111] on app-date-cell at bounding box center [467, 166] width 72 height 196
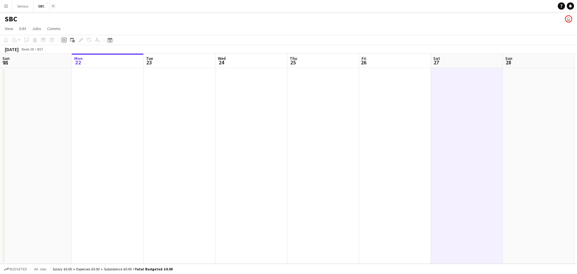
click at [53, 6] on app-icon "Add" at bounding box center [53, 6] width 2 height 2
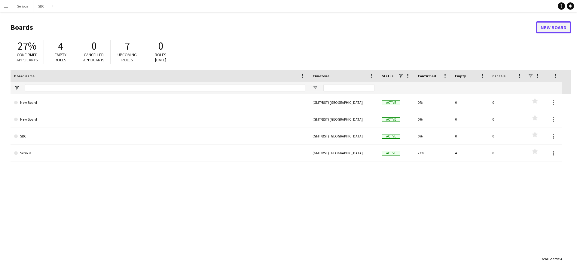
click at [543, 29] on link "New Board" at bounding box center [553, 27] width 35 height 12
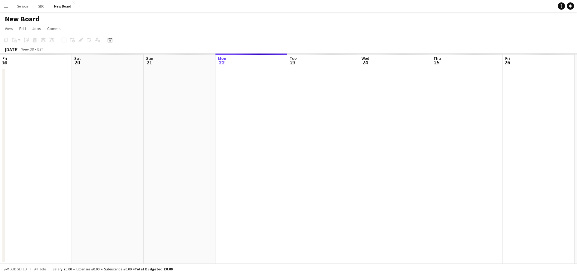
scroll to position [0, 144]
click at [66, 7] on button "New Board Close" at bounding box center [62, 6] width 27 height 12
click at [26, 20] on h1 "New Board" at bounding box center [22, 18] width 35 height 9
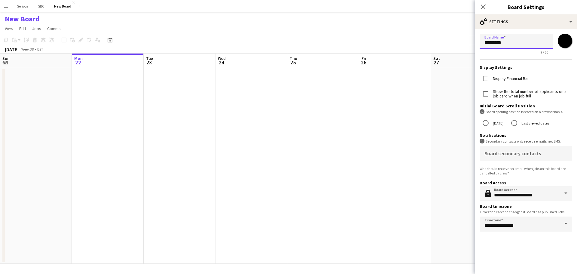
drag, startPoint x: 515, startPoint y: 43, endPoint x: 465, endPoint y: 43, distance: 49.9
click at [466, 43] on body "Menu Boards Boards Boards All jobs Status Workforce Workforce My Workforce Recr…" at bounding box center [288, 137] width 577 height 274
type input "****"
click at [364, 117] on app-date-cell at bounding box center [395, 166] width 72 height 196
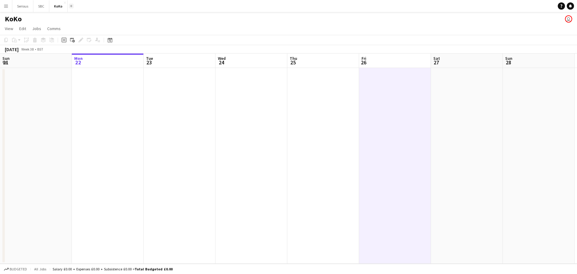
click at [72, 7] on button "Add" at bounding box center [71, 6] width 5 height 5
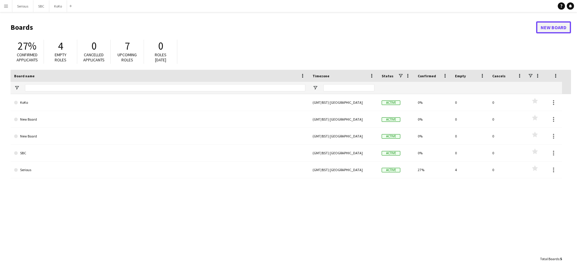
click at [548, 29] on link "New Board" at bounding box center [553, 27] width 35 height 12
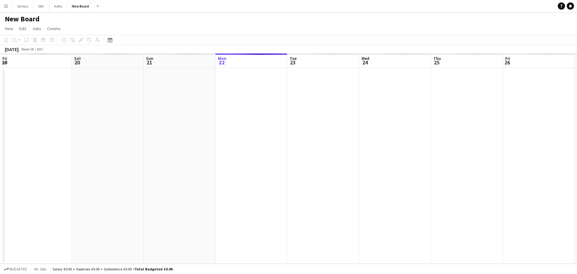
scroll to position [0, 144]
click at [49, 19] on div "New Board user" at bounding box center [288, 17] width 577 height 11
click at [42, 19] on div "New Board user" at bounding box center [288, 17] width 577 height 11
click at [40, 19] on div "New Board user" at bounding box center [288, 17] width 577 height 11
click at [39, 19] on h1 "New Board" at bounding box center [22, 18] width 35 height 9
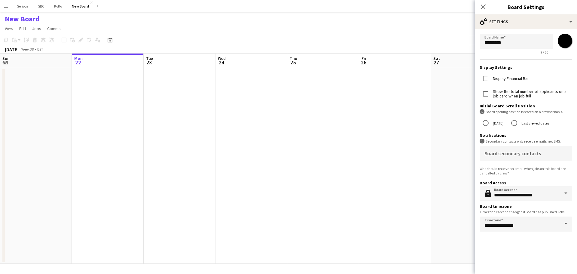
click at [38, 20] on h1 "New Board" at bounding box center [22, 18] width 35 height 9
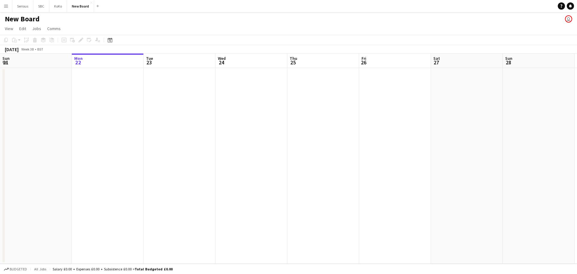
click at [38, 20] on h1 "New Board" at bounding box center [22, 18] width 35 height 9
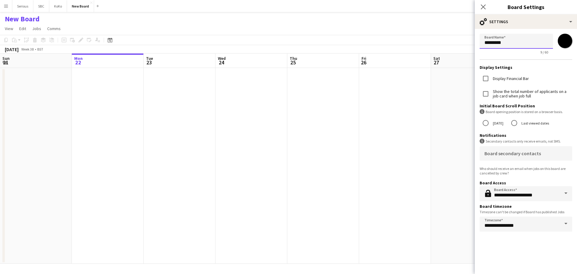
click at [509, 45] on input "*********" at bounding box center [515, 41] width 73 height 15
drag, startPoint x: 511, startPoint y: 43, endPoint x: 462, endPoint y: 44, distance: 48.7
click at [462, 44] on body "Menu Boards Boards Boards All jobs Status Workforce Workforce My Workforce Recr…" at bounding box center [288, 137] width 577 height 274
type input "********"
click at [402, 117] on app-date-cell at bounding box center [395, 166] width 72 height 196
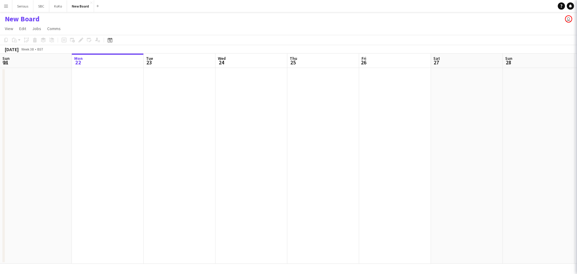
scroll to position [0, 144]
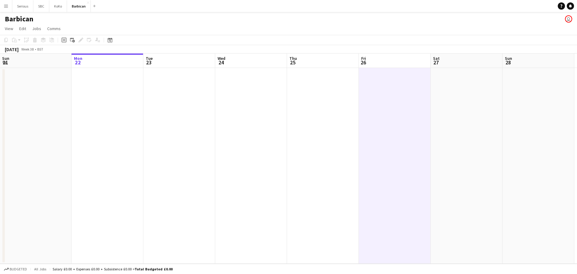
click at [5, 7] on app-icon "Menu" at bounding box center [6, 6] width 5 height 5
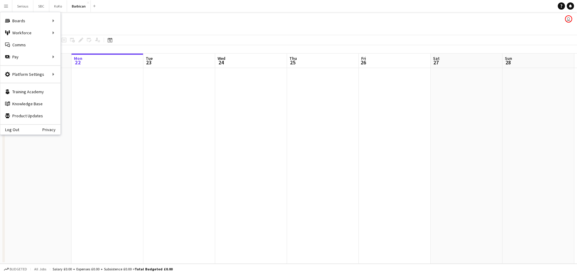
drag, startPoint x: 153, startPoint y: 132, endPoint x: 149, endPoint y: 127, distance: 5.5
click at [152, 130] on app-date-cell at bounding box center [179, 166] width 72 height 196
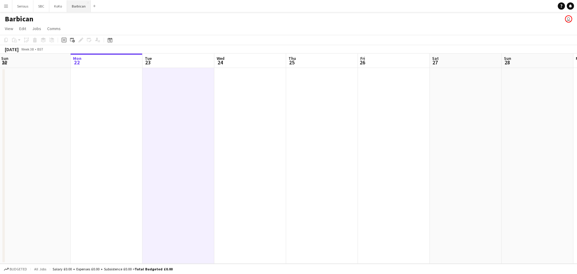
click at [86, 5] on button "Barbican Close" at bounding box center [79, 6] width 24 height 12
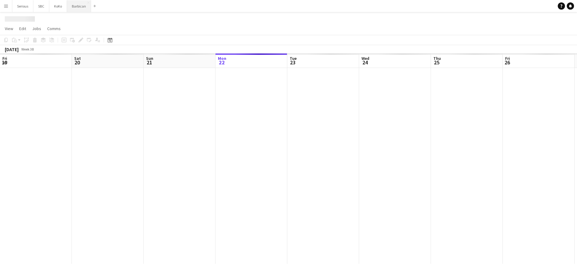
scroll to position [0, 144]
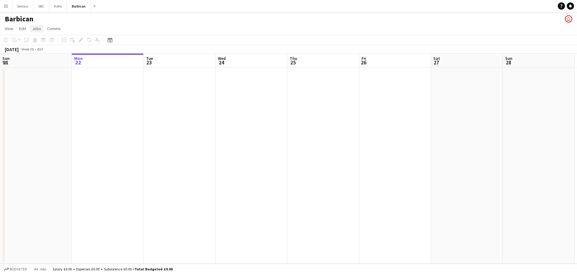
click at [41, 28] on link "Jobs" at bounding box center [37, 29] width 14 height 8
click at [40, 39] on div "New Job Edit Job Delete Job New Linked Job Edit Linked Jobs" at bounding box center [51, 68] width 42 height 66
click at [44, 42] on div "New Job Edit Job Delete Job New Linked Job Edit Linked Jobs" at bounding box center [51, 68] width 42 height 66
click at [129, 89] on app-date-cell at bounding box center [108, 166] width 72 height 196
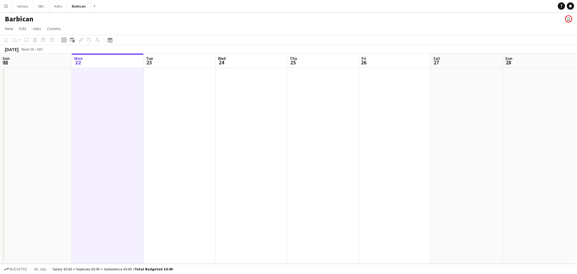
click at [238, 110] on app-date-cell at bounding box center [251, 166] width 72 height 196
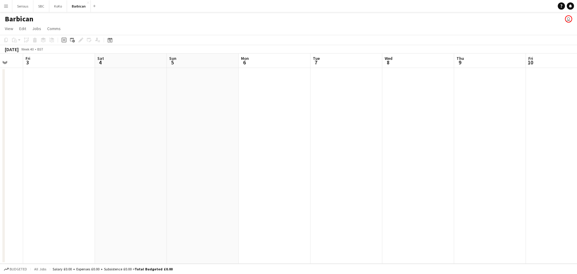
scroll to position [0, 200]
click at [317, 90] on app-date-cell at bounding box center [338, 166] width 72 height 196
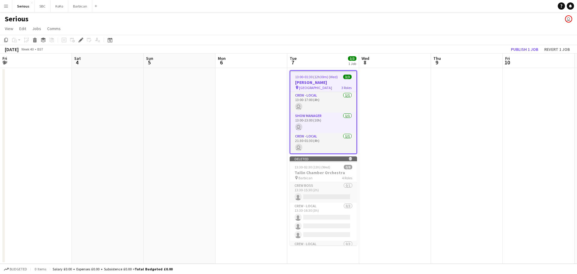
scroll to position [0, 207]
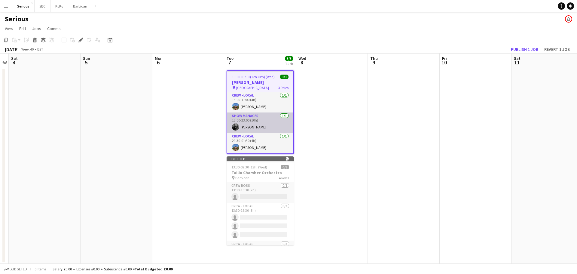
click at [260, 115] on app-card-role "Show Manager [DATE] 13:00-23:00 (10h) [PERSON_NAME]" at bounding box center [260, 122] width 66 height 20
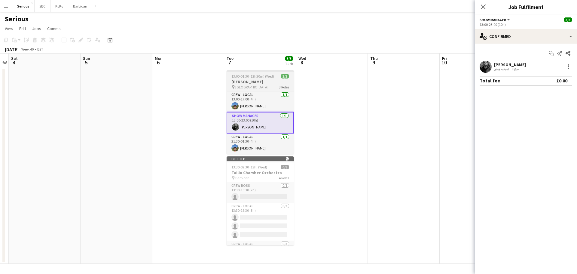
click at [250, 81] on h3 "[PERSON_NAME]" at bounding box center [259, 81] width 67 height 5
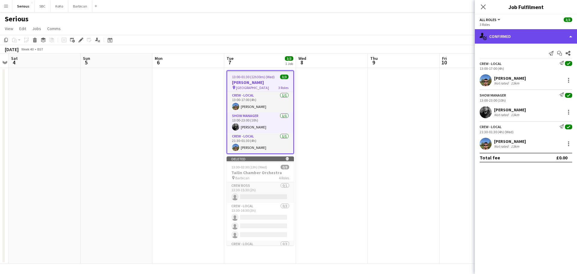
click at [570, 37] on div "single-neutral-actions-check-2 Confirmed" at bounding box center [525, 36] width 102 height 14
click at [569, 35] on div "single-neutral-actions-check-2 Confirmed" at bounding box center [525, 36] width 102 height 14
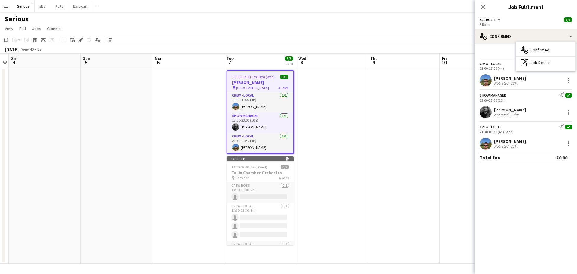
click at [495, 19] on span "All roles" at bounding box center [487, 19] width 17 height 5
click at [498, 19] on button "All roles" at bounding box center [490, 19] width 22 height 5
click at [248, 83] on app-calendar-viewport "Wed 1 Thu 2 Fri 3 Sat 4 Sun 5 Mon 6 Tue 7 3/3 1 Job Wed 8 Thu 9 Fri 10 Sat 11 S…" at bounding box center [288, 158] width 577 height 210
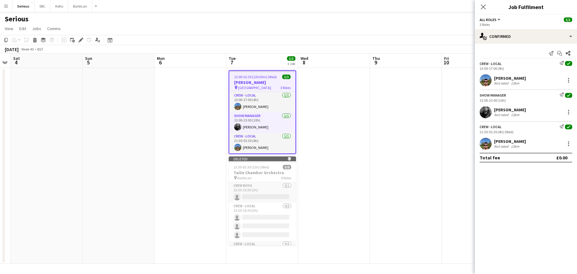
click at [259, 83] on h3 "[PERSON_NAME]" at bounding box center [262, 82] width 66 height 5
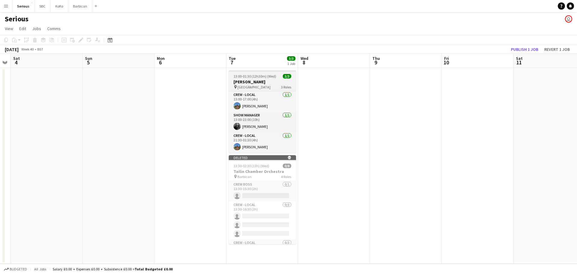
click at [260, 83] on h3 "[PERSON_NAME]" at bounding box center [262, 81] width 67 height 5
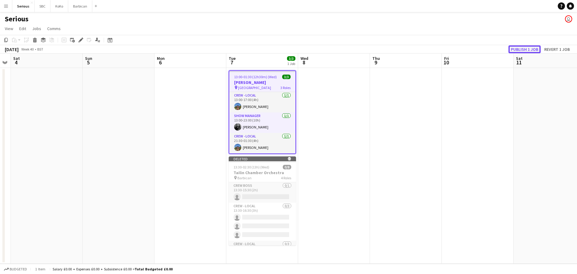
click at [523, 51] on button "Publish 1 job" at bounding box center [524, 49] width 32 height 8
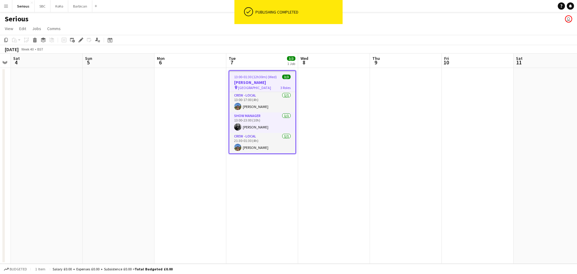
click at [259, 189] on app-date-cell "13:00-01:30 (12h30m) (Wed) 3/3 [PERSON_NAME] pin Cadogan Hall 3 Roles Crew - Lo…" at bounding box center [262, 166] width 72 height 196
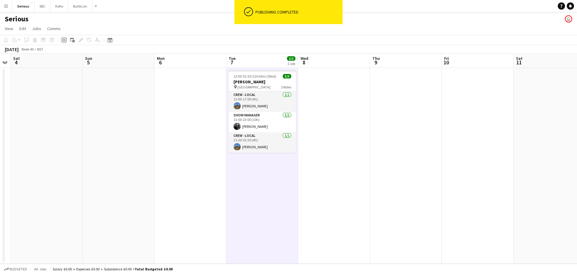
click at [259, 189] on app-date-cell "13:00-01:30 (12h30m) (Wed) 3/3 [PERSON_NAME] pin Cadogan Hall 3 Roles Crew - Lo…" at bounding box center [262, 166] width 72 height 196
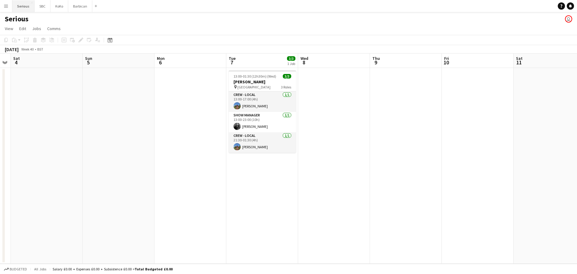
click at [22, 5] on button "Serious Close" at bounding box center [23, 6] width 22 height 12
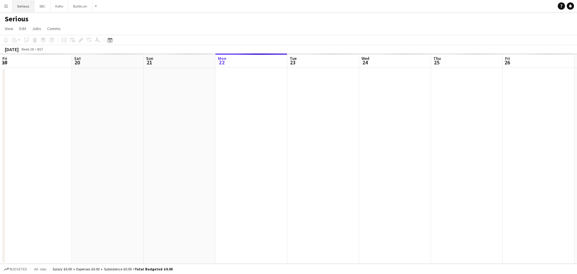
scroll to position [0, 144]
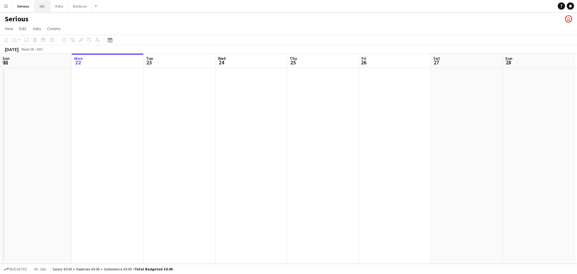
click at [40, 6] on button "SBC Close" at bounding box center [43, 6] width 16 height 12
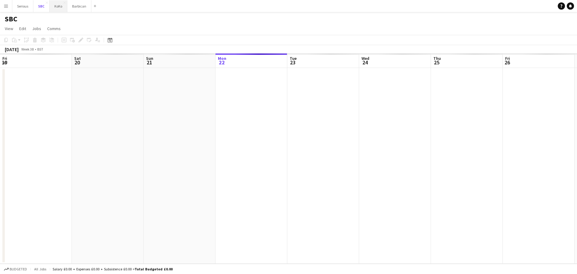
scroll to position [0, 144]
click at [61, 6] on button "KoKo Close" at bounding box center [59, 6] width 18 height 12
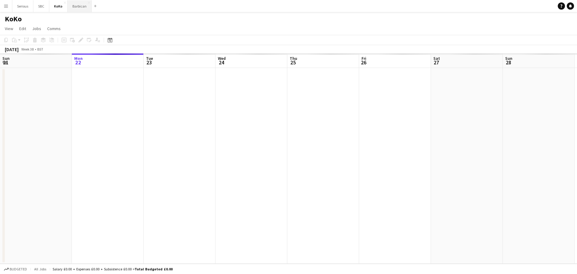
click at [80, 6] on button "Barbican Close" at bounding box center [80, 6] width 24 height 12
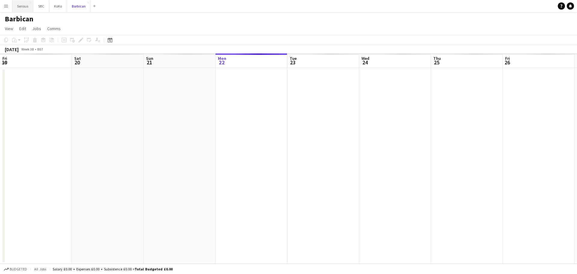
scroll to position [0, 144]
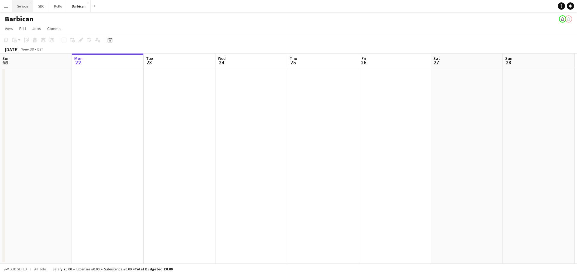
drag, startPoint x: 0, startPoint y: 9, endPoint x: 12, endPoint y: 6, distance: 12.4
click at [14, 6] on button "Serious Close" at bounding box center [22, 6] width 21 height 12
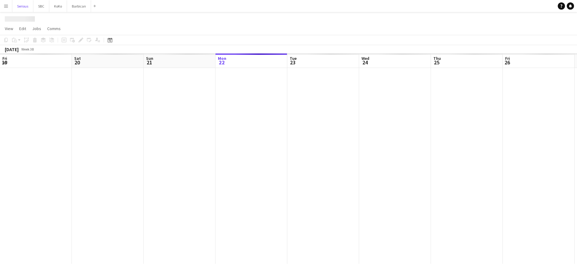
scroll to position [0, 144]
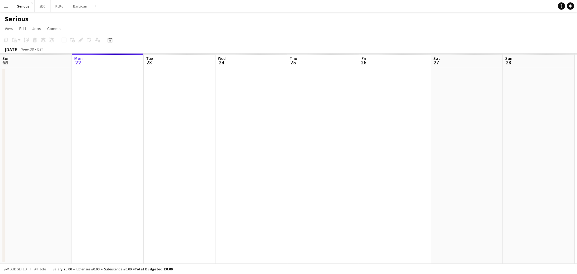
click at [9, 6] on button "Menu" at bounding box center [6, 6] width 12 height 12
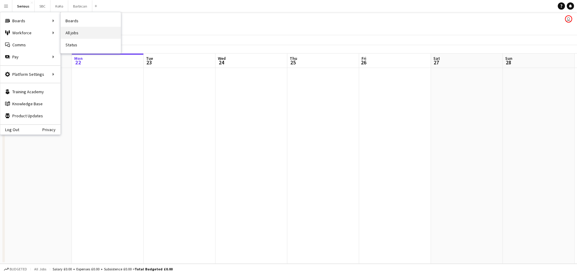
click at [84, 34] on link "All jobs" at bounding box center [91, 33] width 60 height 12
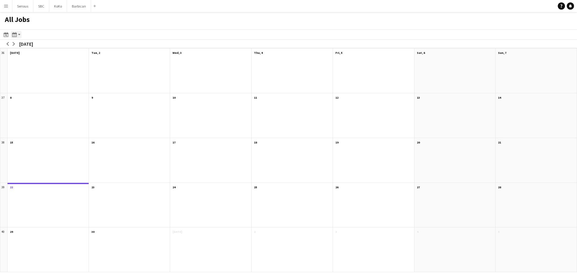
click at [20, 35] on app-action-btn "Month view / Day view" at bounding box center [16, 34] width 11 height 7
click at [42, 55] on link "Day view by Job" at bounding box center [32, 55] width 33 height 5
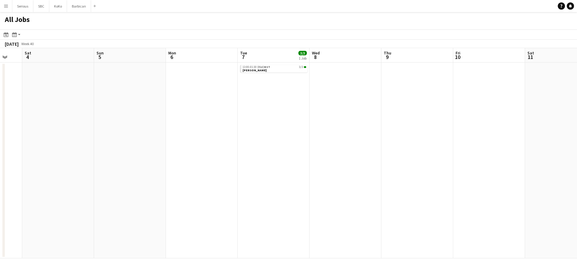
scroll to position [0, 185]
click at [91, 10] on button "Barbican Close" at bounding box center [79, 6] width 24 height 12
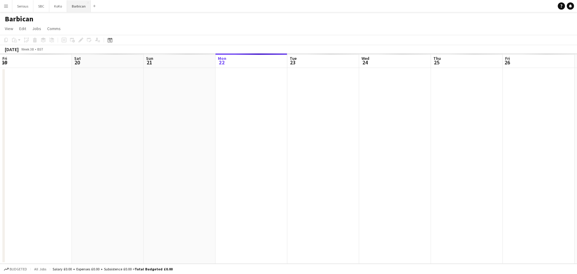
scroll to position [0, 144]
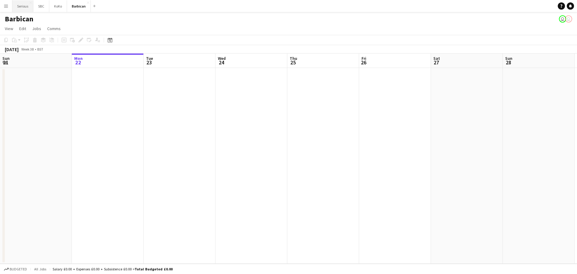
click at [27, 7] on button "Serious Close" at bounding box center [22, 6] width 21 height 12
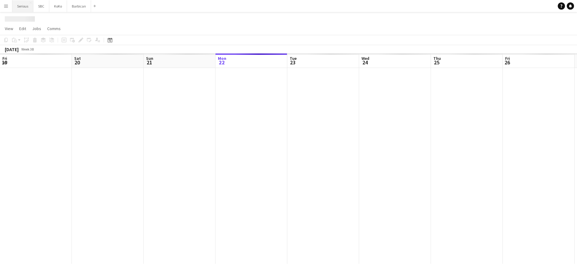
scroll to position [0, 144]
